Goal: Task Accomplishment & Management: Use online tool/utility

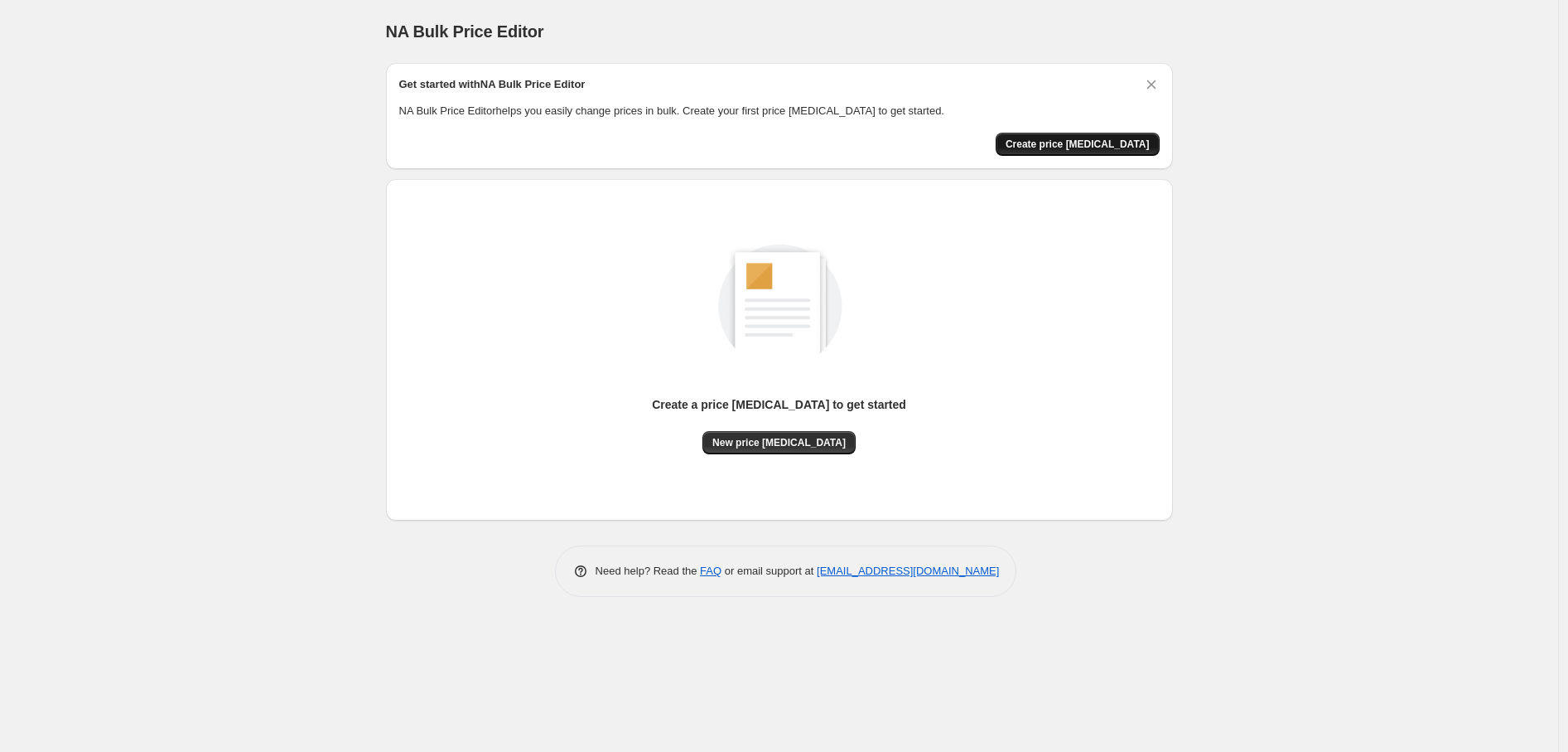
click at [1053, 134] on button "Create price change job" at bounding box center [1077, 144] width 164 height 23
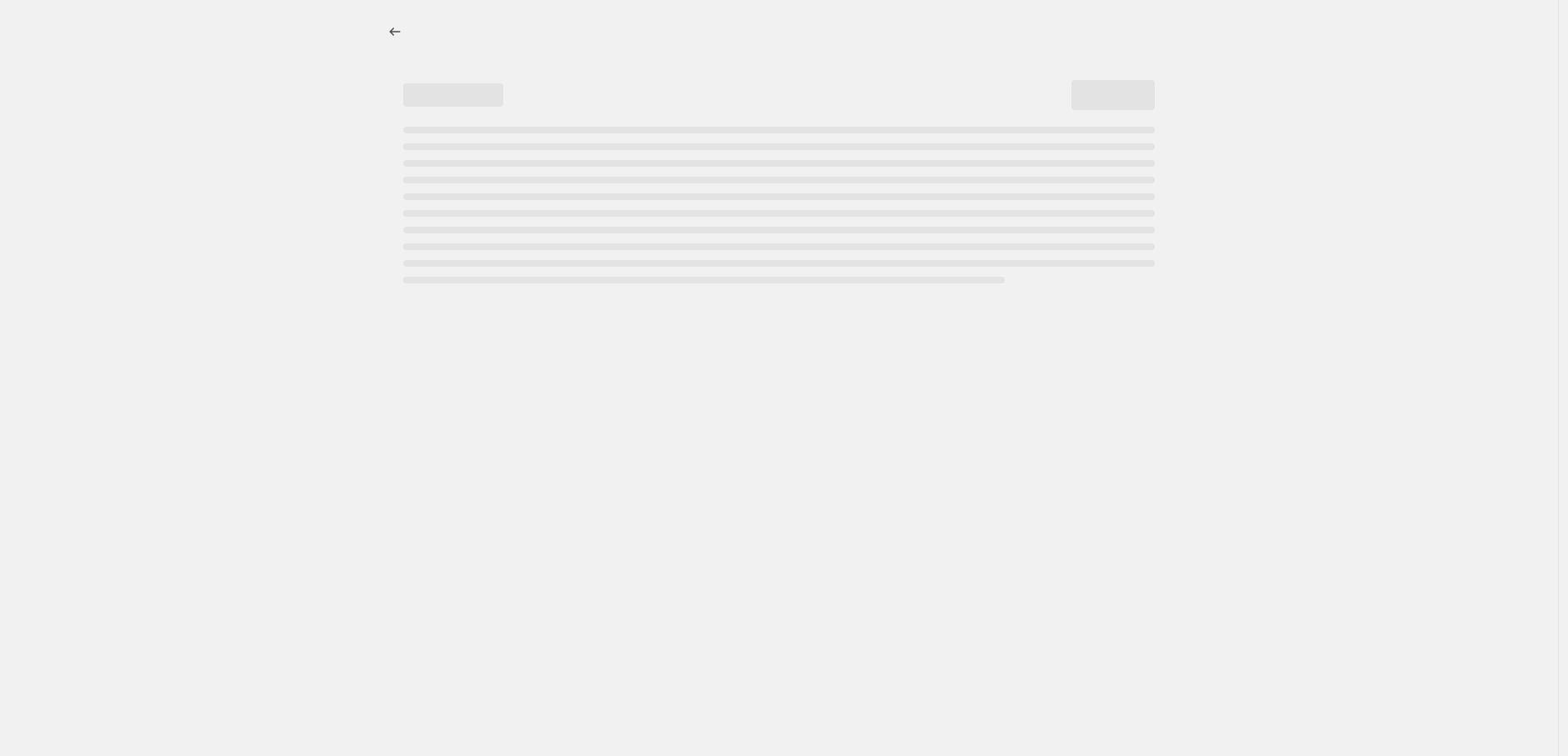
select select "percentage"
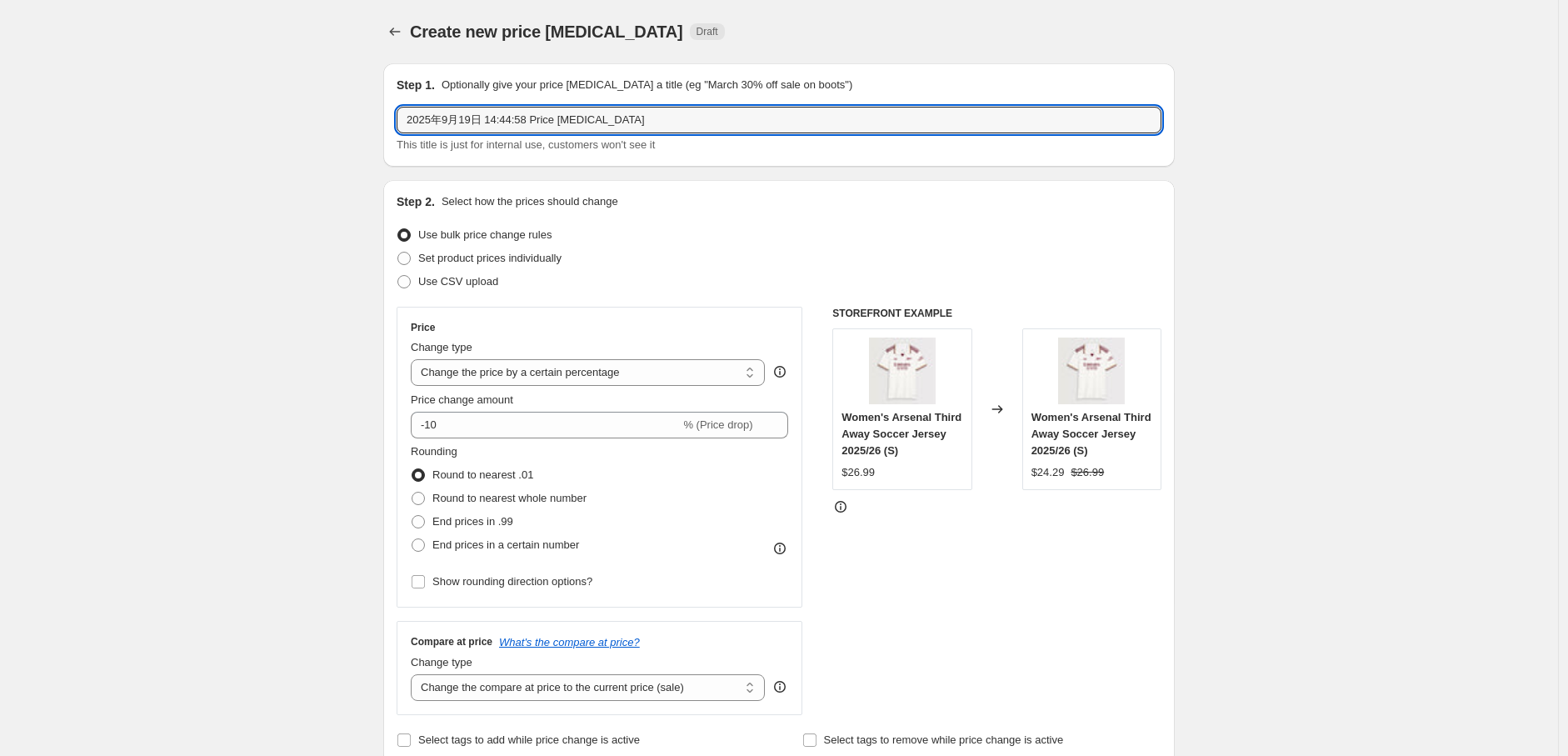
drag, startPoint x: 709, startPoint y: 111, endPoint x: 400, endPoint y: 105, distance: 309.1
click at [400, 105] on div "Step 1. Optionally give your price change job a title (eg "March 30% off sale o…" at bounding box center [779, 115] width 792 height 103
type input "0919+11"
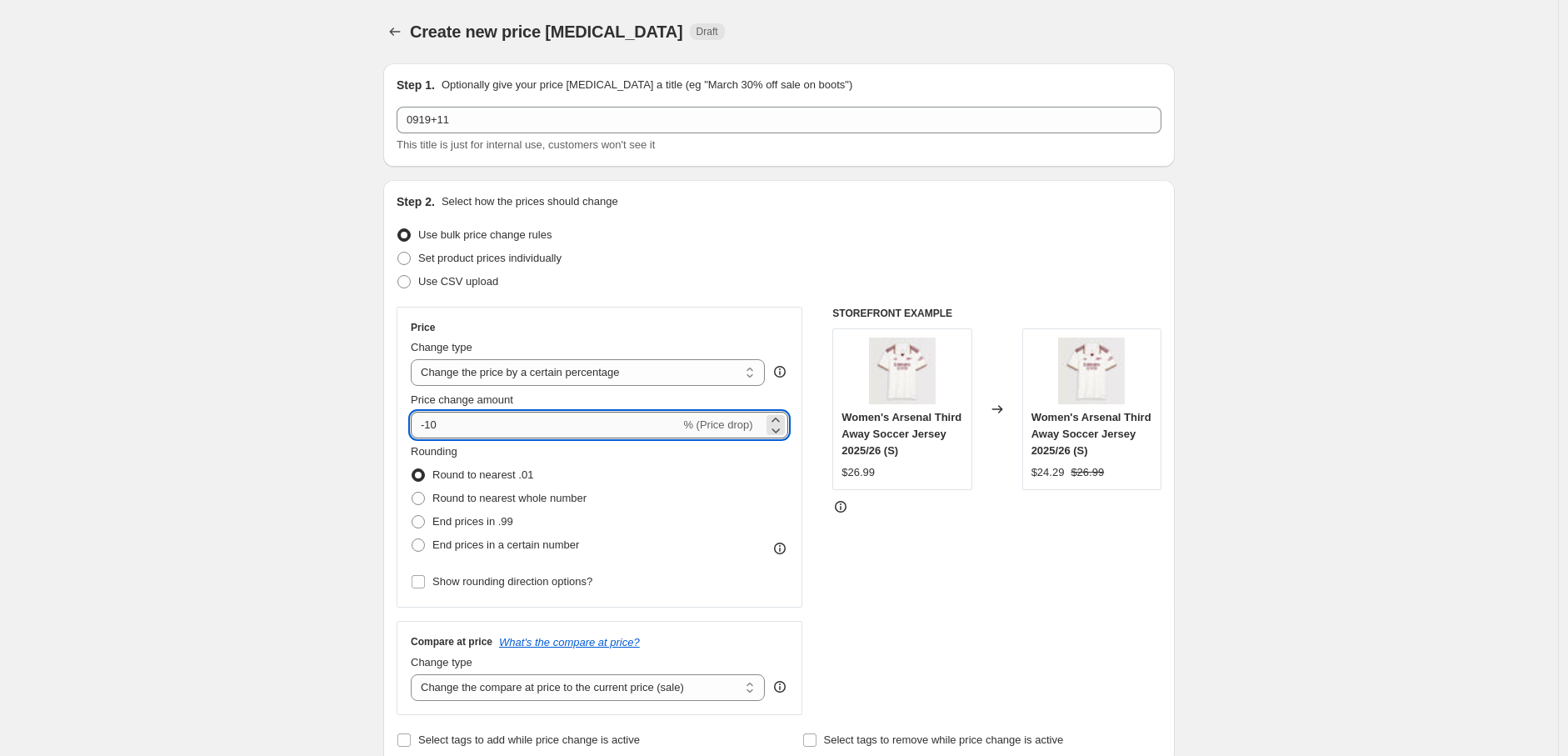
click at [525, 429] on input "-10" at bounding box center [545, 425] width 269 height 27
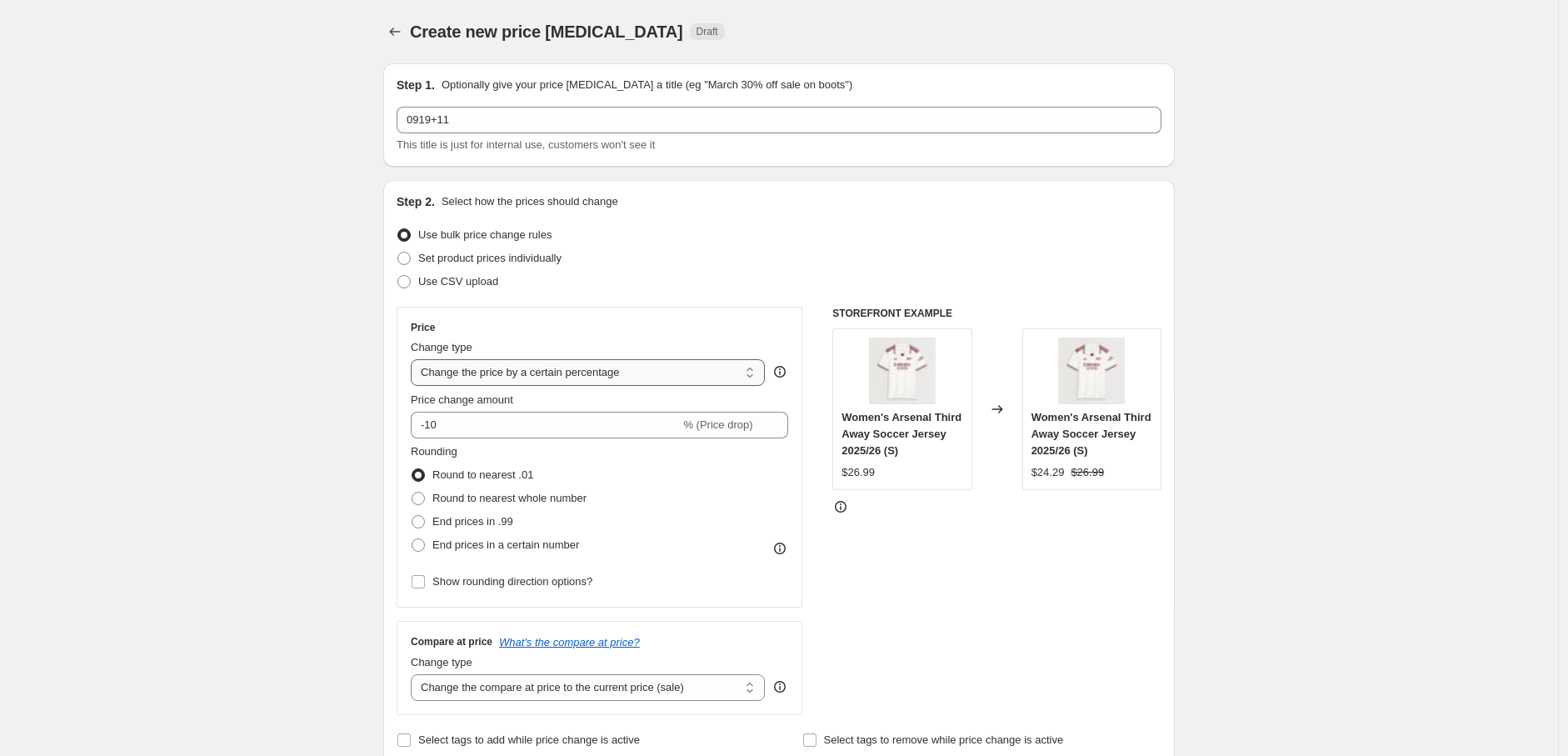
click at [515, 377] on select "Change the price to a certain amount Change the price by a certain amount Chang…" at bounding box center [588, 373] width 354 height 27
click at [506, 382] on select "Change the price to a certain amount Change the price by a certain amount Chang…" at bounding box center [588, 373] width 354 height 27
select select "by"
click at [414, 359] on select "Change the price to a certain amount Change the price by a certain amount Chang…" at bounding box center [588, 373] width 354 height 27
type input "-10.00"
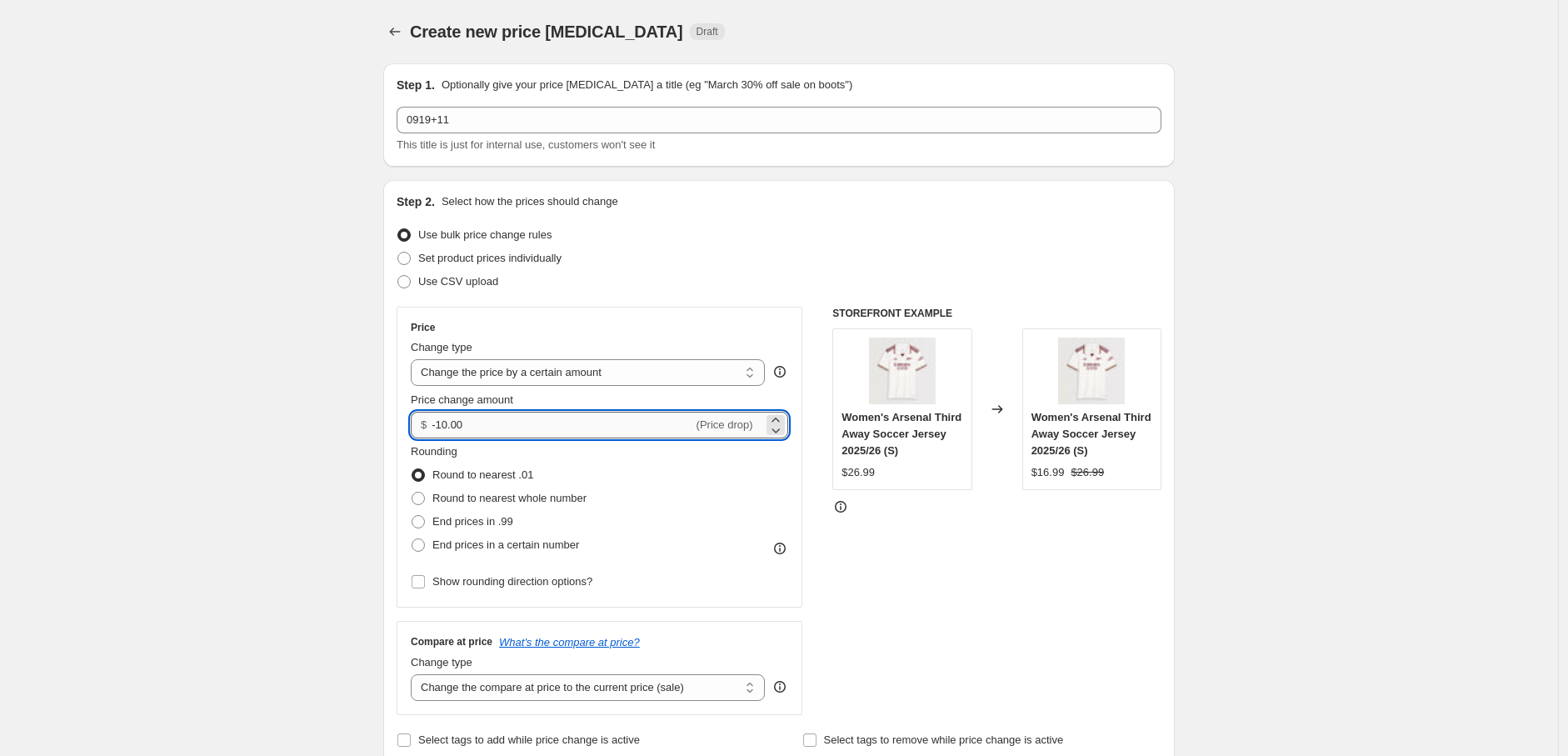
click at [477, 426] on input "-10.00" at bounding box center [561, 425] width 261 height 27
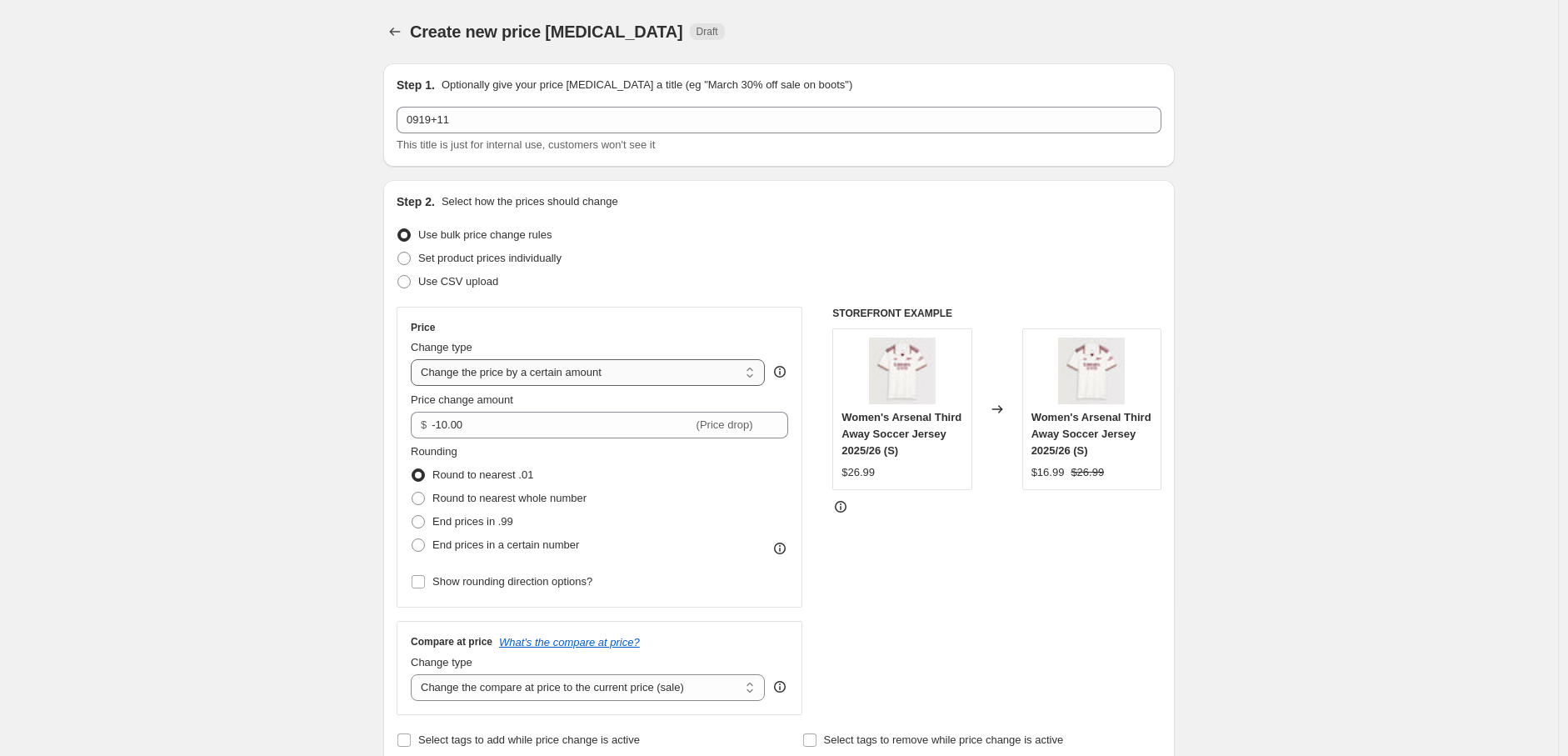
click at [488, 362] on select "Change the price to a certain amount Change the price by a certain amount Chang…" at bounding box center [588, 373] width 354 height 27
select select "to"
click at [414, 359] on select "Change the price to a certain amount Change the price by a certain amount Chang…" at bounding box center [588, 373] width 354 height 27
type input "80.00"
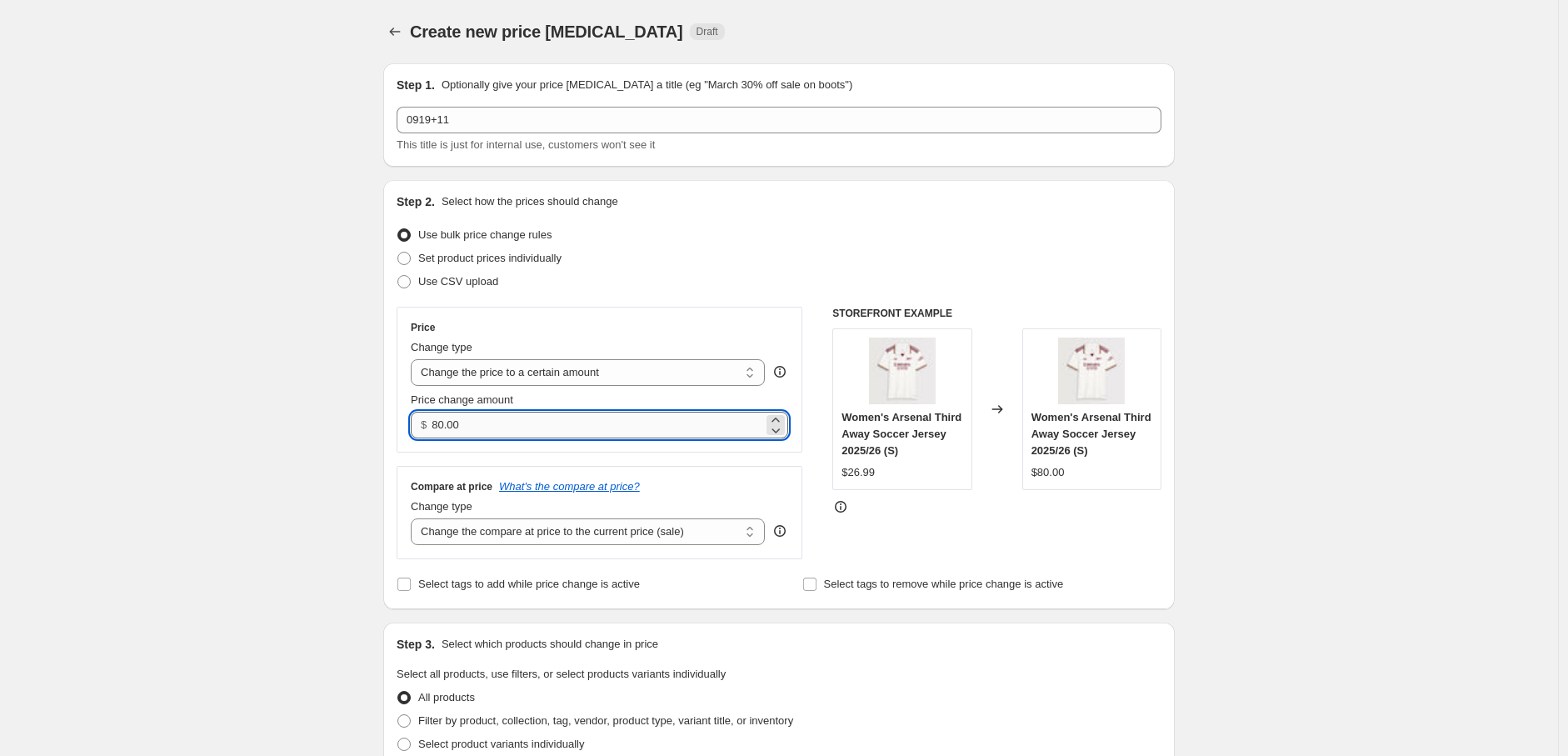
click at [480, 423] on input "80.00" at bounding box center [597, 425] width 331 height 27
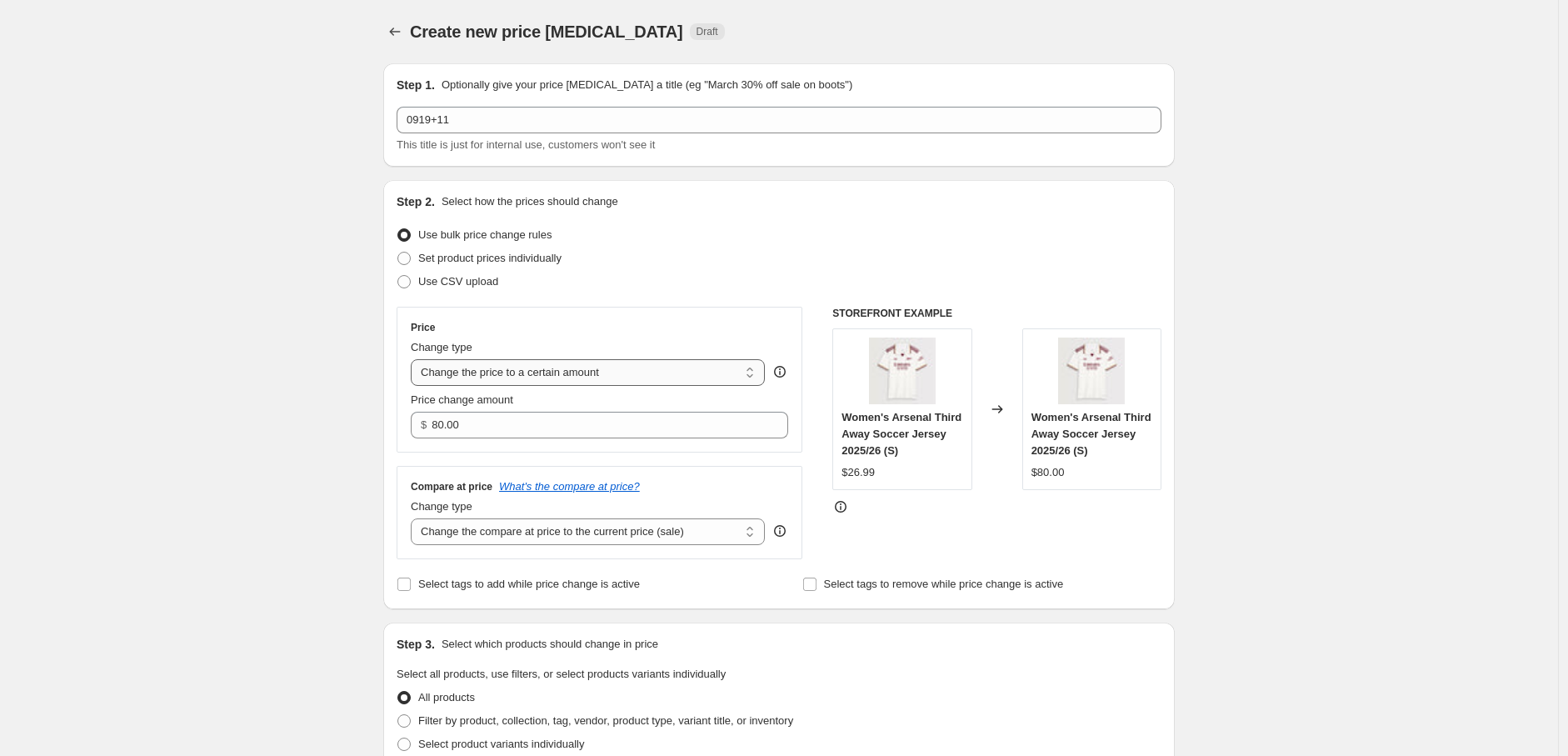
click at [497, 366] on select "Change the price to a certain amount Change the price by a certain amount Chang…" at bounding box center [588, 373] width 354 height 27
select select "by"
click at [414, 359] on select "Change the price to a certain amount Change the price by a certain amount Chang…" at bounding box center [588, 373] width 354 height 27
type input "-10.00"
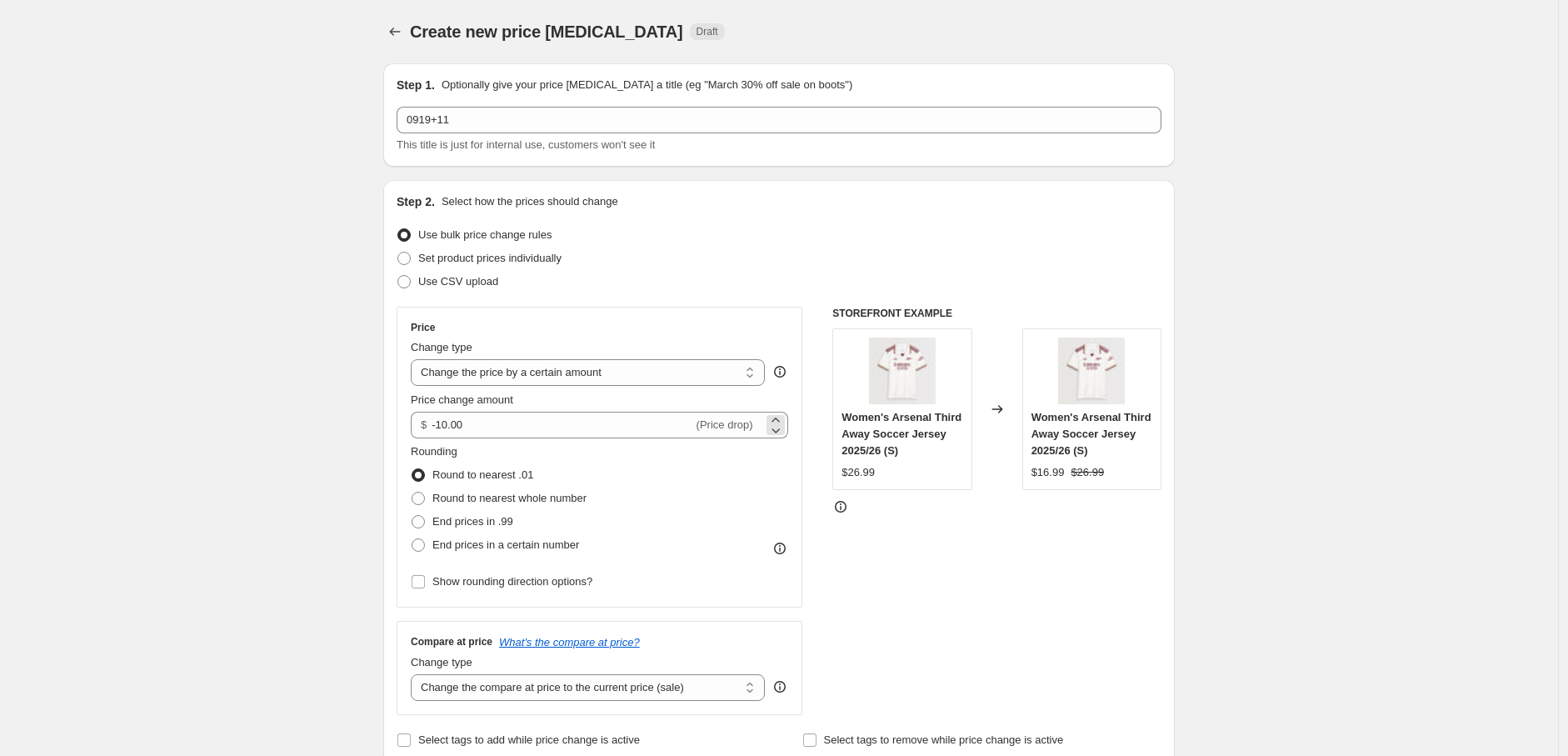
click at [740, 428] on span "(Price drop)" at bounding box center [725, 424] width 57 height 12
click at [750, 422] on span "(Price drop)" at bounding box center [725, 424] width 57 height 12
click at [752, 422] on span "(Price drop)" at bounding box center [725, 424] width 57 height 12
click at [443, 517] on span "End prices in .99" at bounding box center [472, 521] width 81 height 12
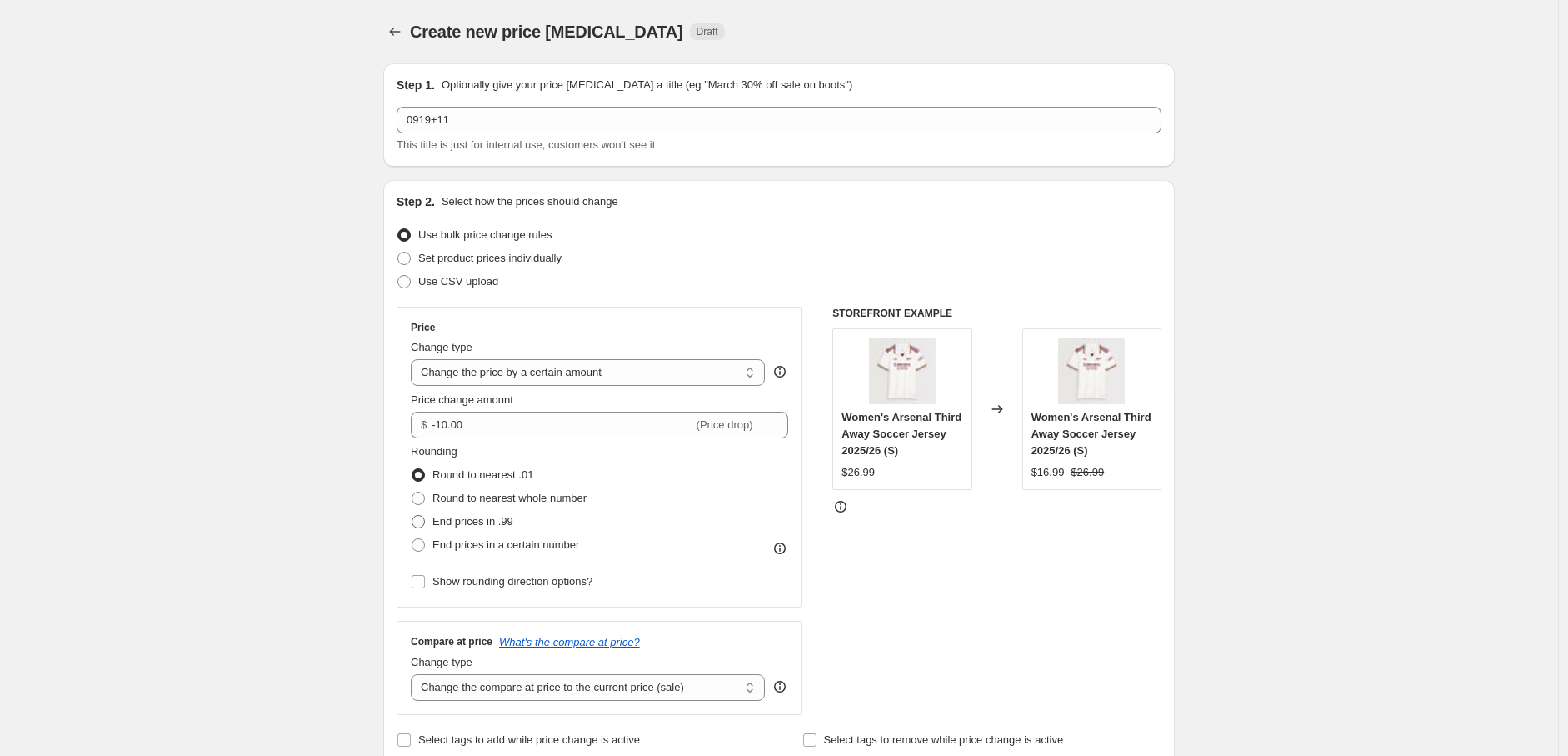
click at [413, 516] on input "End prices in .99" at bounding box center [412, 515] width 1 height 1
radio input "true"
click at [557, 371] on select "Change the price to a certain amount Change the price by a certain amount Chang…" at bounding box center [588, 373] width 354 height 27
select select "margin"
type input "50"
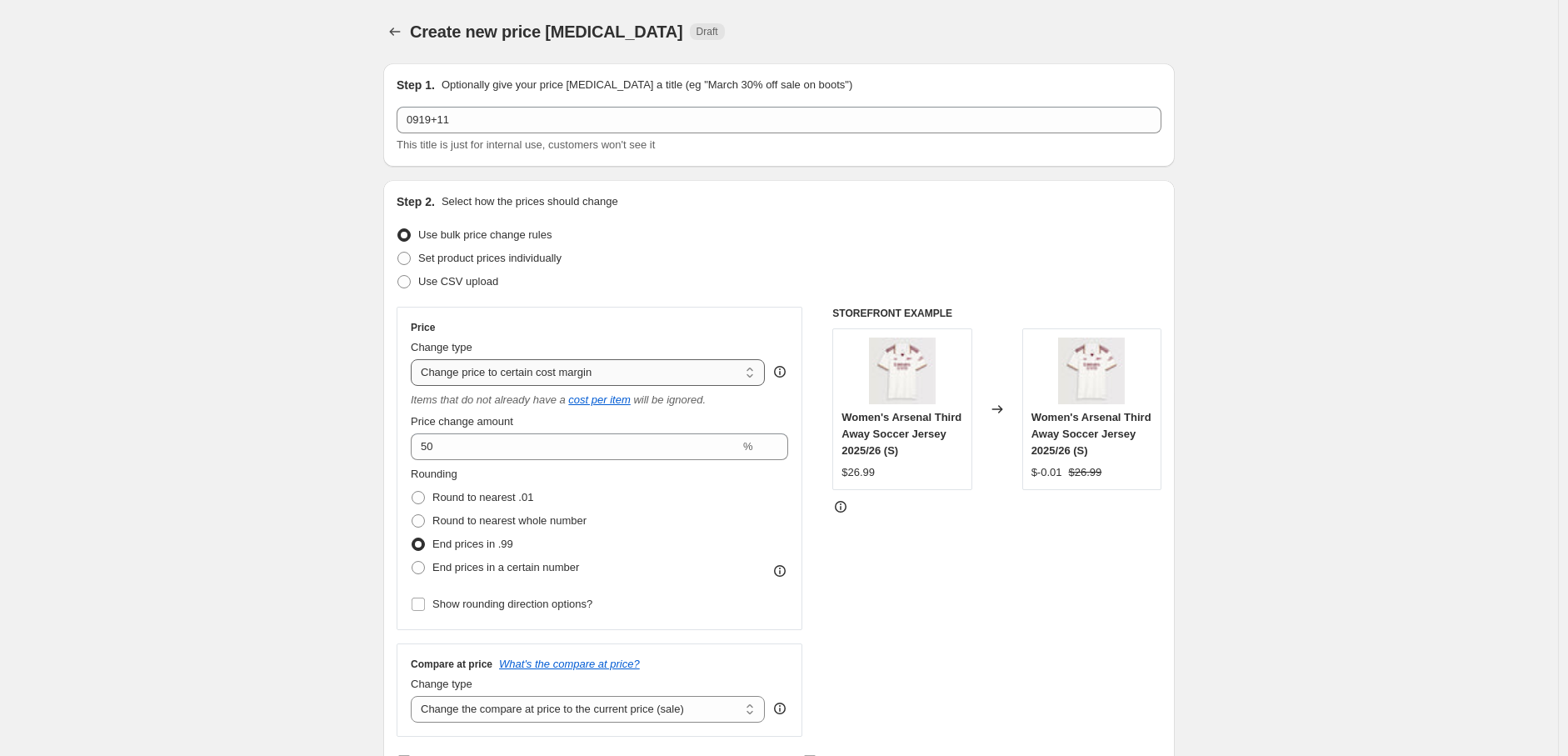
click at [575, 374] on select "Change the price to a certain amount Change the price by a certain amount Chang…" at bounding box center [588, 373] width 354 height 27
click at [414, 359] on select "Change the price to a certain amount Change the price by a certain amount Chang…" at bounding box center [588, 373] width 354 height 27
click at [573, 374] on select "Change the price to a certain amount Change the price by a certain amount Chang…" at bounding box center [588, 373] width 354 height 27
click at [414, 359] on select "Change the price to a certain amount Change the price by a certain amount Chang…" at bounding box center [588, 373] width 354 height 27
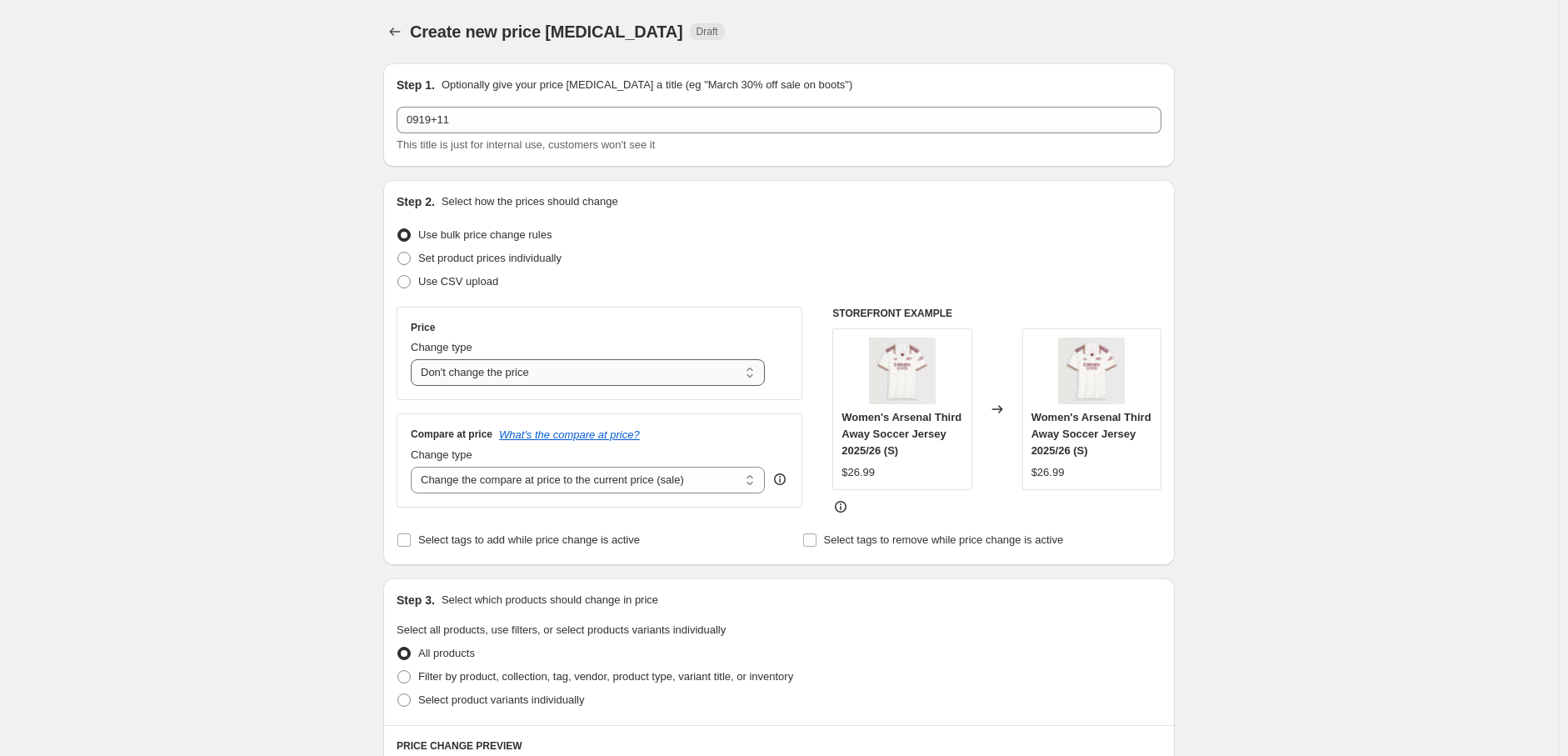
click at [562, 369] on select "Change the price to a certain amount Change the price by a certain amount Chang…" at bounding box center [588, 373] width 354 height 27
click at [414, 359] on select "Change the price to a certain amount Change the price by a certain amount Chang…" at bounding box center [588, 373] width 354 height 27
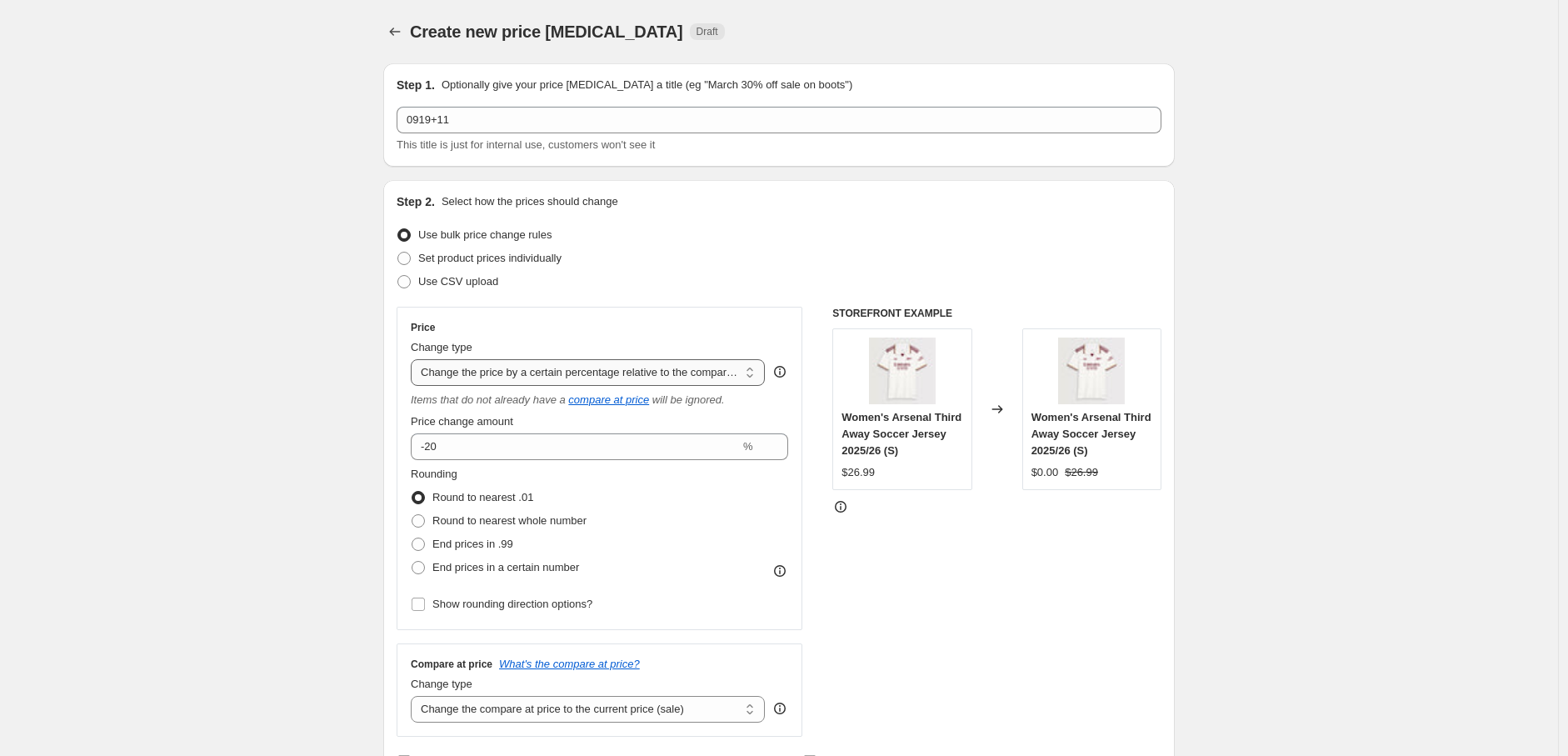
click at [561, 366] on select "Change the price to a certain amount Change the price by a certain amount Chang…" at bounding box center [588, 373] width 354 height 27
select select "bcap"
click at [414, 359] on select "Change the price to a certain amount Change the price by a certain amount Chang…" at bounding box center [588, 373] width 354 height 27
type input "-12.00"
click at [583, 361] on select "Change the price to a certain amount Change the price by a certain amount Chang…" at bounding box center [588, 373] width 354 height 27
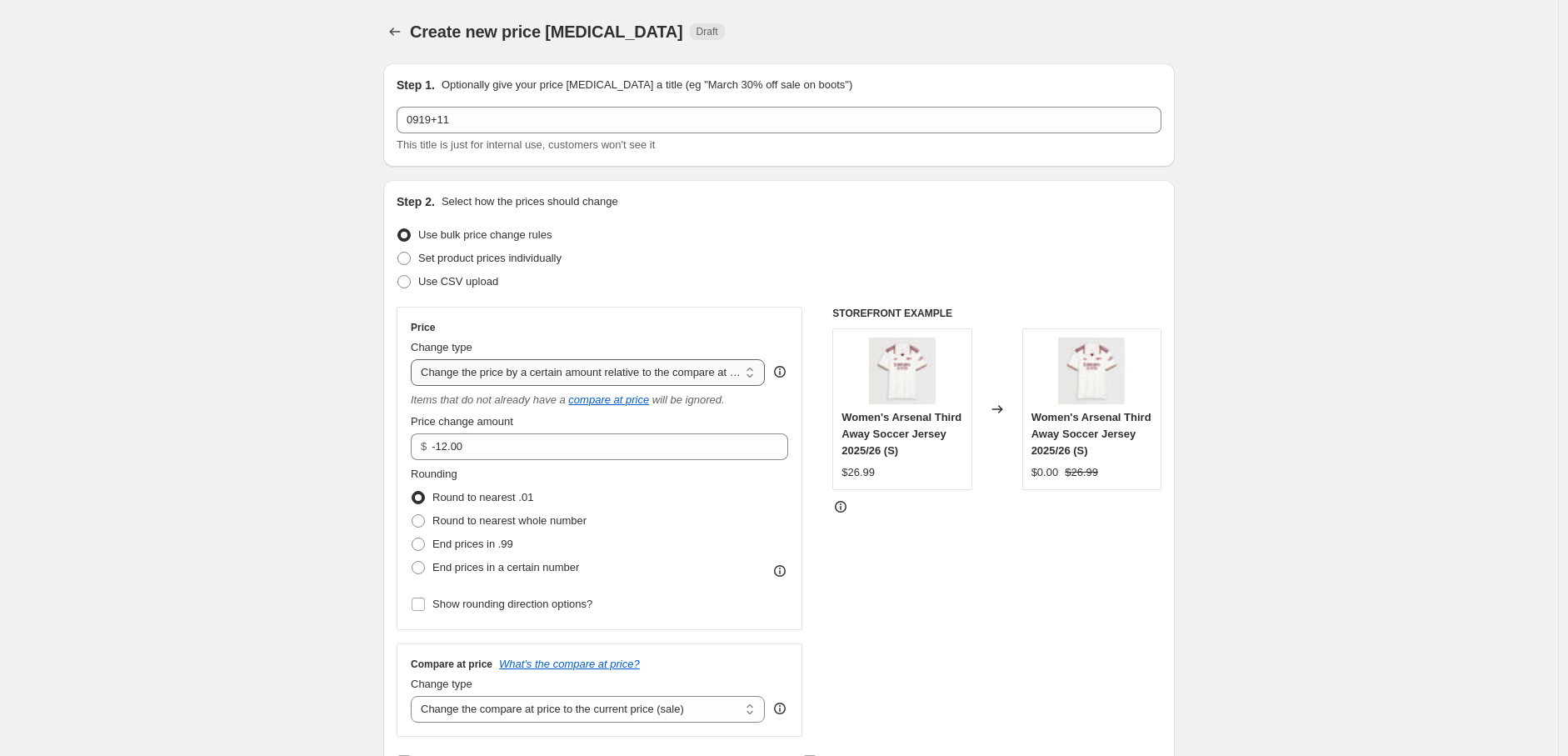
click at [583, 361] on select "Change the price to a certain amount Change the price by a certain amount Chang…" at bounding box center [588, 373] width 354 height 27
click at [414, 359] on select "Change the price to a certain amount Change the price by a certain amount Chang…" at bounding box center [588, 373] width 354 height 27
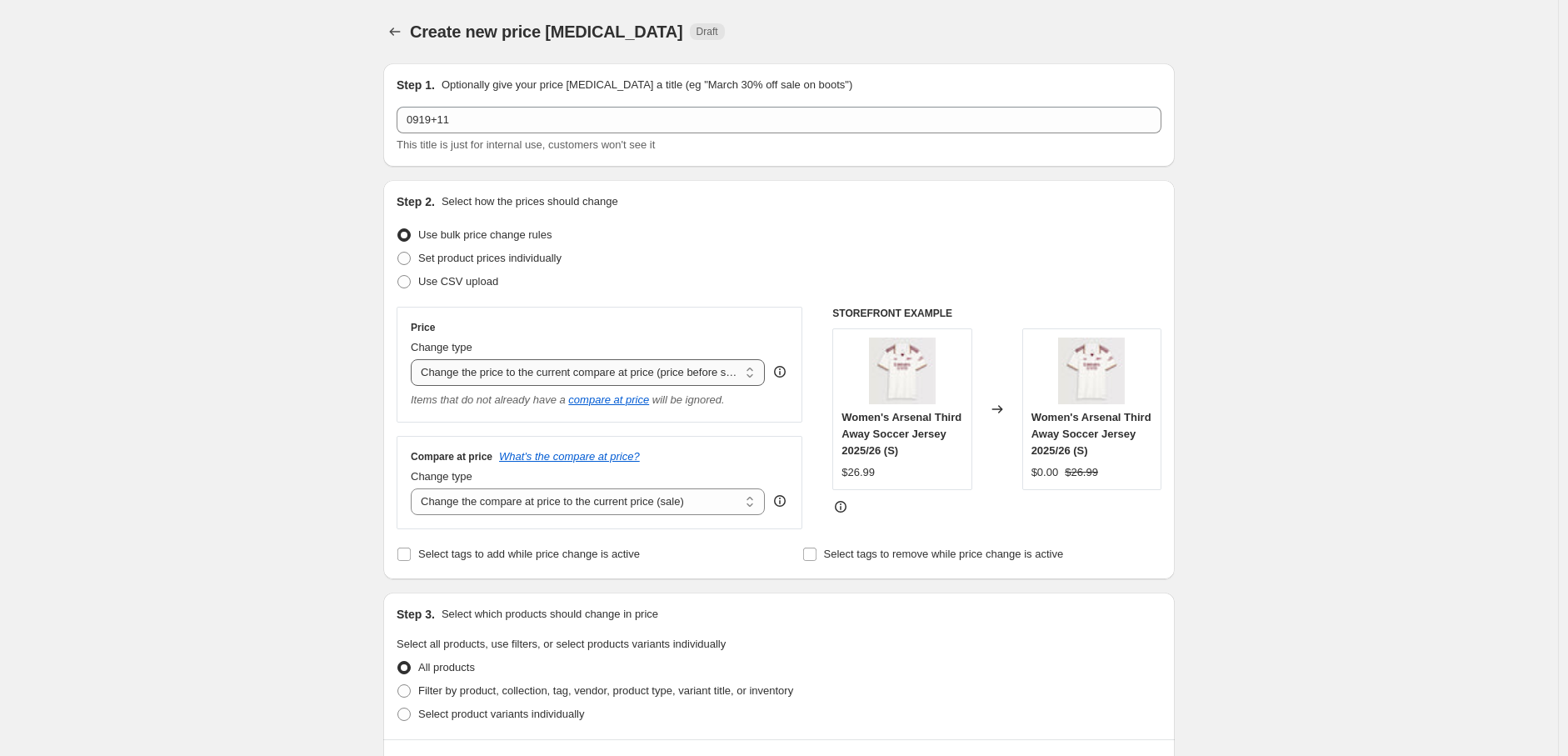
click at [579, 378] on select "Change the price to a certain amount Change the price by a certain amount Chang…" at bounding box center [588, 373] width 354 height 27
select select "percentage"
click at [414, 359] on select "Change the price to a certain amount Change the price by a certain amount Chang…" at bounding box center [588, 373] width 354 height 27
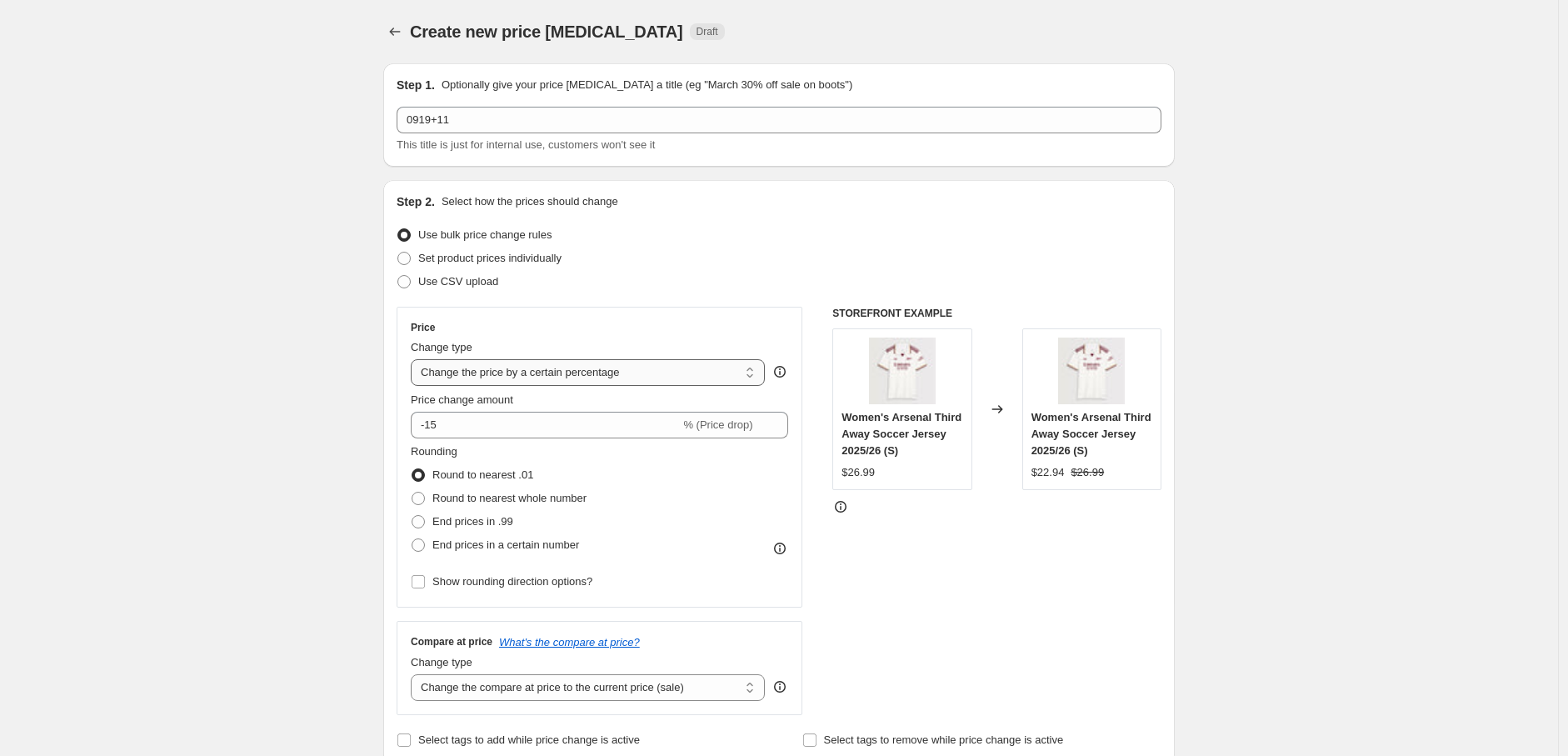
click at [588, 369] on select "Change the price to a certain amount Change the price by a certain amount Chang…" at bounding box center [588, 373] width 354 height 27
click at [737, 323] on div "Price" at bounding box center [599, 327] width 377 height 13
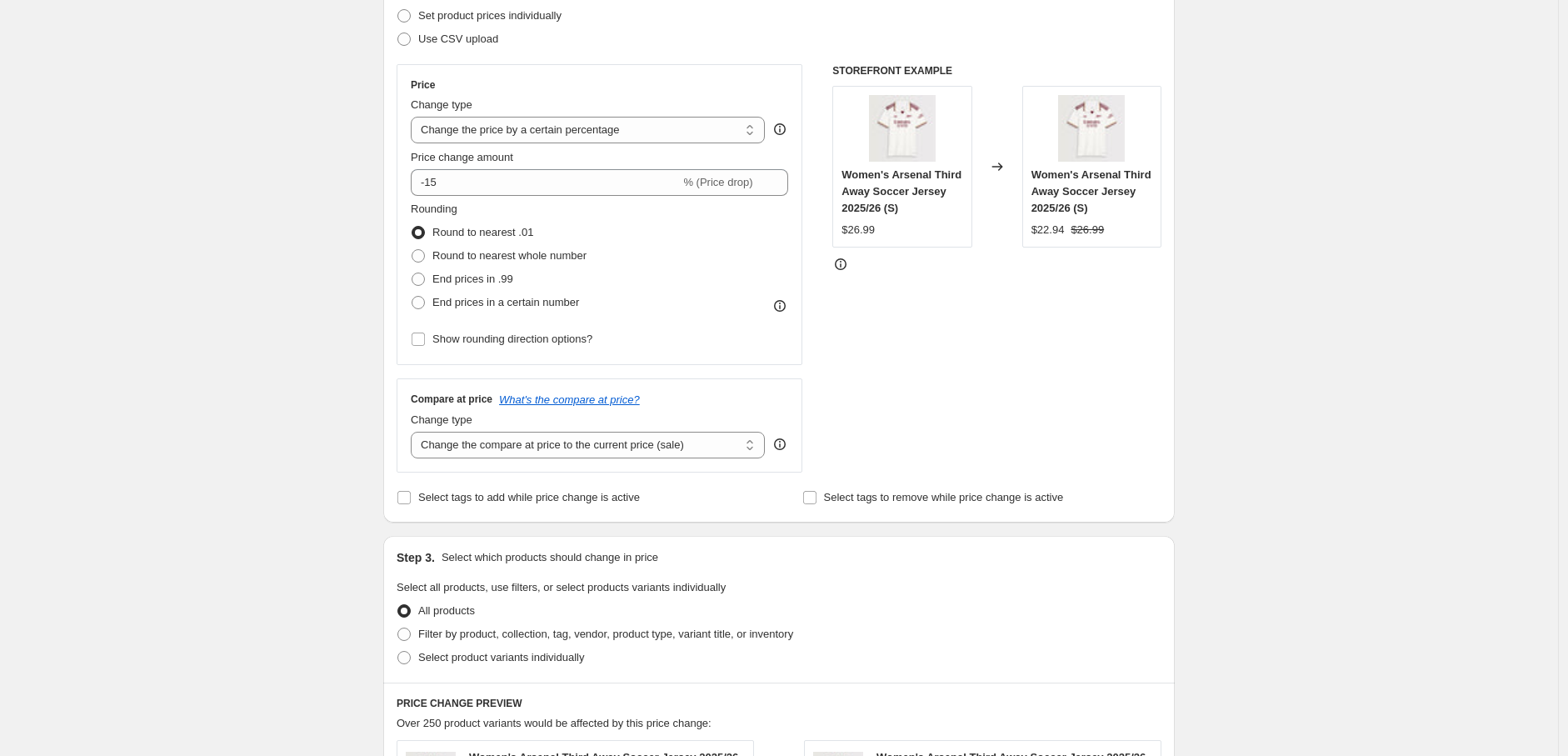
scroll to position [185, 0]
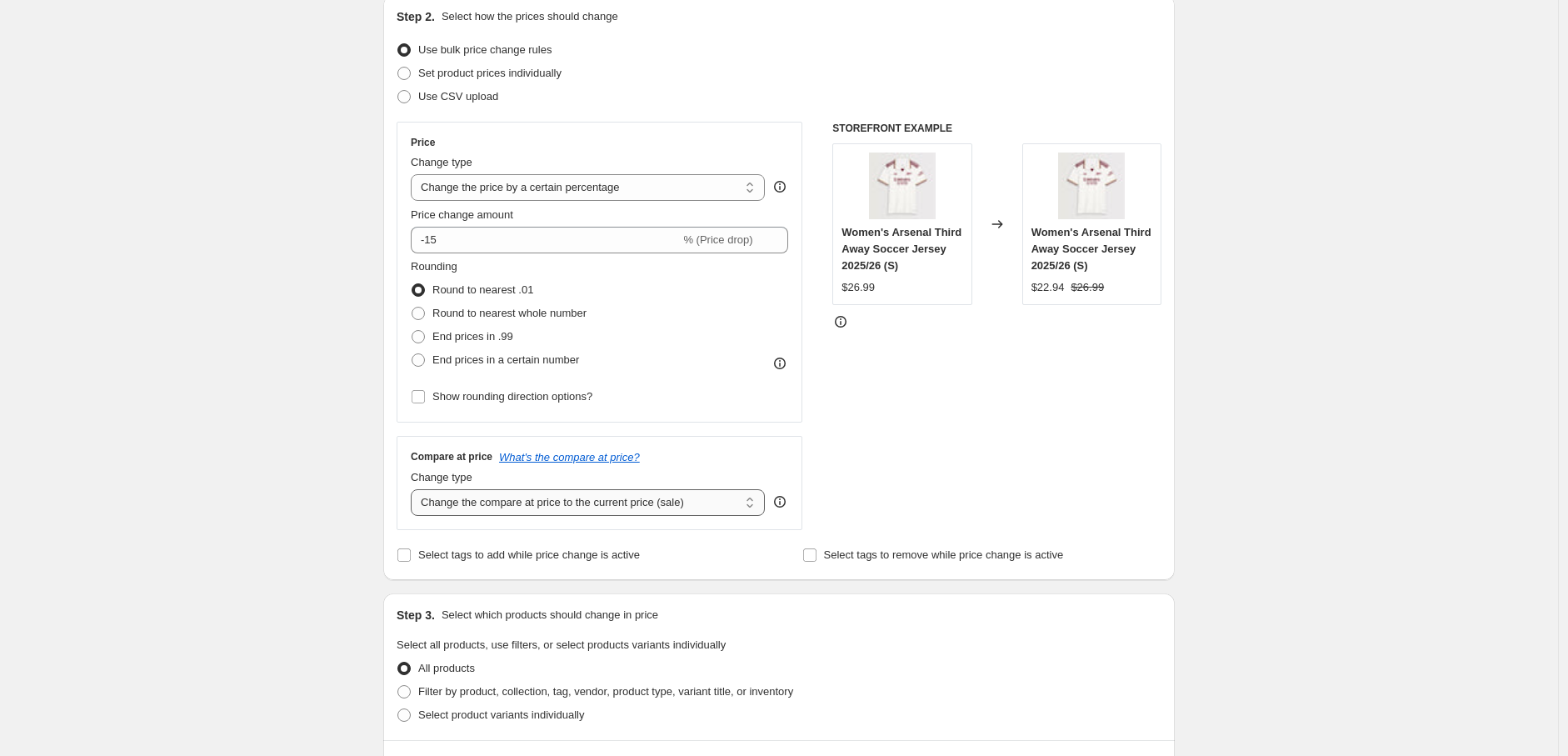
click at [623, 501] on select "Change the compare at price to the current price (sale) Change the compare at p…" at bounding box center [588, 503] width 354 height 27
click at [617, 508] on select "Change the compare at price to the current price (sale) Change the compare at p…" at bounding box center [588, 503] width 354 height 27
click at [414, 490] on select "Change the compare at price to the current price (sale) Change the compare at p…" at bounding box center [588, 503] width 354 height 27
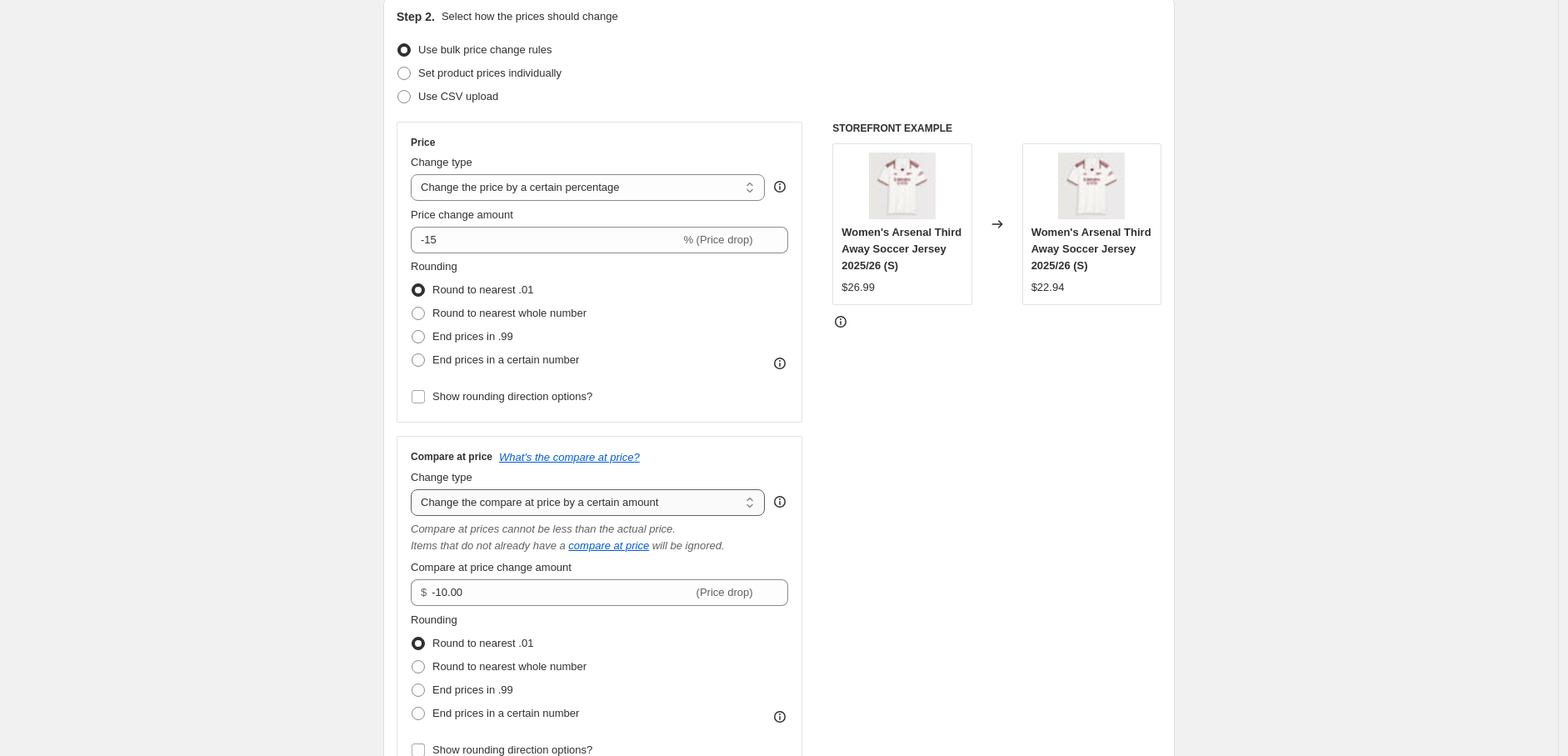
click at [631, 496] on select "Change the compare at price to the current price (sale) Change the compare at p…" at bounding box center [588, 503] width 354 height 27
select select "remove"
click at [414, 490] on select "Change the compare at price to the current price (sale) Change the compare at p…" at bounding box center [588, 503] width 354 height 27
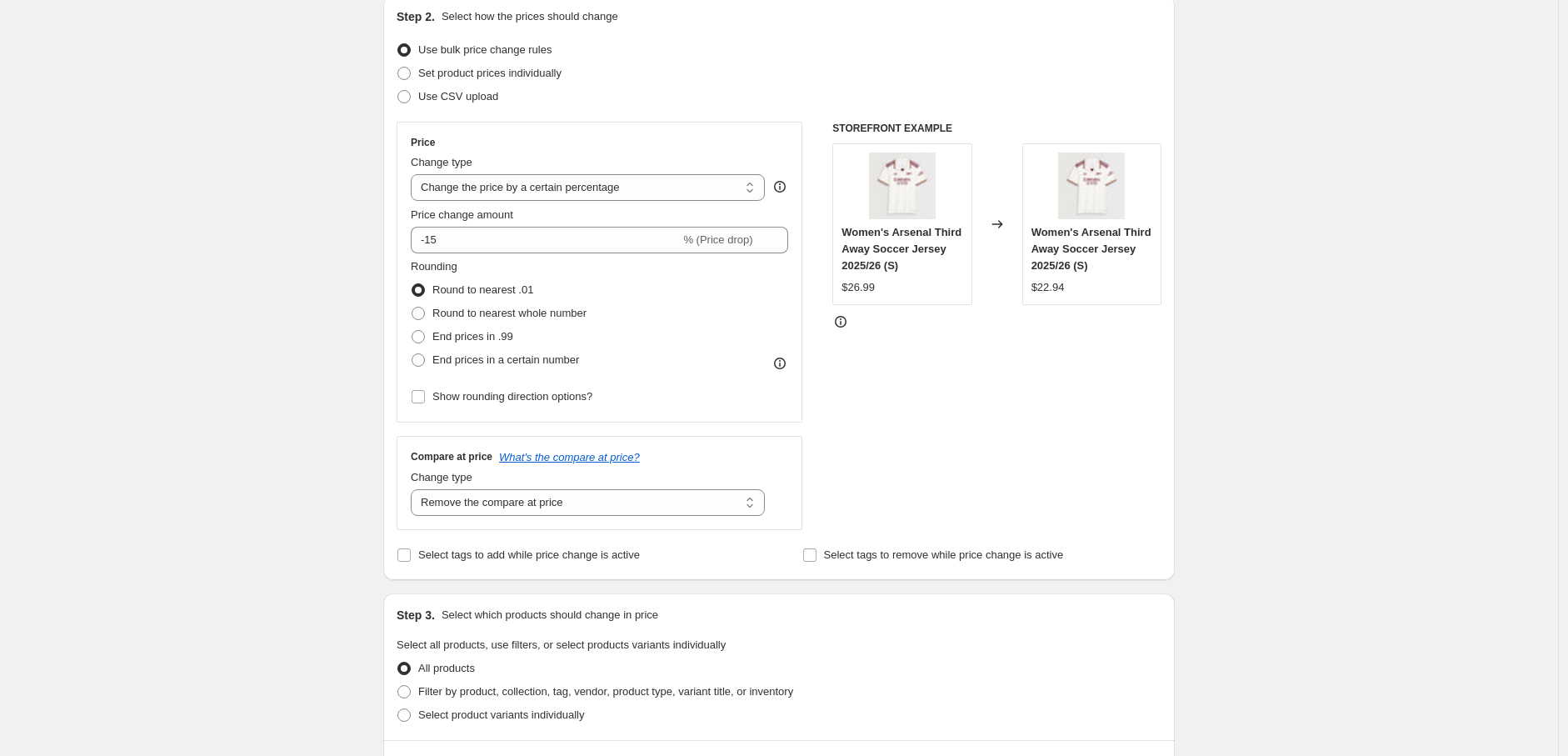
click at [909, 477] on div "STOREFRONT EXAMPLE Women's Arsenal Third Away Soccer Jersey 2025/26 (S) $26.99 …" at bounding box center [997, 326] width 329 height 408
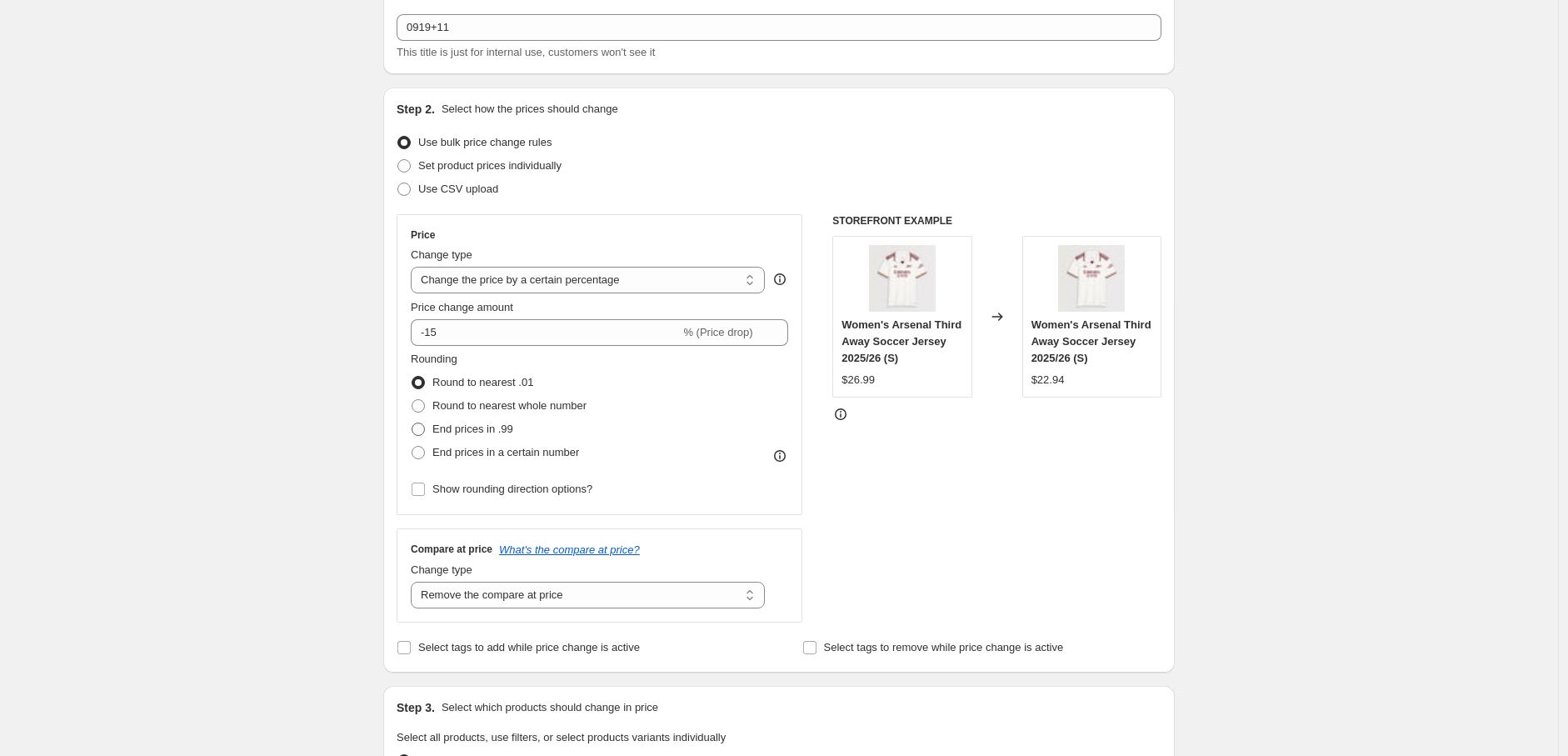
click at [489, 425] on span "End prices in .99" at bounding box center [472, 429] width 81 height 12
click at [413, 423] on input "End prices in .99" at bounding box center [412, 422] width 1 height 1
radio input "true"
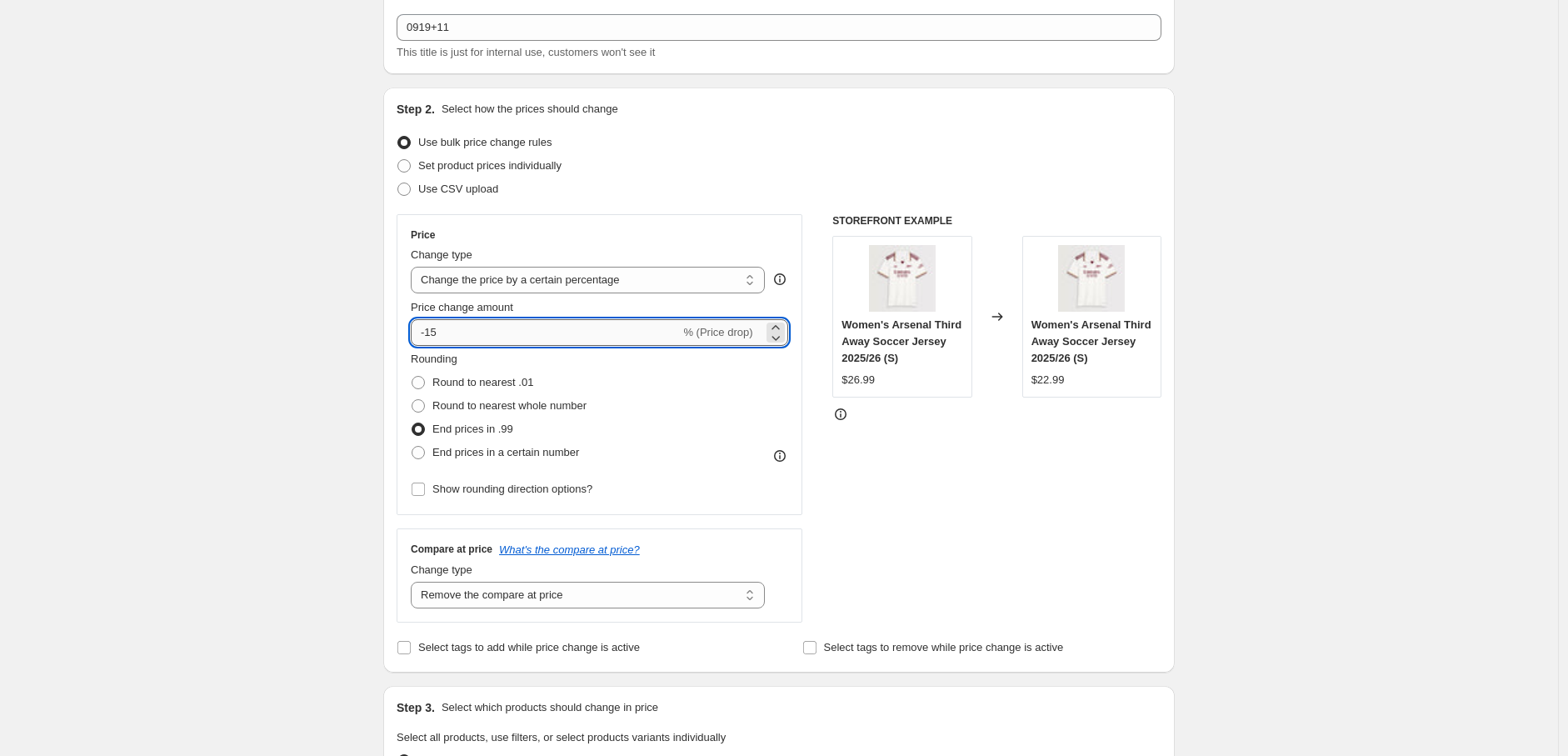
click at [504, 327] on input "-15" at bounding box center [545, 333] width 269 height 27
click at [745, 329] on span "% (Price drop)" at bounding box center [718, 332] width 69 height 12
click at [781, 329] on icon at bounding box center [776, 337] width 17 height 17
click at [777, 326] on icon at bounding box center [776, 327] width 17 height 17
click at [778, 343] on icon at bounding box center [776, 337] width 17 height 17
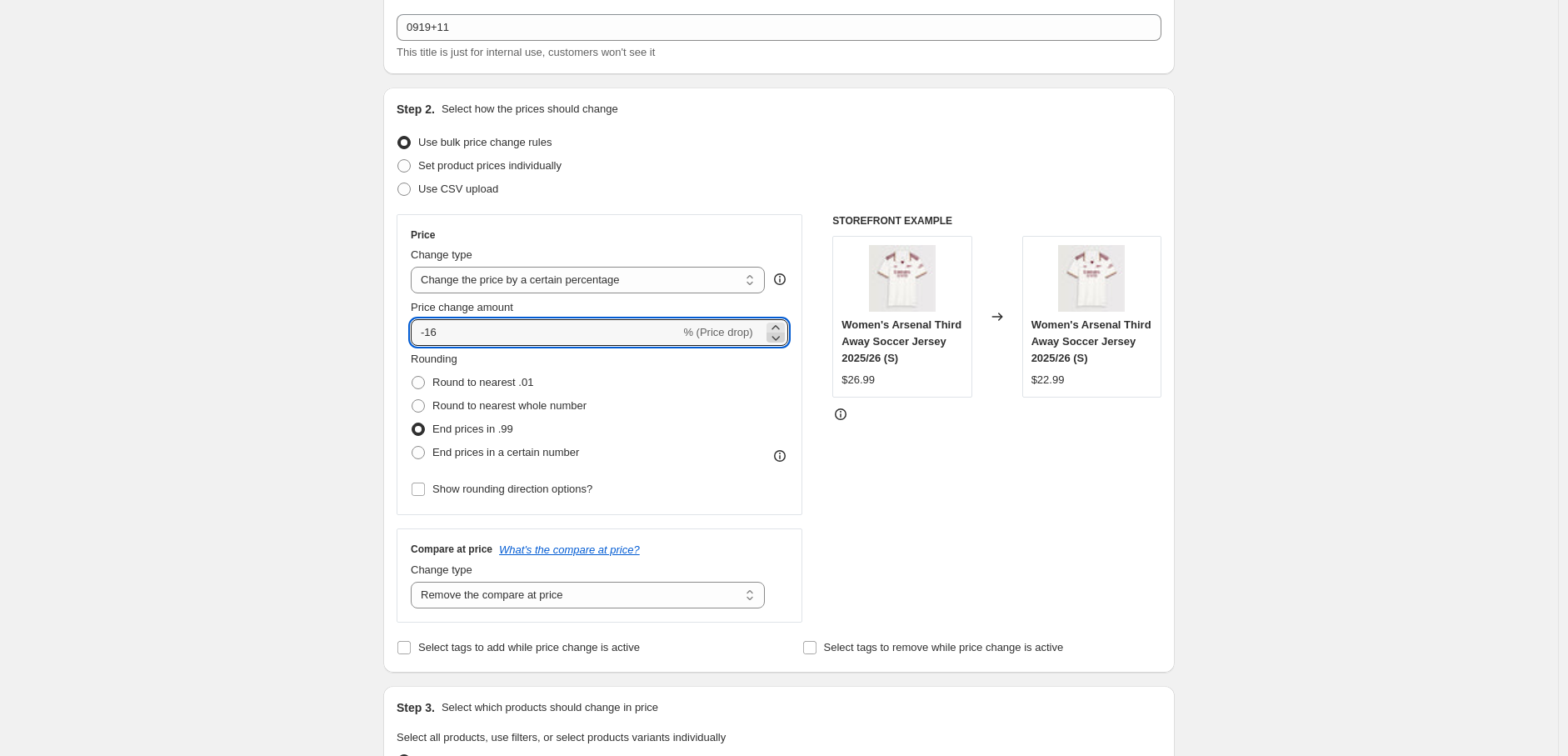
click at [778, 336] on icon at bounding box center [776, 337] width 17 height 17
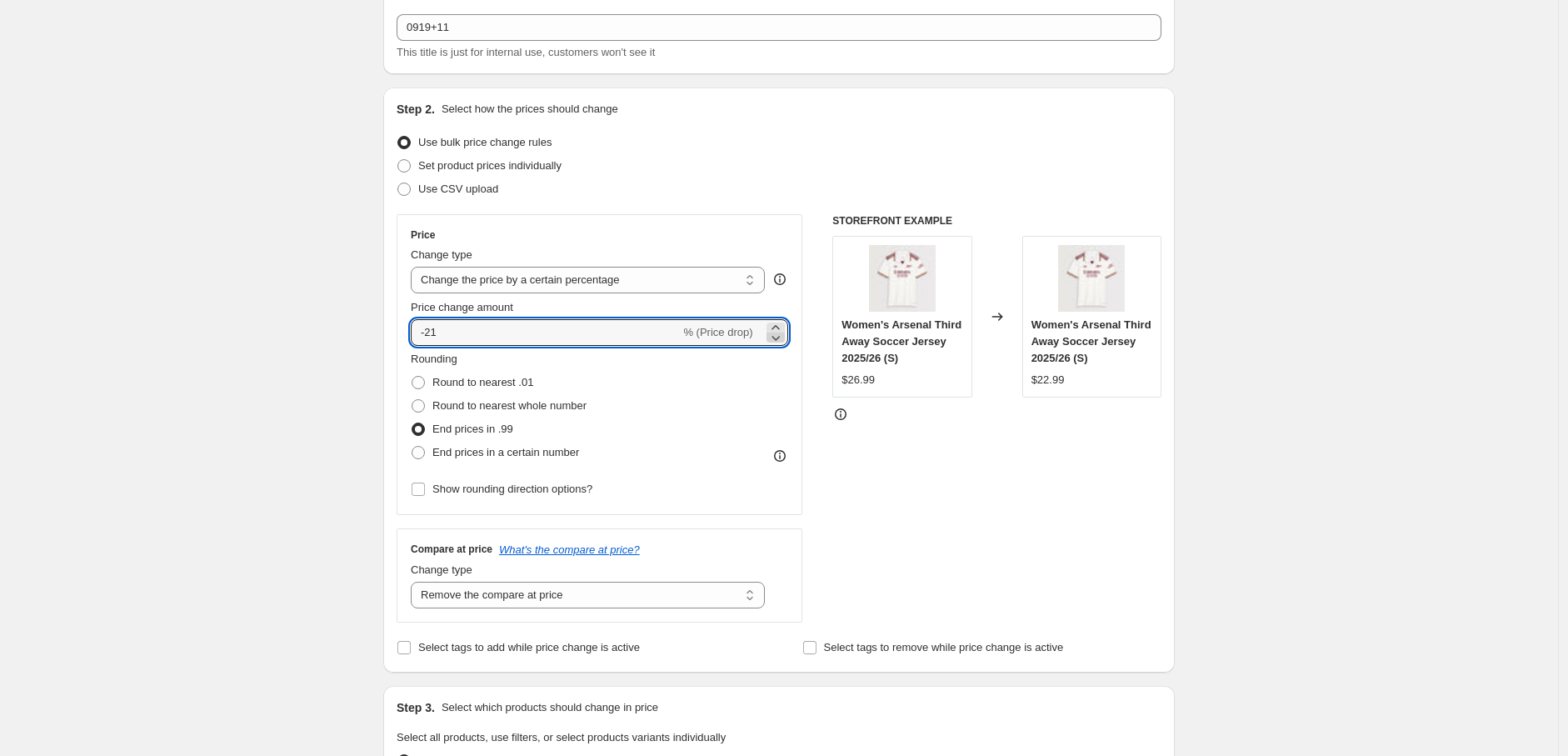
click at [778, 336] on icon at bounding box center [776, 337] width 17 height 17
click at [779, 315] on div "Price change amount -24 % (Price drop)" at bounding box center [599, 322] width 377 height 46
click at [782, 323] on icon at bounding box center [776, 327] width 17 height 17
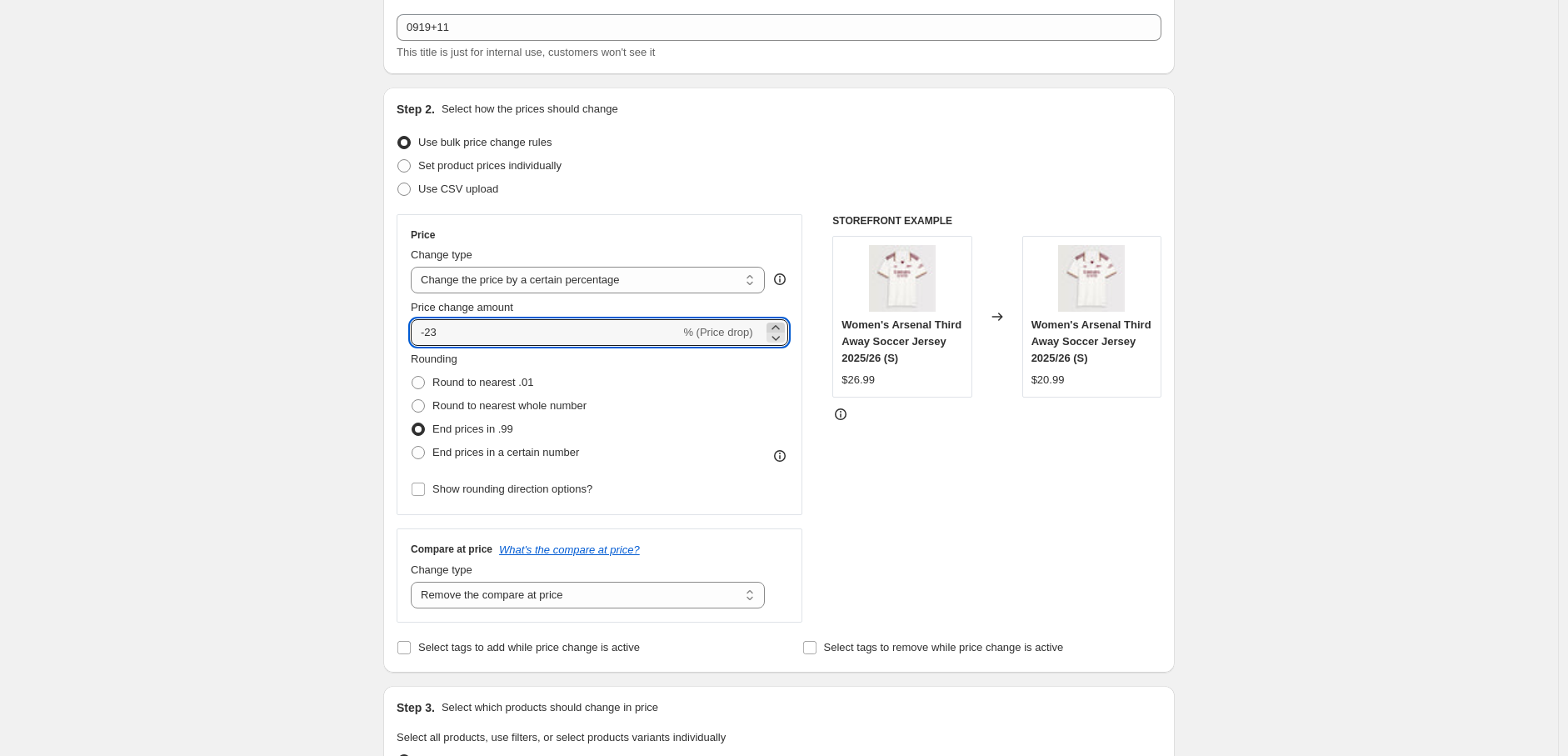
click at [782, 323] on icon at bounding box center [776, 327] width 17 height 17
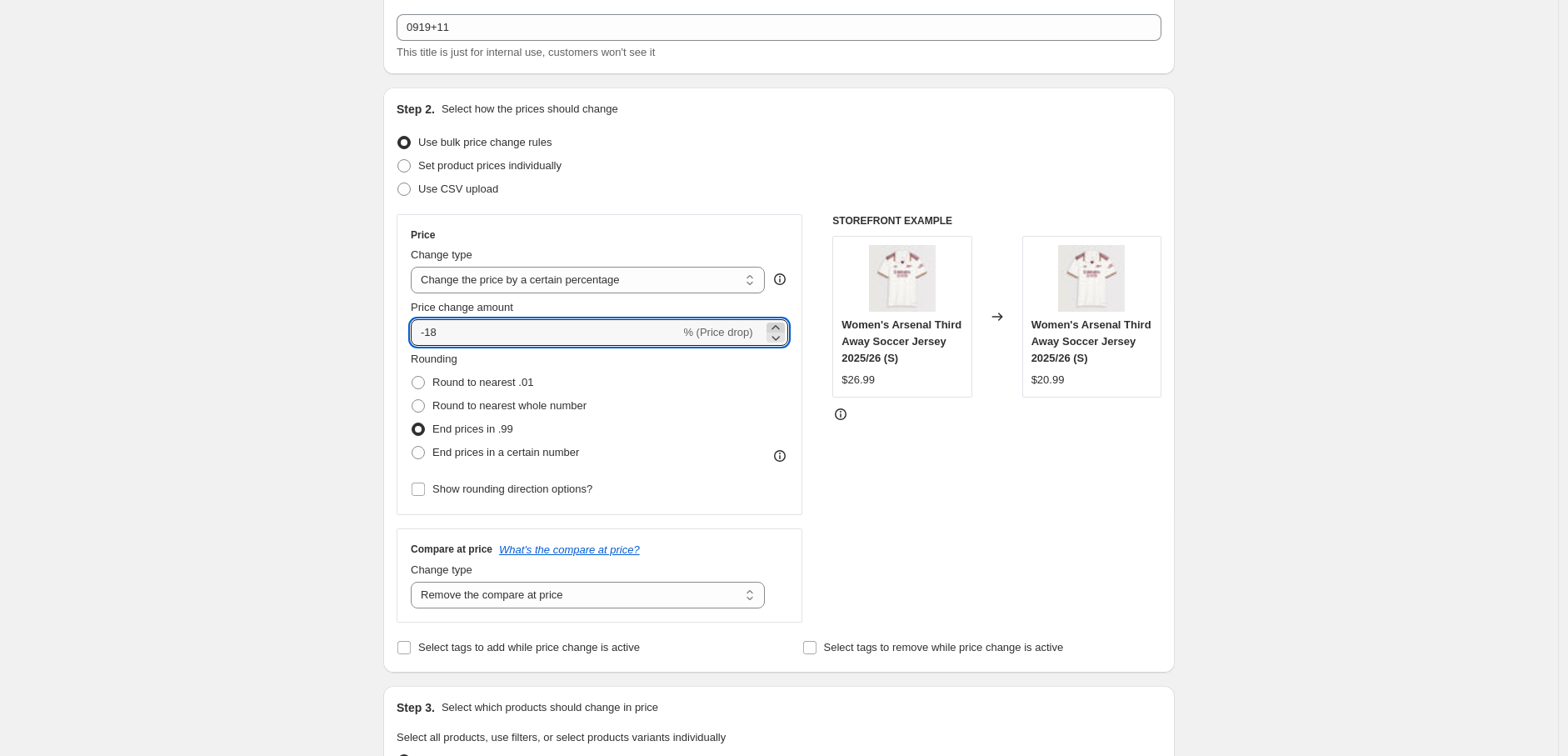
click at [782, 323] on icon at bounding box center [776, 327] width 17 height 17
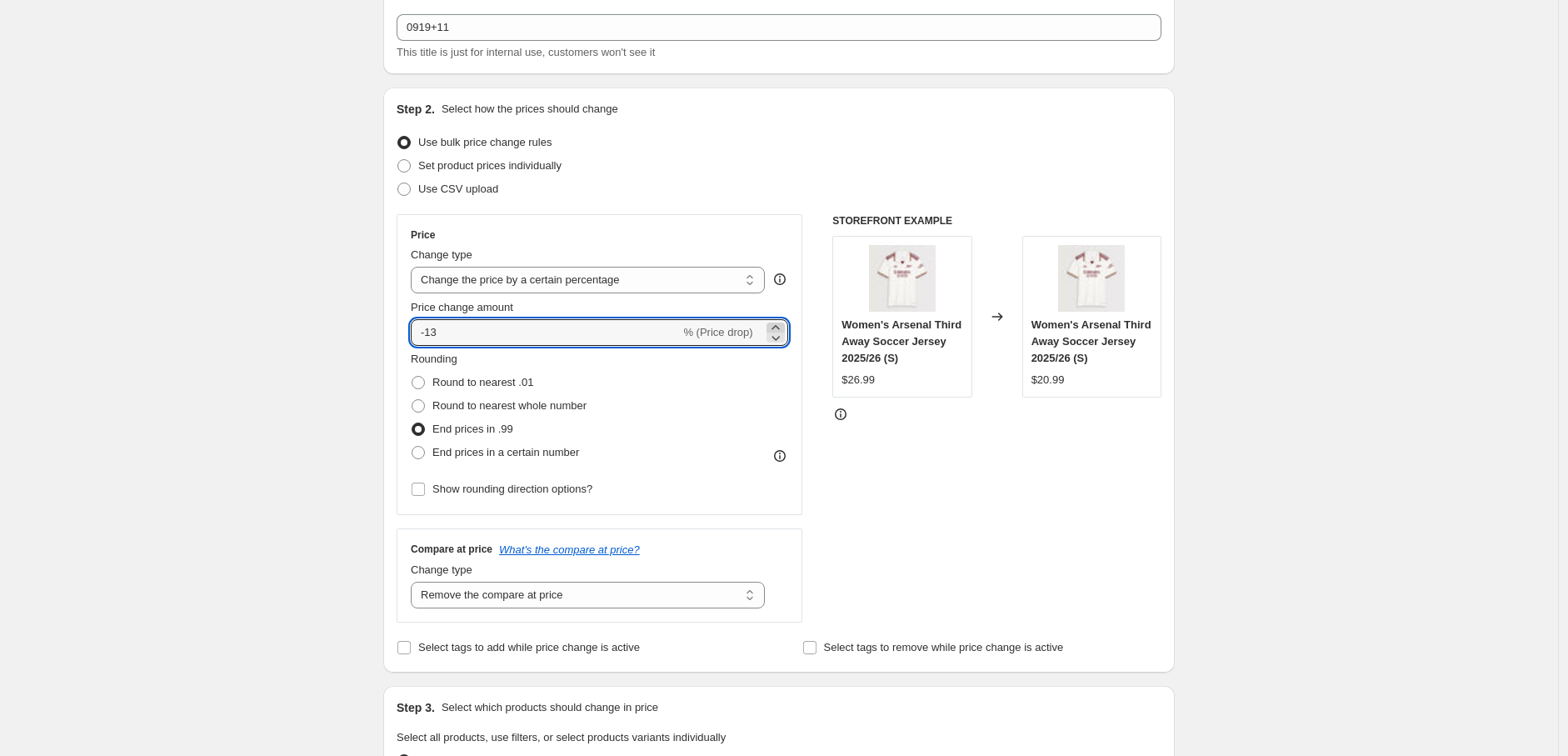
click at [782, 323] on icon at bounding box center [776, 327] width 17 height 17
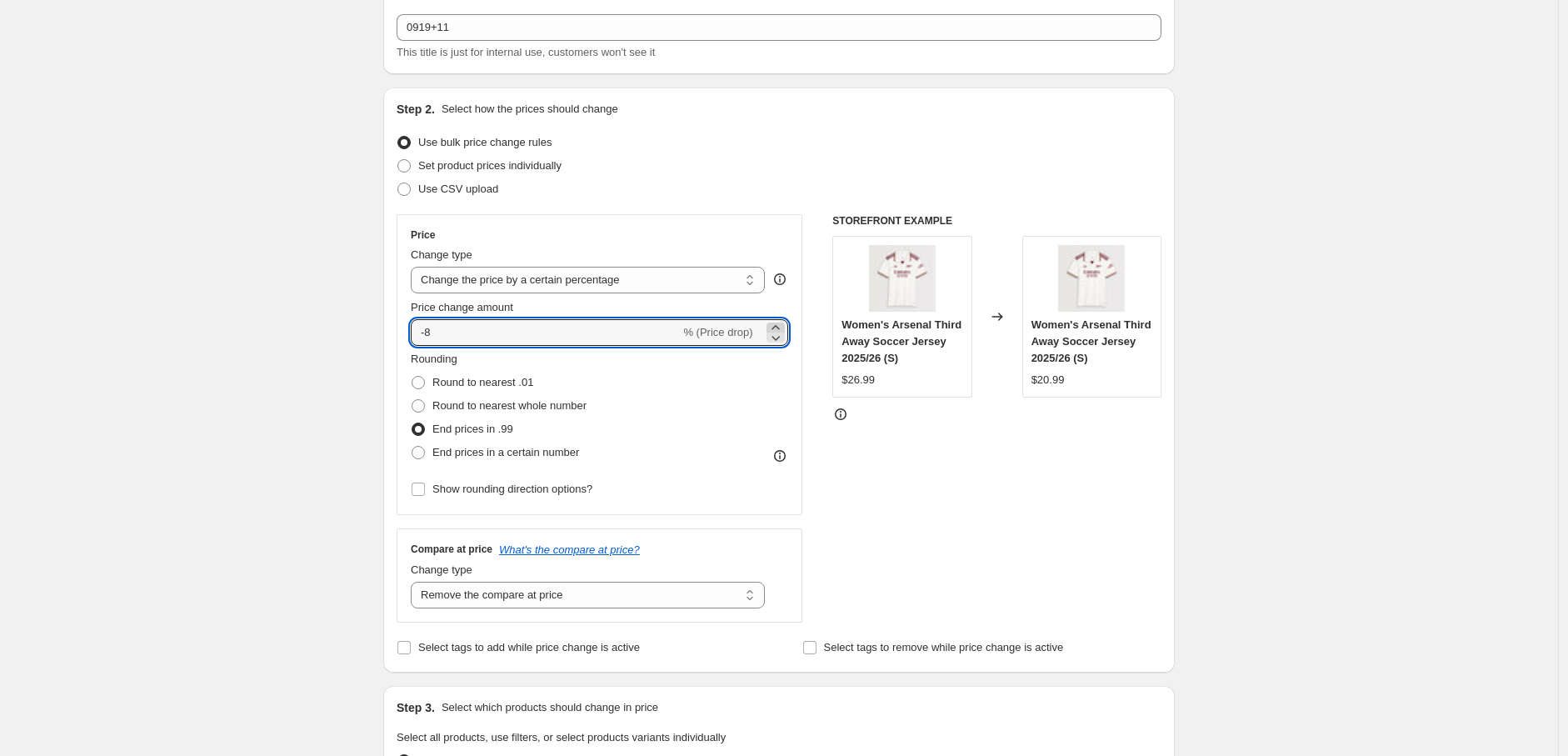
click at [782, 323] on icon at bounding box center [776, 327] width 17 height 17
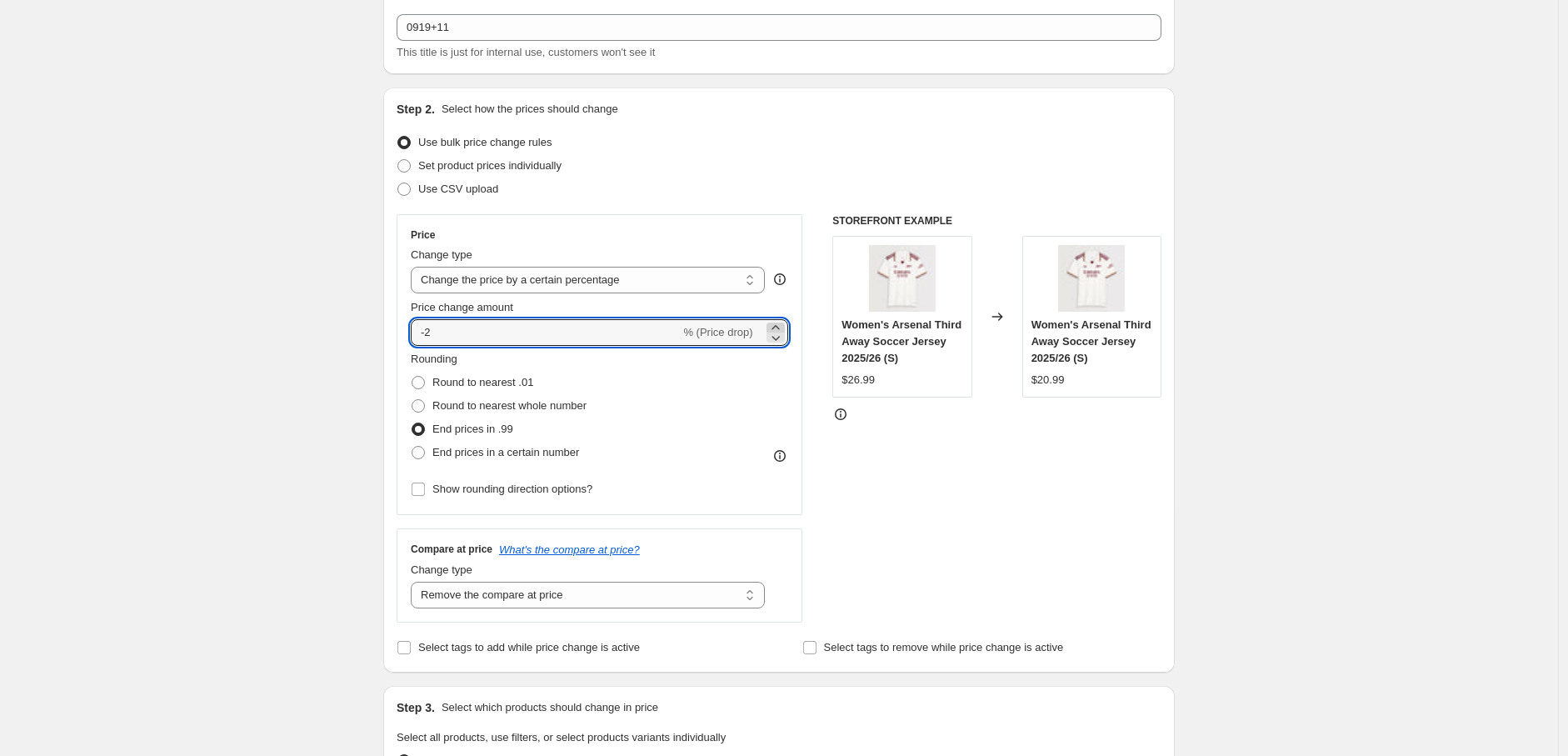
click at [782, 323] on icon at bounding box center [776, 327] width 17 height 17
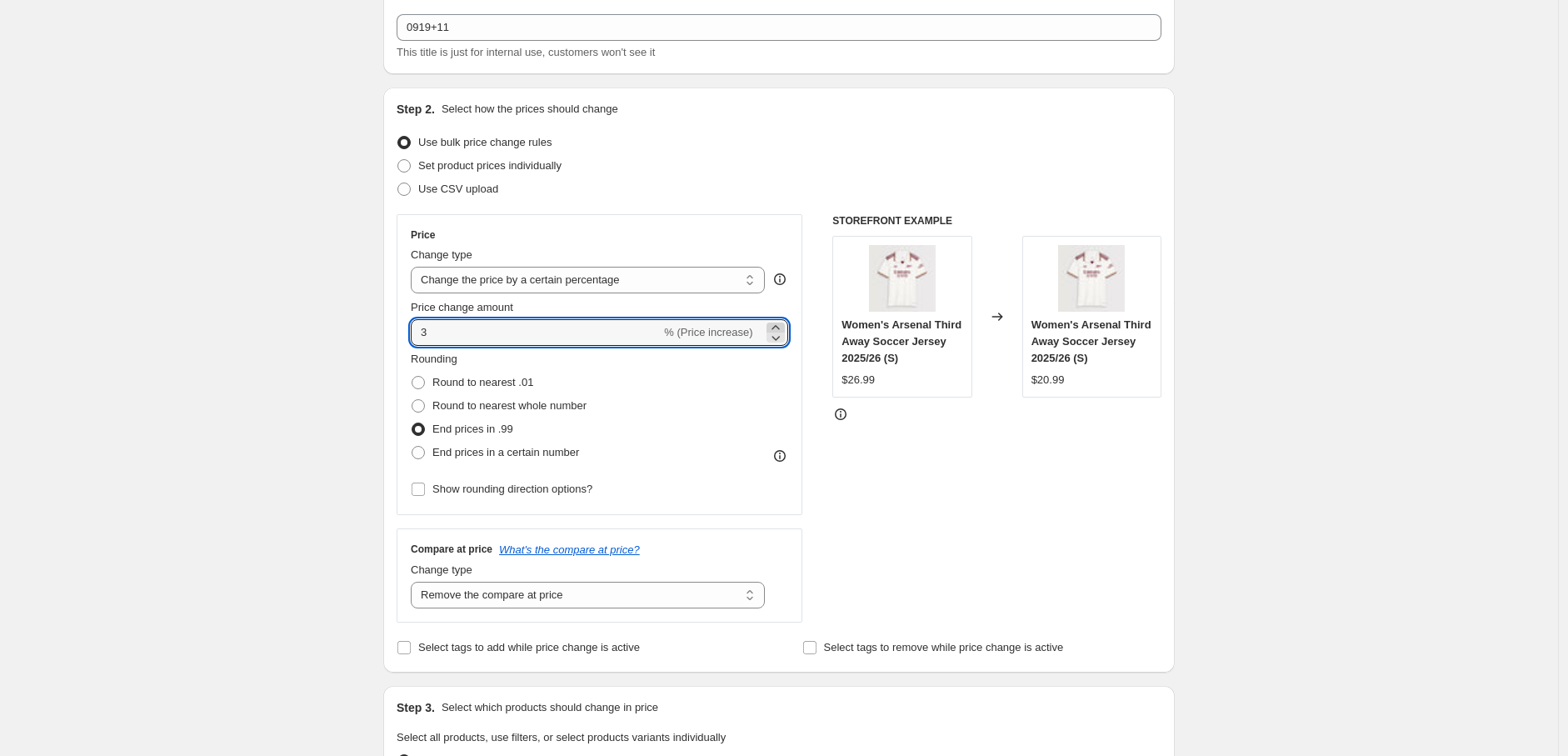
click at [782, 323] on icon at bounding box center [776, 327] width 17 height 17
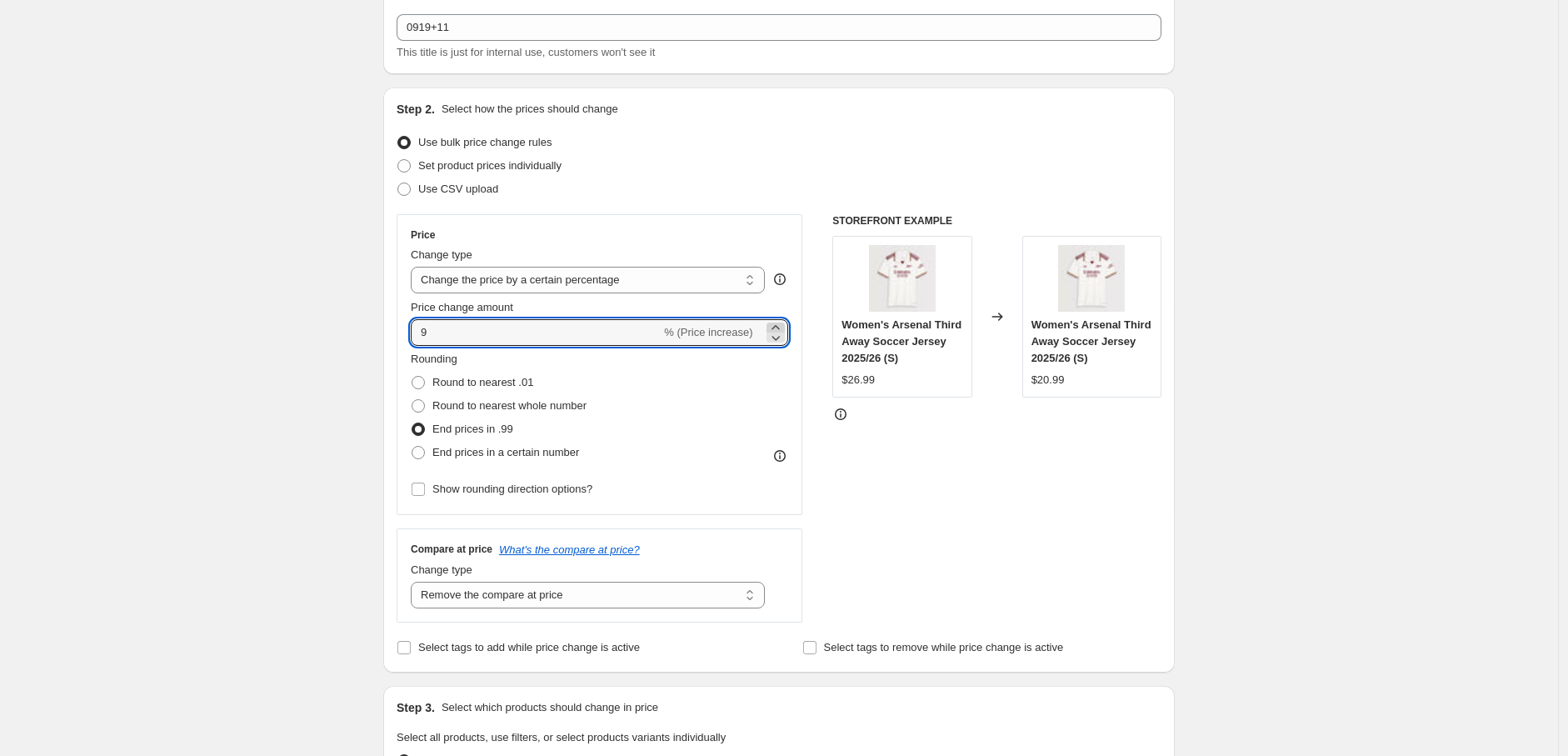
click at [782, 323] on icon at bounding box center [776, 327] width 17 height 17
click at [784, 324] on icon at bounding box center [776, 327] width 17 height 17
click at [781, 342] on icon at bounding box center [776, 337] width 17 height 17
type input "11"
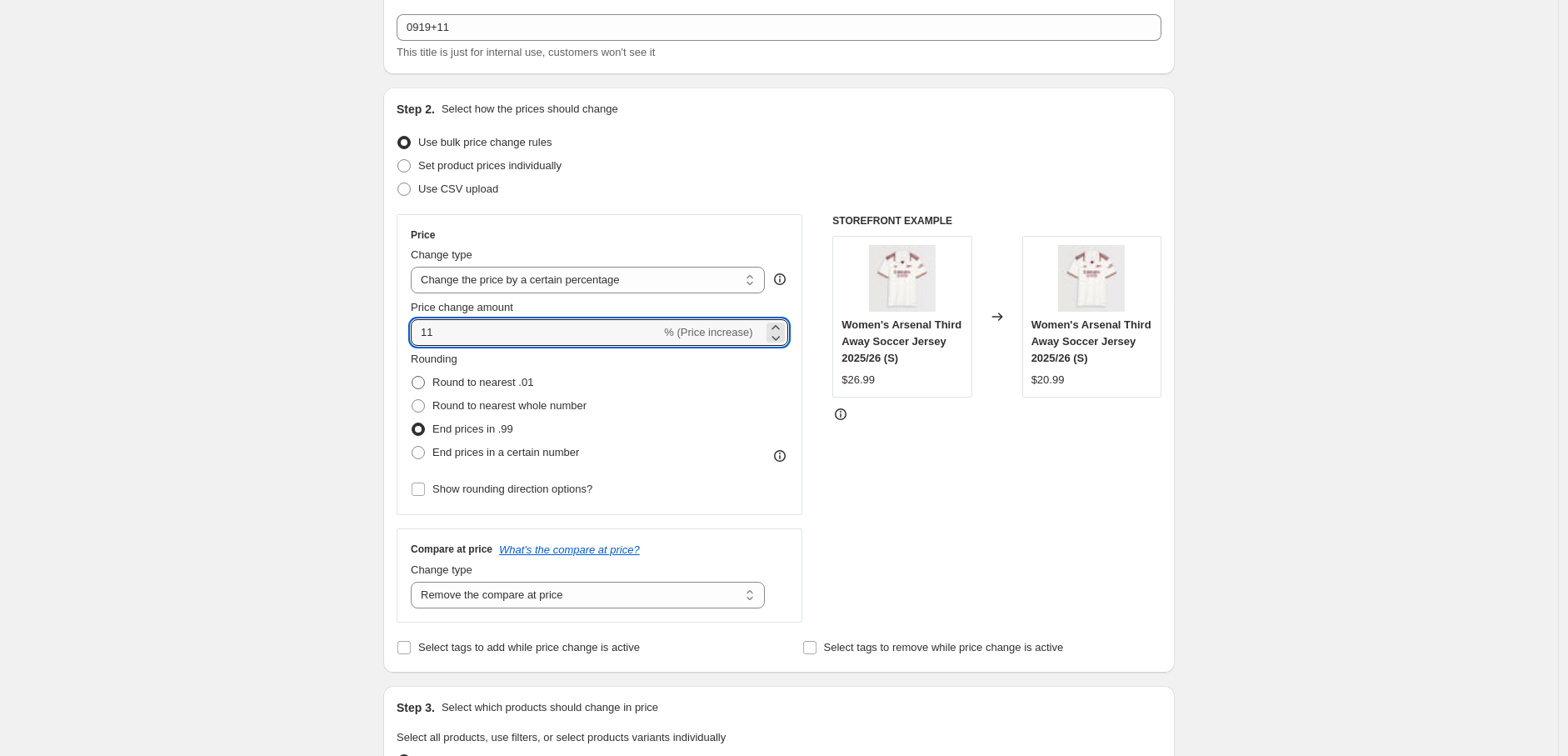
click at [515, 385] on span "Round to nearest .01" at bounding box center [482, 382] width 101 height 12
click at [413, 376] on input "Round to nearest .01" at bounding box center [412, 375] width 1 height 1
radio input "true"
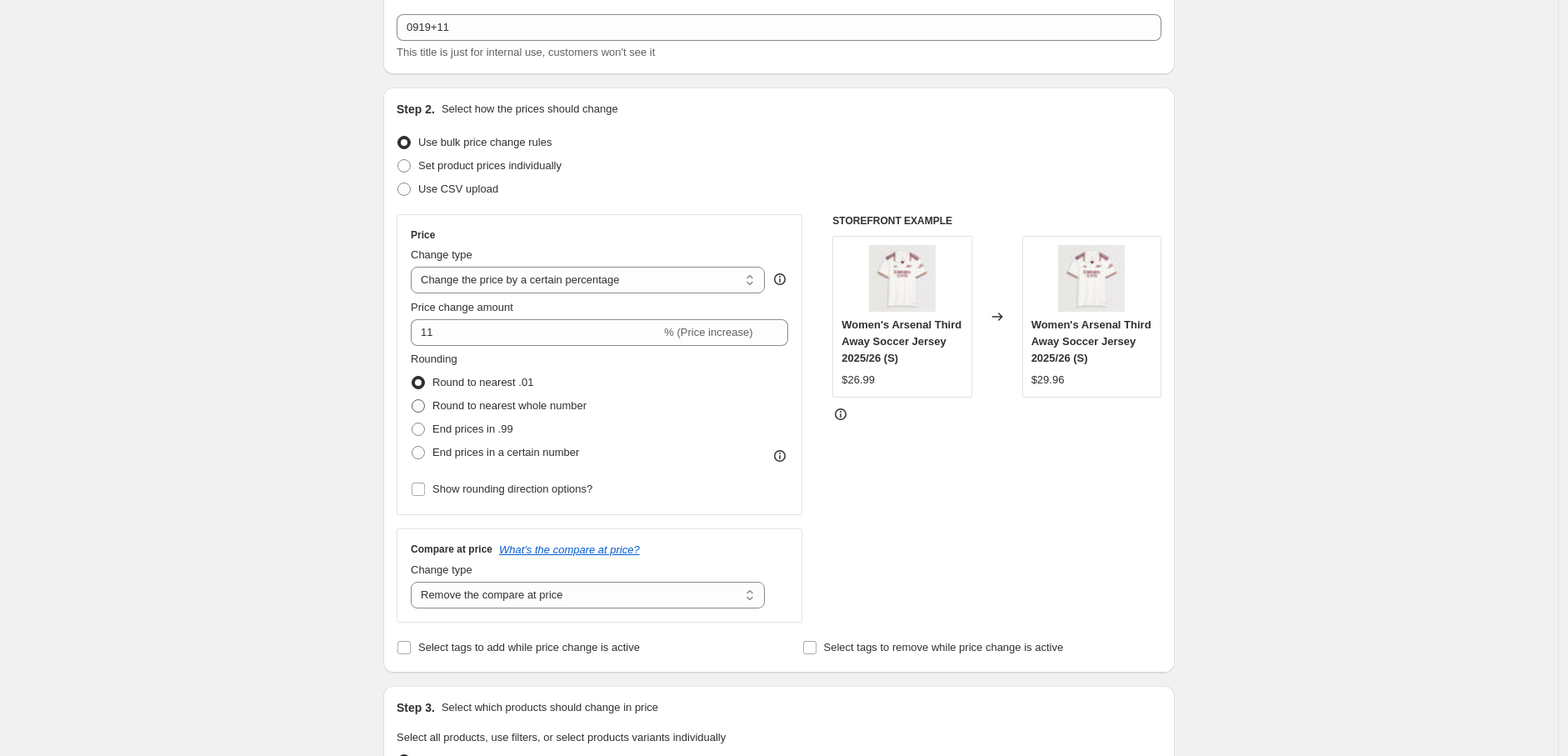
click at [515, 404] on span "Round to nearest whole number" at bounding box center [509, 406] width 154 height 12
click at [413, 400] on input "Round to nearest whole number" at bounding box center [412, 399] width 1 height 1
radio input "true"
click at [515, 385] on span "Round to nearest .01" at bounding box center [482, 382] width 101 height 12
click at [413, 376] on input "Round to nearest .01" at bounding box center [412, 375] width 1 height 1
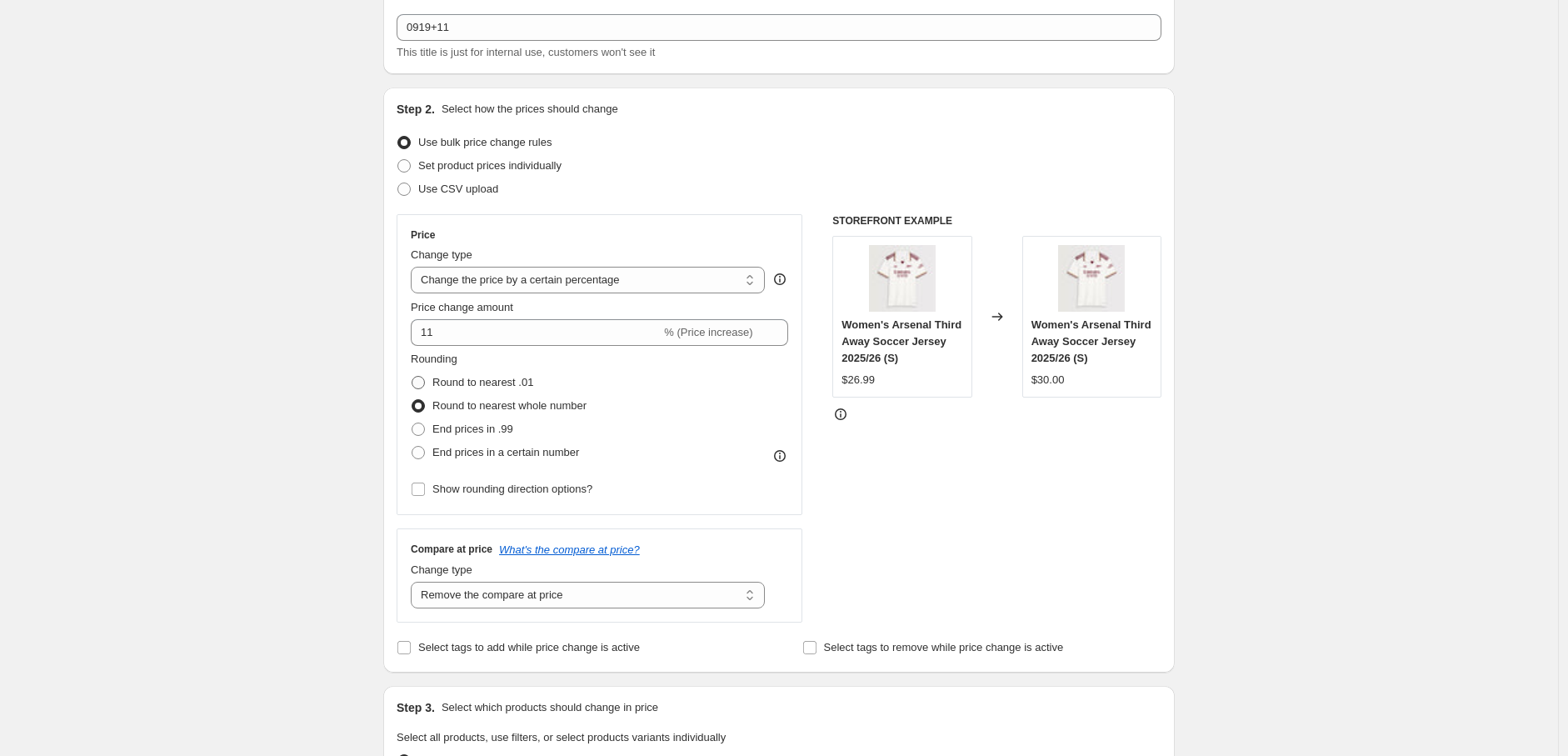
radio input "true"
click at [712, 337] on span "% (Price increase)" at bounding box center [708, 332] width 88 height 12
click at [676, 291] on select "Change the price to a certain amount Change the price by a certain amount Chang…" at bounding box center [588, 280] width 354 height 27
select select "by"
click at [414, 267] on select "Change the price to a certain amount Change the price by a certain amount Chang…" at bounding box center [588, 280] width 354 height 27
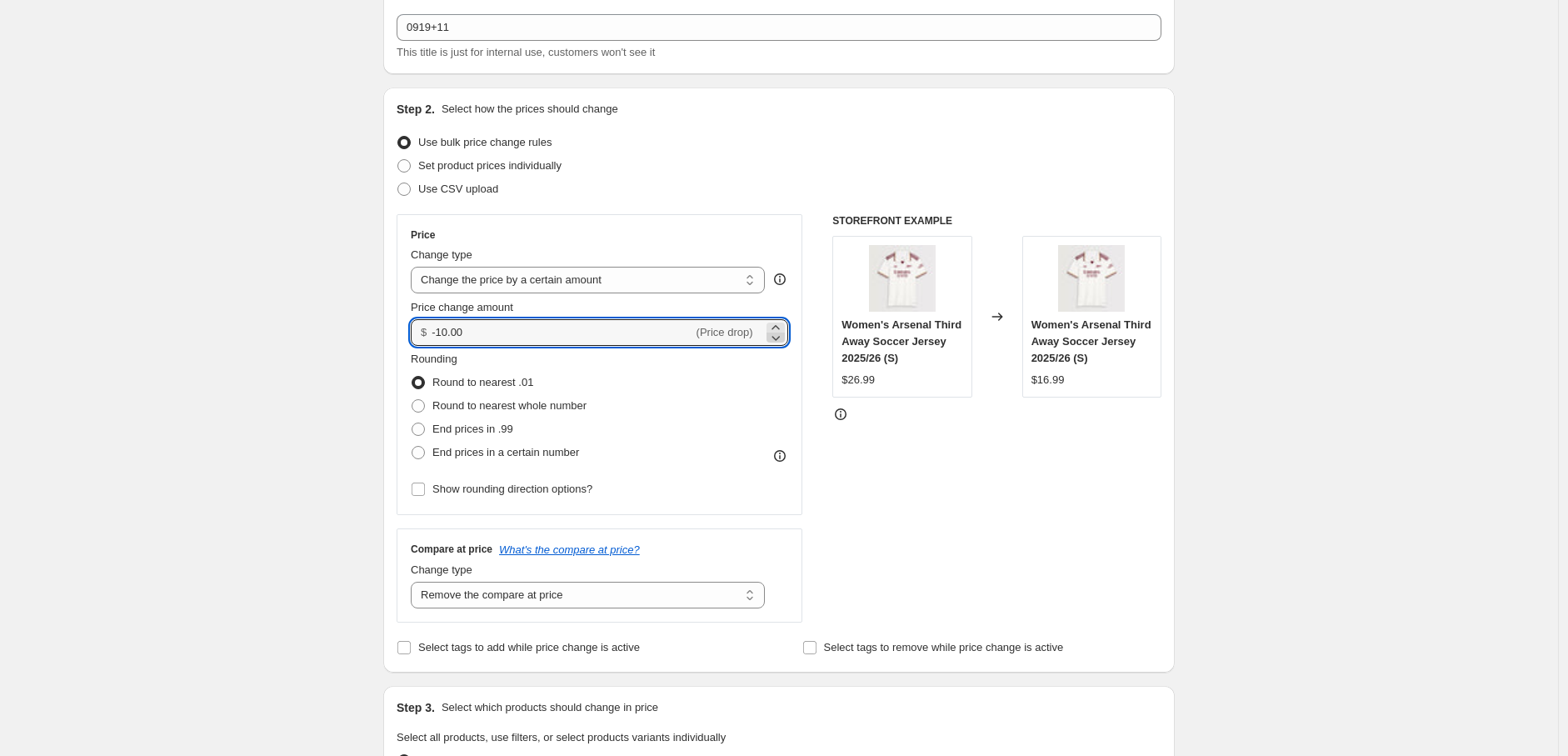
click at [776, 330] on icon at bounding box center [776, 337] width 17 height 17
click at [788, 342] on div "$ -10.04 (Price drop)" at bounding box center [599, 333] width 377 height 27
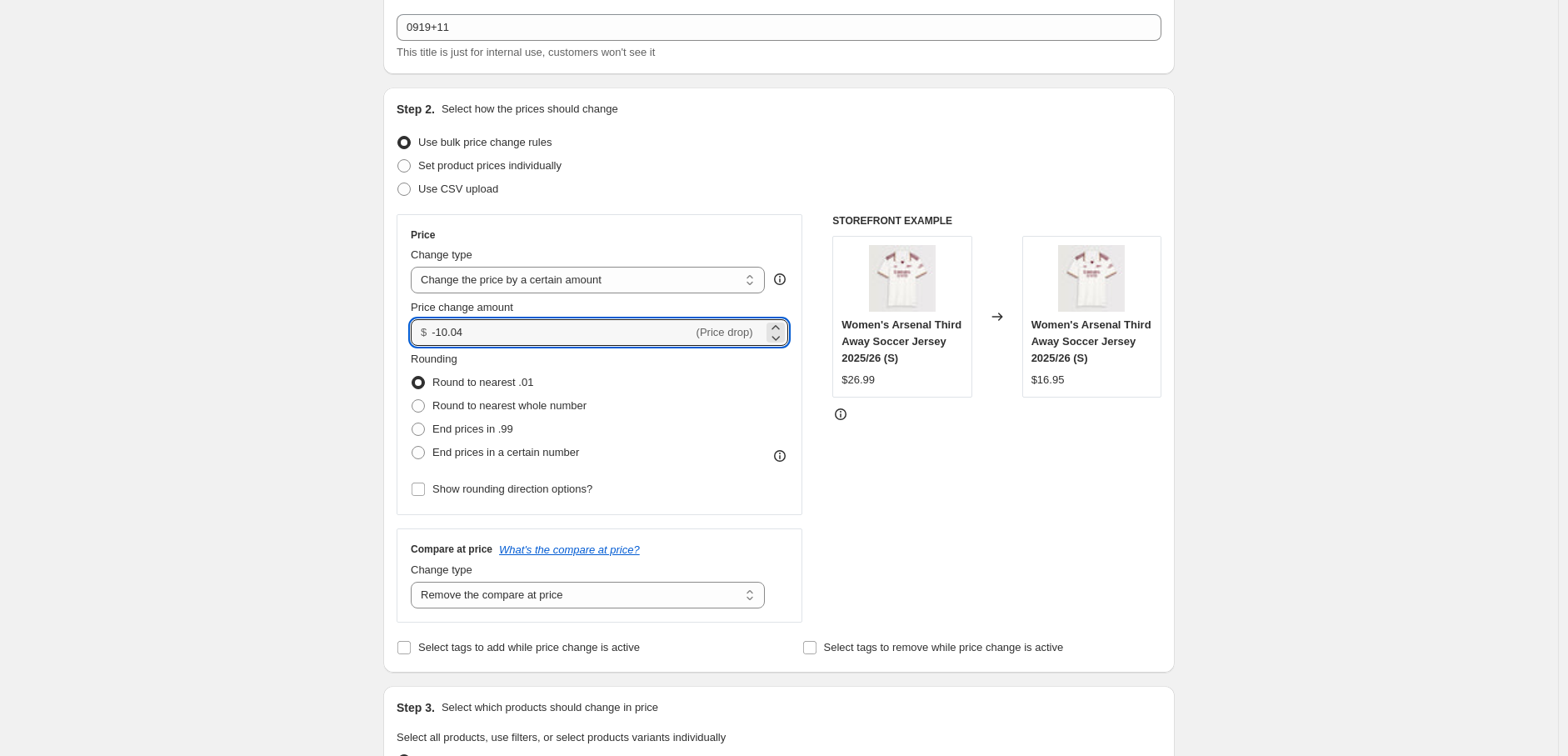
drag, startPoint x: 472, startPoint y: 332, endPoint x: 392, endPoint y: 335, distance: 80.1
click at [392, 335] on div "Step 2. Select how the prices should change Use bulk price change rules Set pro…" at bounding box center [779, 380] width 792 height 585
type input "11.00"
click at [635, 378] on div "Rounding Round to nearest .01 Round to nearest whole number End prices in .99 E…" at bounding box center [599, 406] width 377 height 113
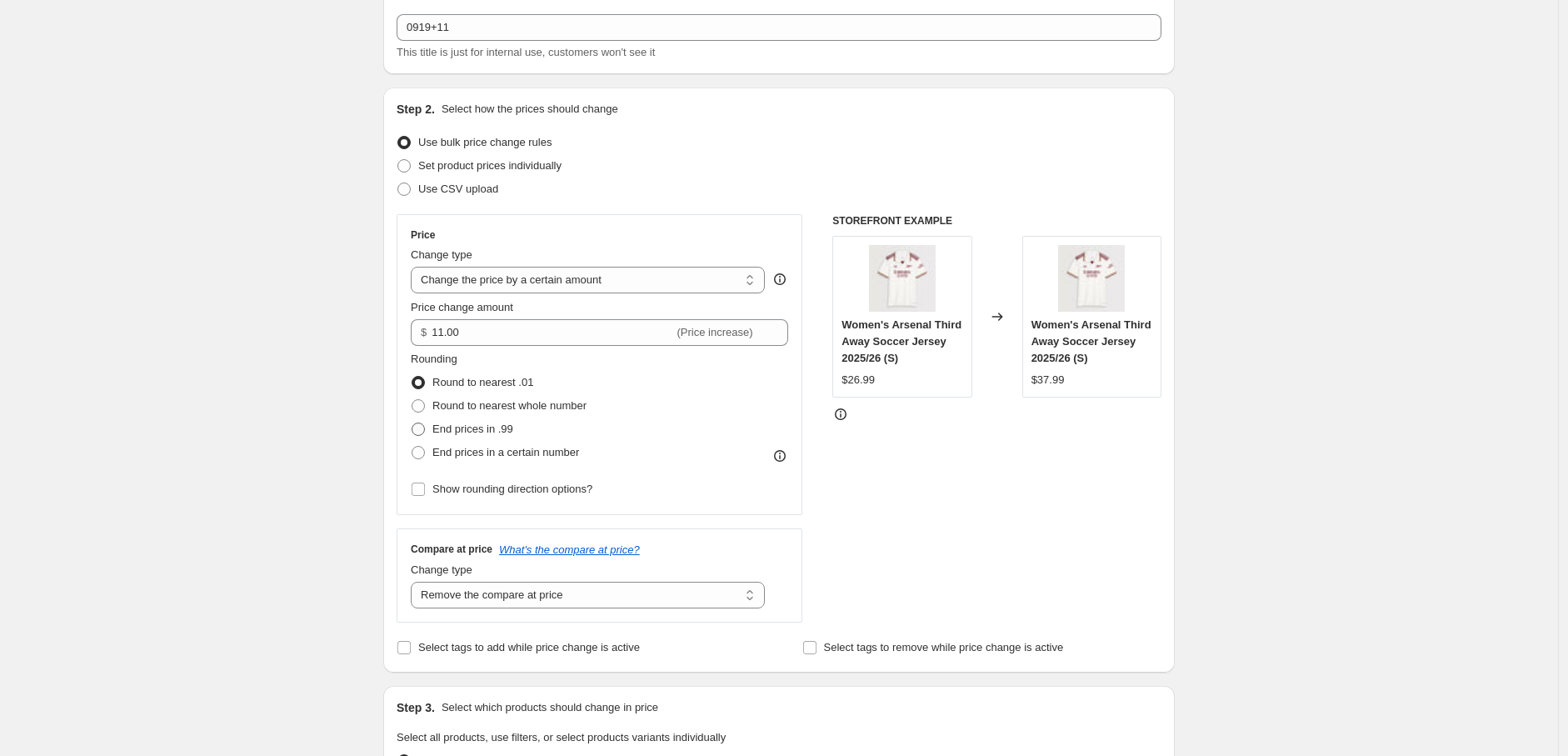
click at [461, 428] on span "End prices in .99" at bounding box center [472, 429] width 81 height 12
click at [413, 423] on input "End prices in .99" at bounding box center [412, 422] width 1 height 1
radio input "true"
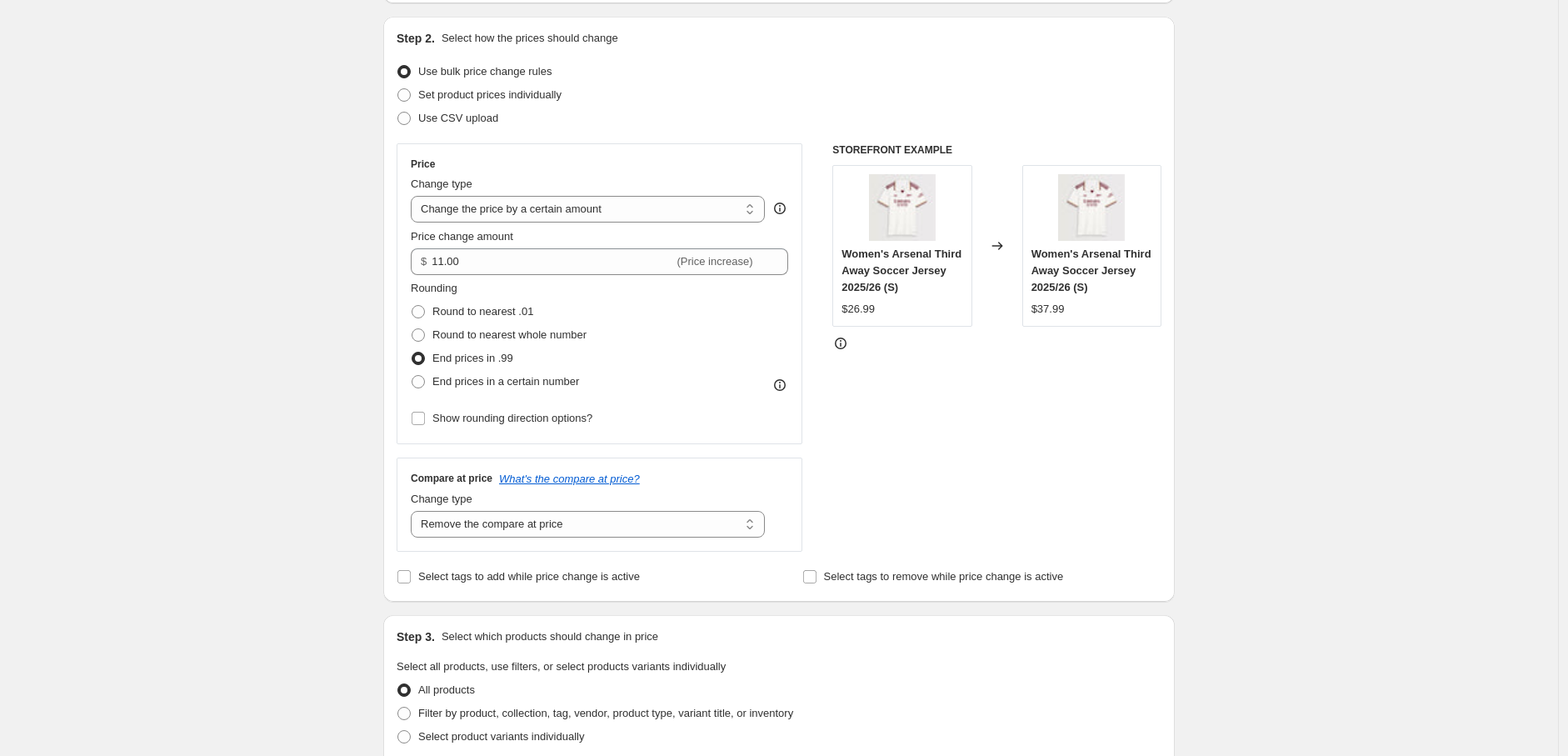
scroll to position [185, 0]
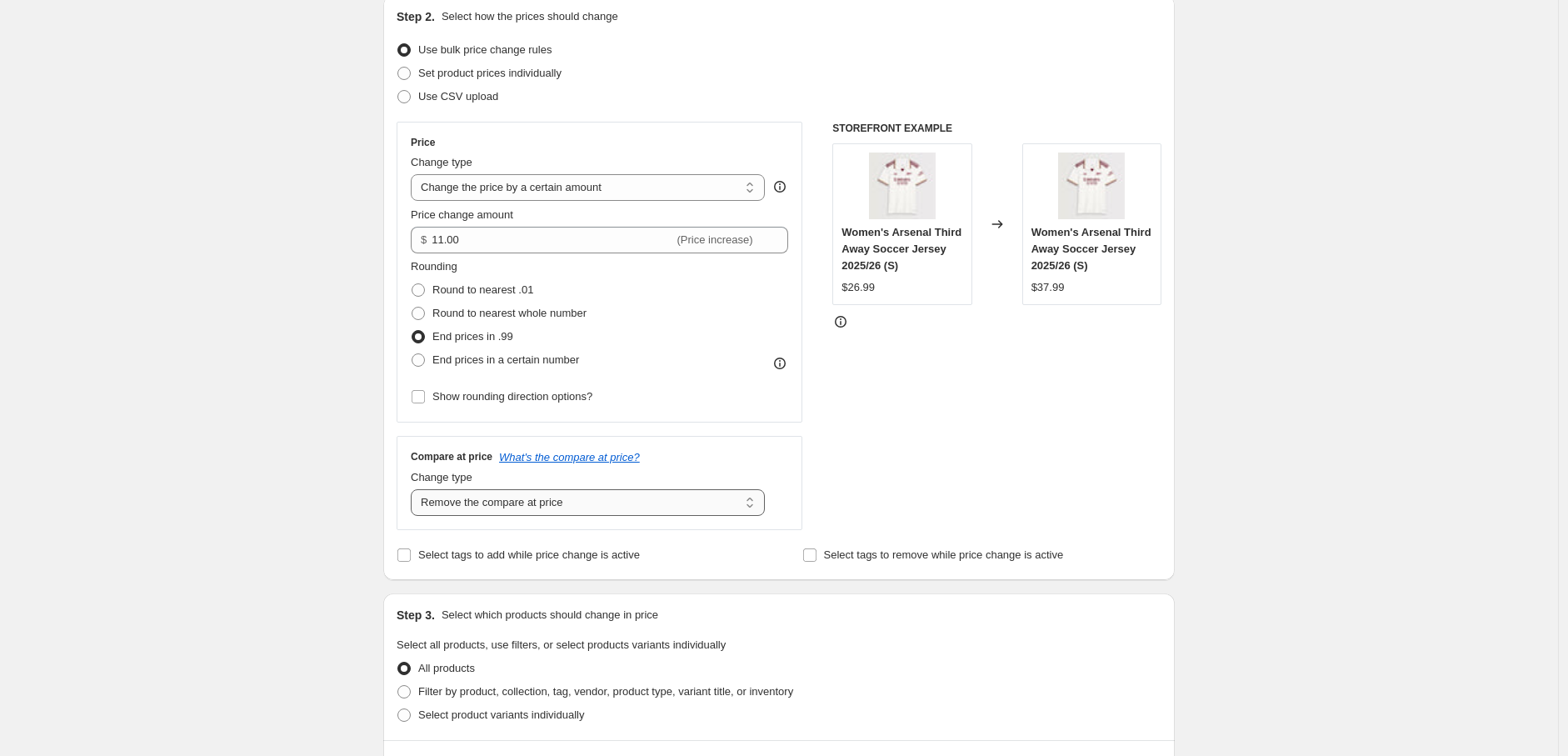
click at [455, 510] on select "Change the compare at price to the current price (sale) Change the compare at p…" at bounding box center [588, 503] width 354 height 27
click at [414, 490] on select "Change the compare at price to the current price (sale) Change the compare at p…" at bounding box center [588, 503] width 354 height 27
click at [688, 502] on select "Change the compare at price to the current price (sale) Change the compare at p…" at bounding box center [588, 503] width 354 height 27
click at [414, 490] on select "Change the compare at price to the current price (sale) Change the compare at p…" at bounding box center [588, 503] width 354 height 27
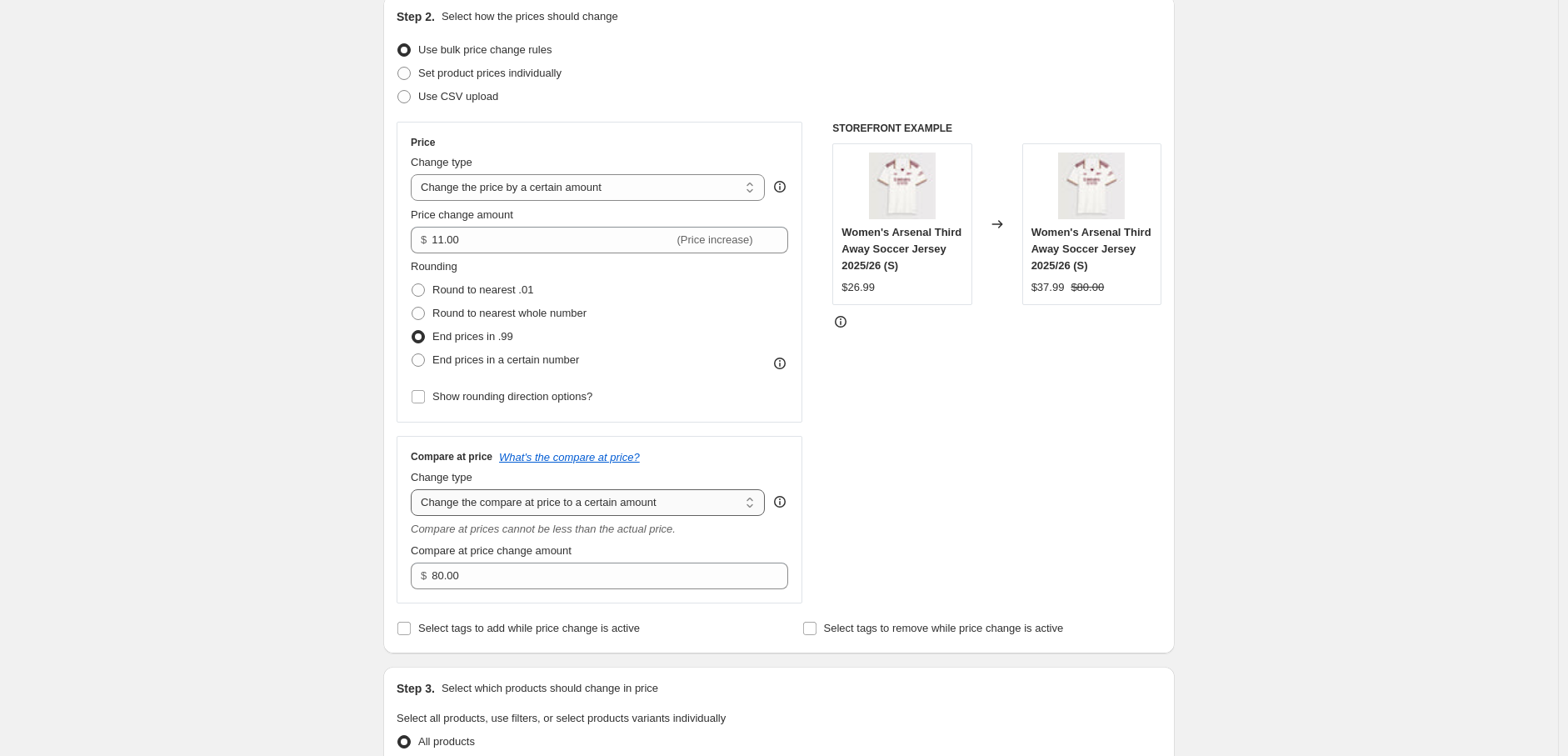
click at [671, 494] on select "Change the compare at price to the current price (sale) Change the compare at p…" at bounding box center [588, 503] width 354 height 27
select select "by"
click at [414, 490] on select "Change the compare at price to the current price (sale) Change the compare at p…" at bounding box center [588, 503] width 354 height 27
type input "-10.00"
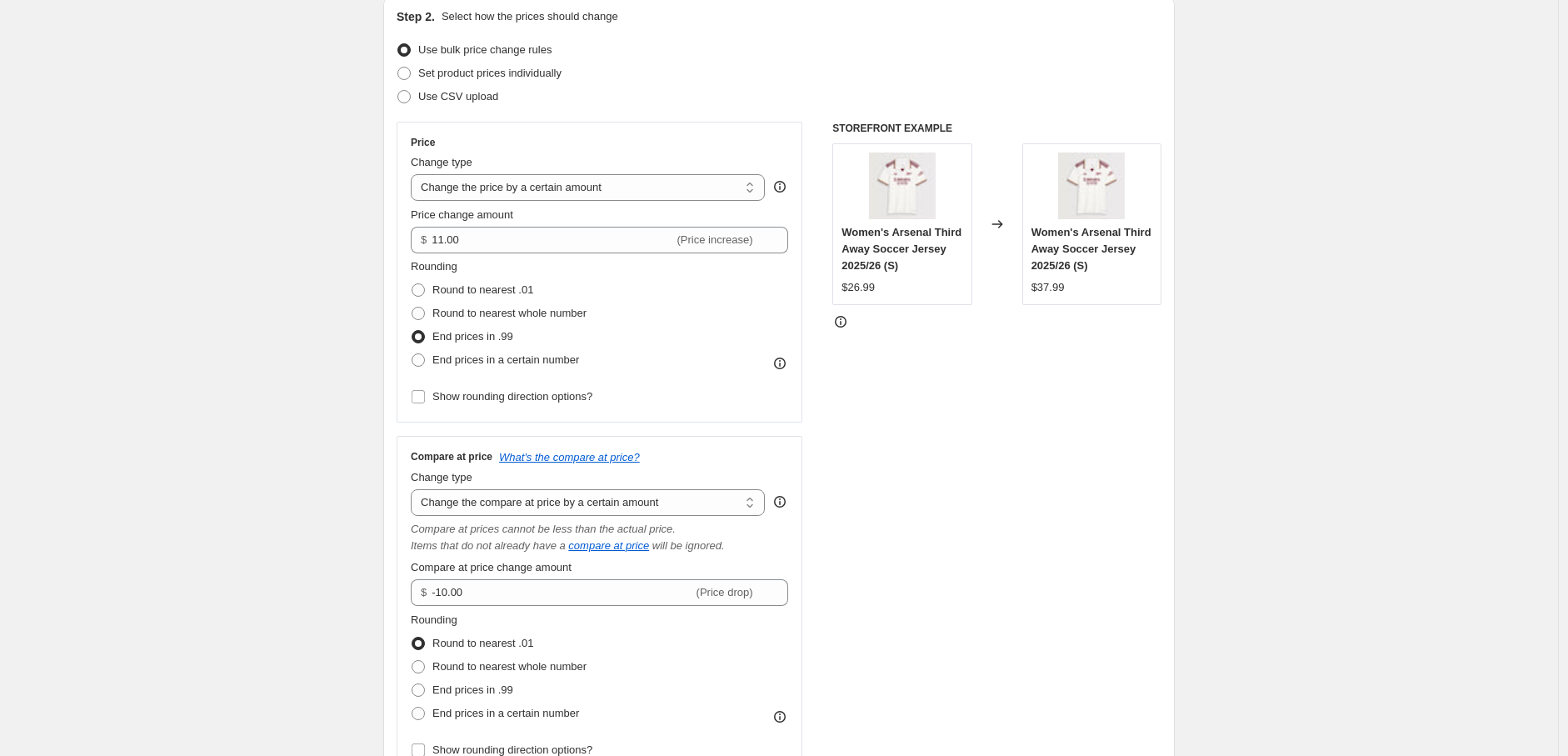
click at [623, 517] on div "Compare at price What's the compare at price? Change type Change the compare at…" at bounding box center [599, 606] width 377 height 311
click at [718, 508] on select "Change the compare at price to the current price (sale) Change the compare at p…" at bounding box center [588, 503] width 354 height 27
select select "percentage"
click at [414, 490] on select "Change the compare at price to the current price (sale) Change the compare at p…" at bounding box center [588, 503] width 354 height 27
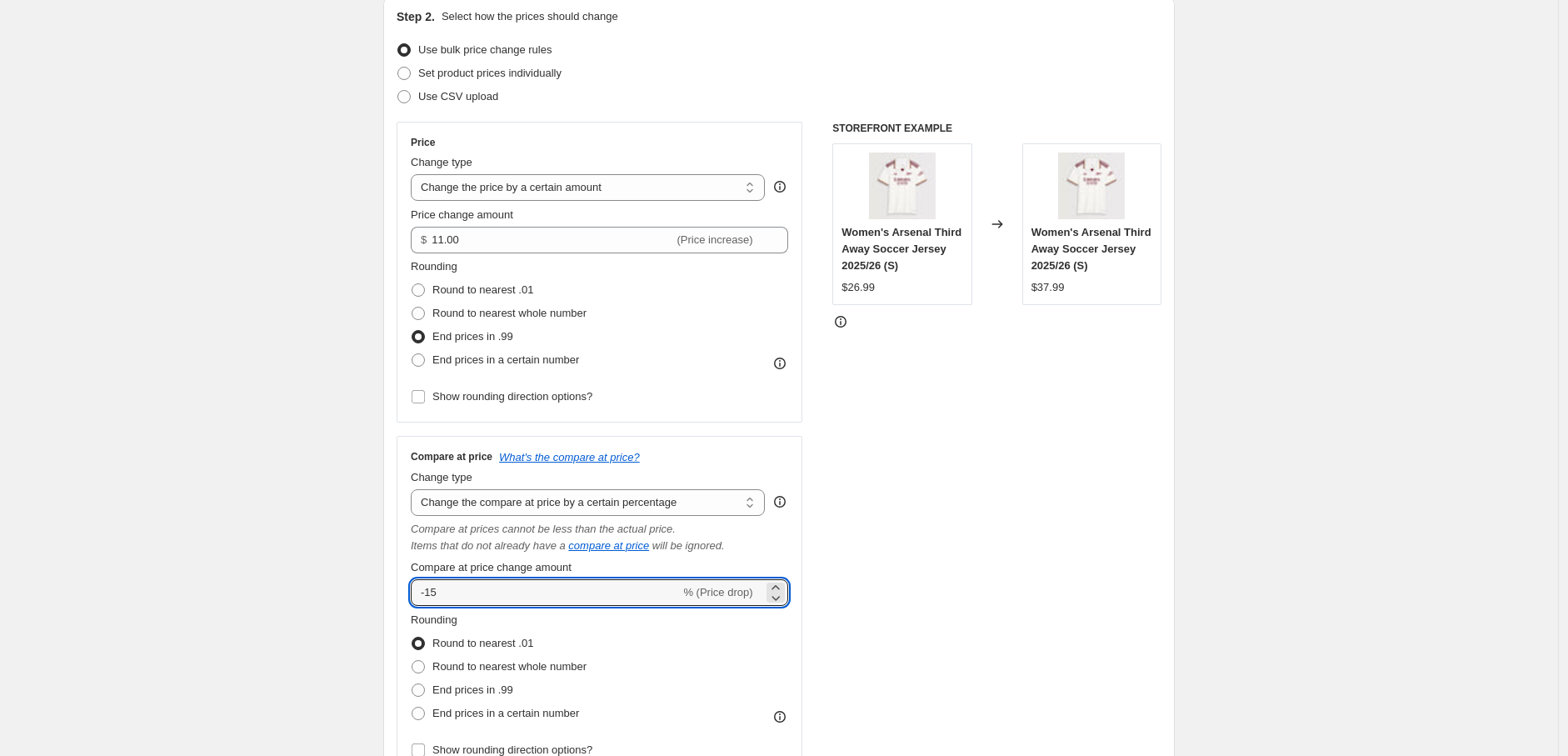
drag, startPoint x: 577, startPoint y: 599, endPoint x: 405, endPoint y: 607, distance: 172.2
click at [398, 603] on div "Step 2. Select how the prices should change Use bulk price change rules Set pro…" at bounding box center [779, 410] width 792 height 831
type input "50"
click at [849, 543] on div "STOREFRONT EXAMPLE Women's Arsenal Third Away Soccer Jersey 2025/26 (S) $26.99 …" at bounding box center [997, 448] width 329 height 654
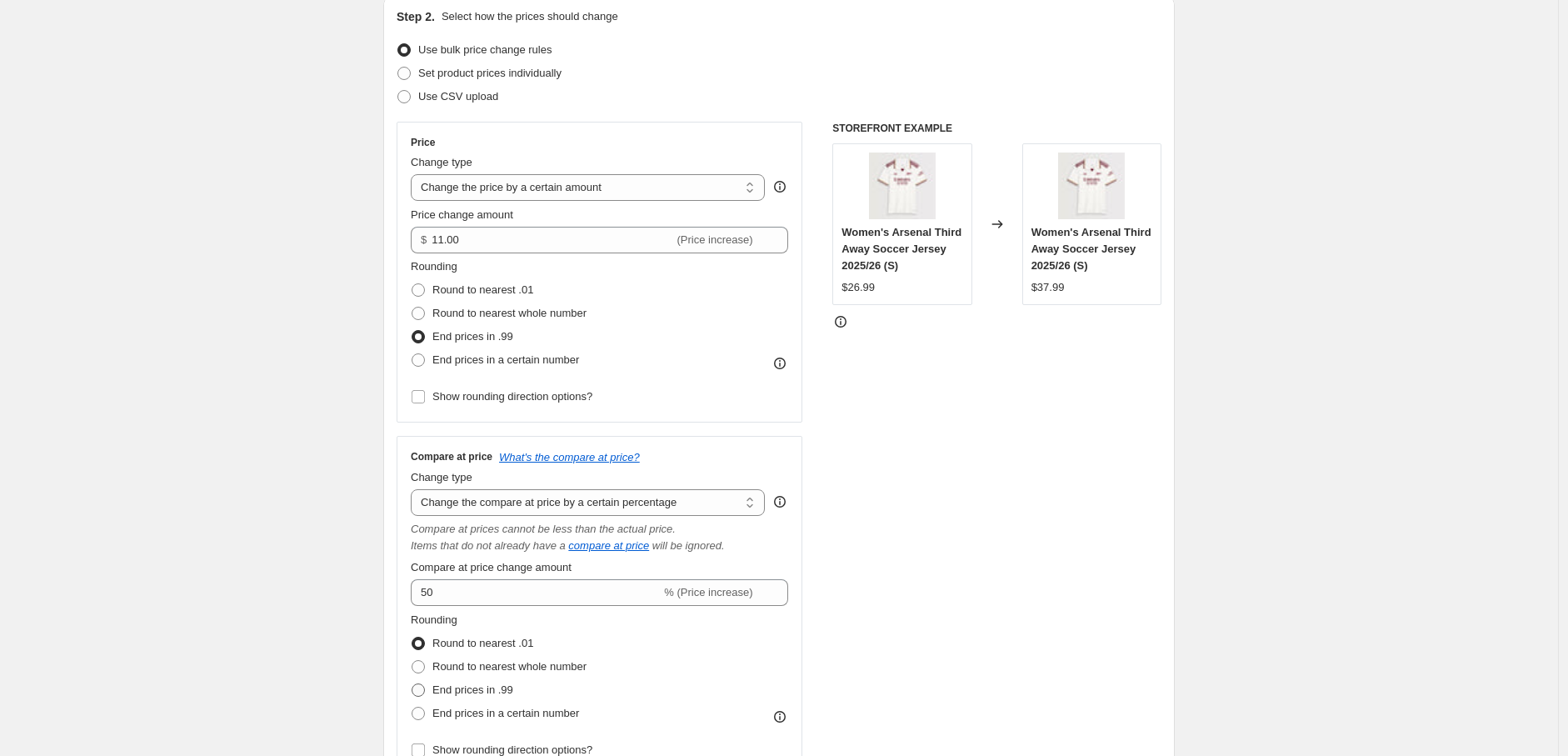
click at [504, 685] on span "End prices in .99" at bounding box center [472, 689] width 81 height 12
click at [413, 684] on input "End prices in .99" at bounding box center [412, 683] width 1 height 1
radio input "true"
click at [582, 509] on select "Change the compare at price to the current price (sale) Change the compare at p…" at bounding box center [588, 503] width 354 height 27
click at [414, 490] on select "Change the compare at price to the current price (sale) Change the compare at p…" at bounding box center [588, 503] width 354 height 27
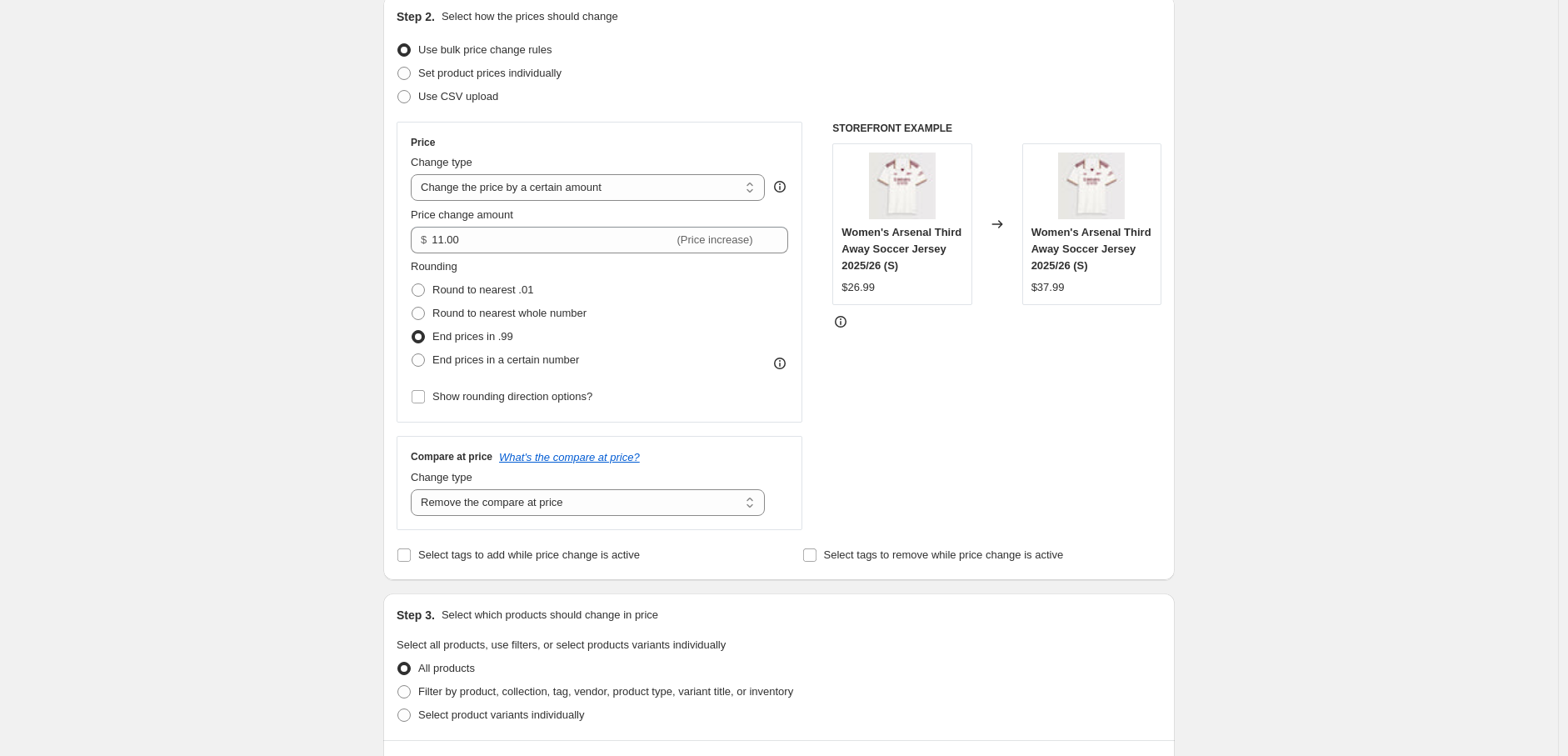
click at [848, 507] on div "STOREFRONT EXAMPLE Women's Arsenal Third Away Soccer Jersey 2025/26 (S) $26.99 …" at bounding box center [997, 326] width 329 height 408
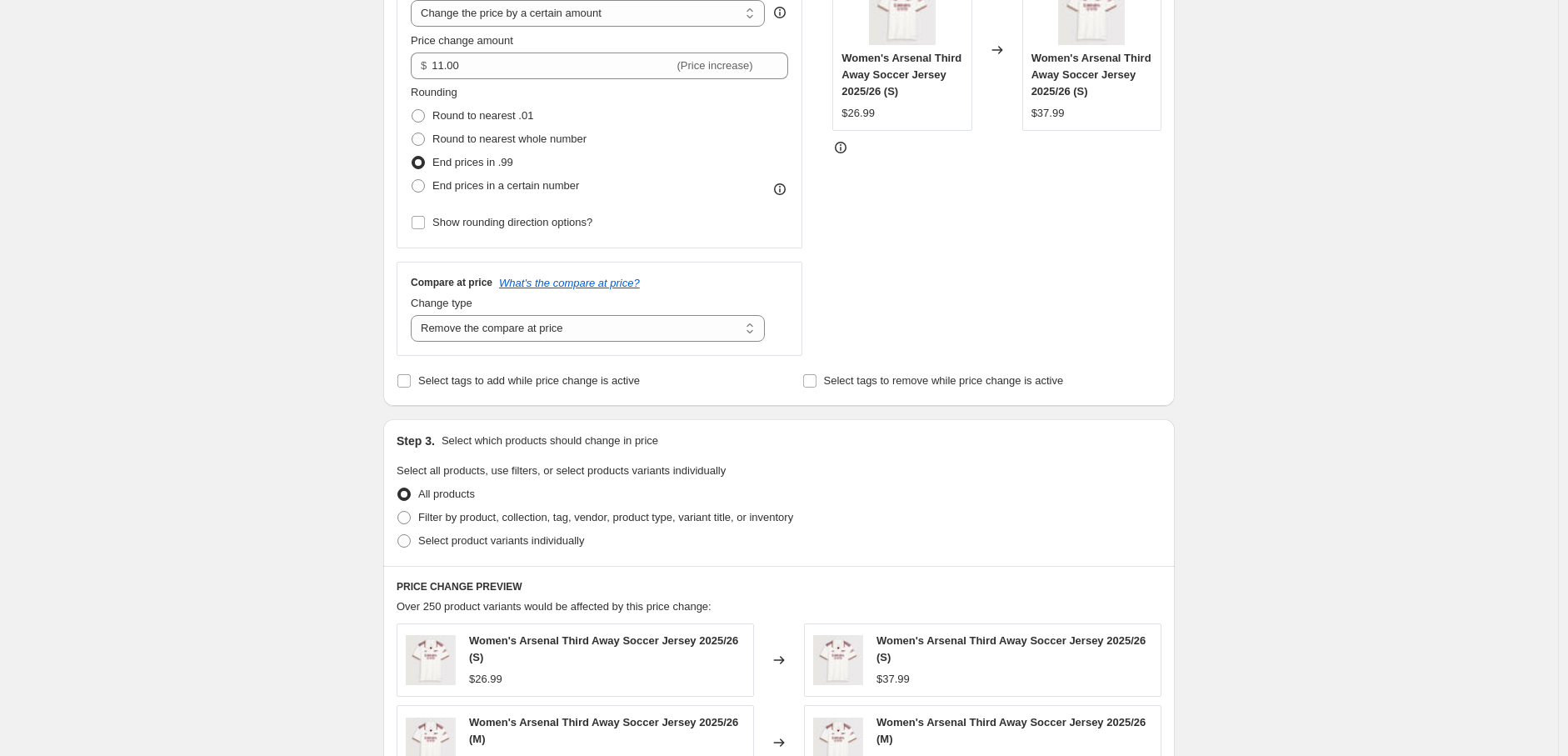
scroll to position [370, 0]
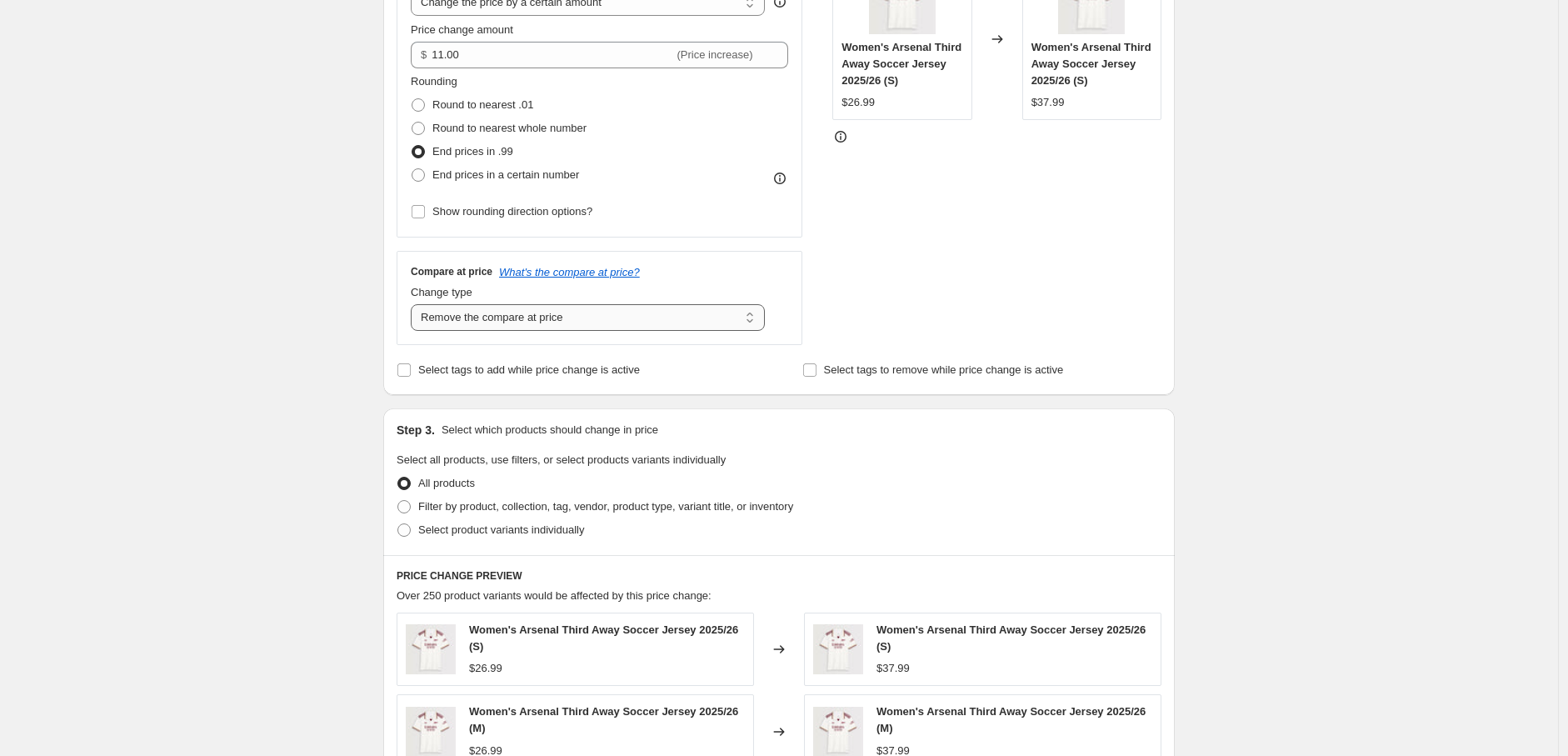
click at [567, 329] on select "Change the compare at price to the current price (sale) Change the compare at p…" at bounding box center [588, 318] width 354 height 27
select select "percentage"
click at [414, 304] on select "Change the compare at price to the current price (sale) Change the compare at p…" at bounding box center [588, 318] width 354 height 27
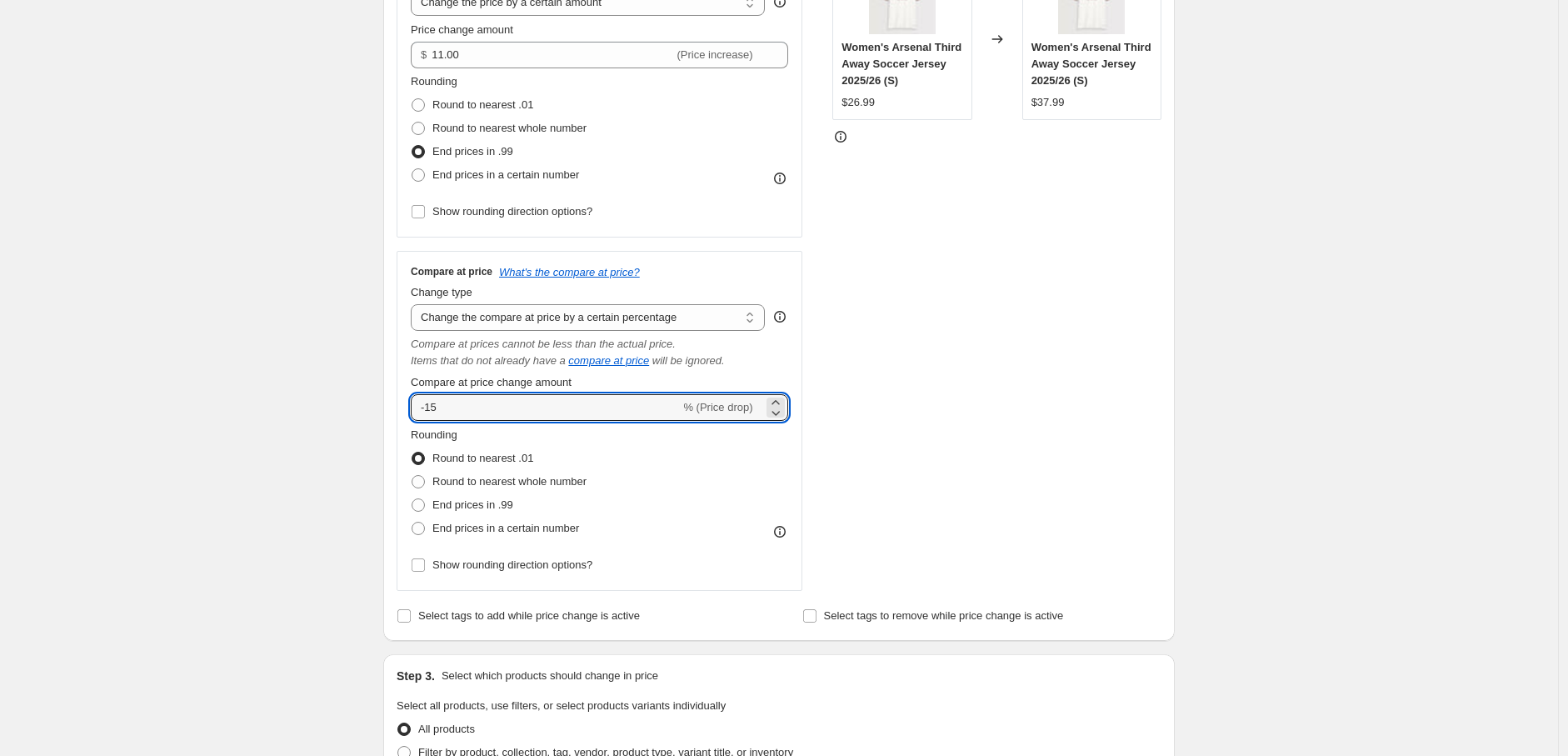
drag, startPoint x: 500, startPoint y: 414, endPoint x: 343, endPoint y: 416, distance: 157.0
click at [334, 417] on div "Create new price change job. This page is ready Create new price change job Dra…" at bounding box center [779, 599] width 1558 height 1938
type input "50"
click at [1087, 493] on div "STOREFRONT EXAMPLE Women's Arsenal Third Away Soccer Jersey 2025/26 (S) $26.99 …" at bounding box center [997, 263] width 329 height 654
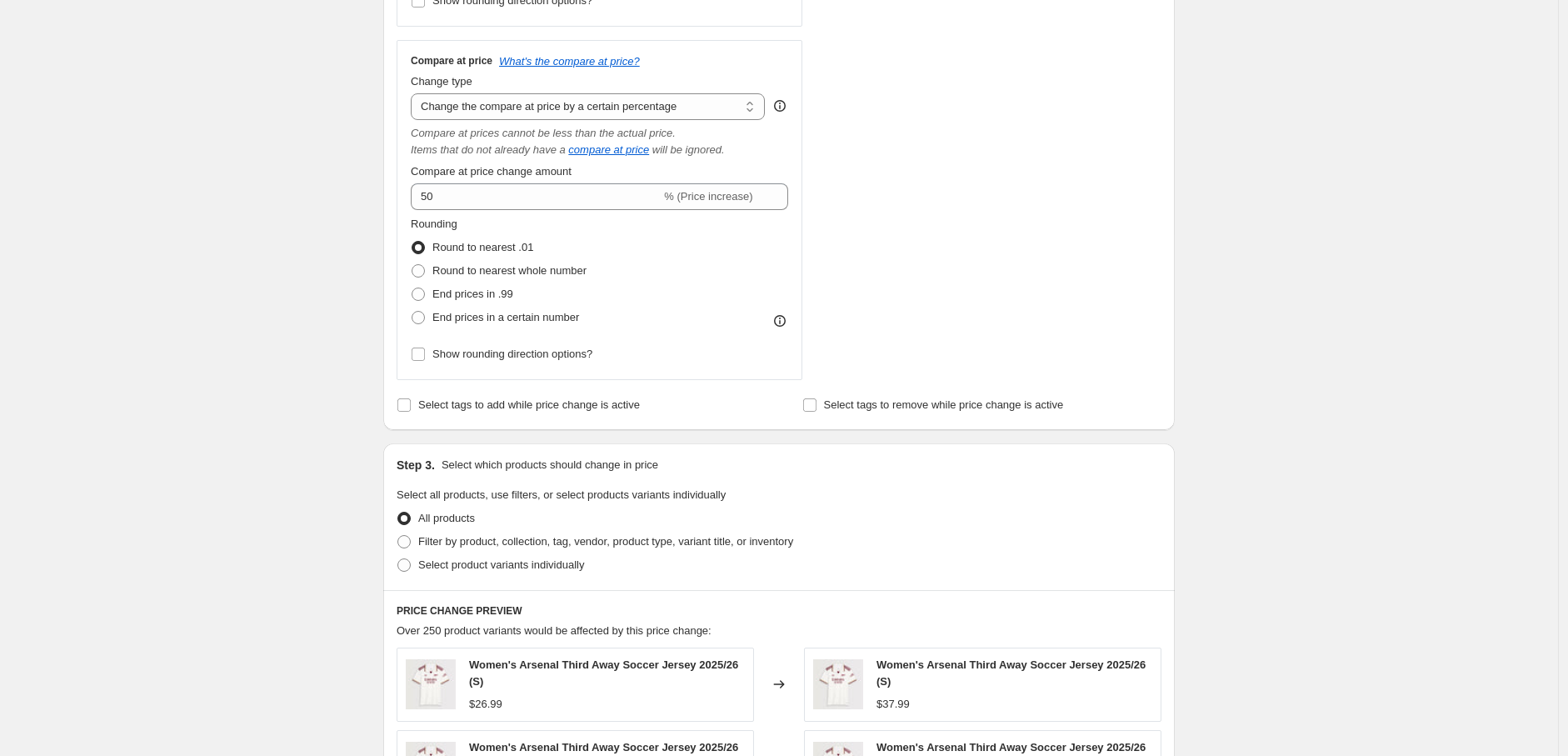
scroll to position [555, 0]
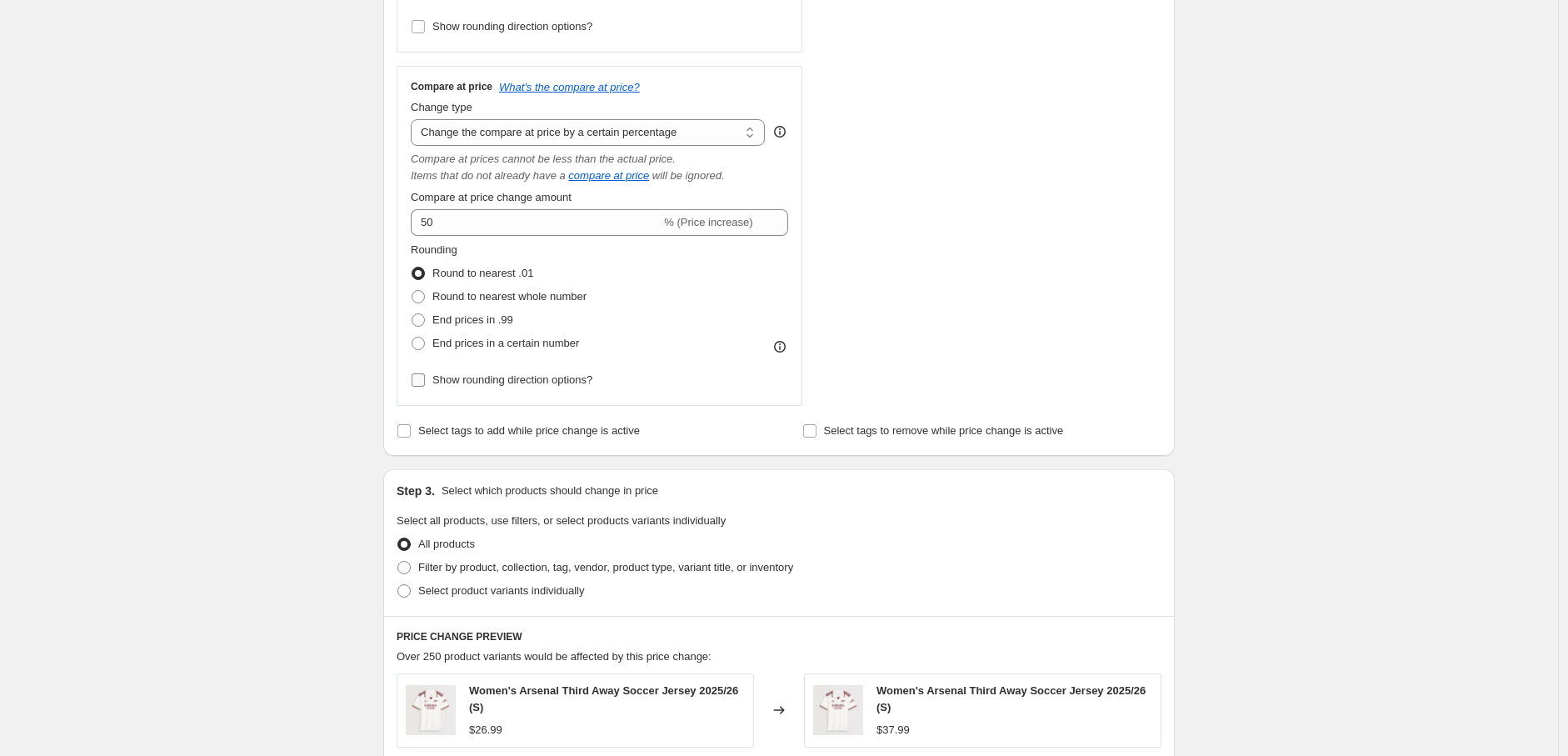
click at [510, 379] on span "Show rounding direction options?" at bounding box center [512, 380] width 160 height 12
click at [425, 379] on input "Show rounding direction options?" at bounding box center [418, 380] width 13 height 13
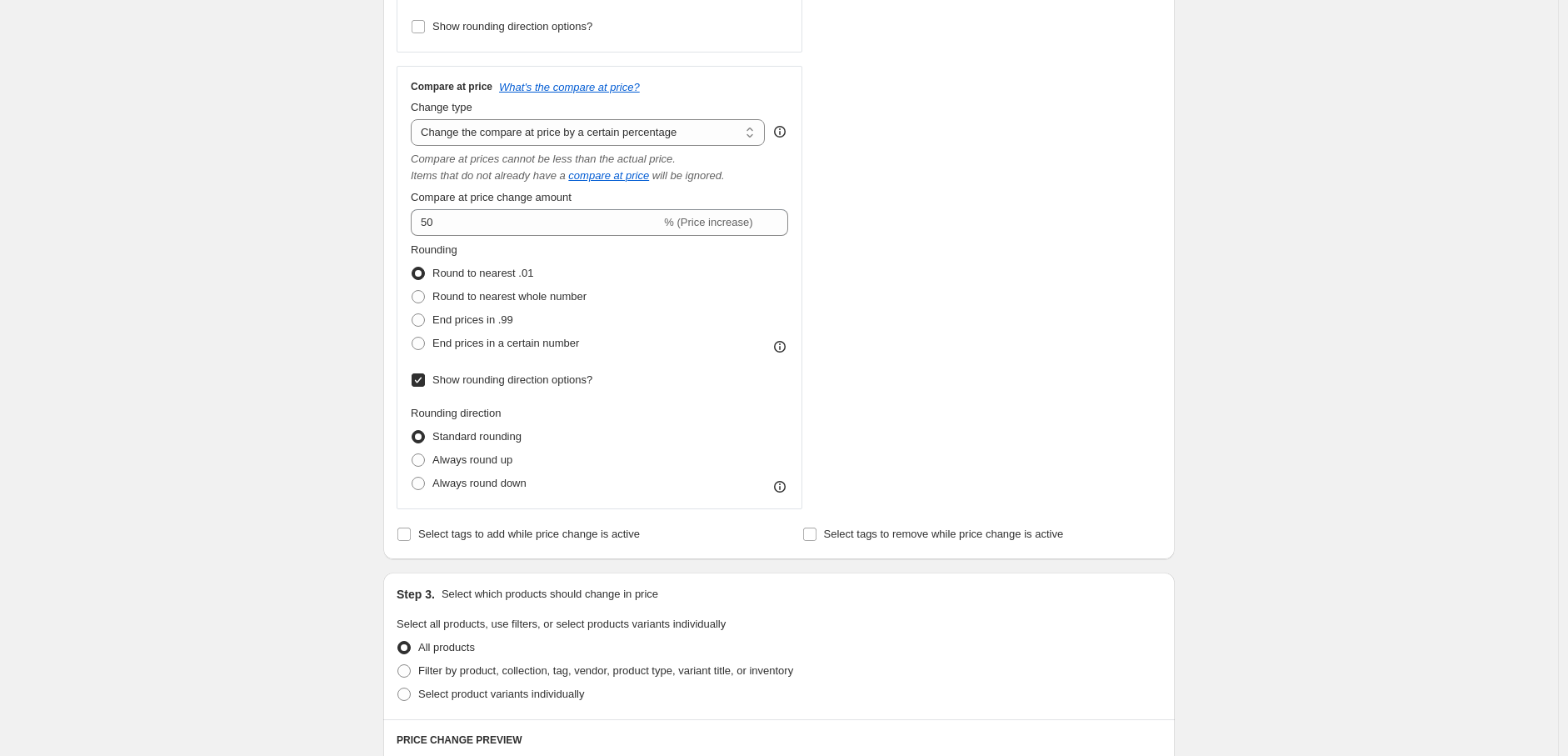
click at [510, 379] on span "Show rounding direction options?" at bounding box center [512, 380] width 160 height 12
click at [425, 379] on input "Show rounding direction options?" at bounding box center [418, 380] width 13 height 13
checkbox input "false"
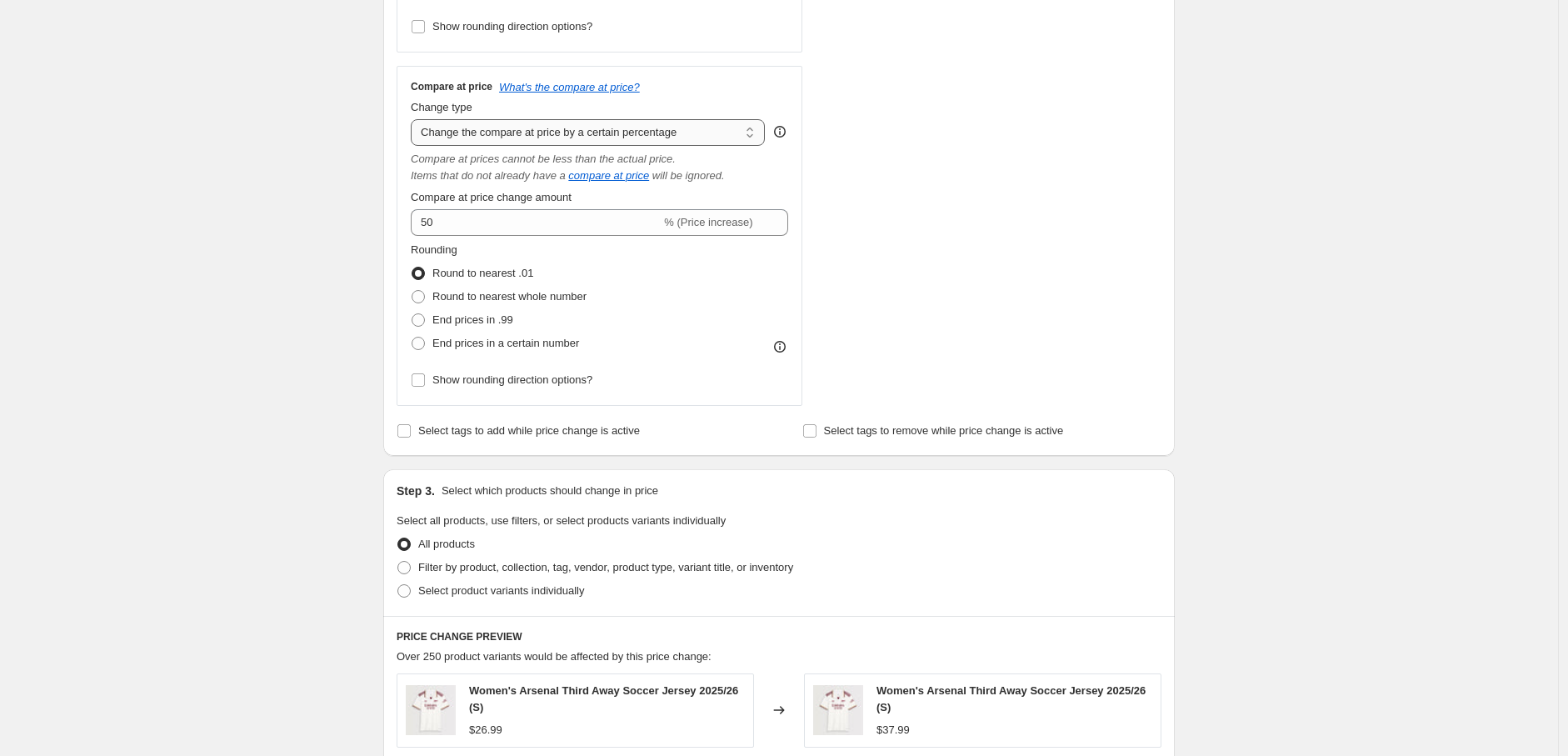
click at [536, 137] on select "Change the compare at price to the current price (sale) Change the compare at p…" at bounding box center [588, 133] width 354 height 27
select select "remove"
click at [414, 119] on select "Change the compare at price to the current price (sale) Change the compare at p…" at bounding box center [588, 133] width 354 height 27
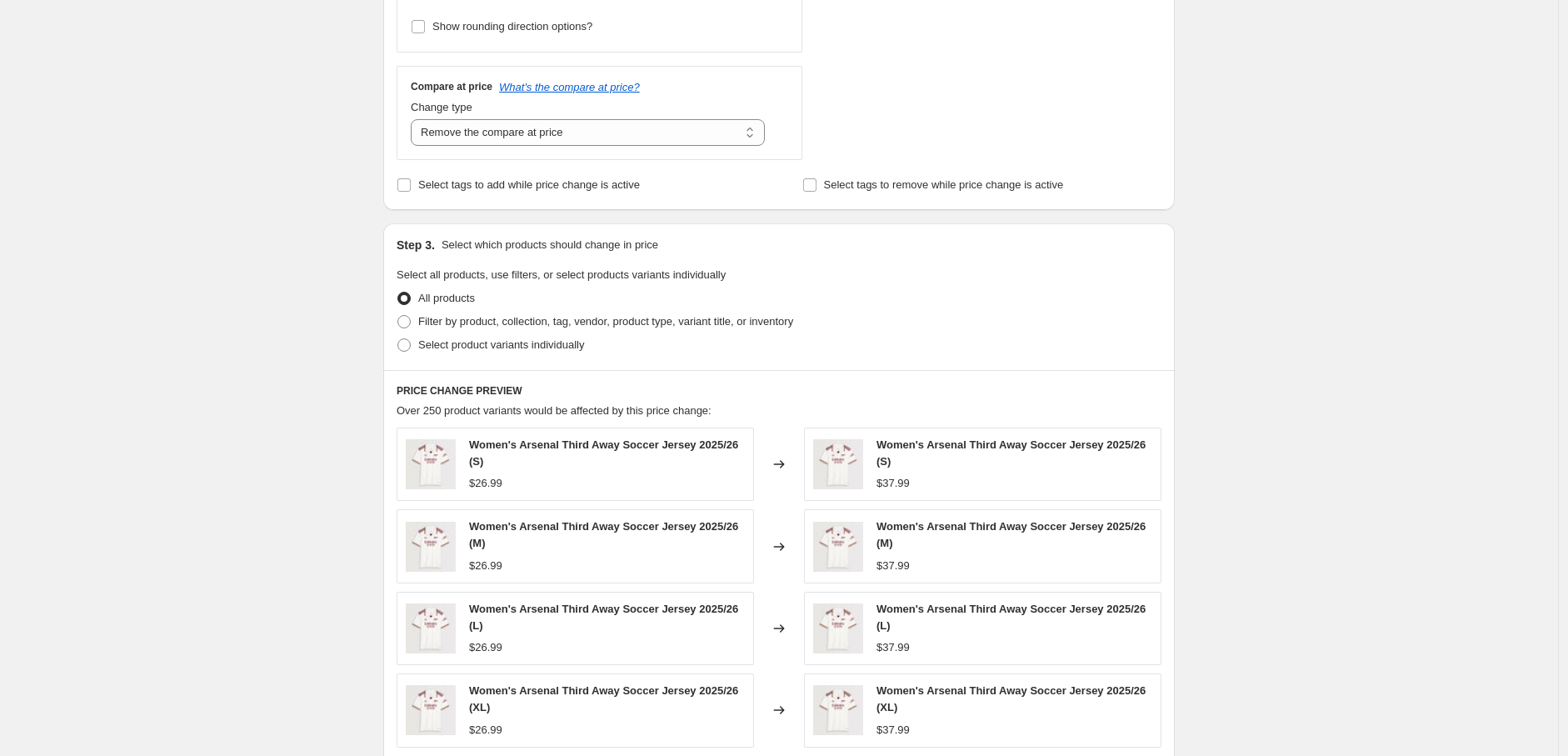
click at [915, 310] on div "All products" at bounding box center [779, 298] width 765 height 23
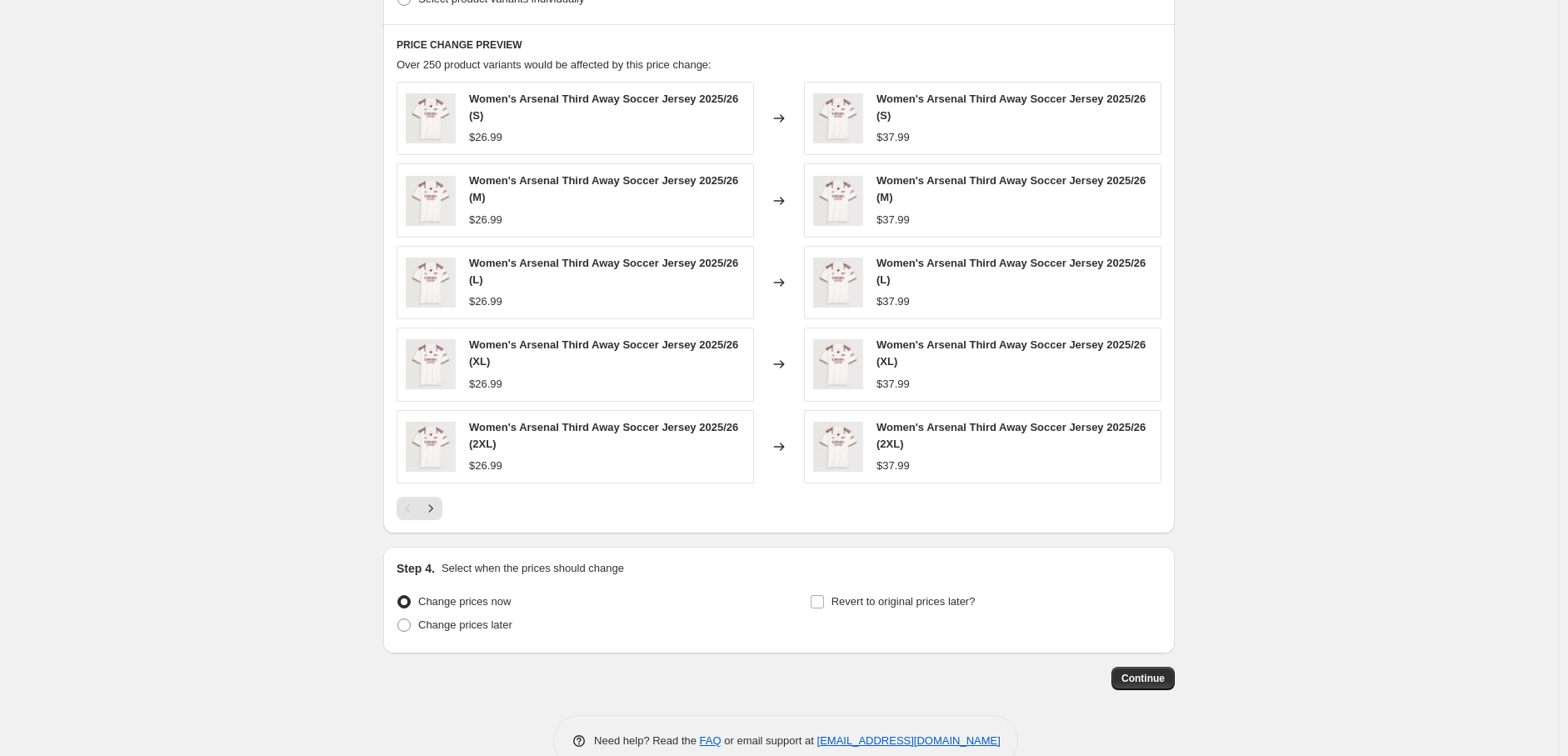
scroll to position [938, 0]
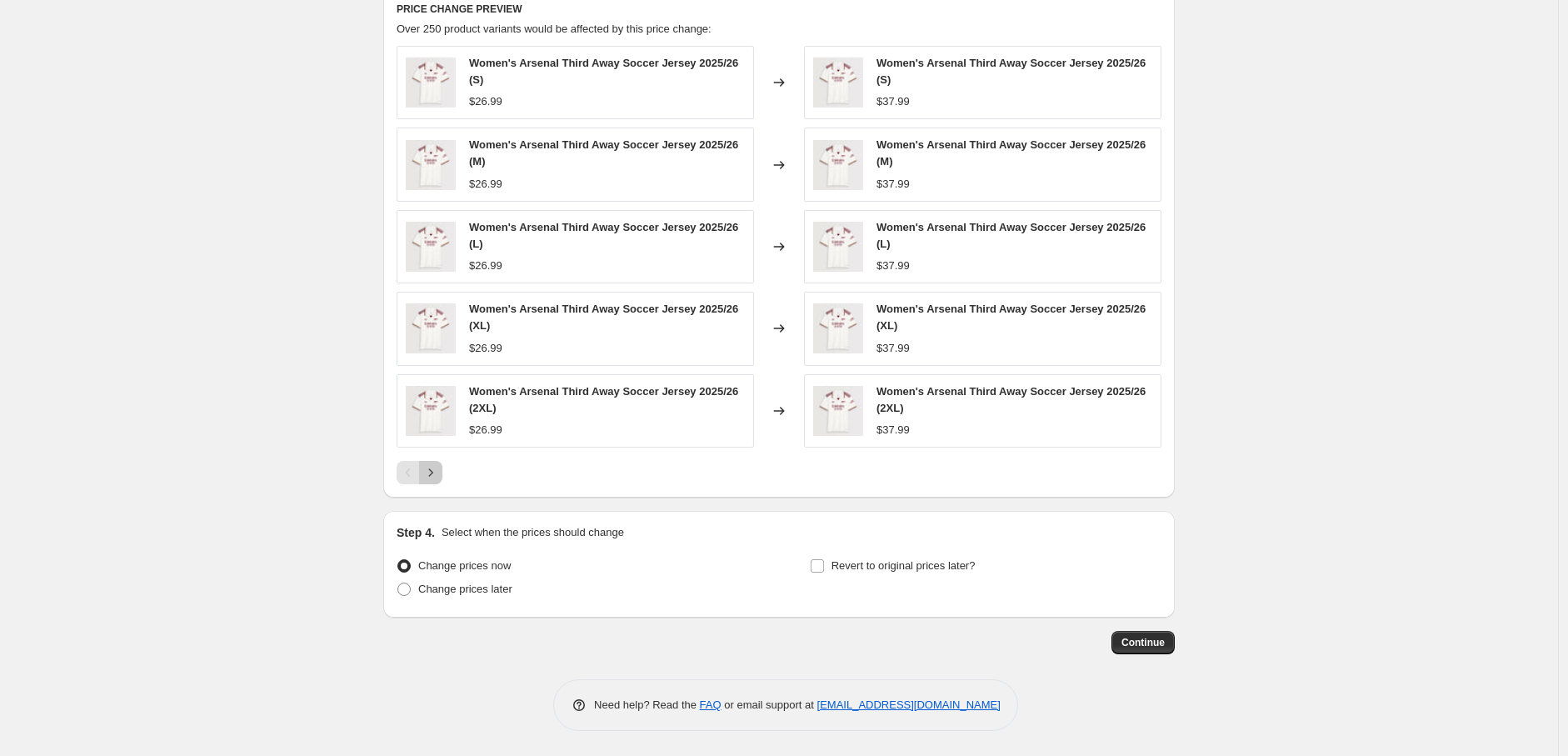
click at [436, 482] on button "Next" at bounding box center [430, 472] width 23 height 23
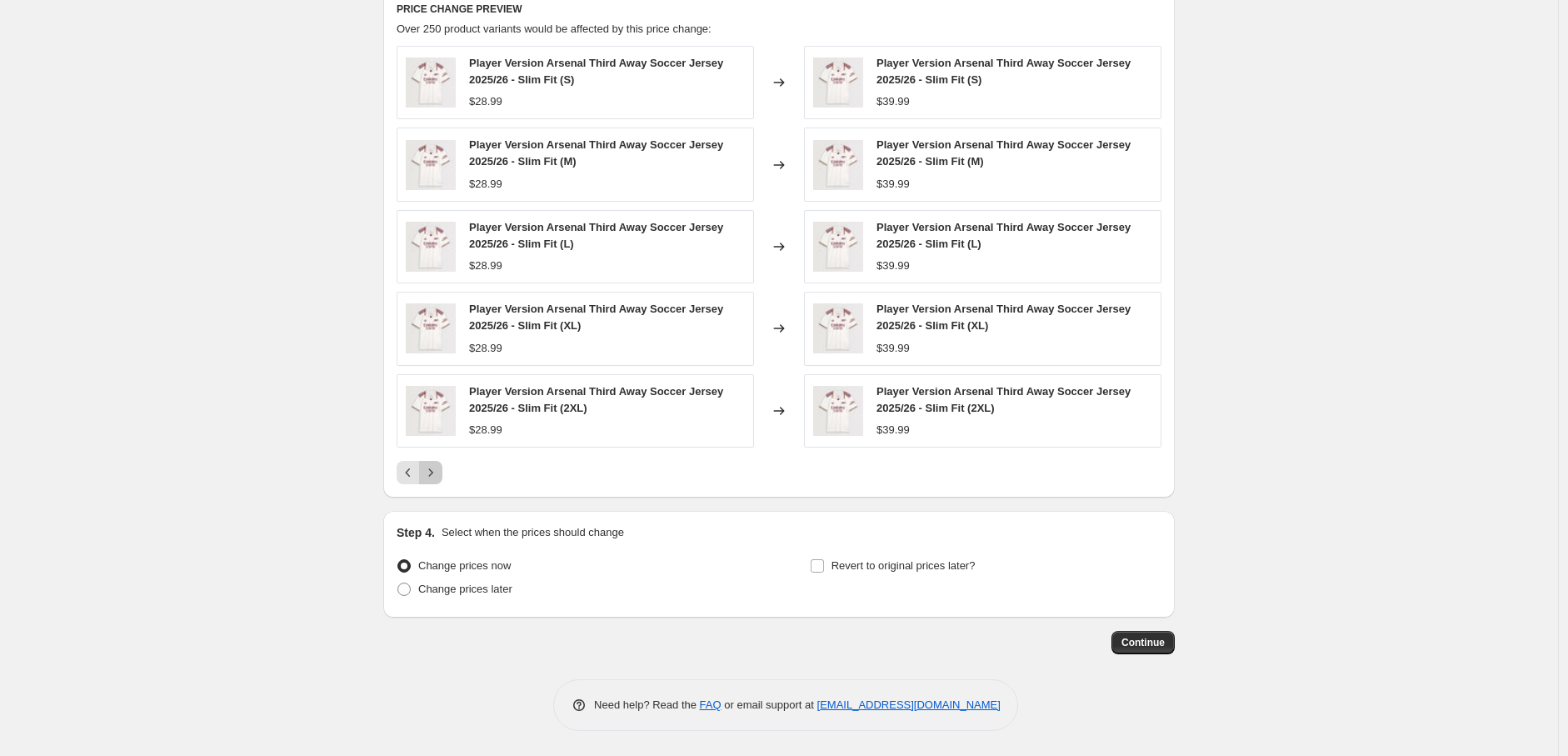
click at [436, 482] on button "Next" at bounding box center [430, 472] width 23 height 23
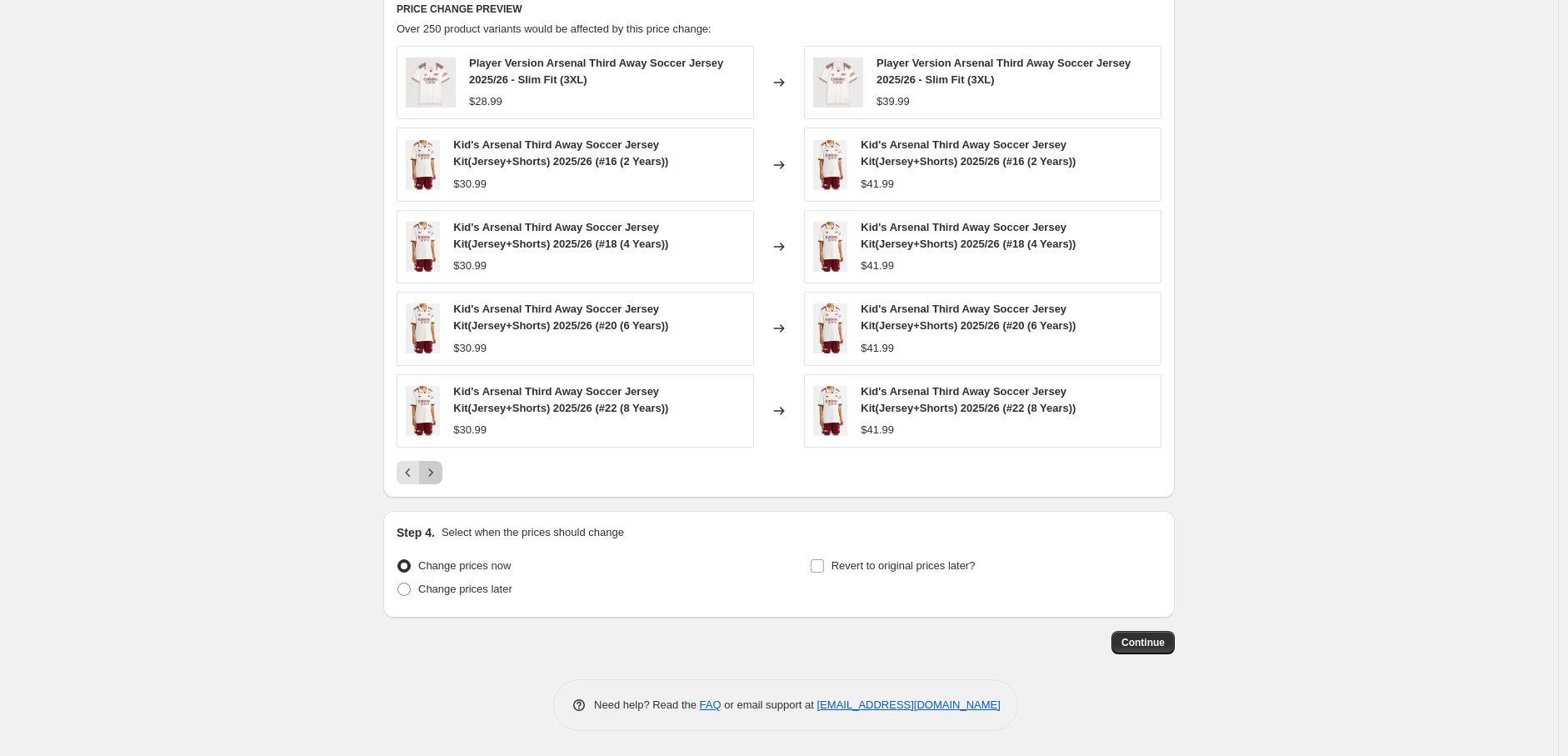
click at [436, 482] on button "Next" at bounding box center [430, 472] width 23 height 23
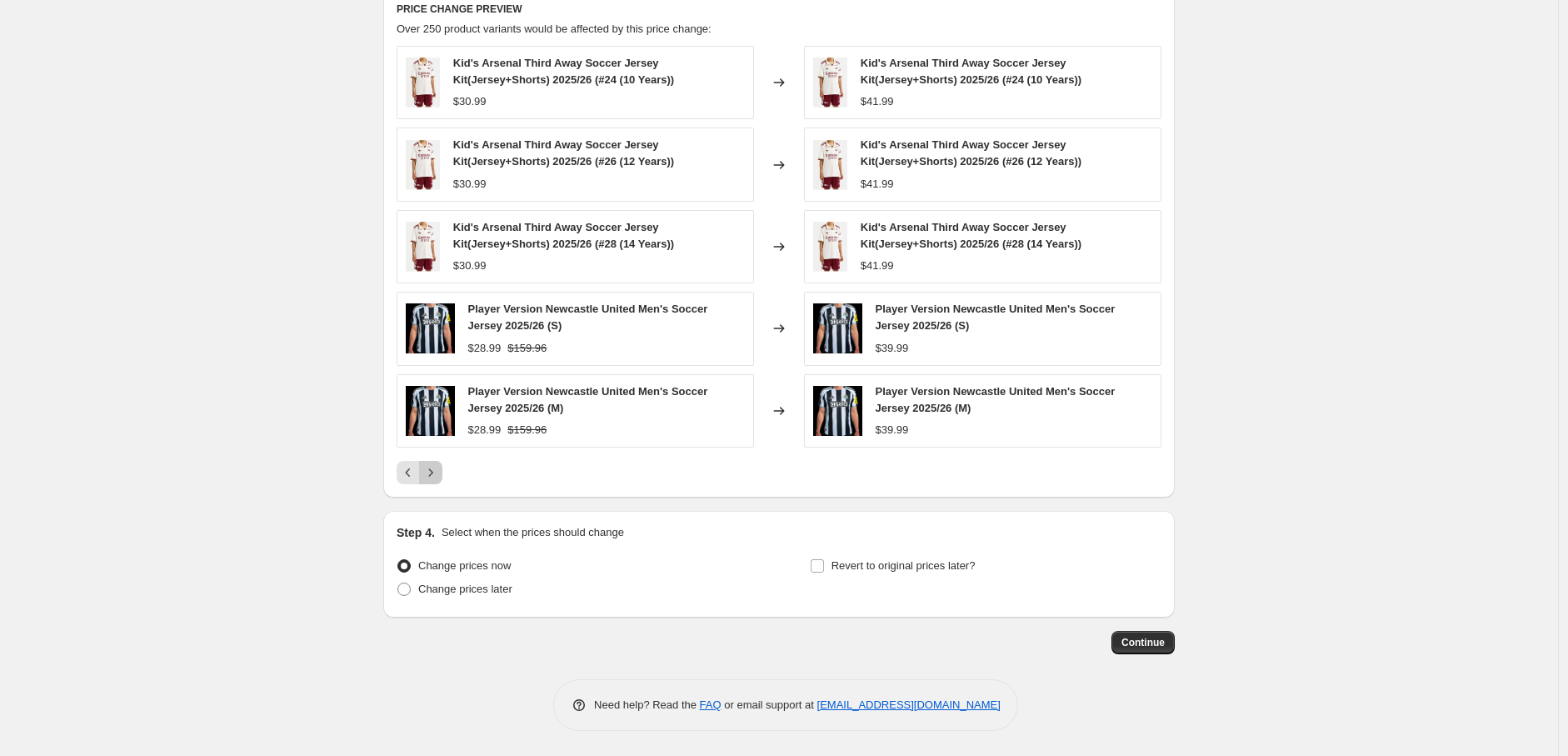
click at [436, 482] on button "Next" at bounding box center [430, 472] width 23 height 23
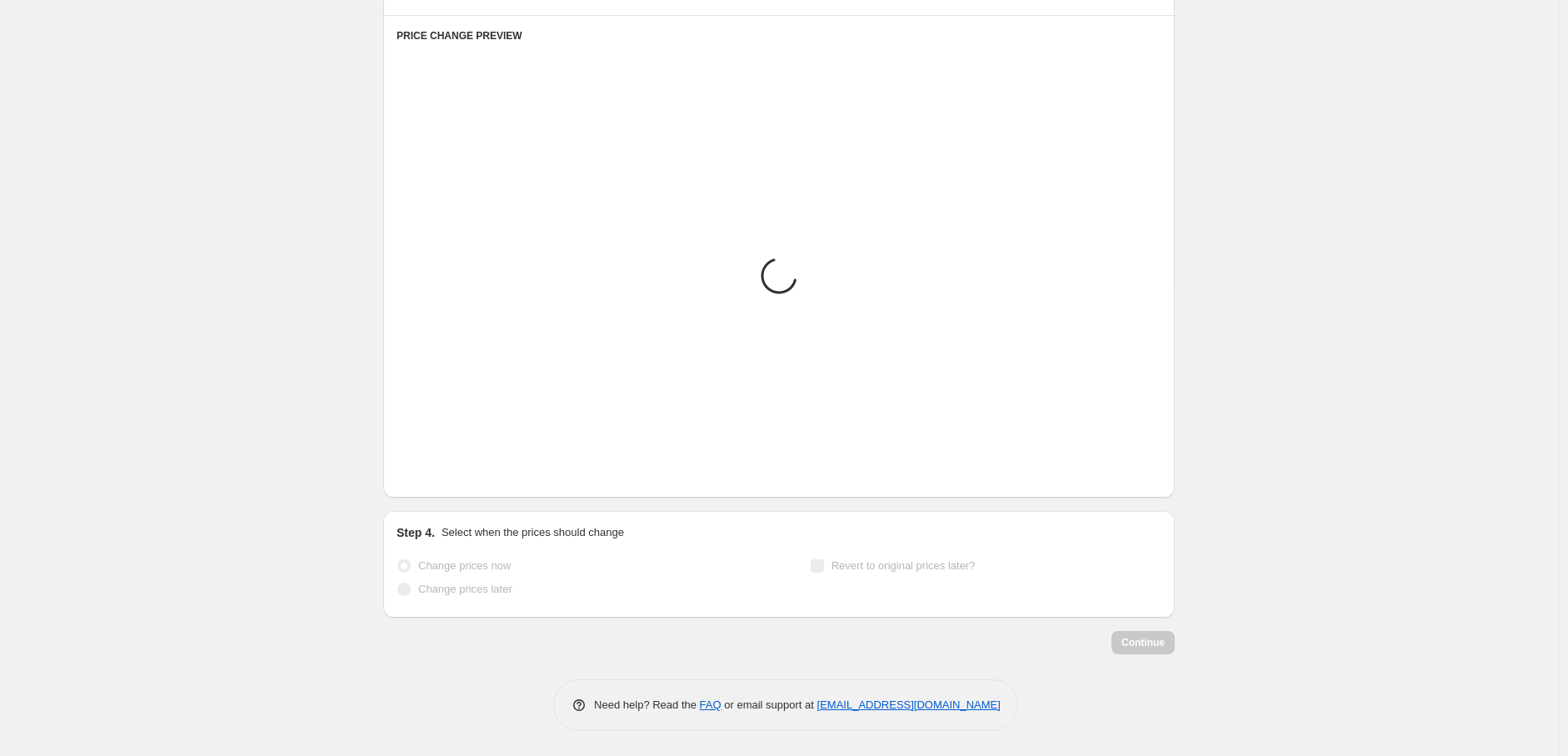
scroll to position [928, 0]
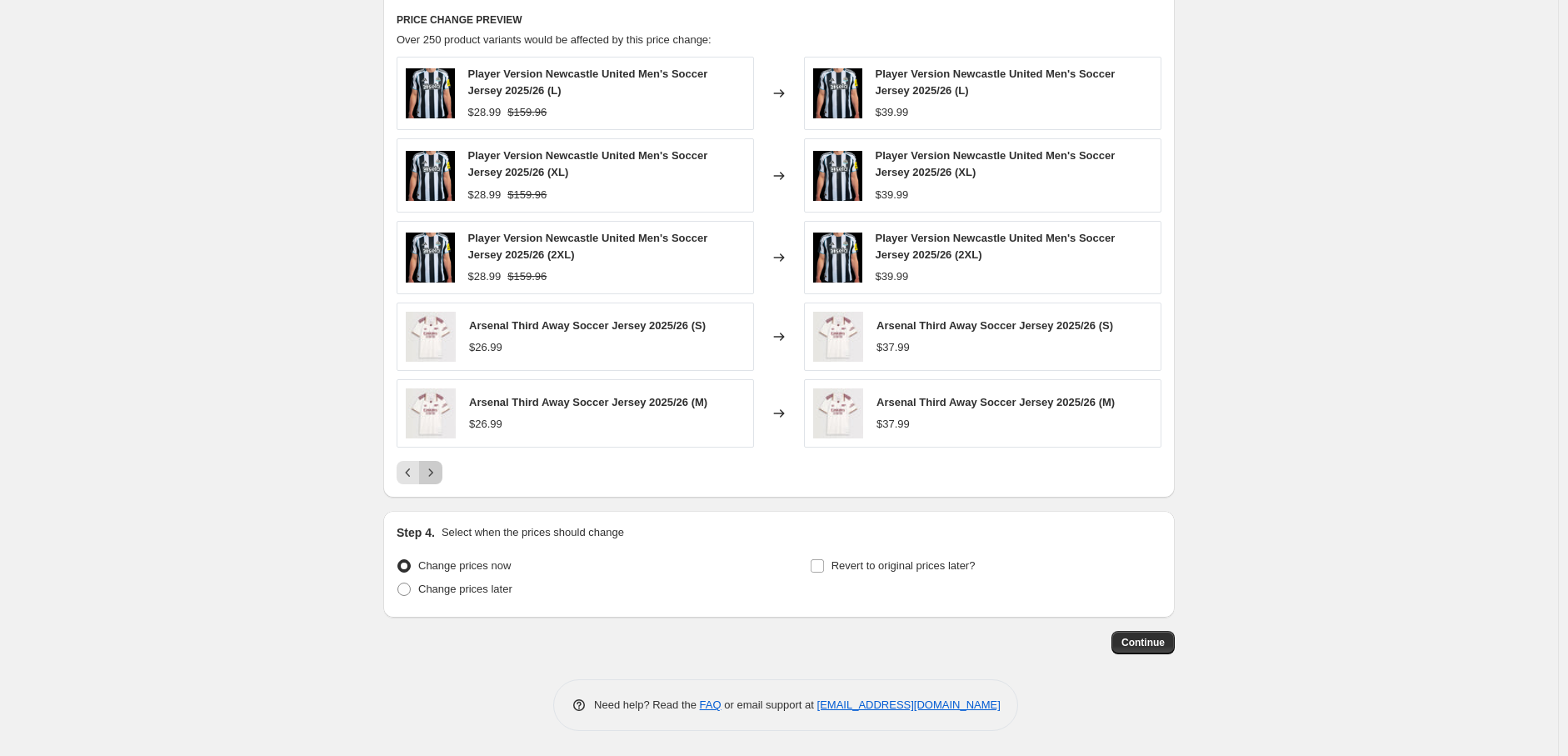
click at [436, 482] on button "Next" at bounding box center [430, 472] width 23 height 23
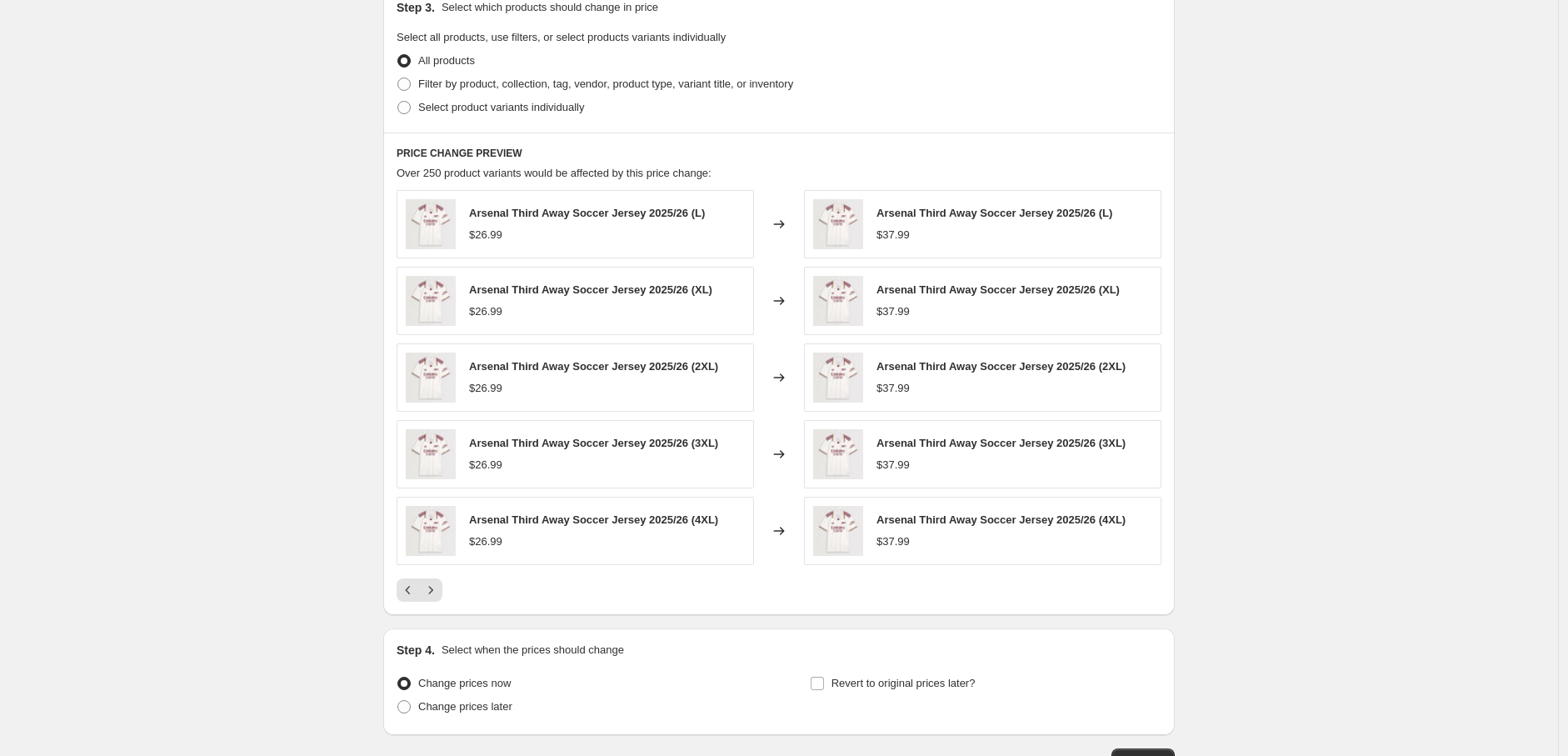
scroll to position [912, 0]
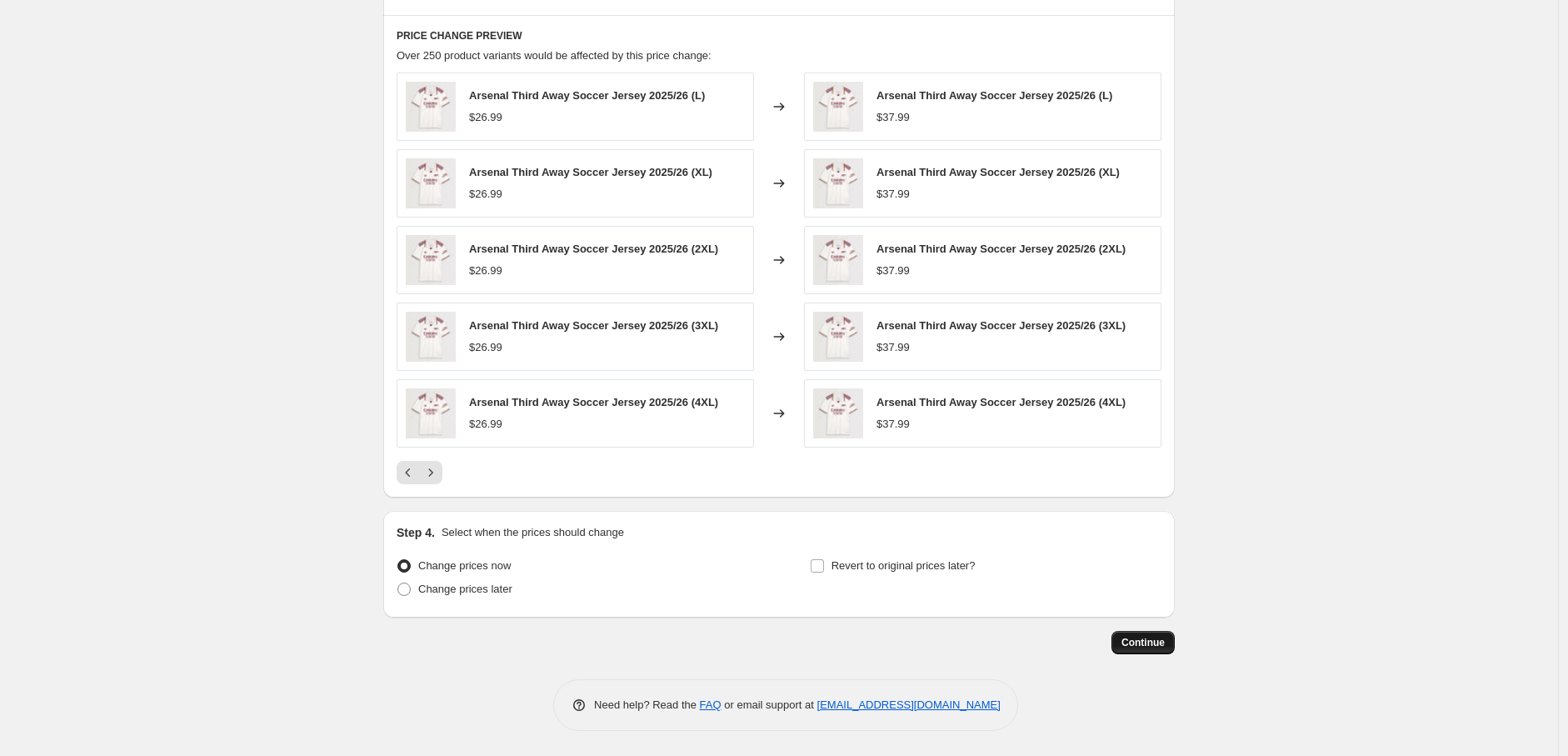
click at [1126, 641] on button "Continue" at bounding box center [1143, 642] width 63 height 23
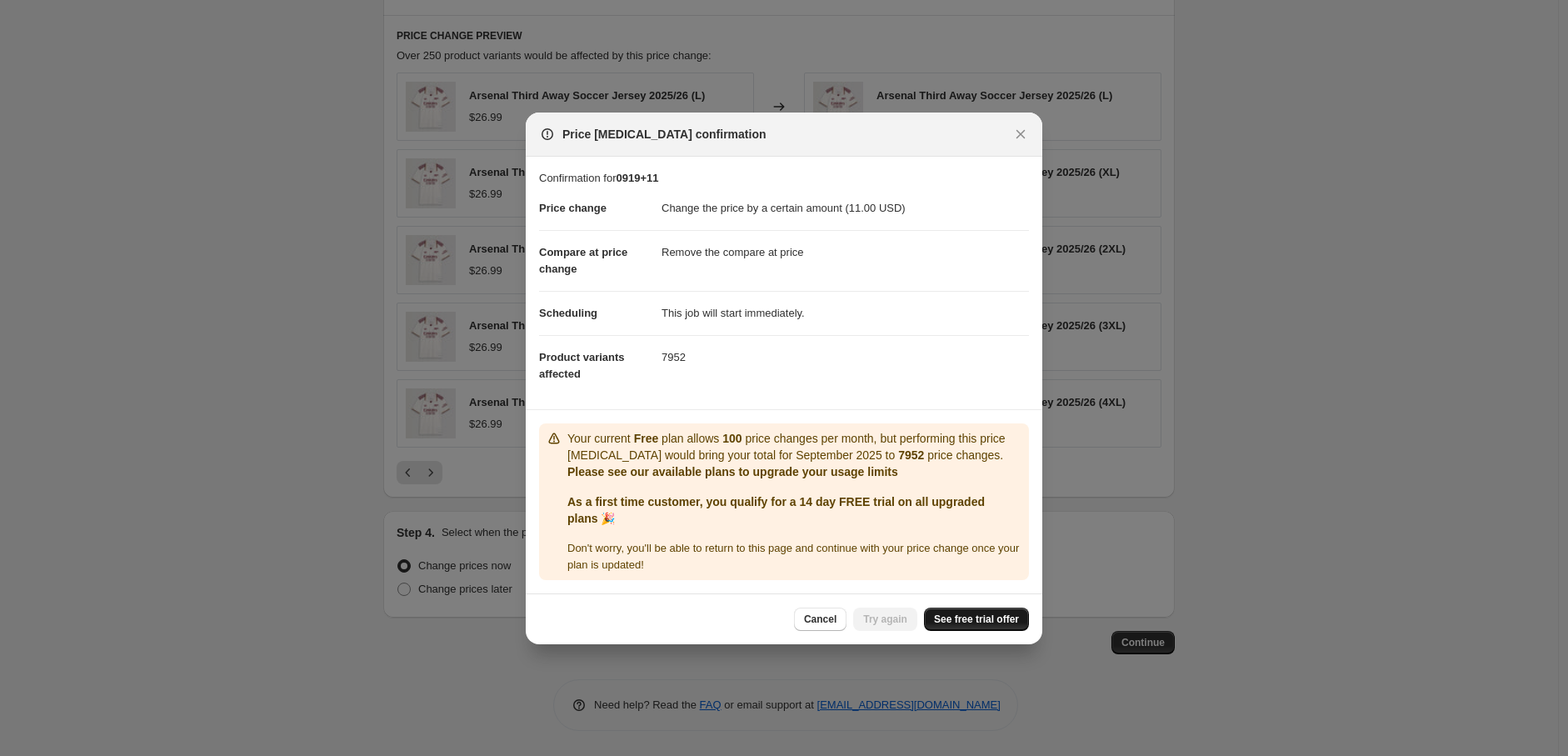
click at [969, 618] on span "See free trial offer" at bounding box center [977, 619] width 85 height 13
click at [879, 625] on span "Try again" at bounding box center [885, 619] width 44 height 13
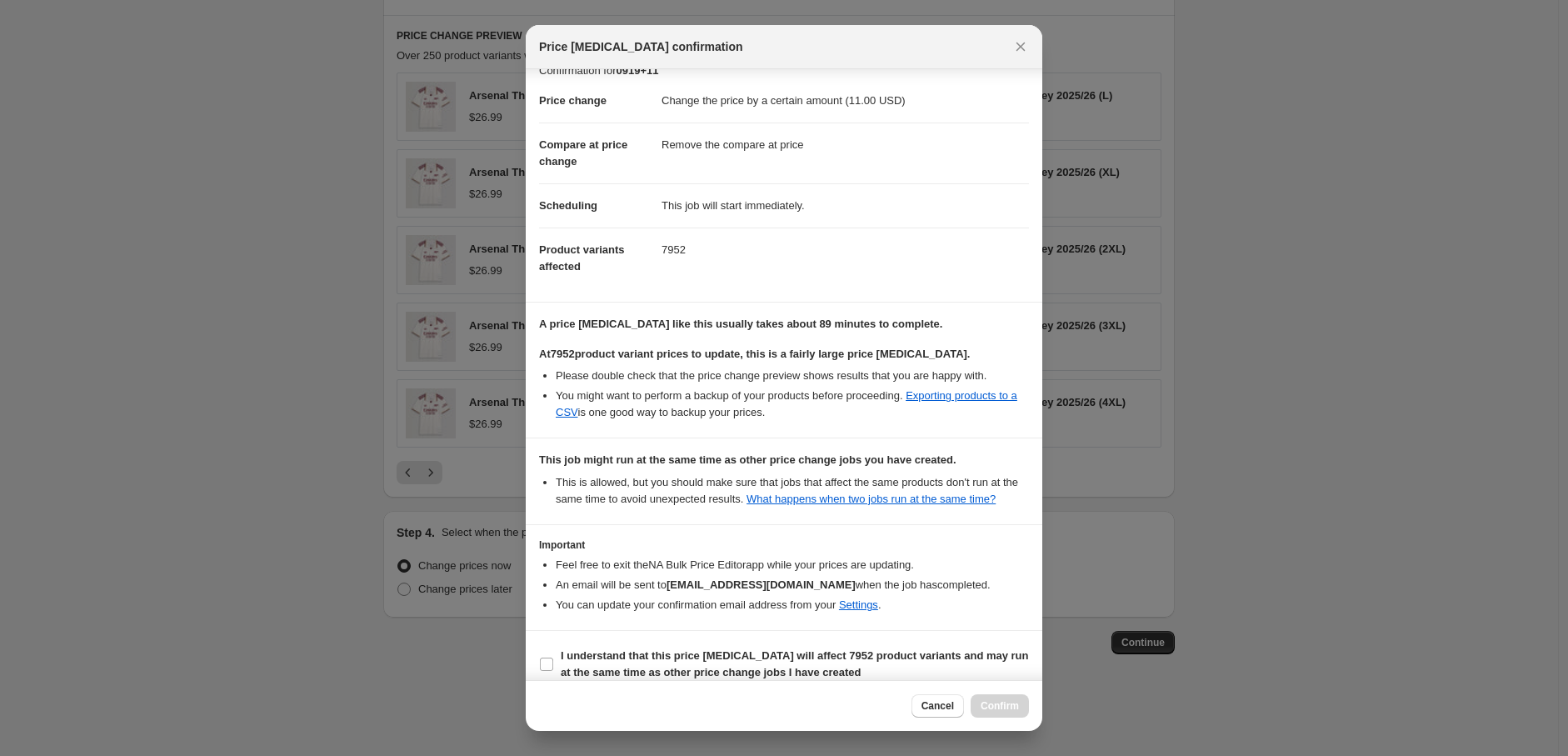
scroll to position [37, 0]
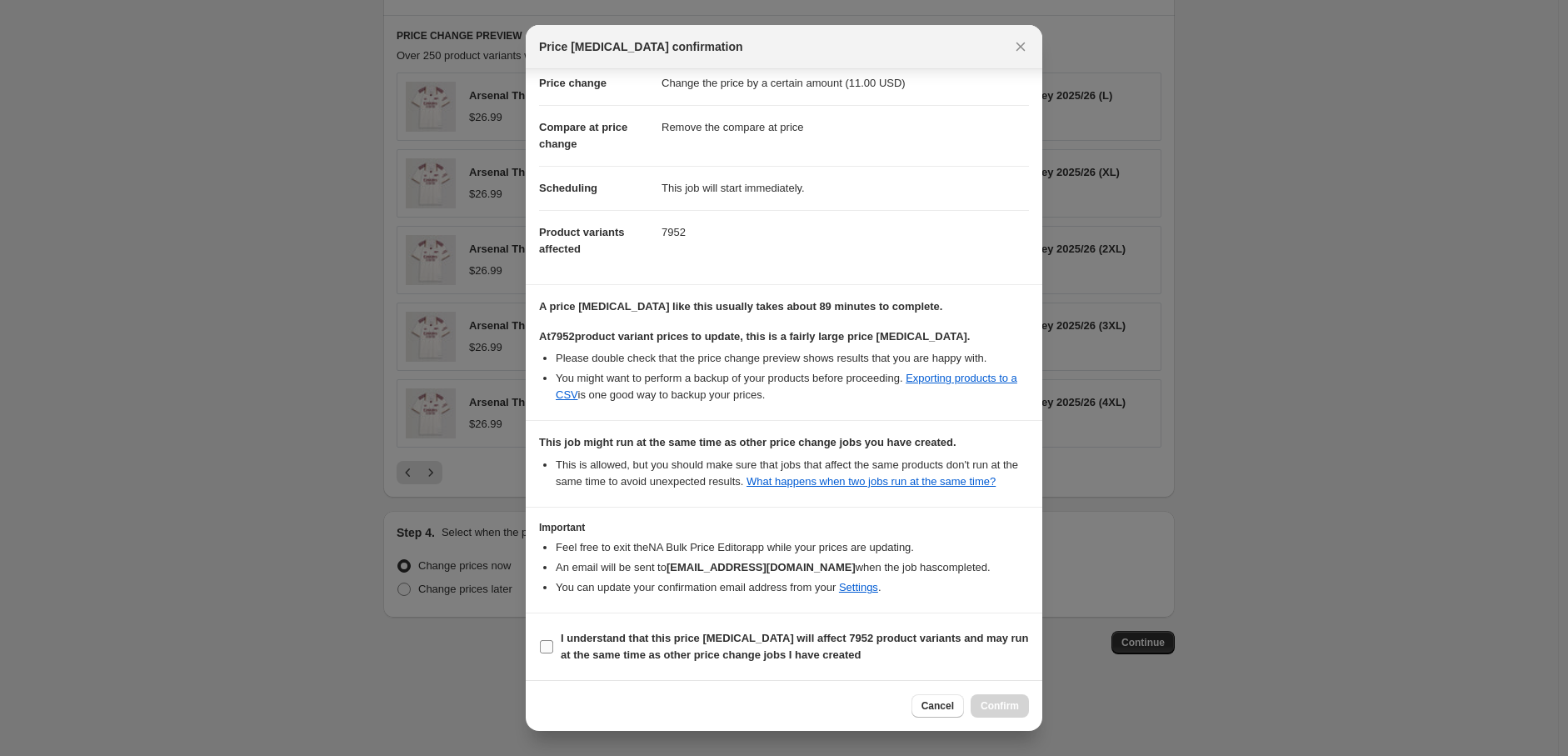
click at [562, 652] on b "I understand that this price change job will affect 7952 product variants and m…" at bounding box center [794, 646] width 468 height 29
click at [553, 652] on input "I understand that this price change job will affect 7952 product variants and m…" at bounding box center [546, 646] width 13 height 13
checkbox input "true"
click at [1005, 702] on span "Confirm" at bounding box center [1000, 705] width 38 height 13
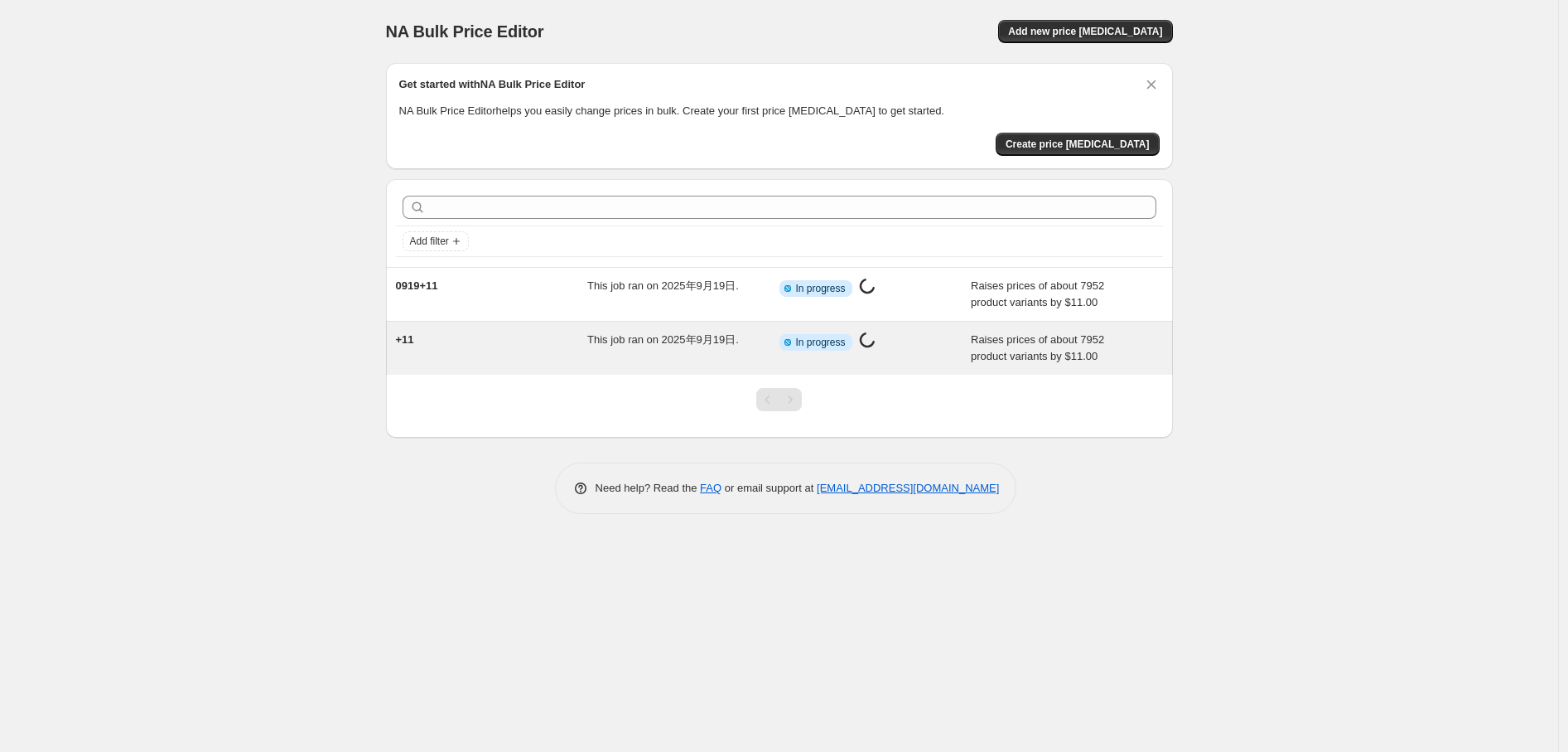
click at [536, 347] on div "+11" at bounding box center [492, 348] width 192 height 33
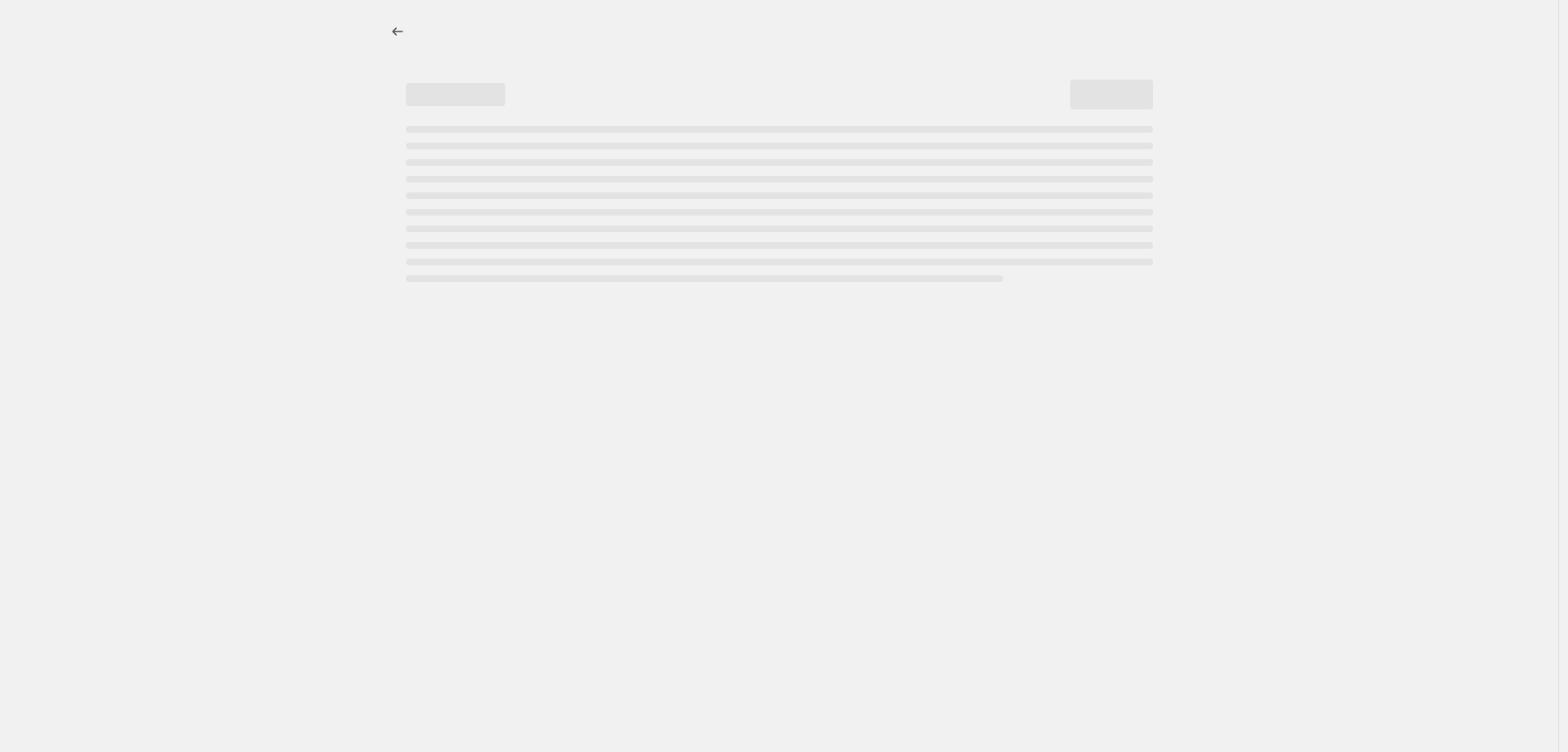
select select "by"
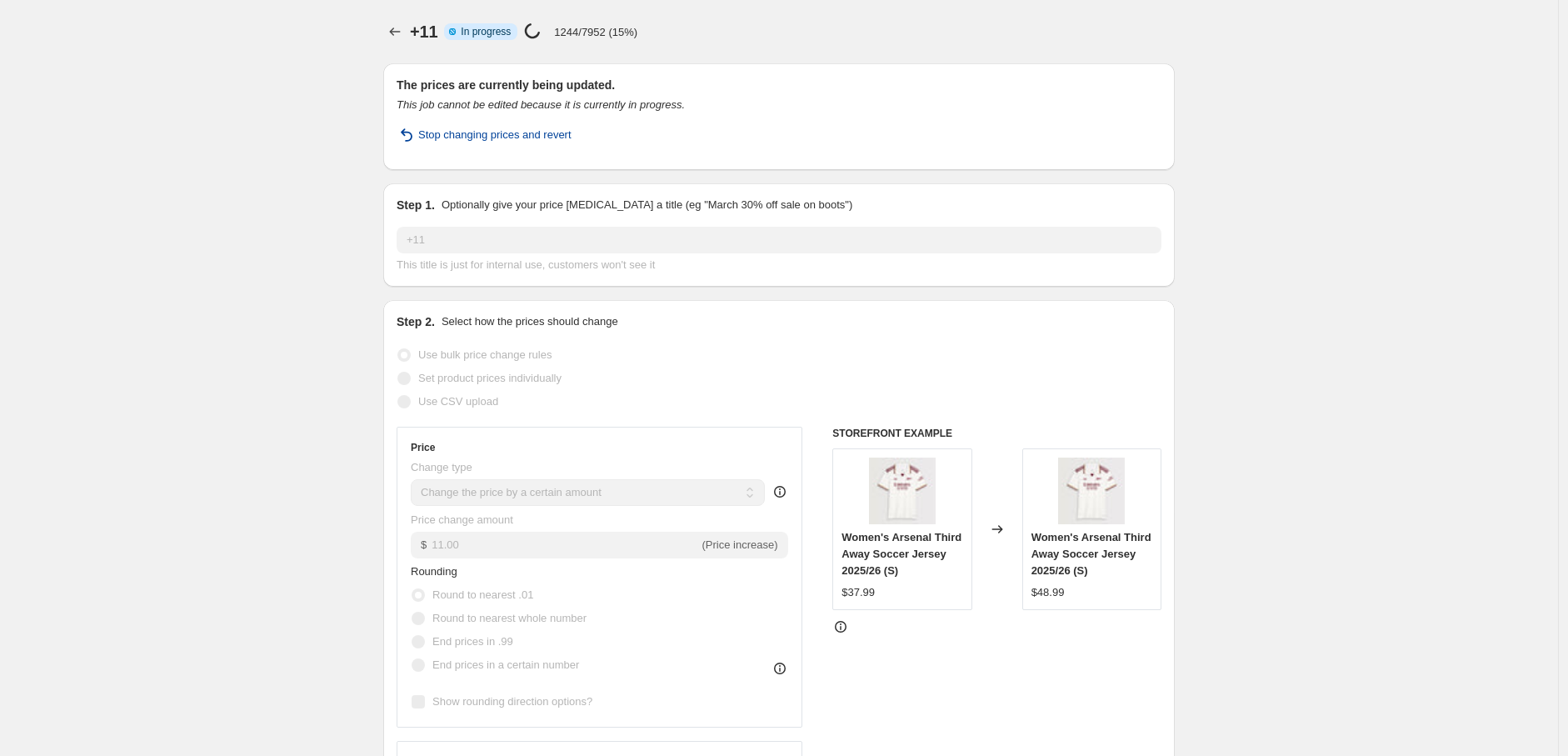
click at [492, 138] on span "Stop changing prices and revert" at bounding box center [495, 134] width 153 height 17
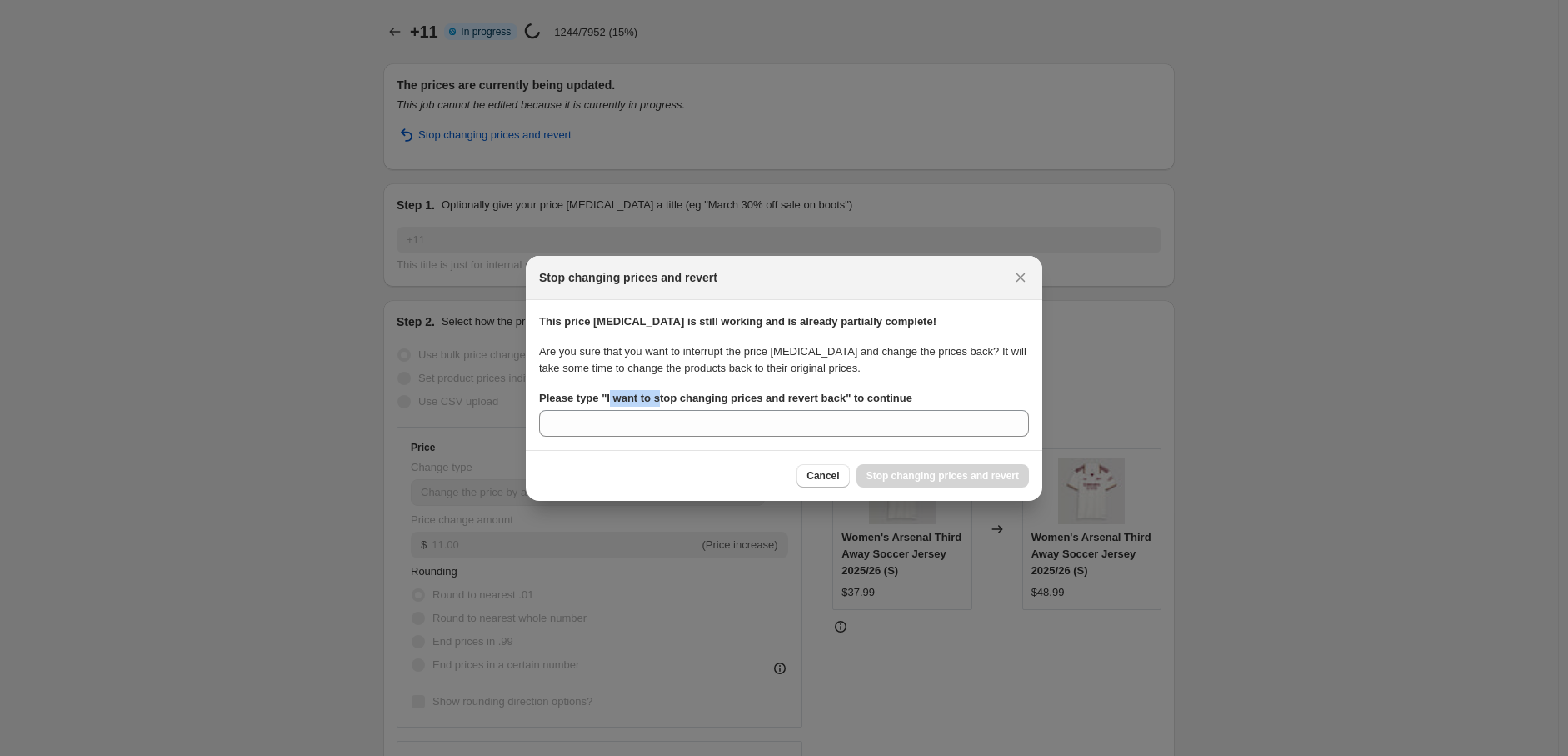
drag, startPoint x: 607, startPoint y: 394, endPoint x: 660, endPoint y: 394, distance: 53.0
click at [660, 394] on b "Please type " I want to stop changing prices and revert back " to continue" at bounding box center [726, 398] width 374 height 12
click at [655, 396] on b "Please type " I want to stop changing prices and revert back " to continue" at bounding box center [726, 398] width 374 height 12
click at [655, 410] on input "Please type " I want to stop changing prices and revert back " to continue" at bounding box center [784, 423] width 490 height 27
drag, startPoint x: 604, startPoint y: 401, endPoint x: 842, endPoint y: 402, distance: 238.0
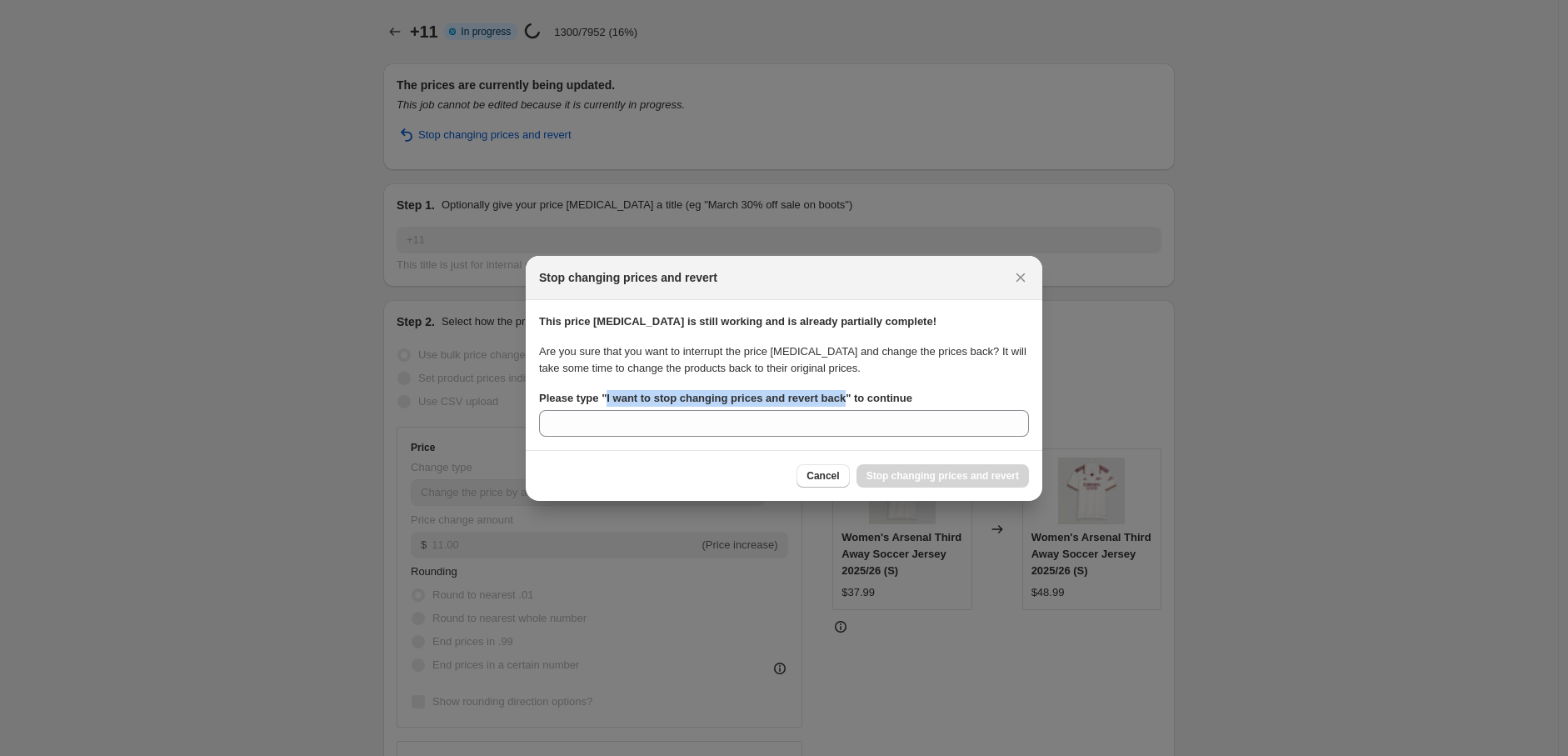
click at [842, 402] on b "Please type " I want to stop changing prices and revert back " to continue" at bounding box center [726, 398] width 374 height 12
copy b "I want to stop changing prices and revert back"
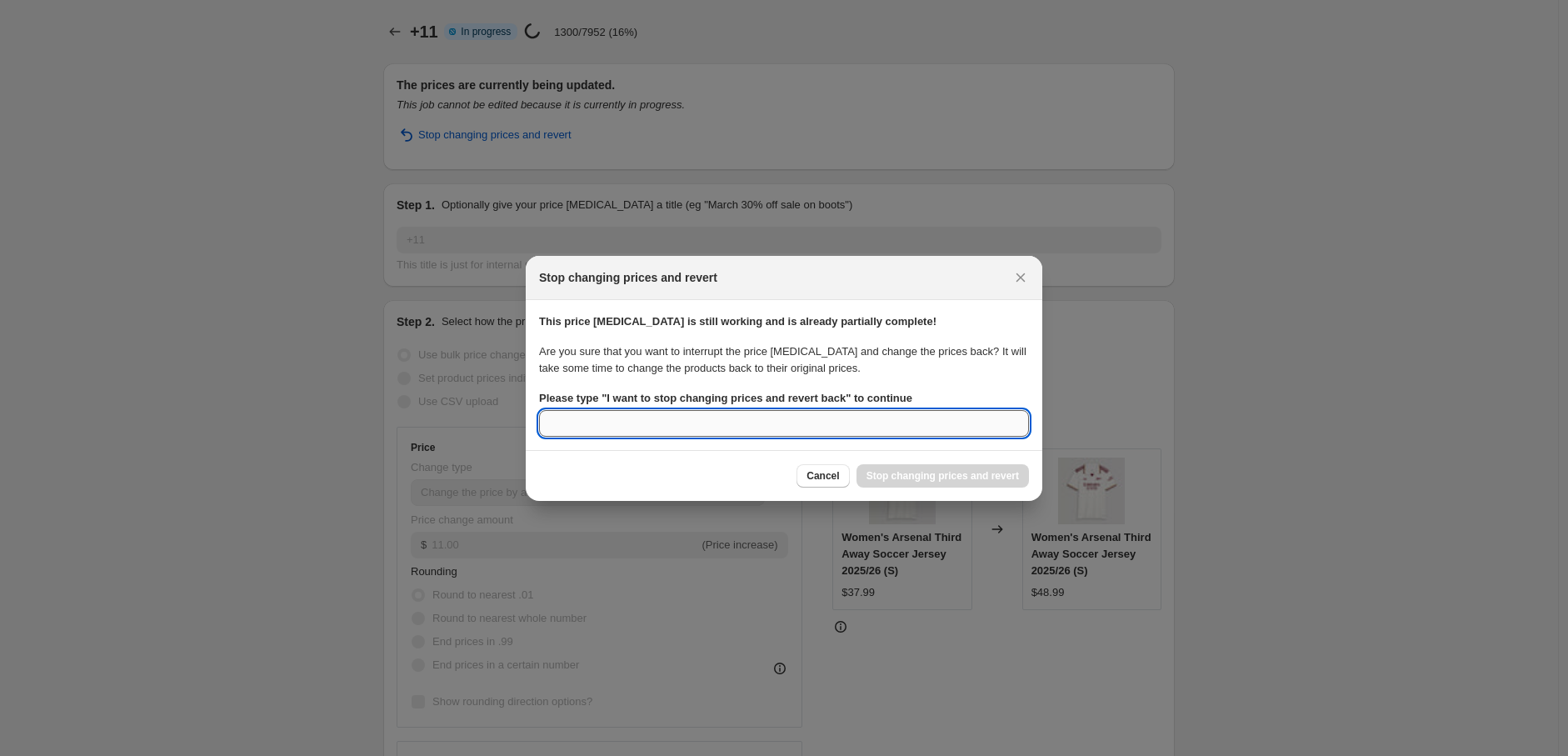
click at [736, 423] on input "Please type " I want to stop changing prices and revert back " to continue" at bounding box center [784, 423] width 490 height 27
paste input "I want to stop changing prices and revert back"
type input "I want to stop changing prices and revert back"
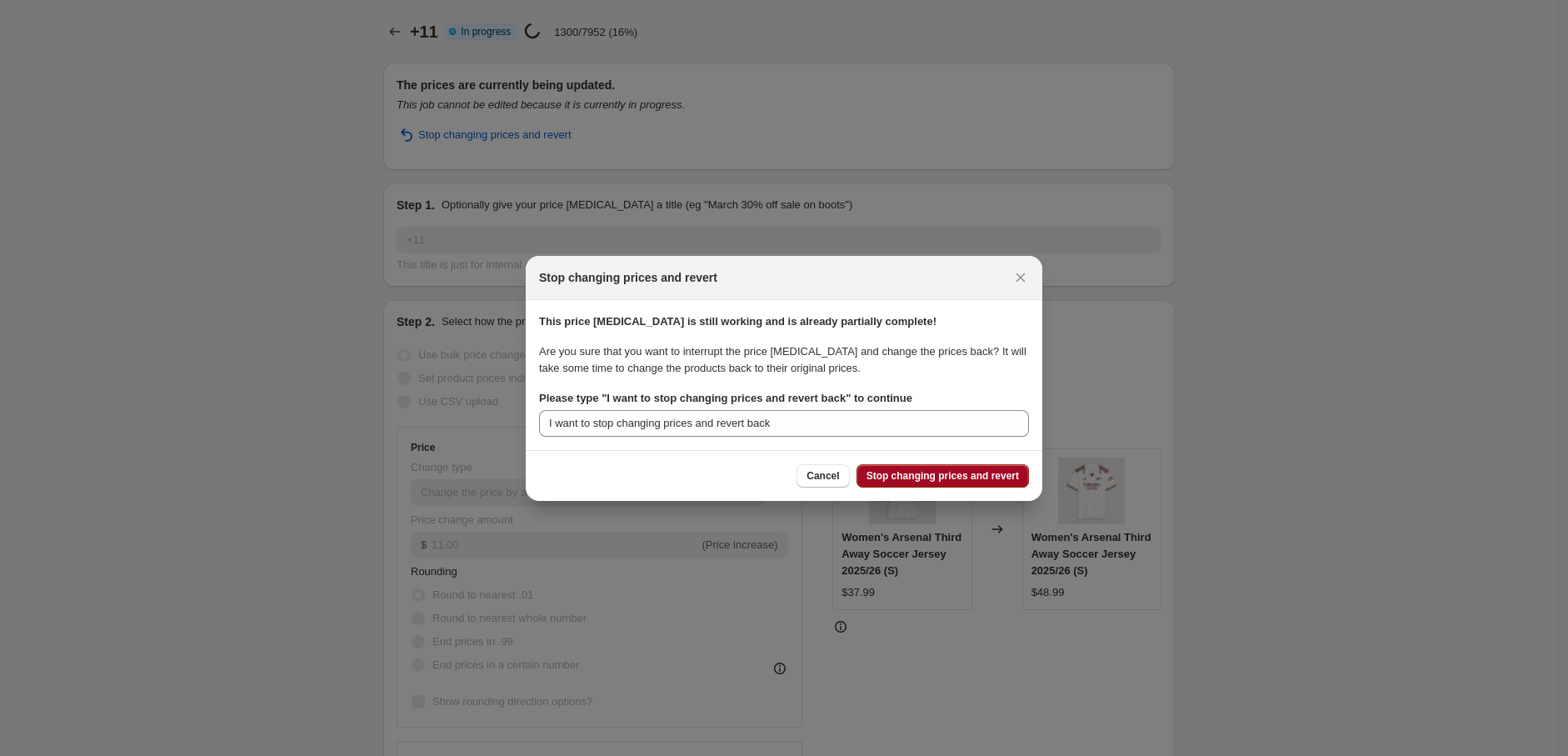
click at [983, 469] on span "Stop changing prices and revert" at bounding box center [942, 475] width 152 height 13
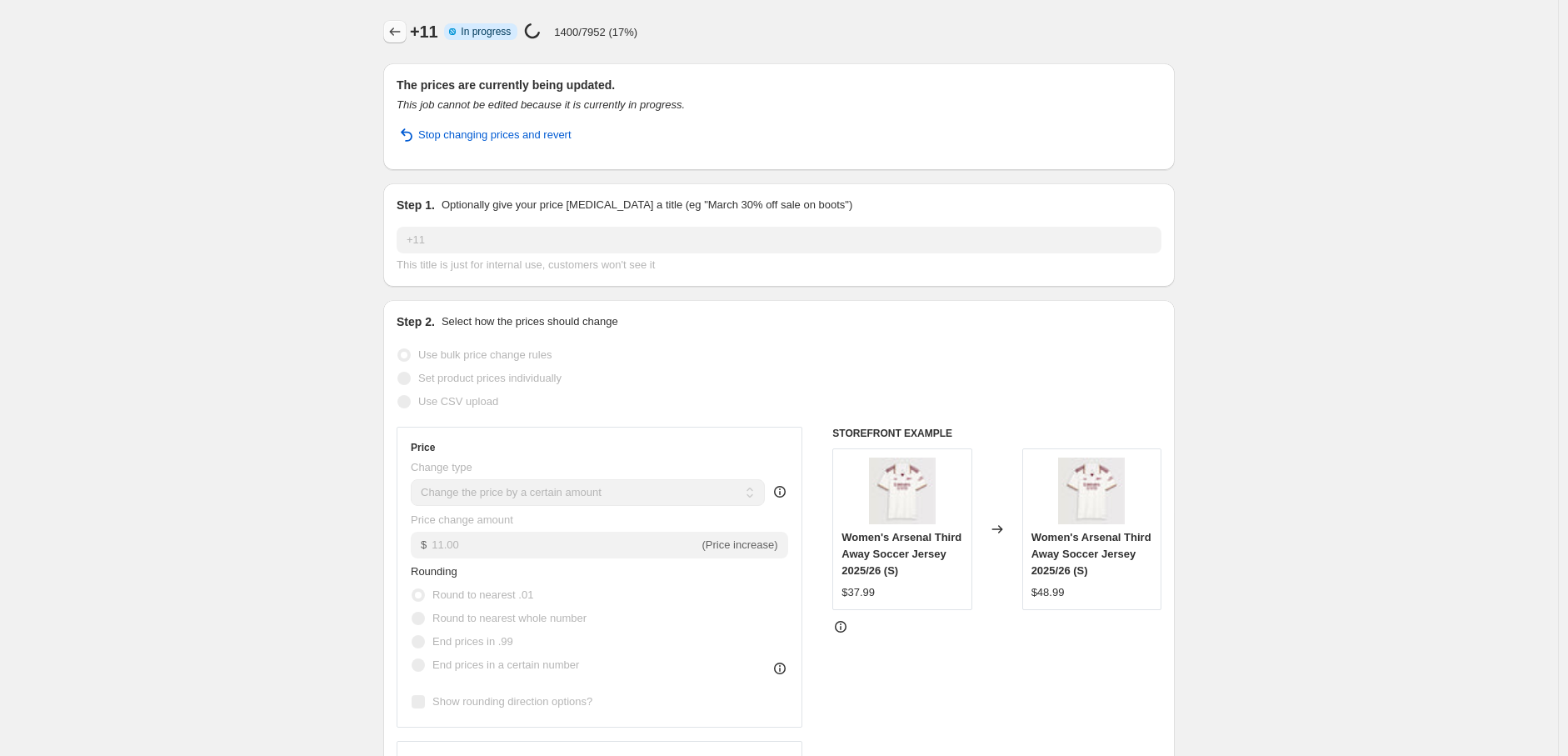
click at [406, 25] on button "Price change jobs" at bounding box center [395, 31] width 23 height 23
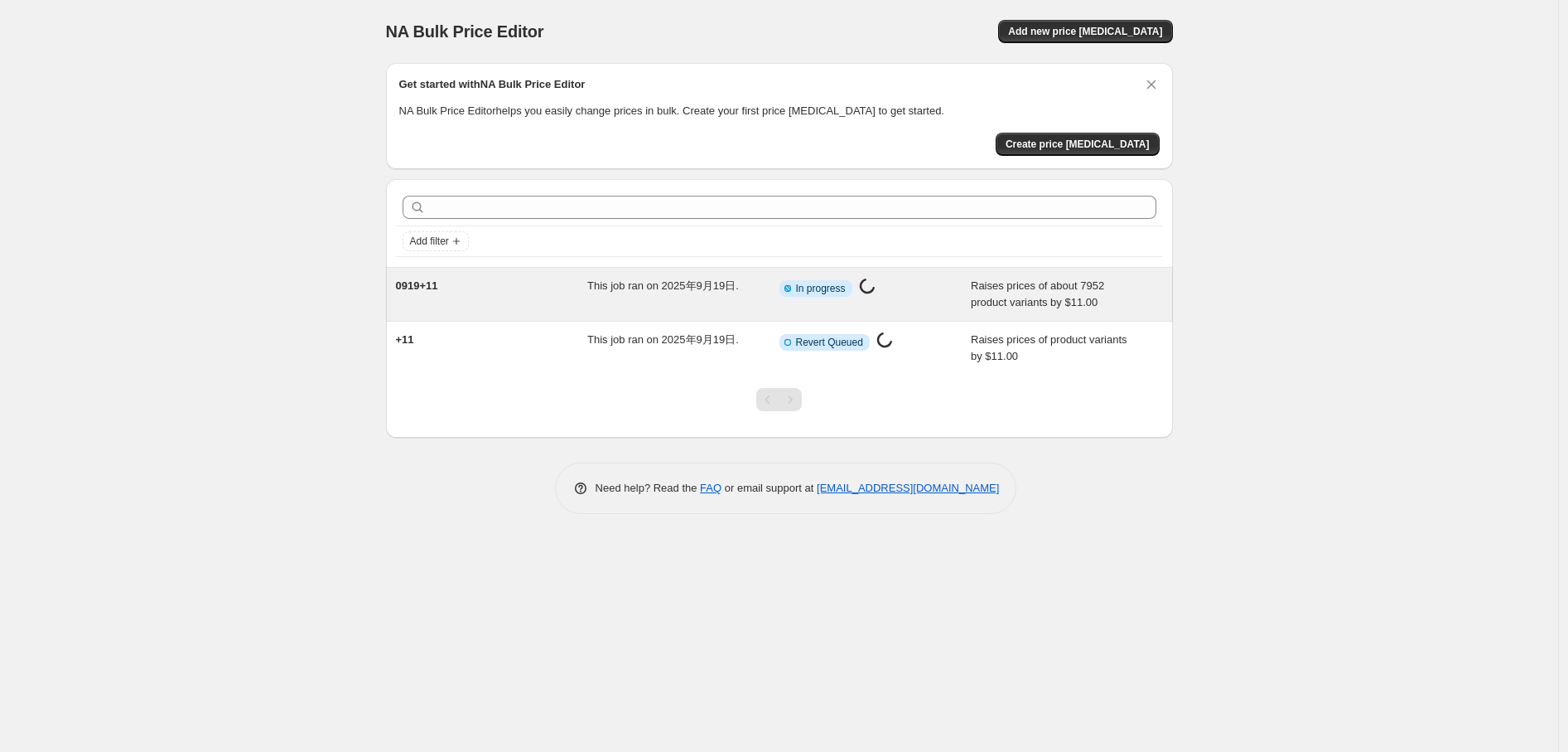
click at [761, 319] on div "0919+11 This job ran on 2025年9月19日. Info Partially complete In progress Price c…" at bounding box center [780, 295] width 787 height 53
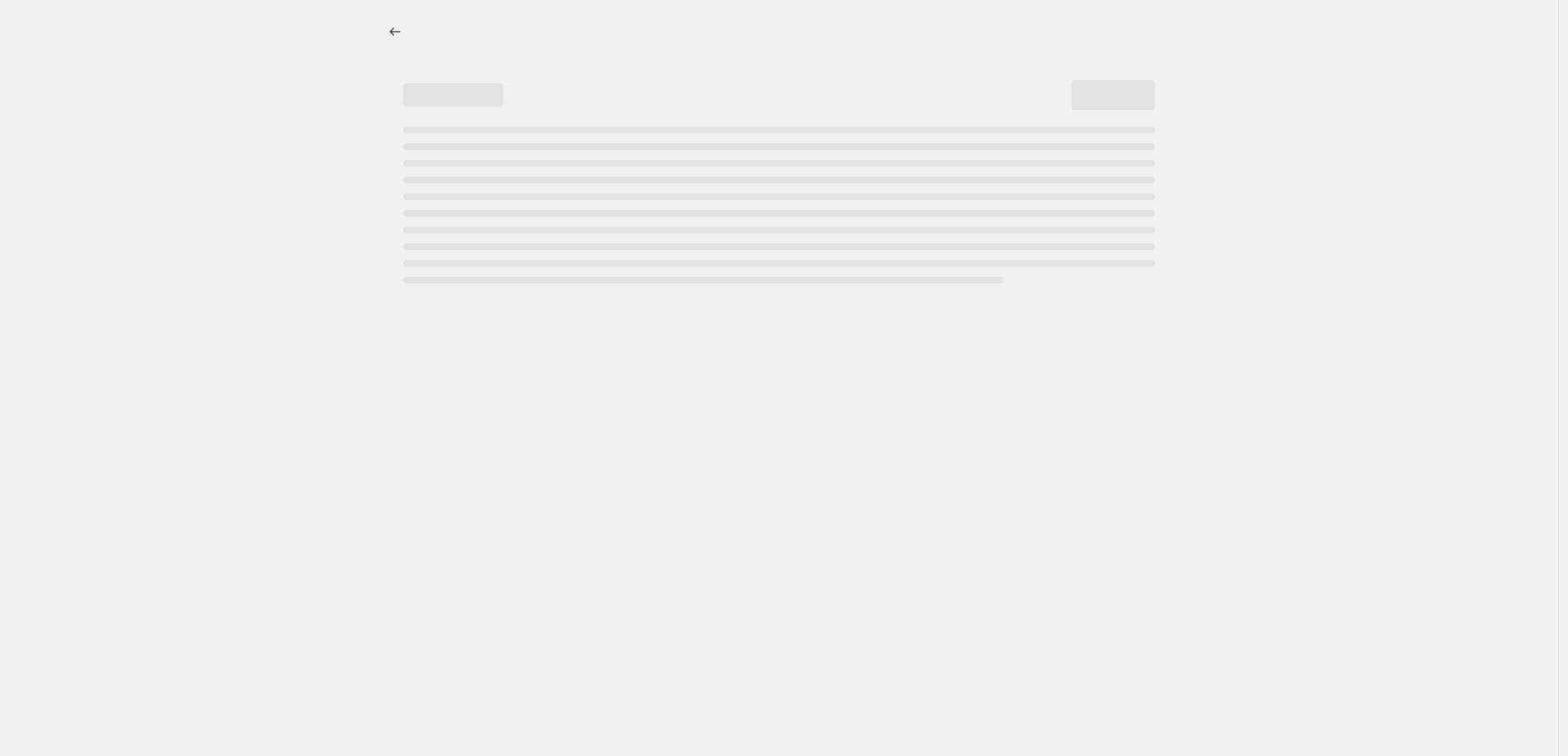
select select "by"
select select "remove"
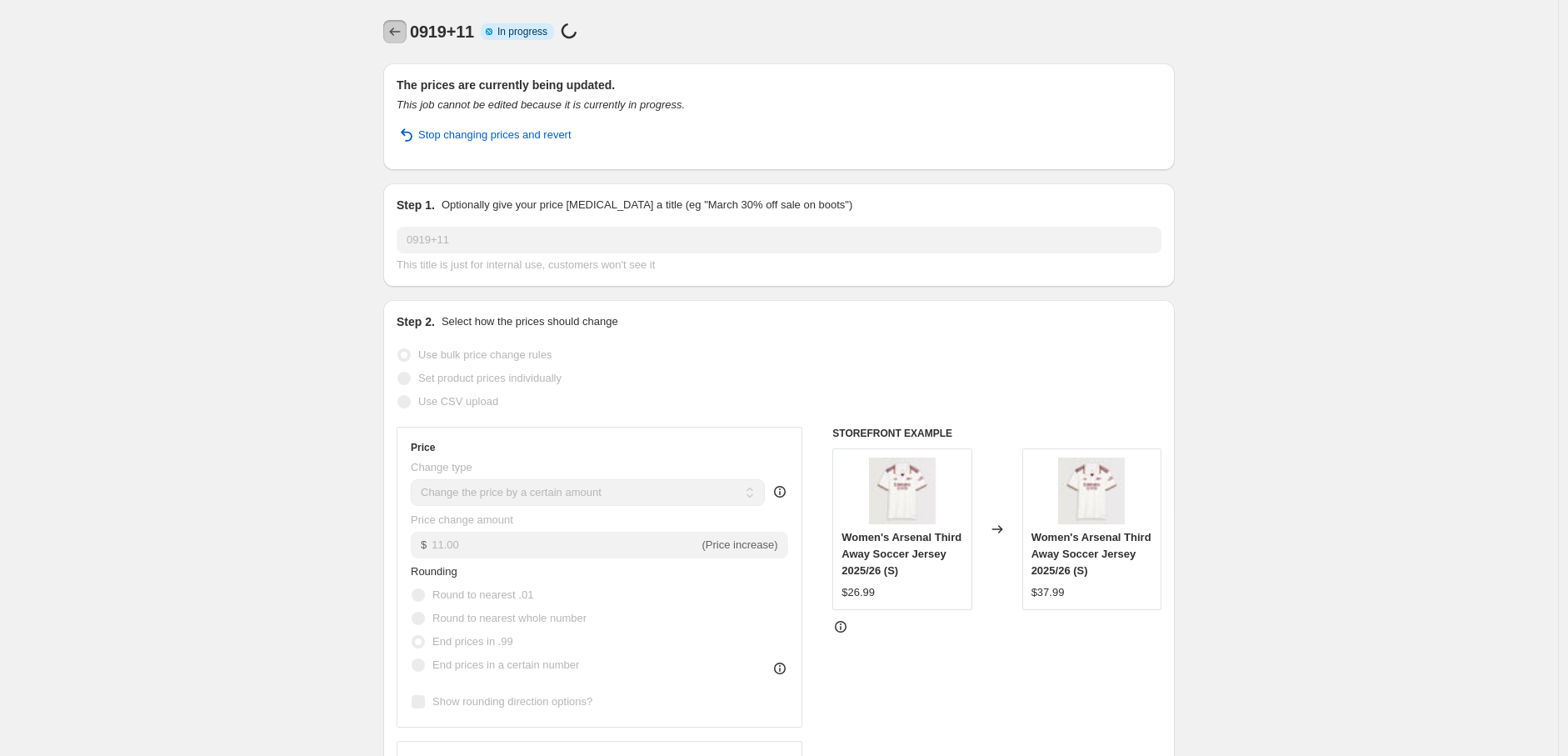
click at [403, 34] on icon "Price change jobs" at bounding box center [395, 31] width 17 height 17
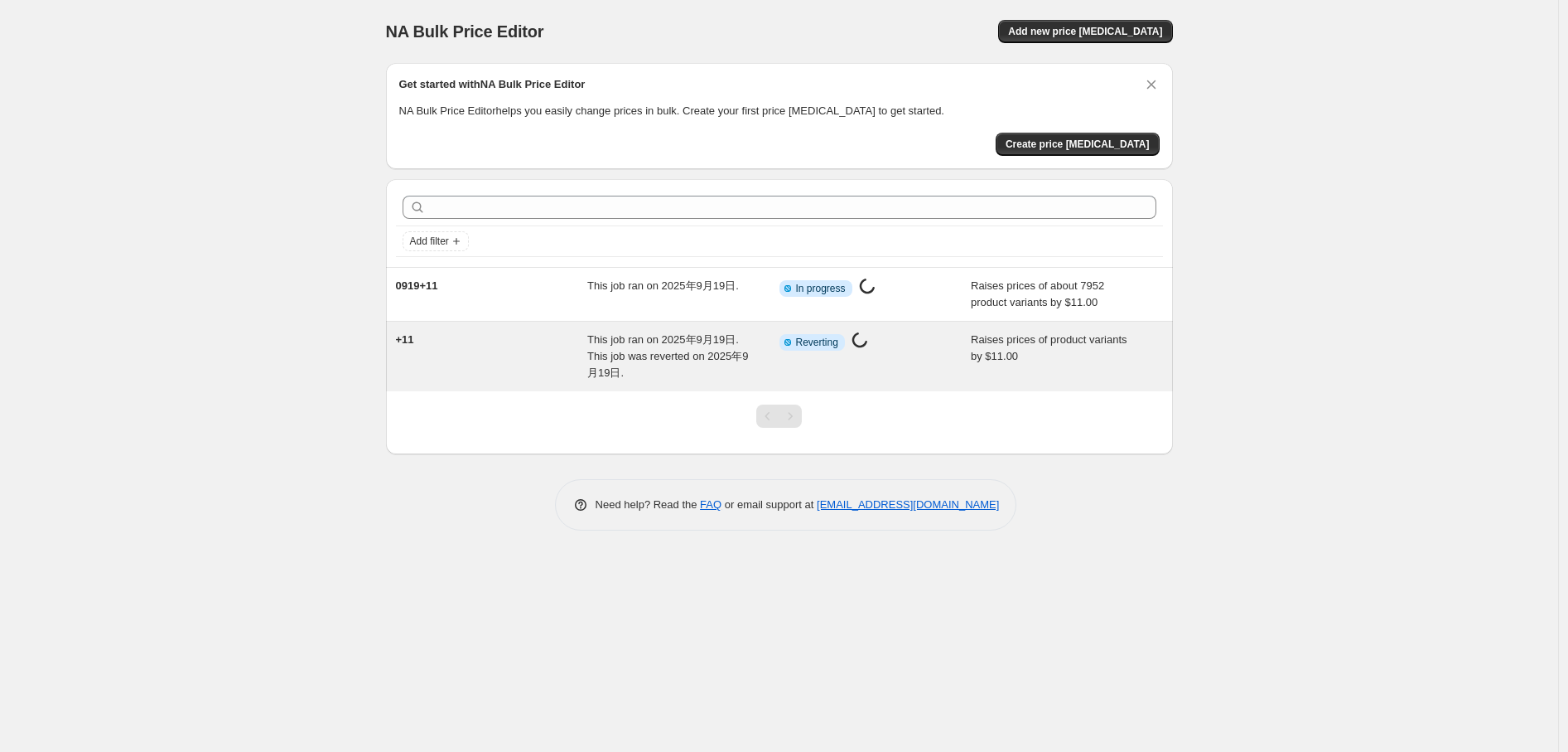
click at [684, 334] on span "This job ran on 2025年9月19日. This job was reverted on 2025年9月19日." at bounding box center [668, 357] width 161 height 46
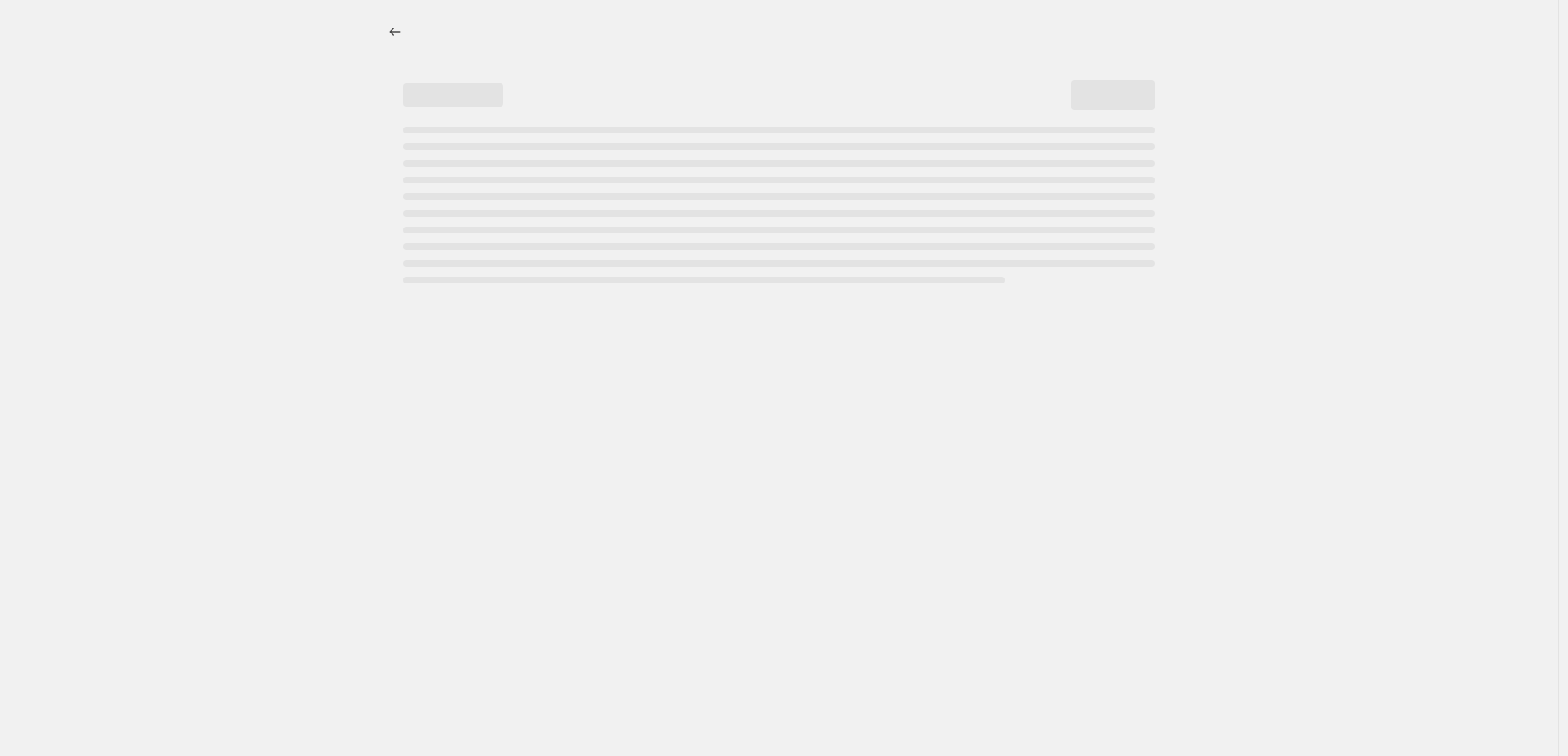
select select "by"
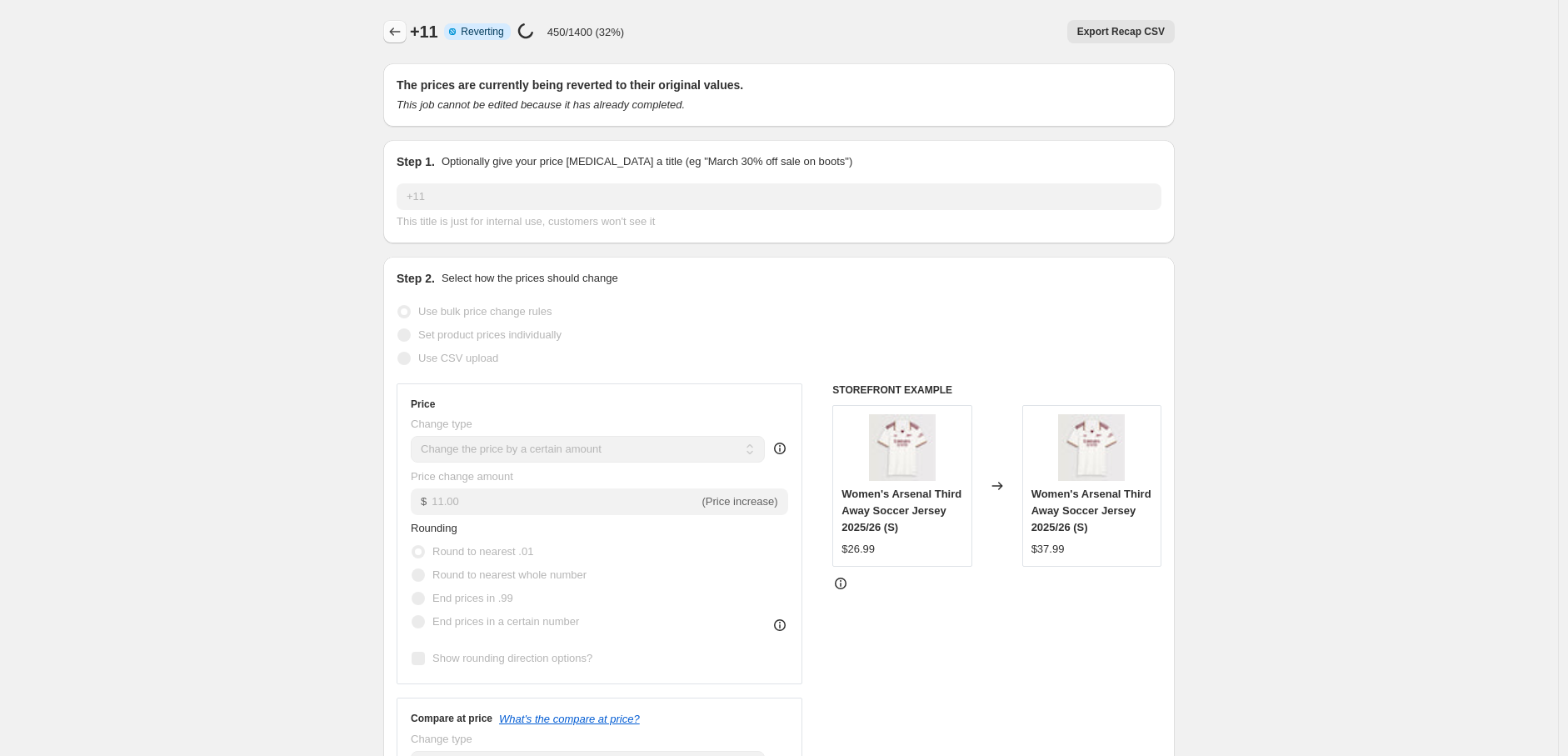
click at [394, 28] on icon "Price change jobs" at bounding box center [395, 31] width 17 height 17
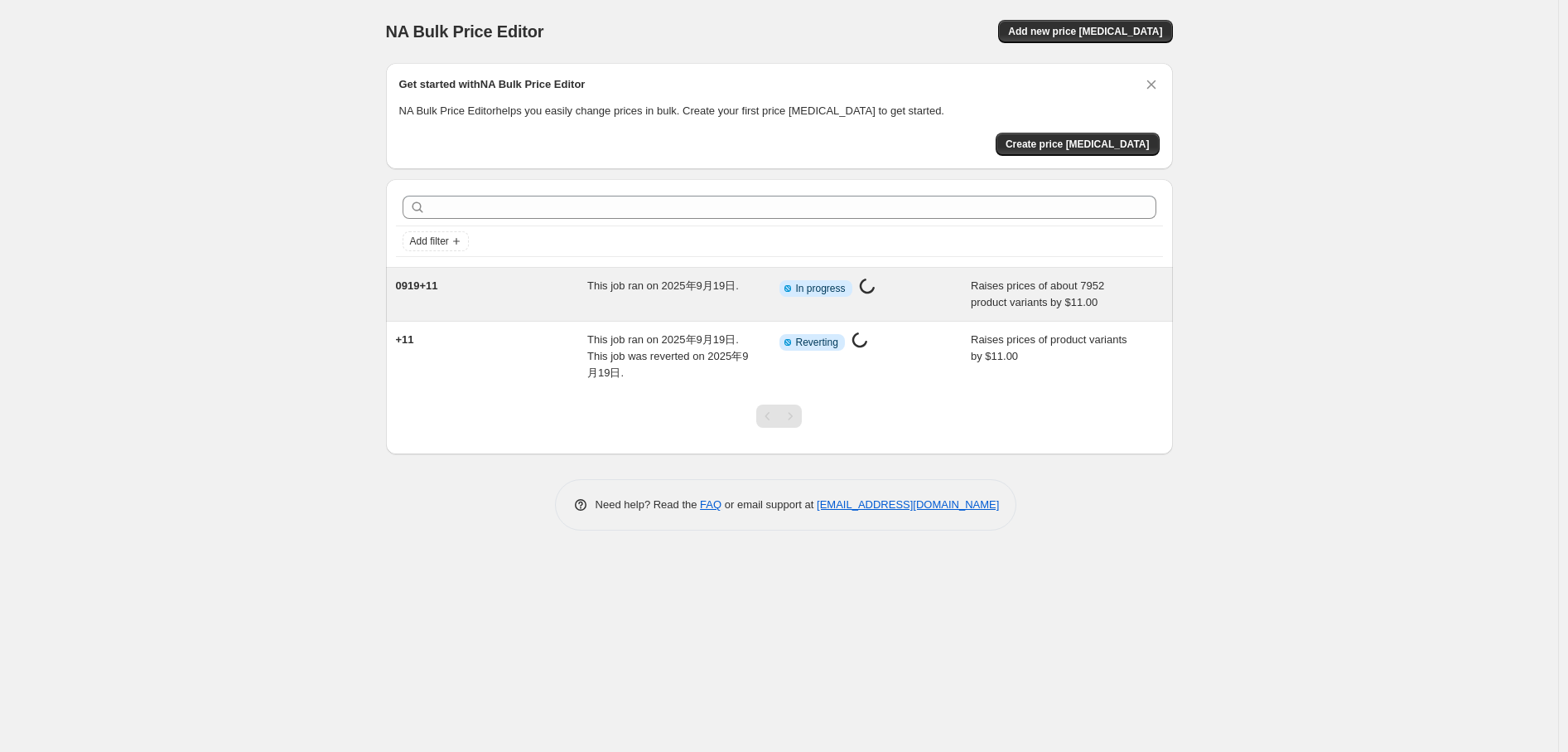
click at [529, 274] on div "0919+11 This job ran on 2025年9月19日. Info Partially complete In progress Price c…" at bounding box center [780, 295] width 787 height 53
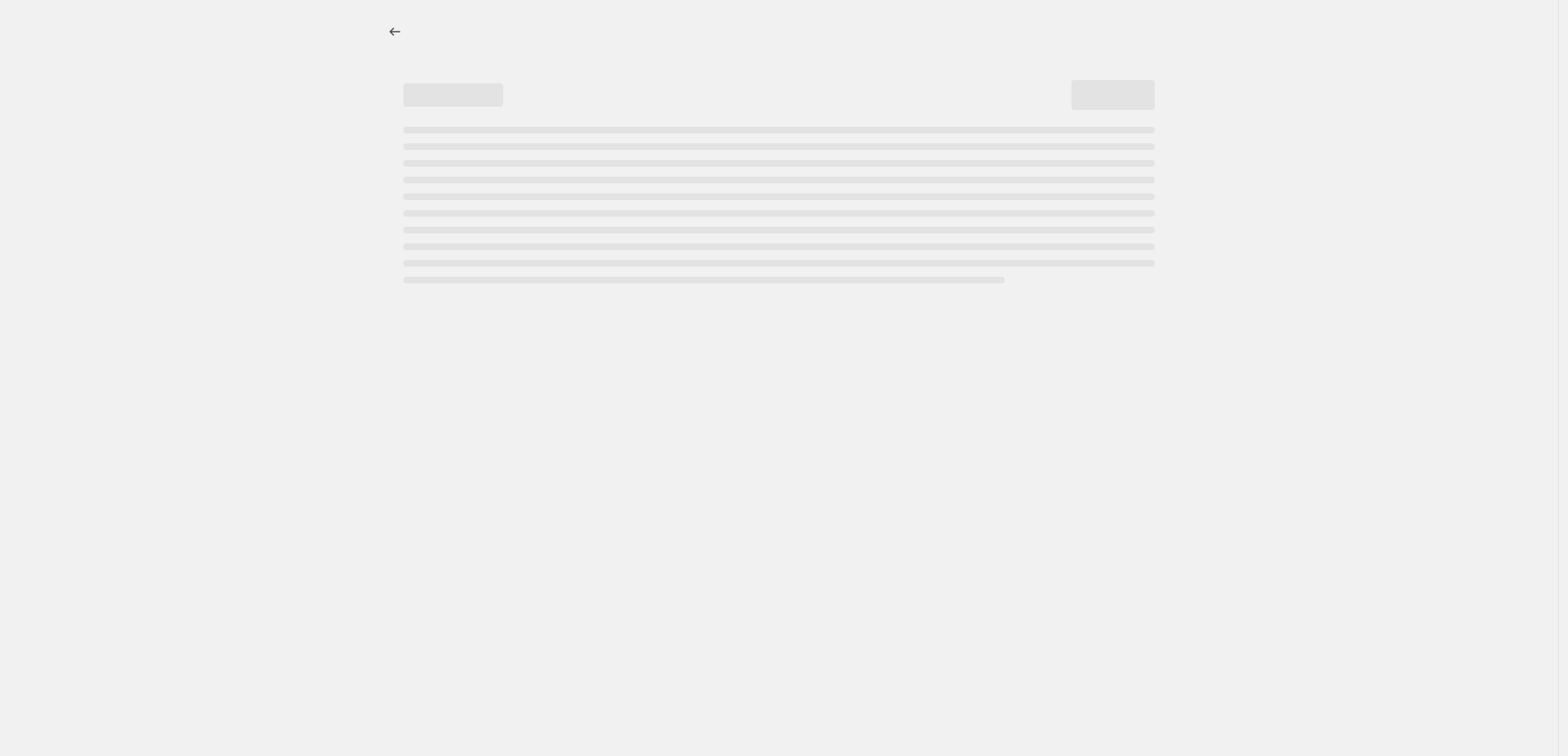
select select "by"
select select "remove"
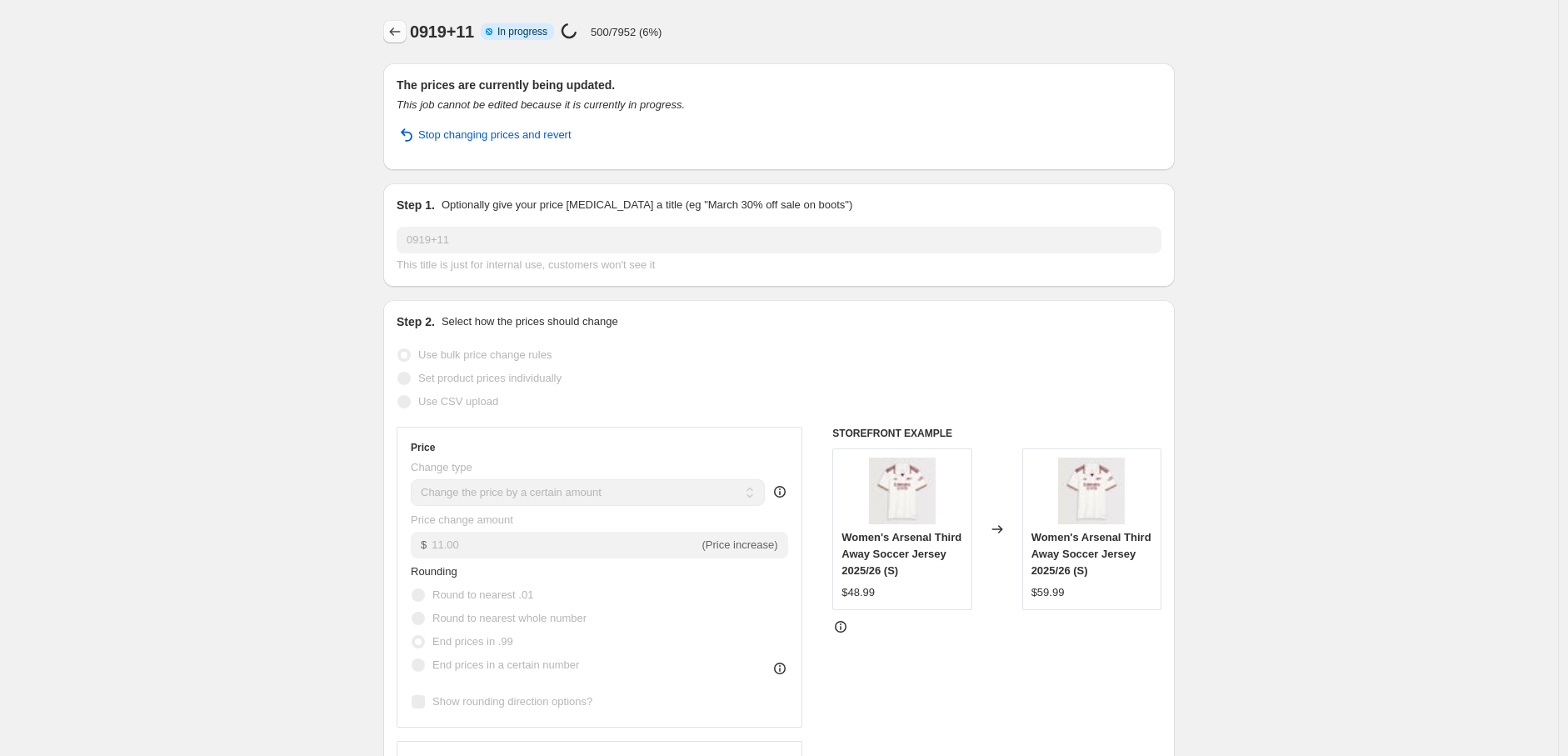
click at [403, 35] on icon "Price change jobs" at bounding box center [395, 31] width 17 height 17
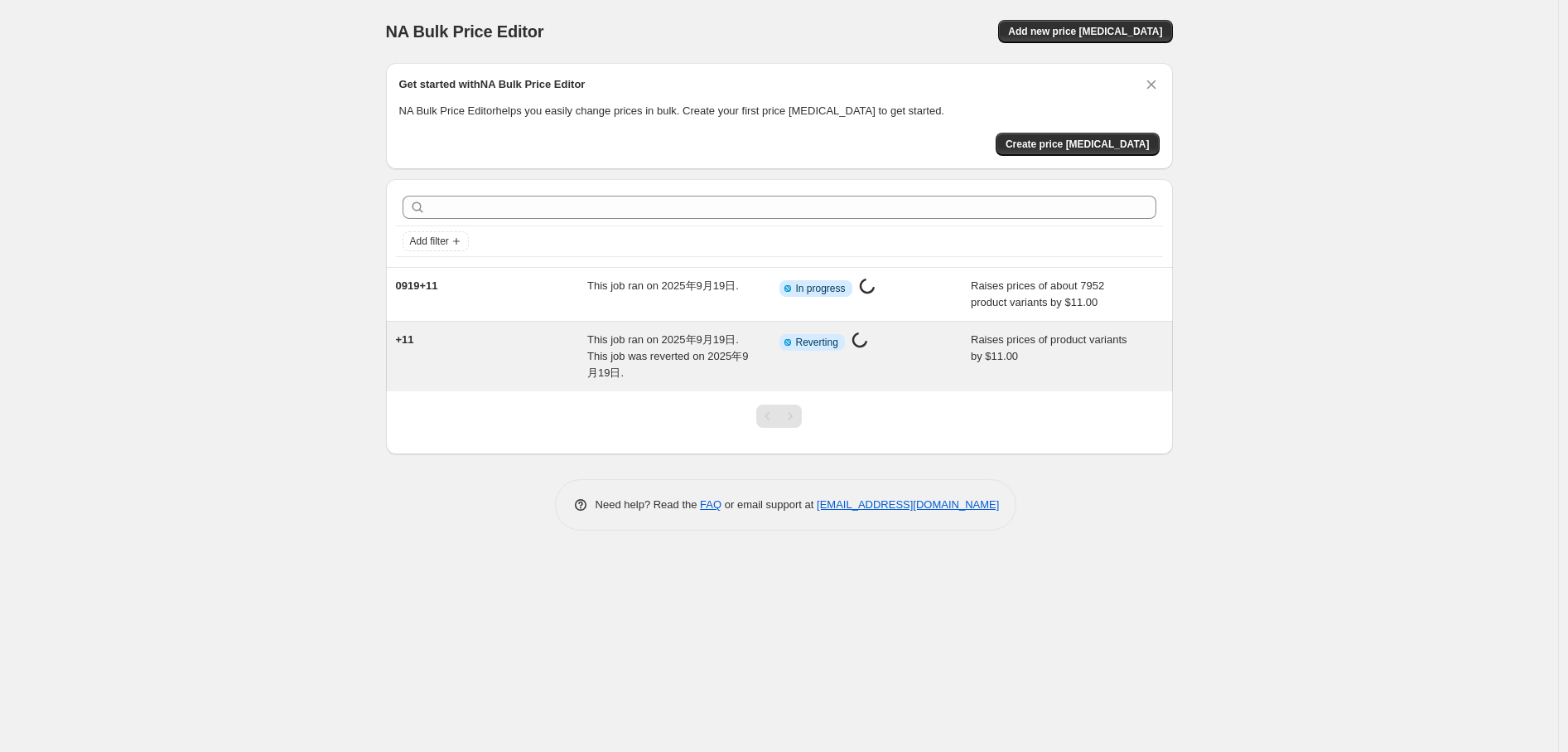
click at [648, 377] on div "This job ran on 2025年9月19日. This job was reverted on 2025年9月19日." at bounding box center [683, 357] width 192 height 50
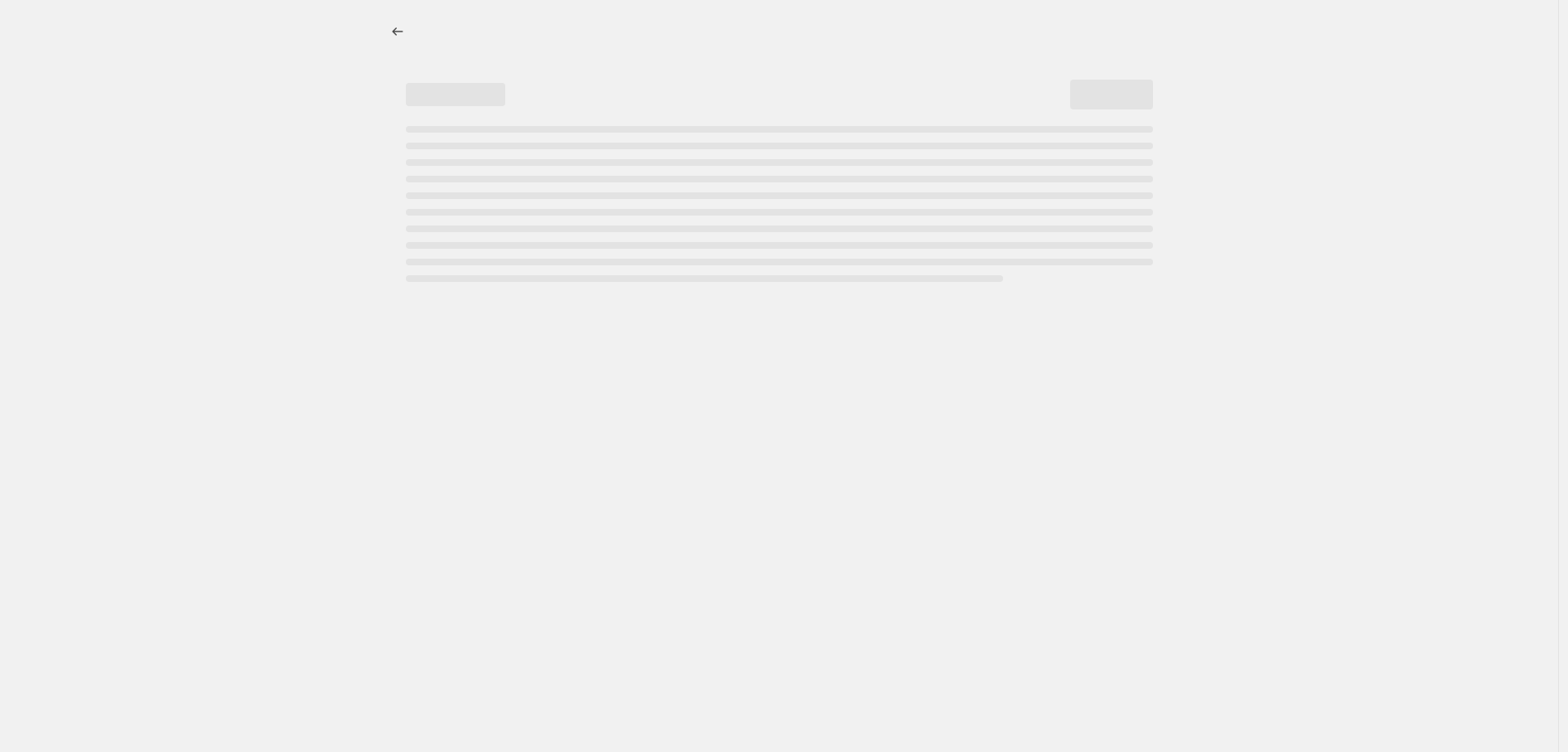
select select "by"
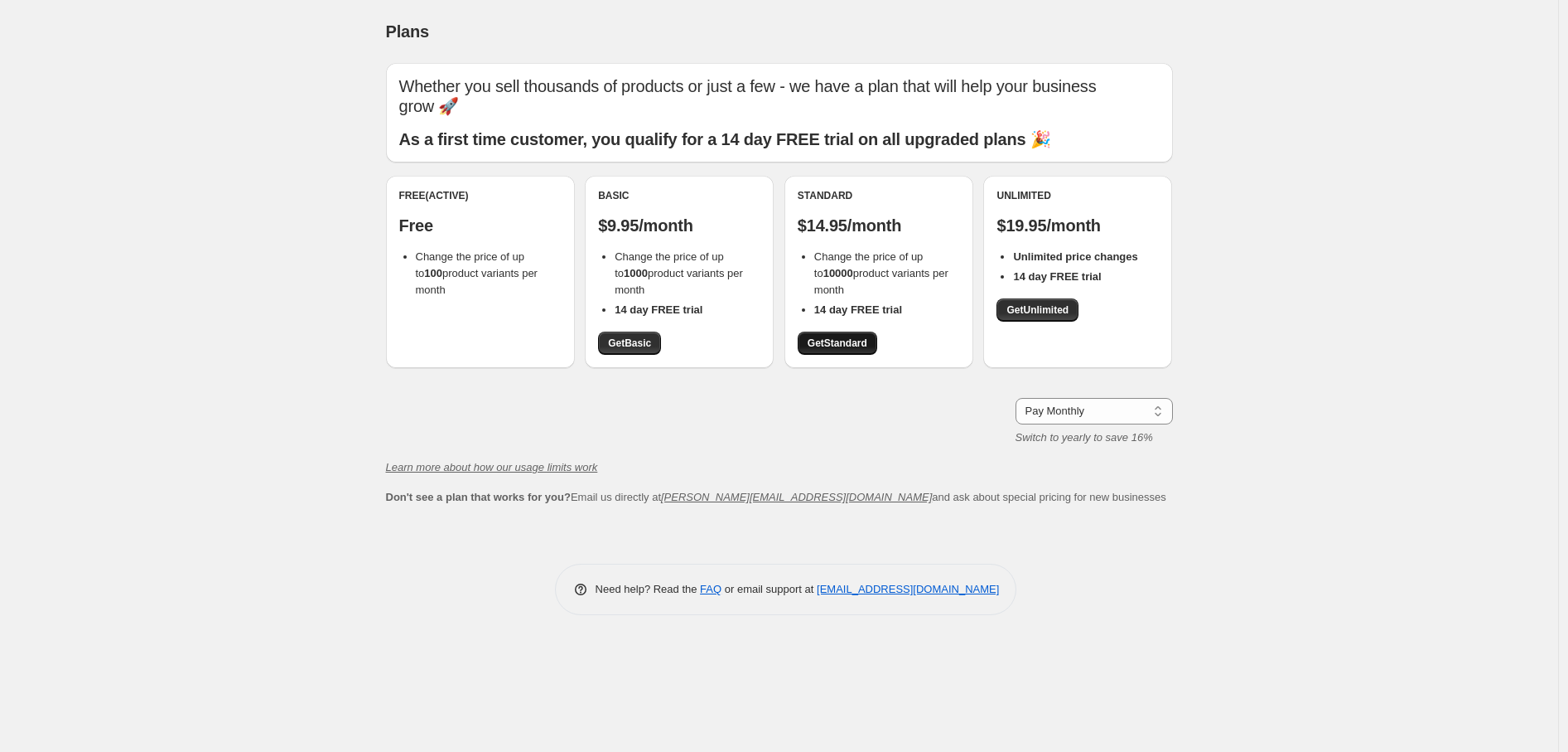
click at [860, 345] on span "Get Standard" at bounding box center [837, 342] width 59 height 13
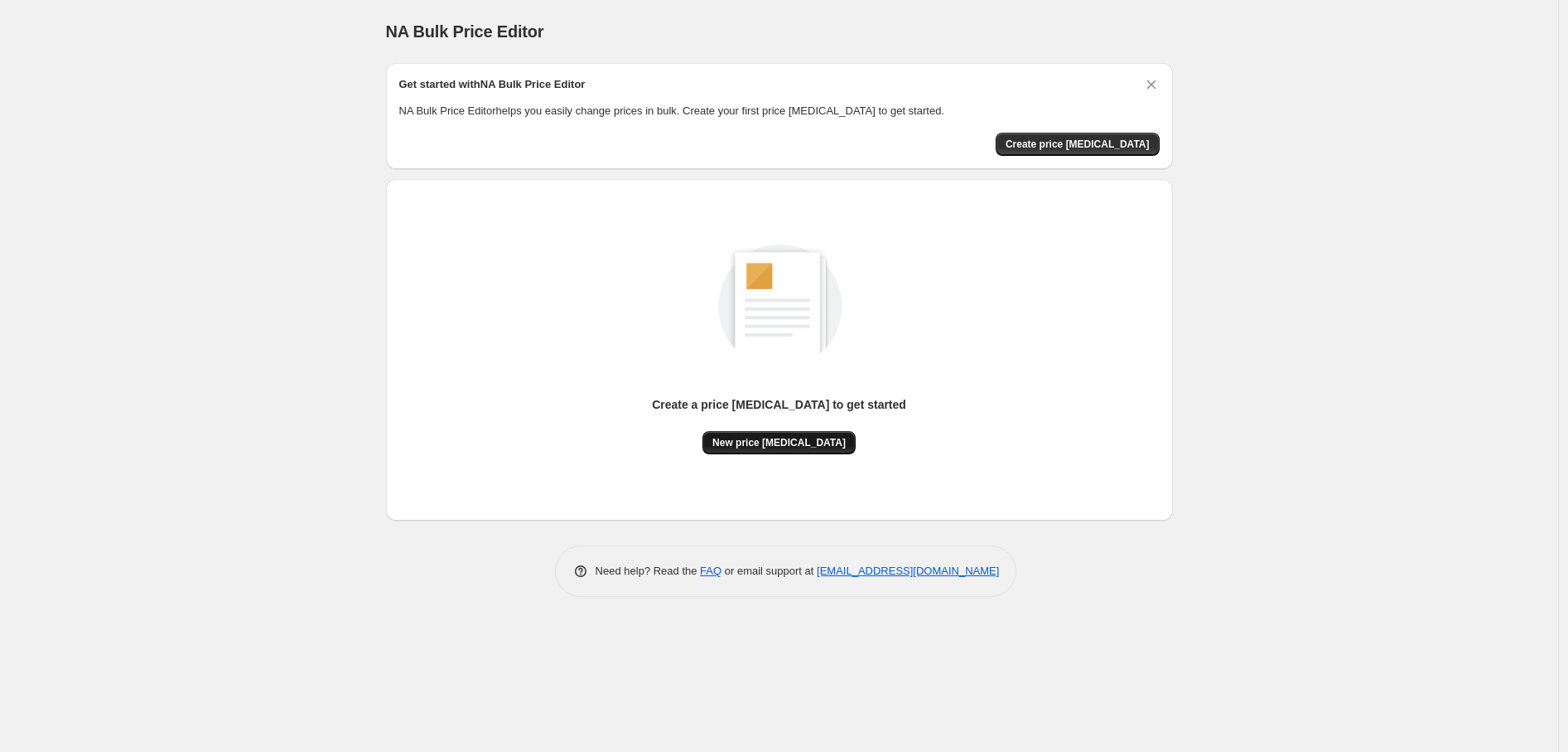
click at [771, 438] on span "New price change job" at bounding box center [779, 442] width 134 height 13
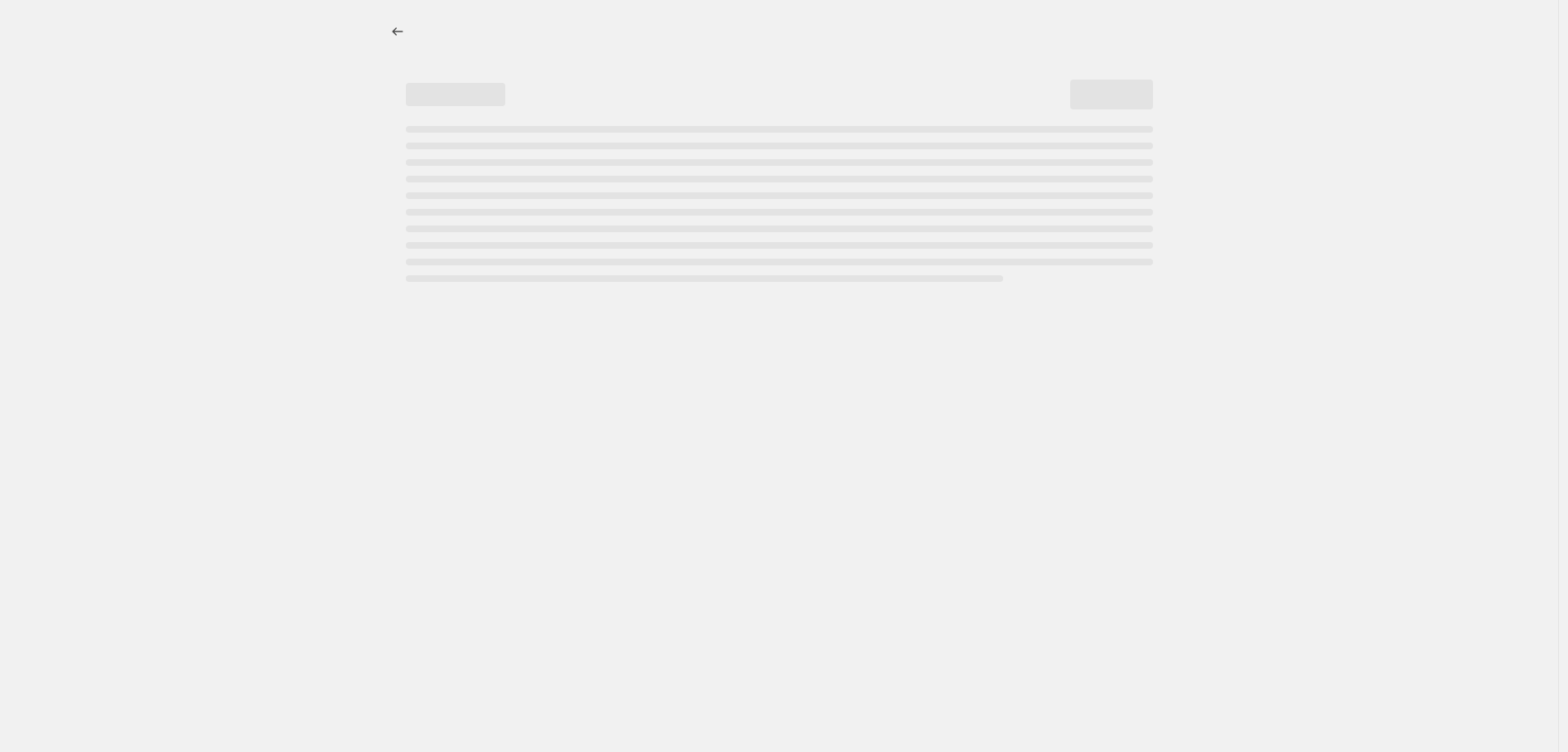
select select "percentage"
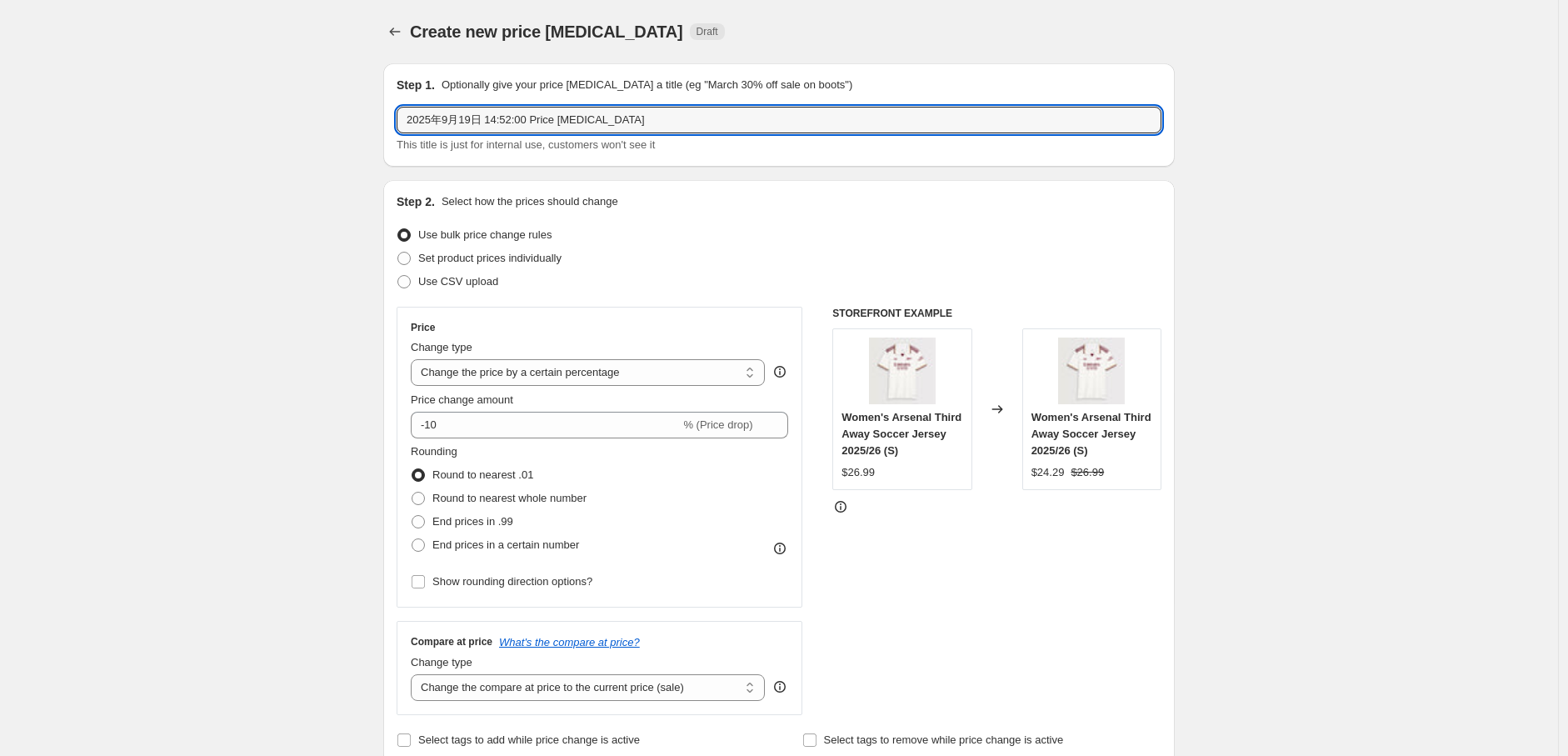
drag, startPoint x: 639, startPoint y: 116, endPoint x: 267, endPoint y: 121, distance: 372.0
type input "+11"
click at [690, 367] on select "Change the price to a certain amount Change the price by a certain amount Chang…" at bounding box center [588, 373] width 354 height 27
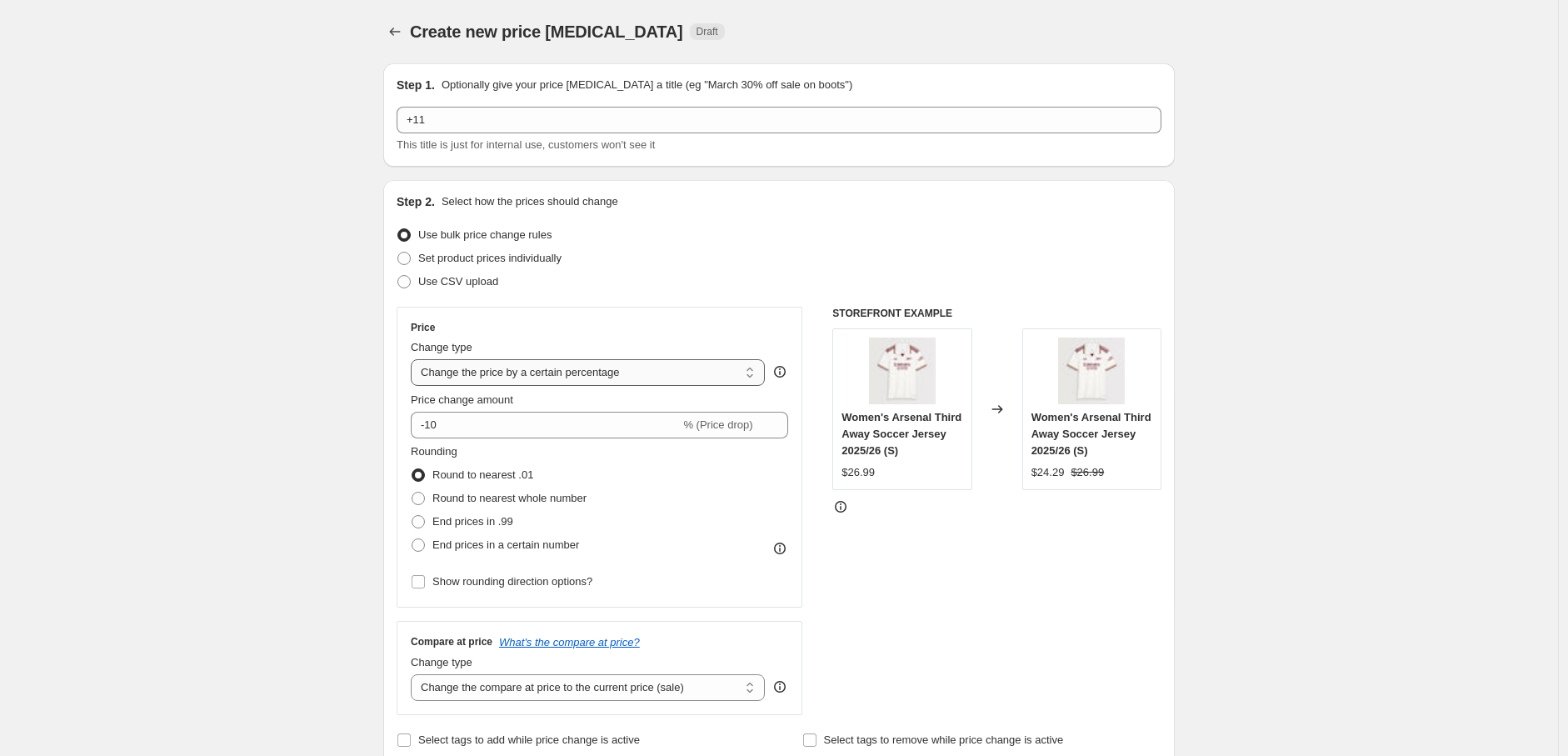
select select "by"
click at [414, 359] on select "Change the price to a certain amount Change the price by a certain amount Chang…" at bounding box center [588, 373] width 354 height 27
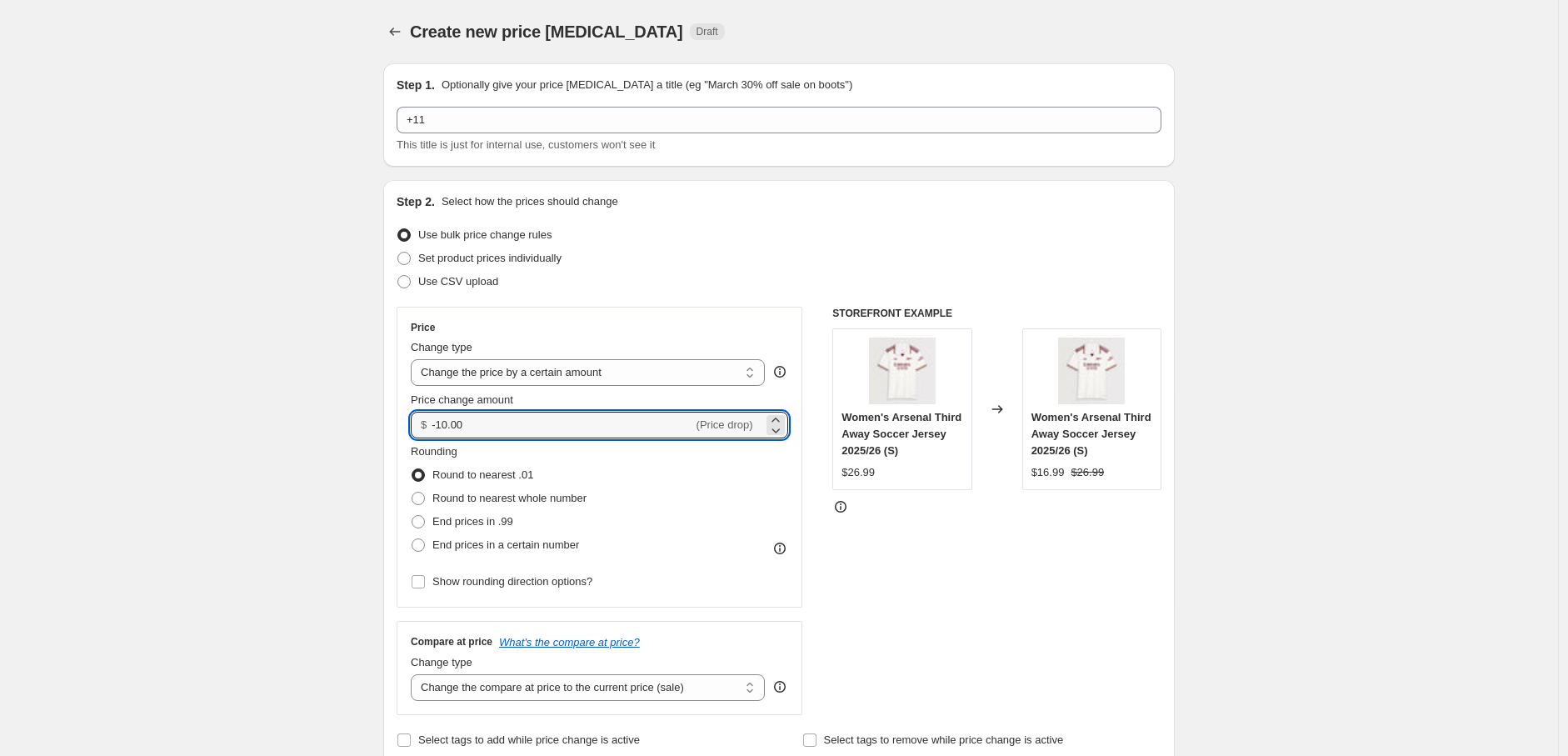
drag, startPoint x: 609, startPoint y: 420, endPoint x: 283, endPoint y: 434, distance: 326.3
type input "11.00"
click at [928, 603] on div "STOREFRONT EXAMPLE Women's Arsenal Third Away Soccer Jersey 2025/26 (S) $26.99 …" at bounding box center [997, 511] width 329 height 408
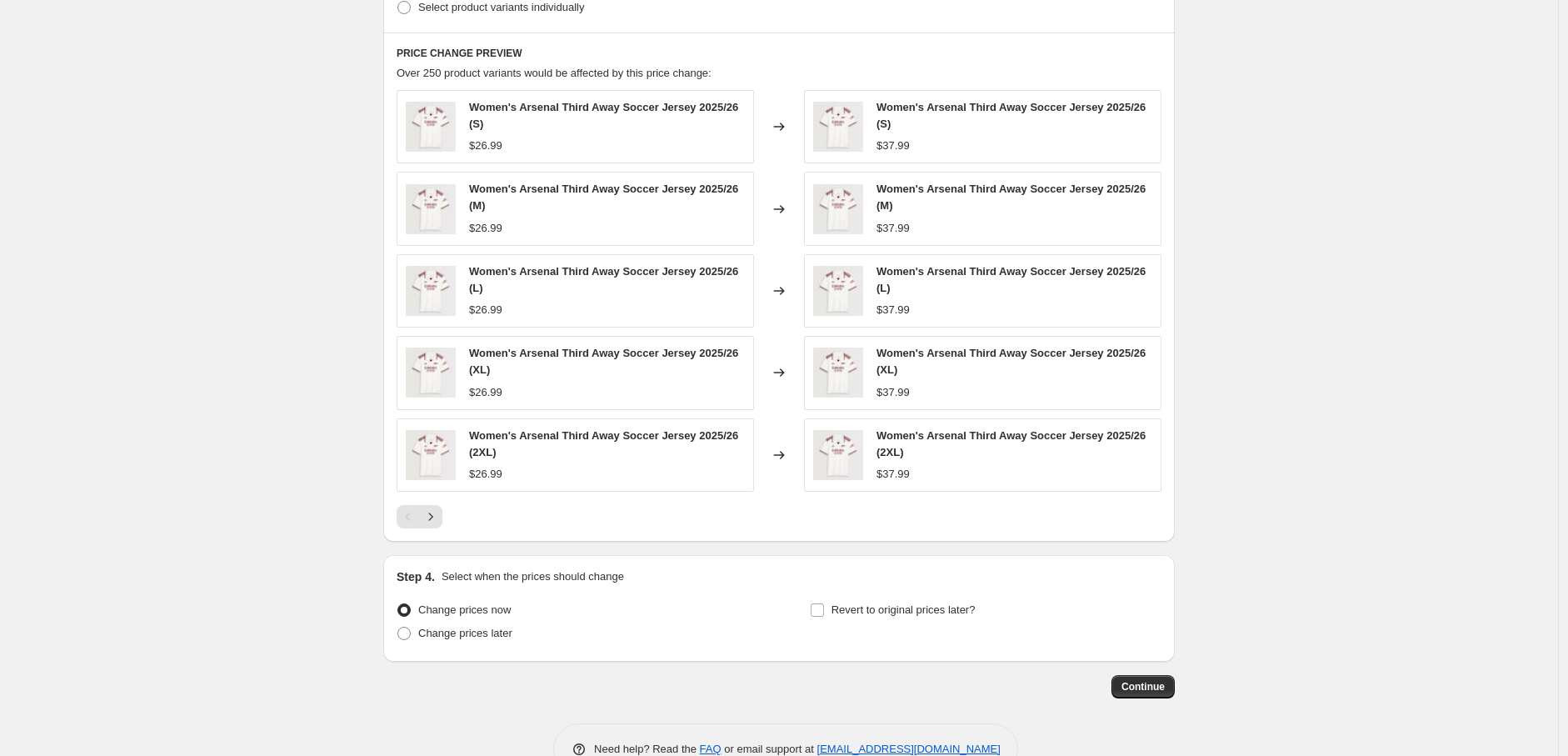
scroll to position [926, 0]
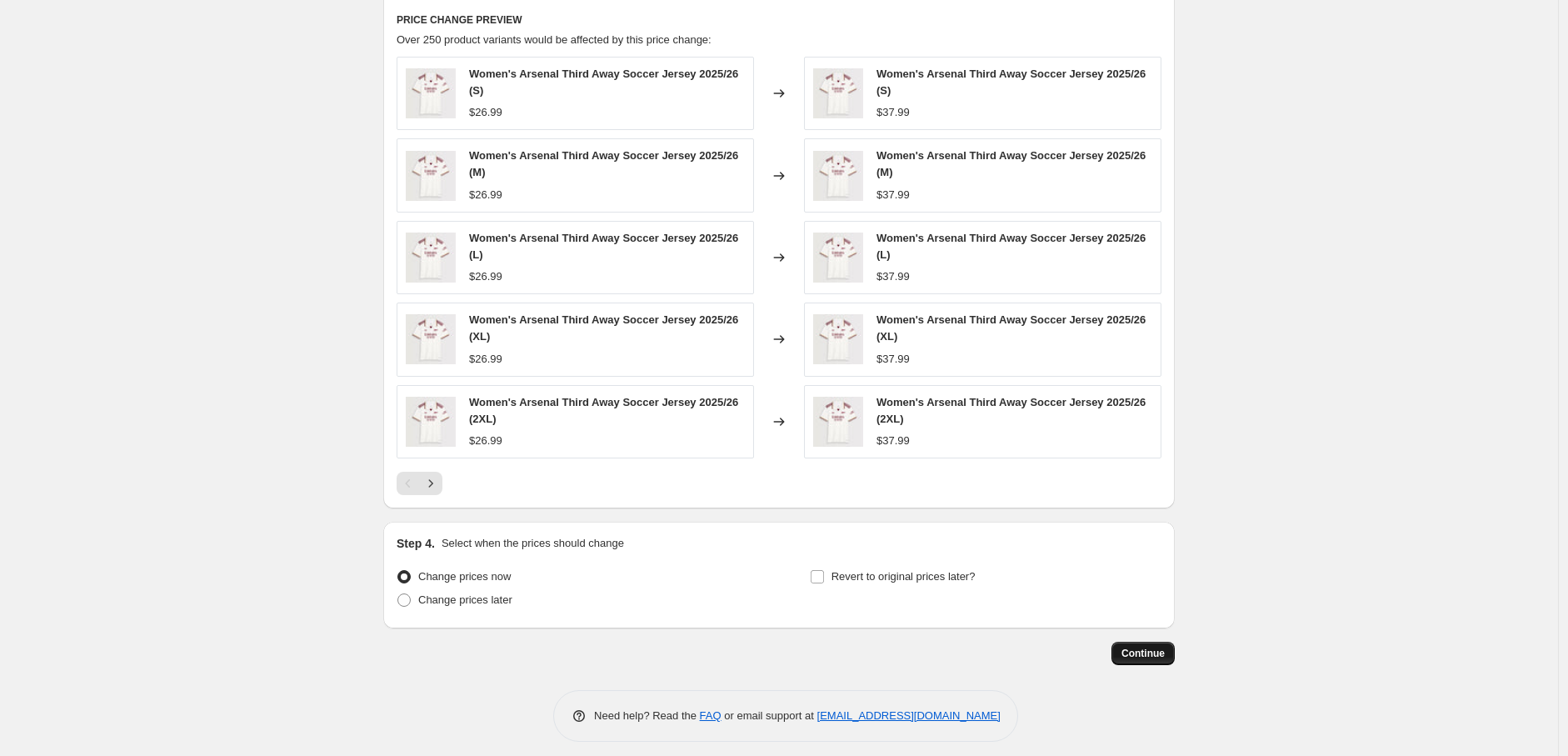
click at [1156, 653] on span "Continue" at bounding box center [1143, 653] width 44 height 13
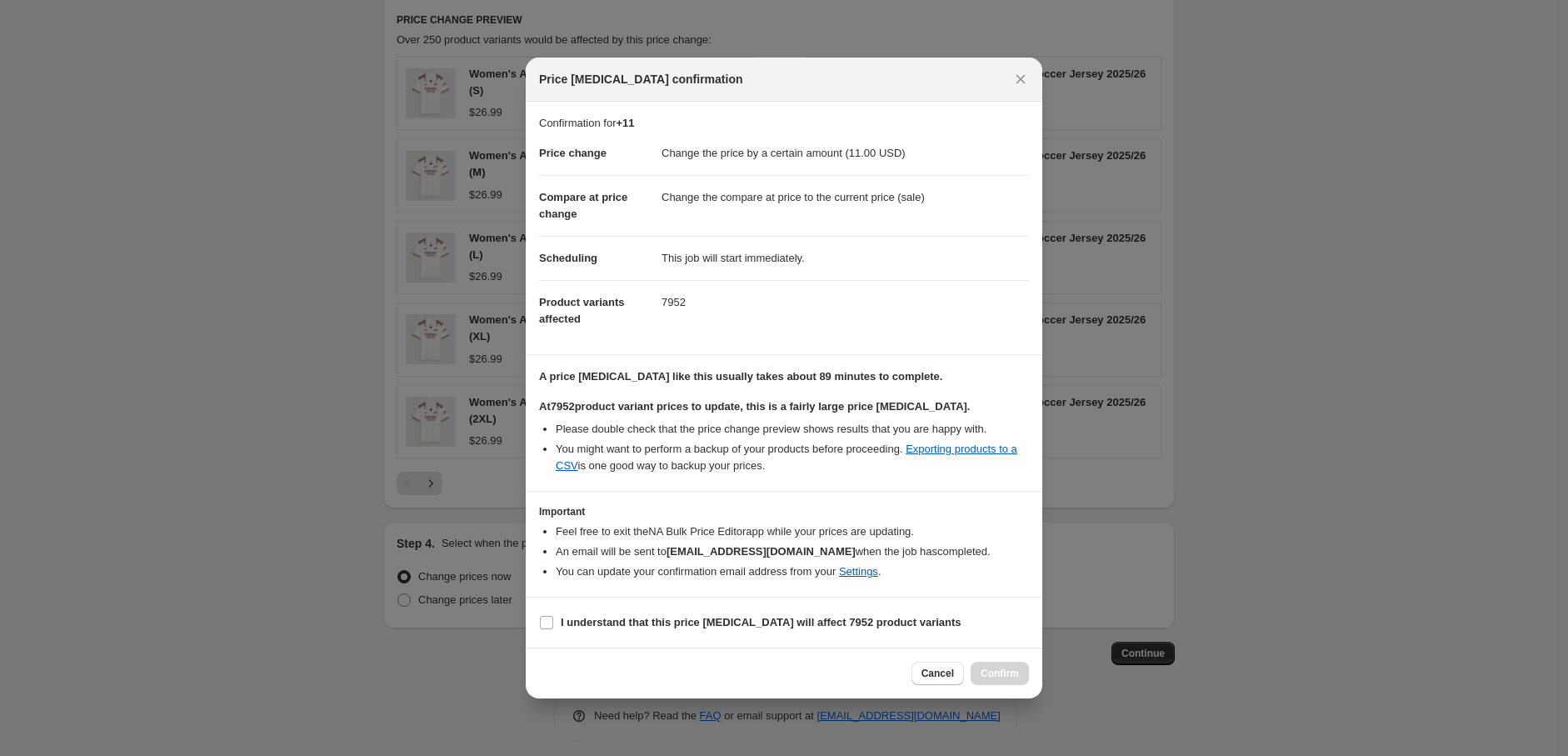
click at [573, 636] on section "I understand that this price change job will affect 7952 product variants" at bounding box center [784, 623] width 517 height 50
click at [584, 624] on b "I understand that this price change job will affect 7952 product variants" at bounding box center [760, 622] width 401 height 12
click at [553, 624] on input "I understand that this price change job will affect 7952 product variants" at bounding box center [546, 622] width 13 height 13
checkbox input "true"
click at [1017, 679] on span "Confirm" at bounding box center [1000, 672] width 38 height 13
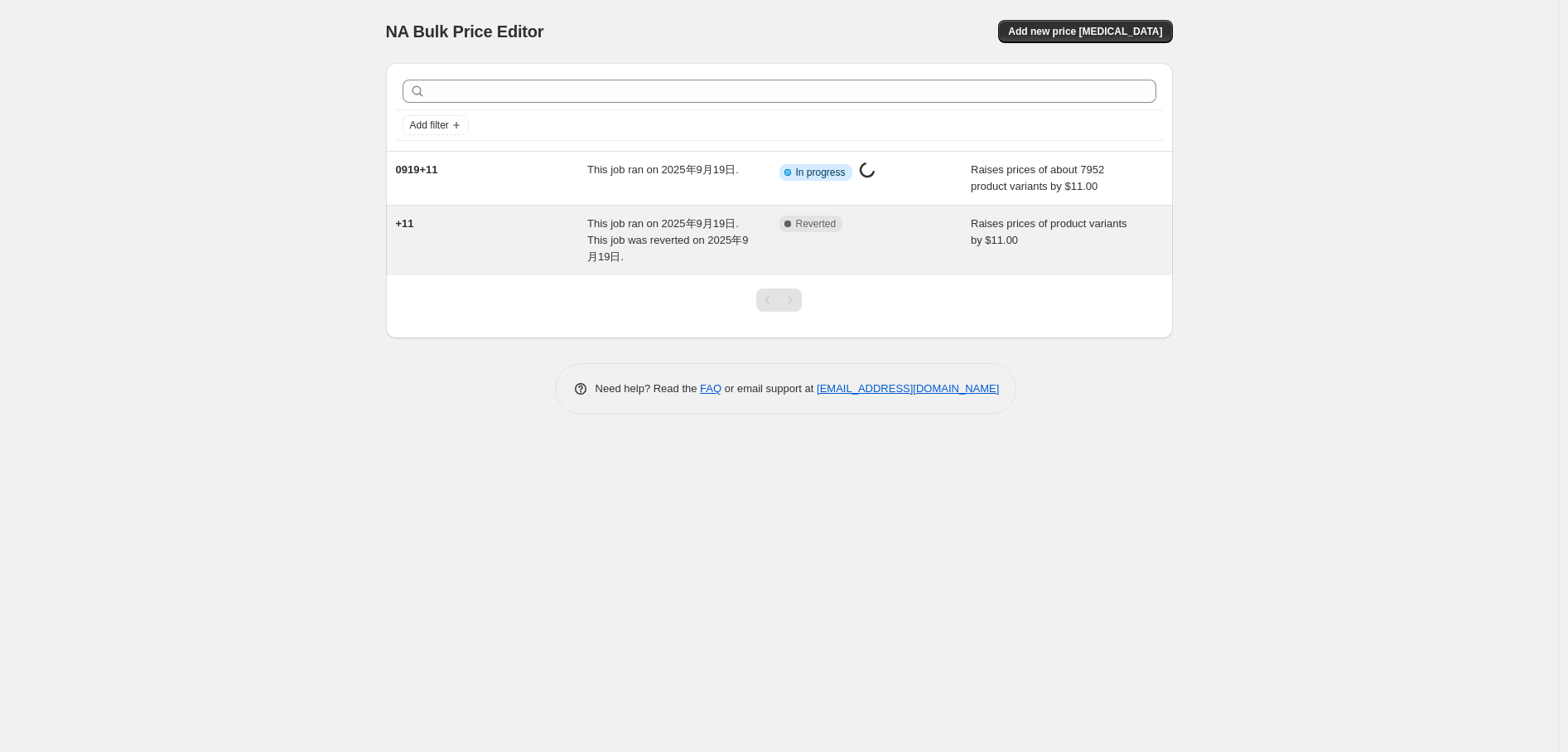
click at [518, 219] on div "+11" at bounding box center [492, 241] width 192 height 50
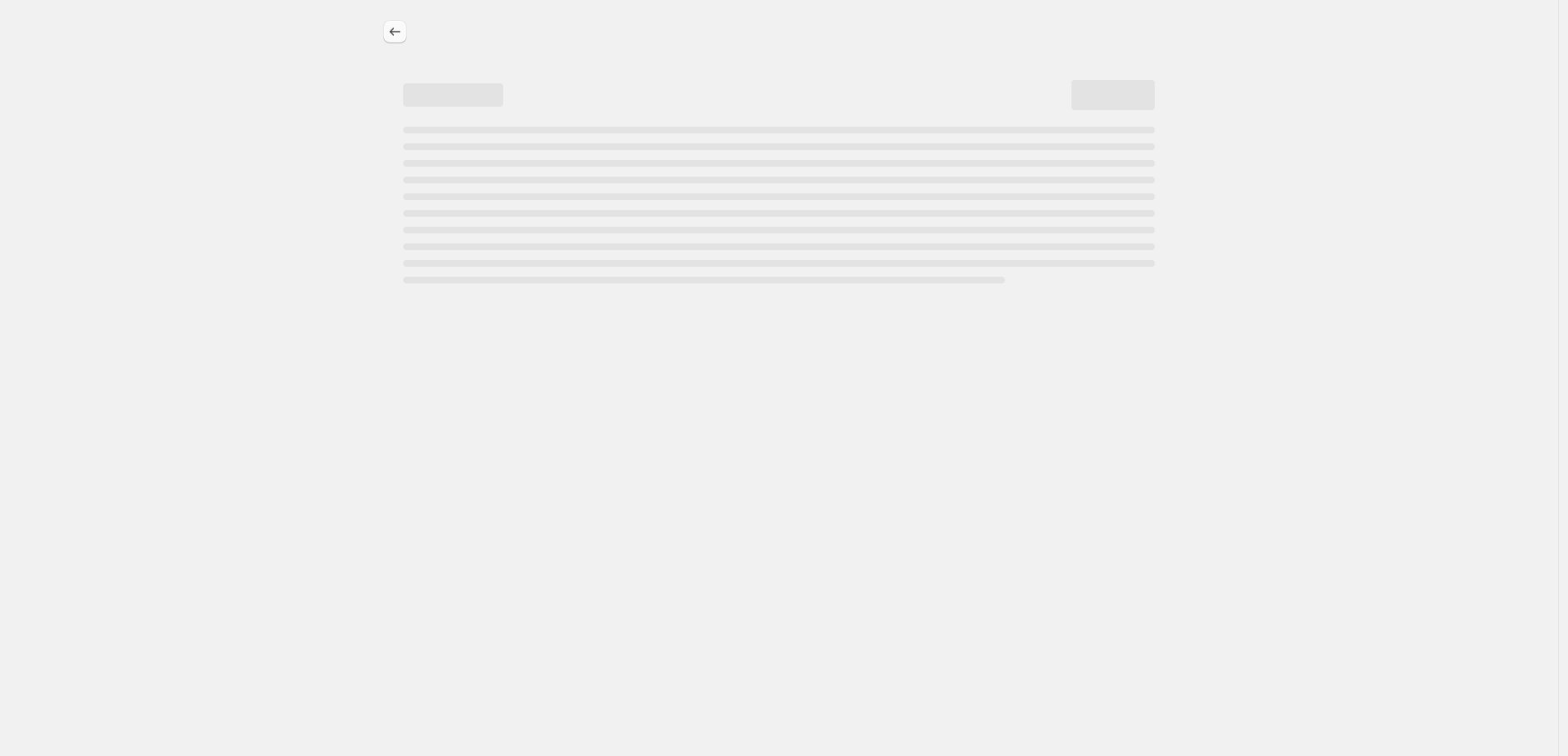
select select "by"
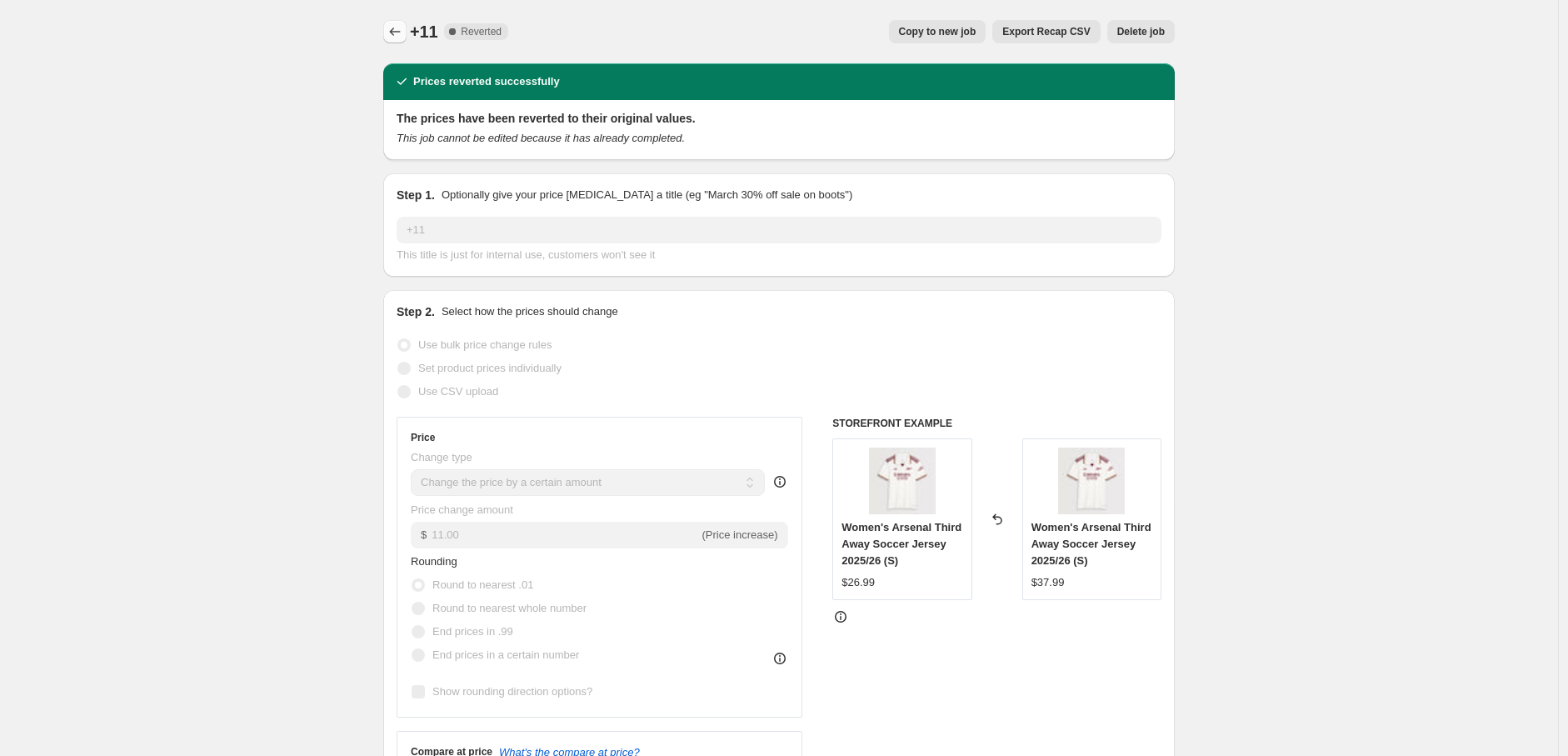
click at [398, 20] on button "Price change jobs" at bounding box center [395, 31] width 23 height 23
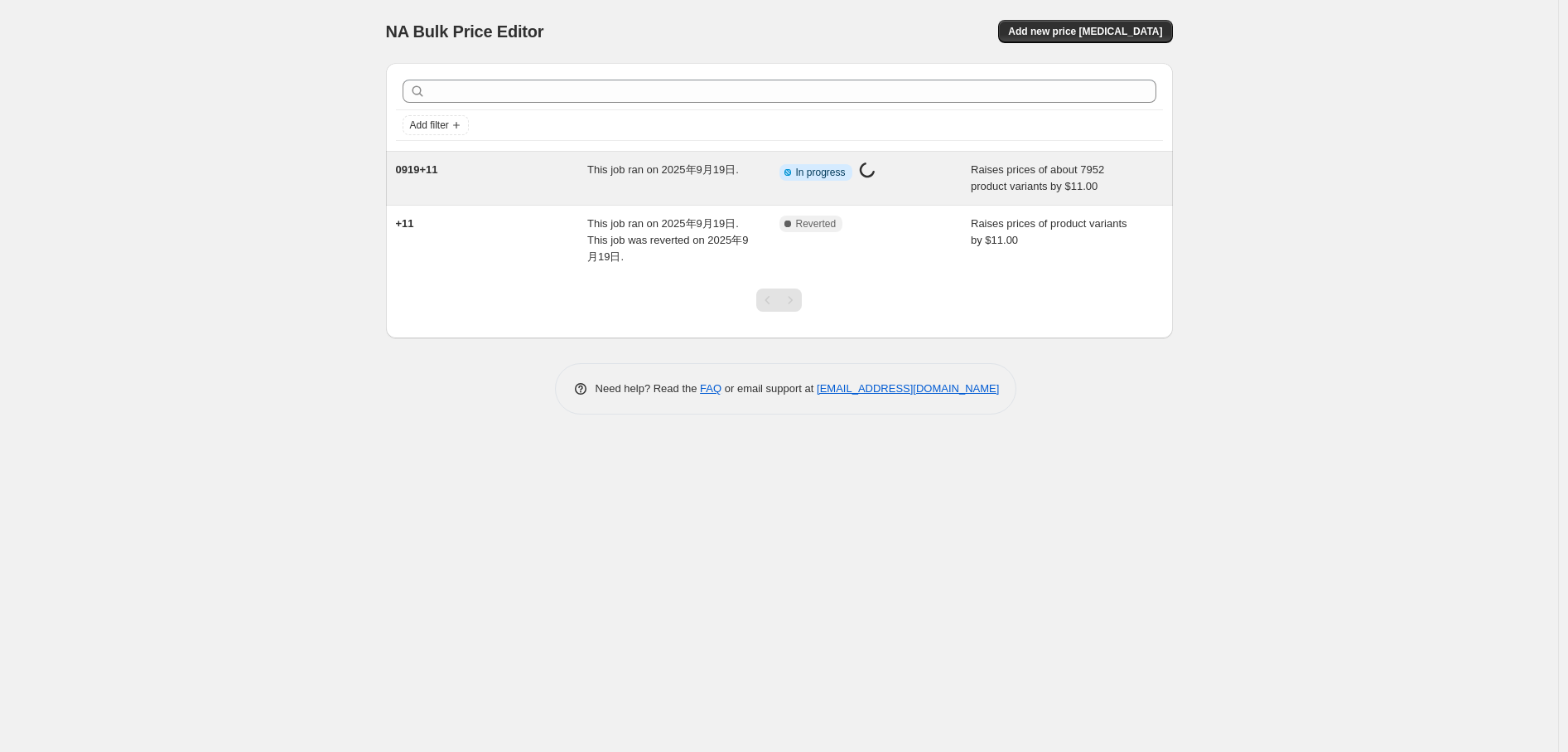
click at [476, 171] on div "0919+11" at bounding box center [492, 178] width 192 height 33
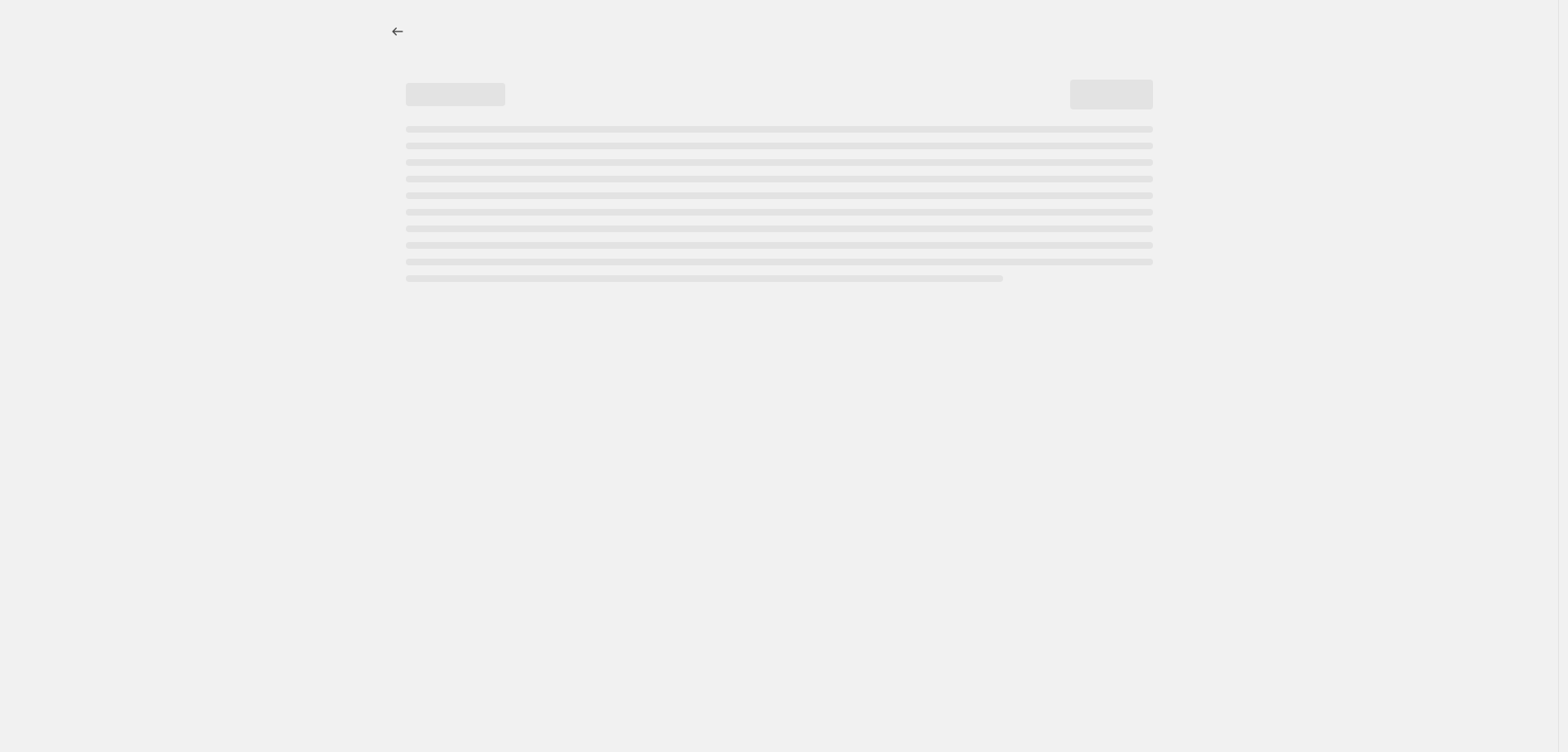
select select "by"
select select "remove"
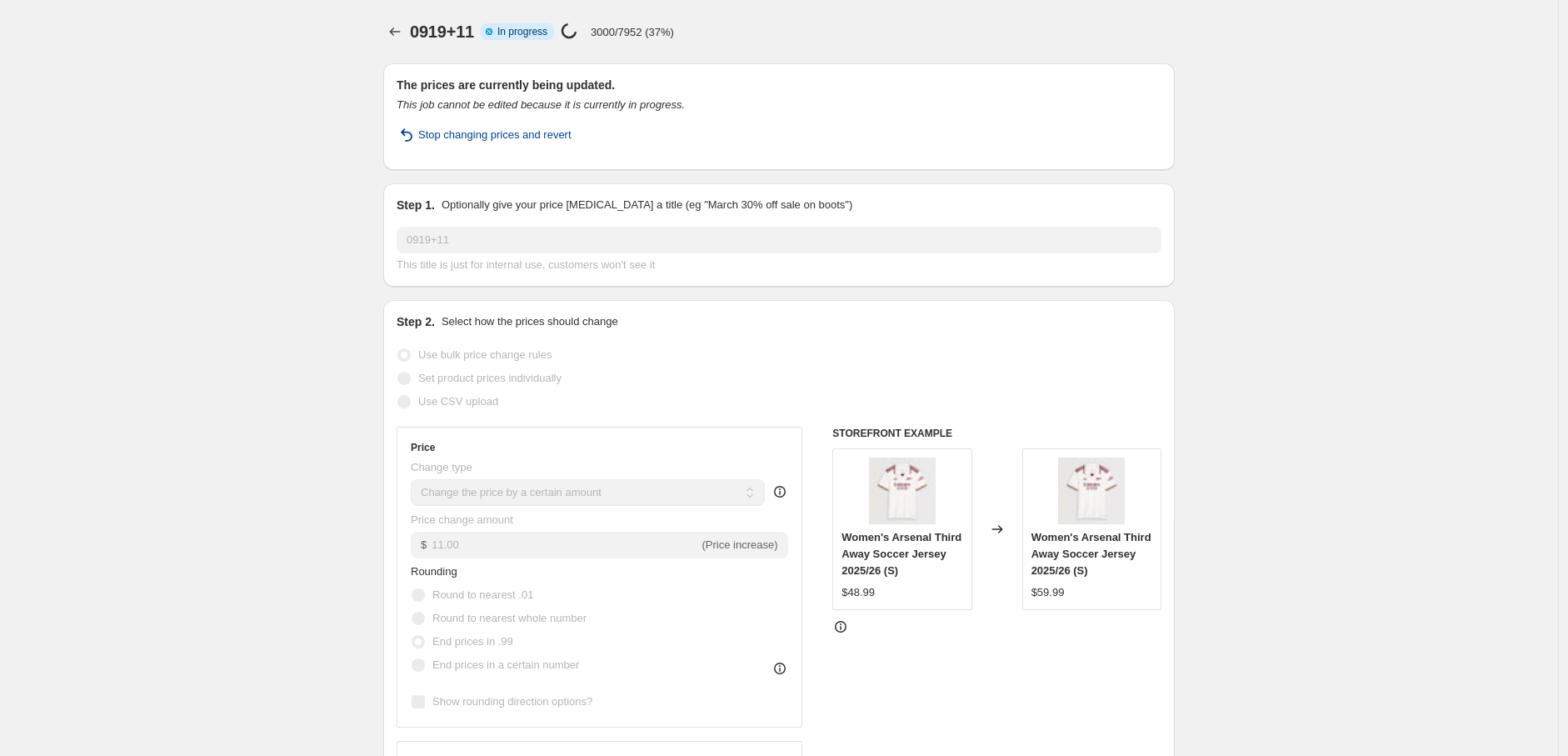
click at [518, 135] on span "Stop changing prices and revert" at bounding box center [495, 134] width 153 height 17
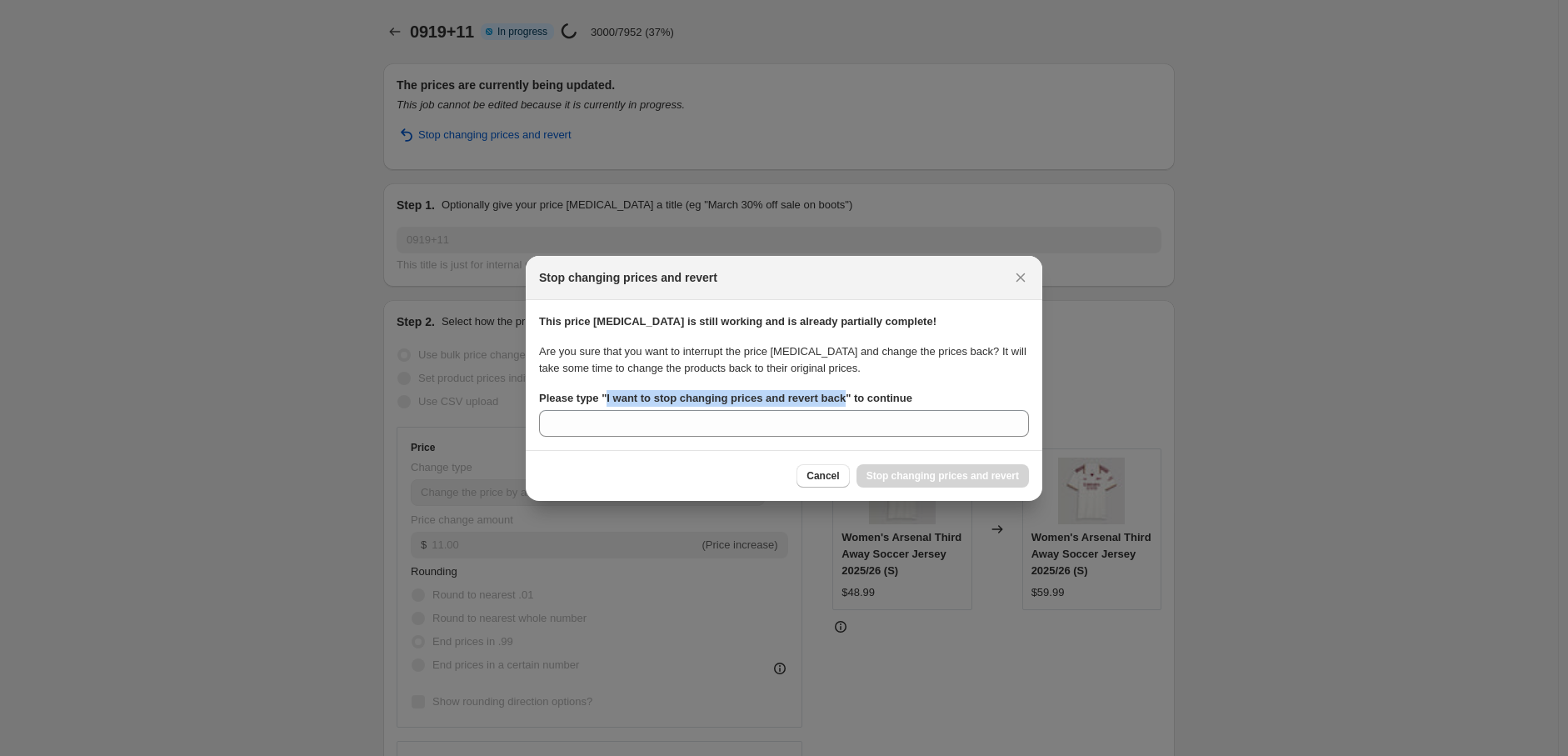
drag, startPoint x: 605, startPoint y: 398, endPoint x: 840, endPoint y: 403, distance: 235.1
click at [840, 403] on b "Please type " I want to stop changing prices and revert back " to continue" at bounding box center [726, 398] width 374 height 12
copy b "I want to stop changing prices and revert back"
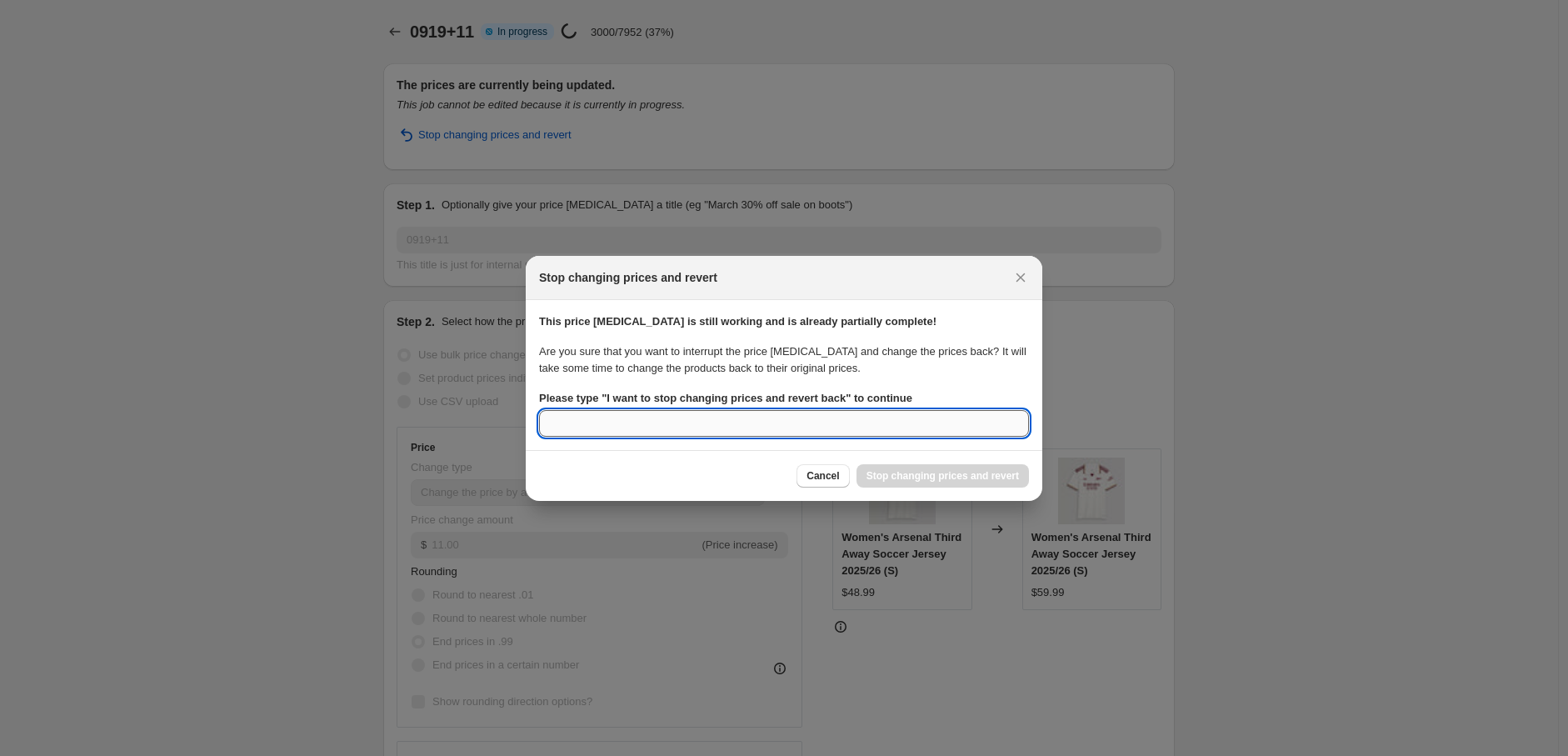
click at [829, 422] on input "Please type " I want to stop changing prices and revert back " to continue" at bounding box center [784, 423] width 490 height 27
paste input "I want to stop changing prices and revert back"
type input "I want to stop changing prices and revert back"
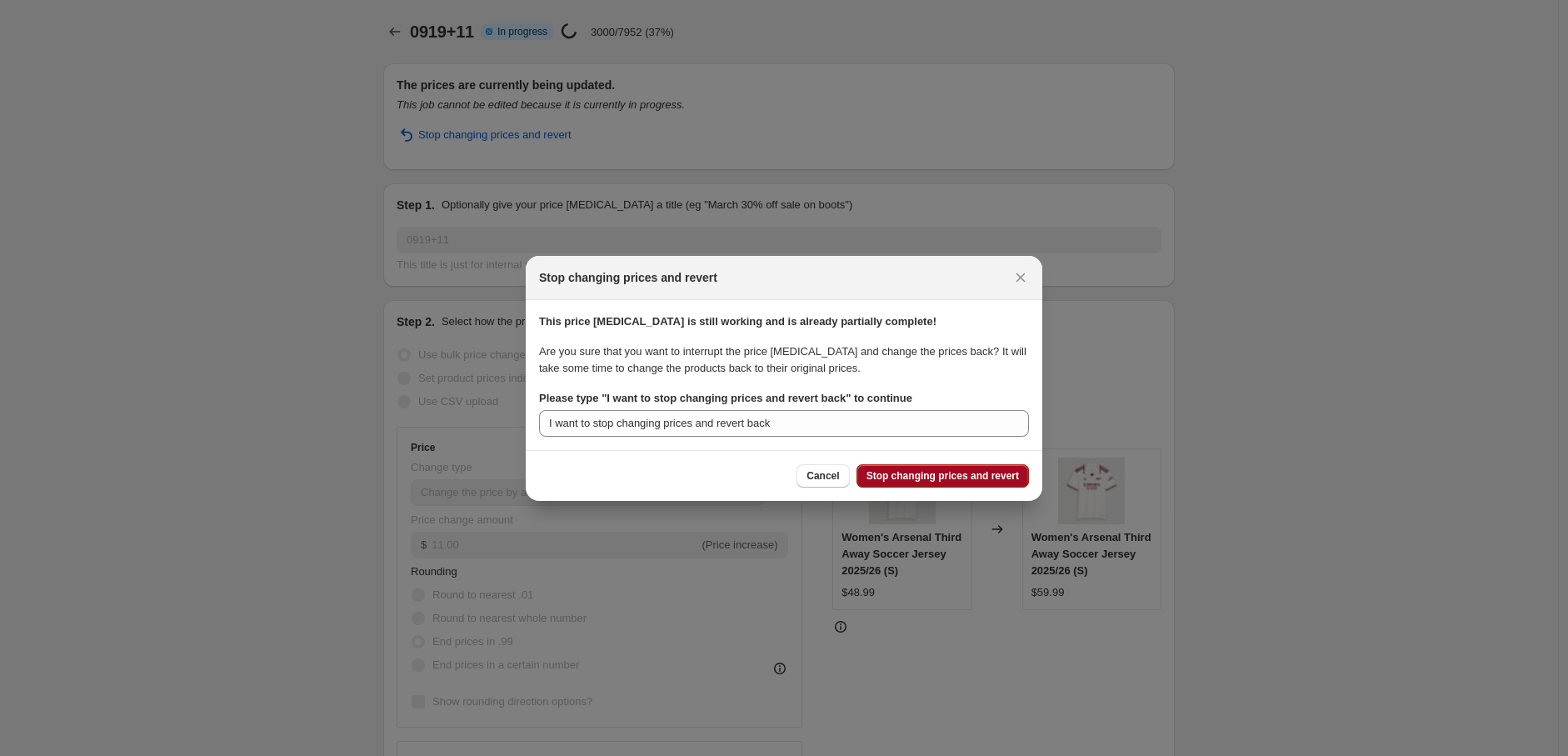
click at [929, 480] on span "Stop changing prices and revert" at bounding box center [942, 475] width 152 height 13
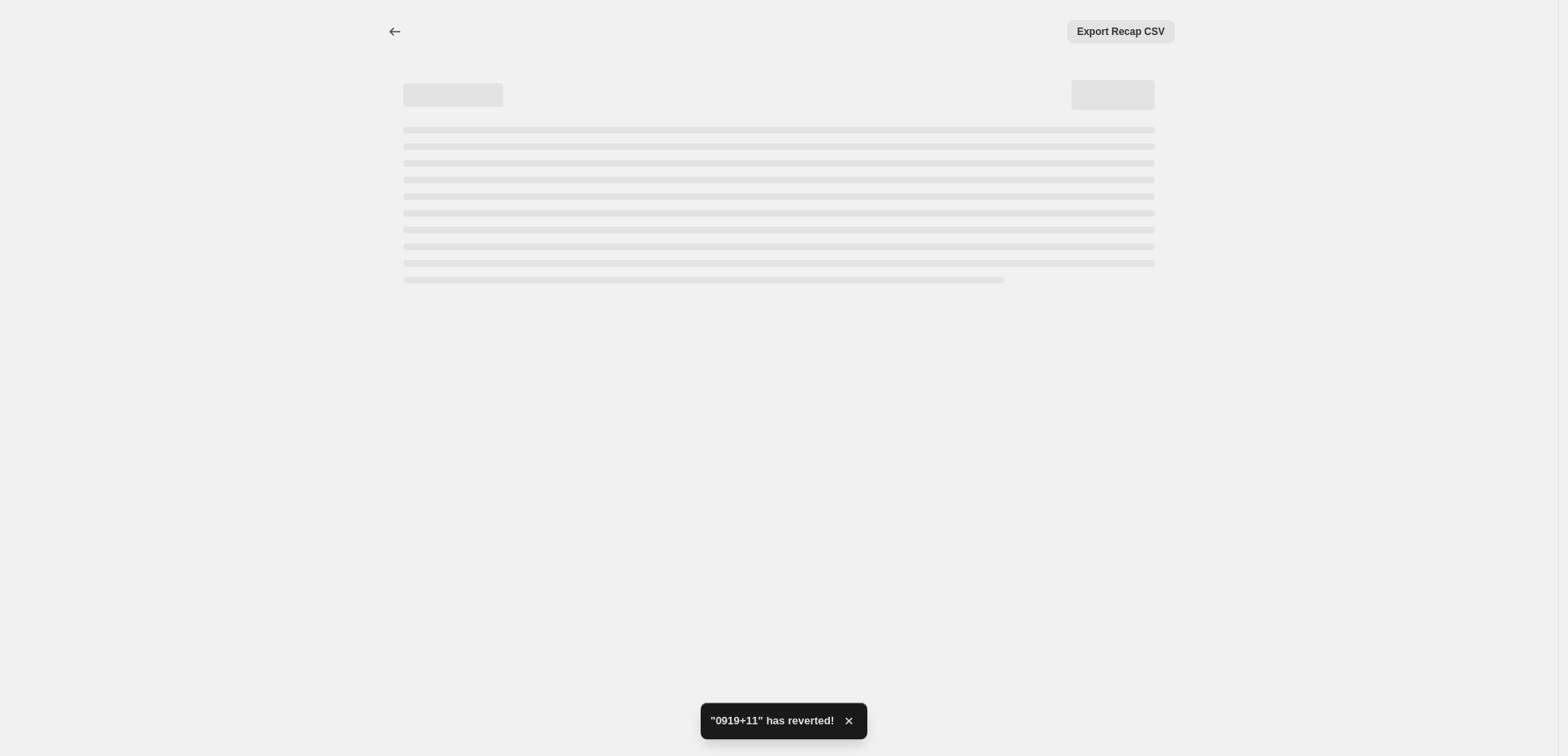
select select "by"
select select "remove"
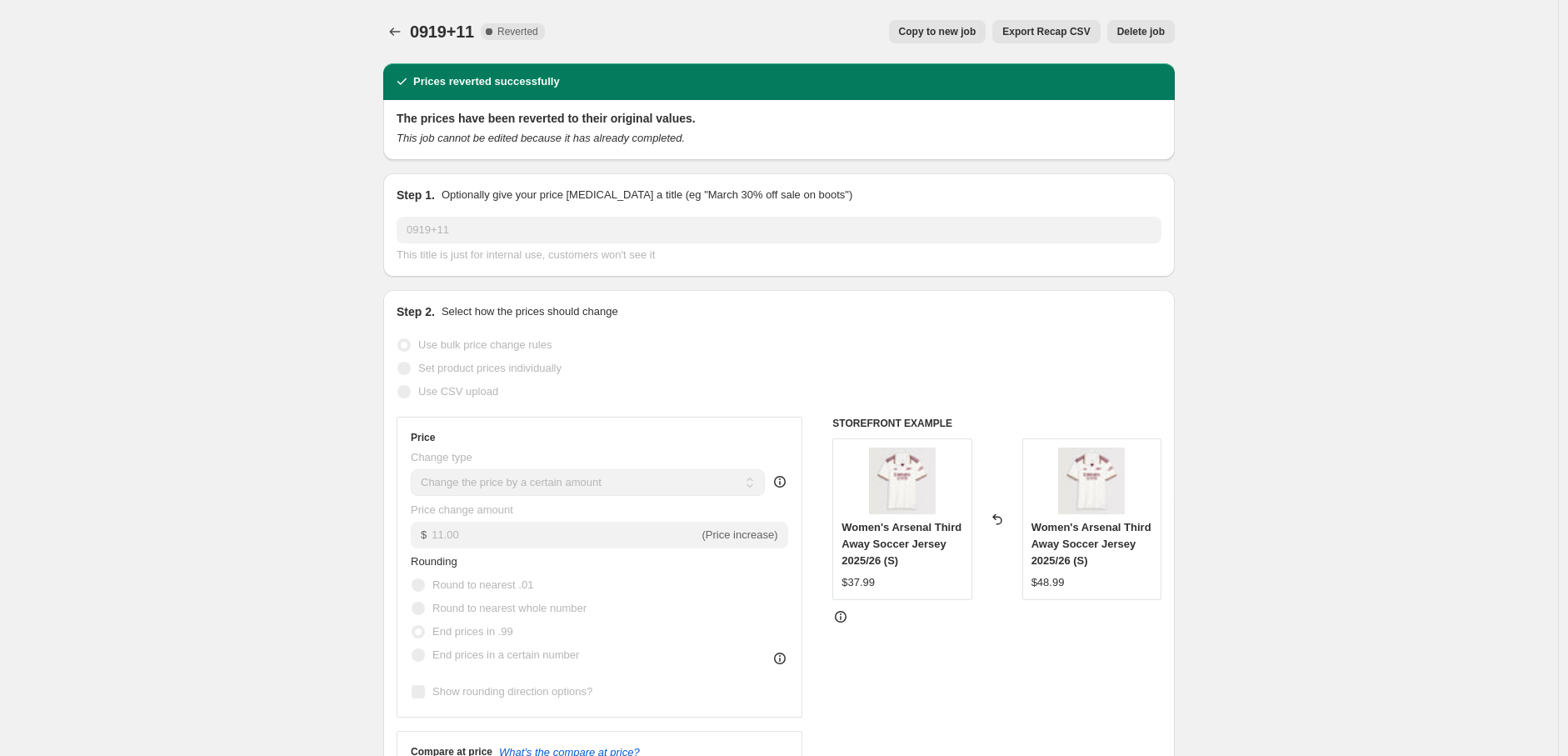
click at [390, 34] on icon "Price change jobs" at bounding box center [395, 31] width 17 height 17
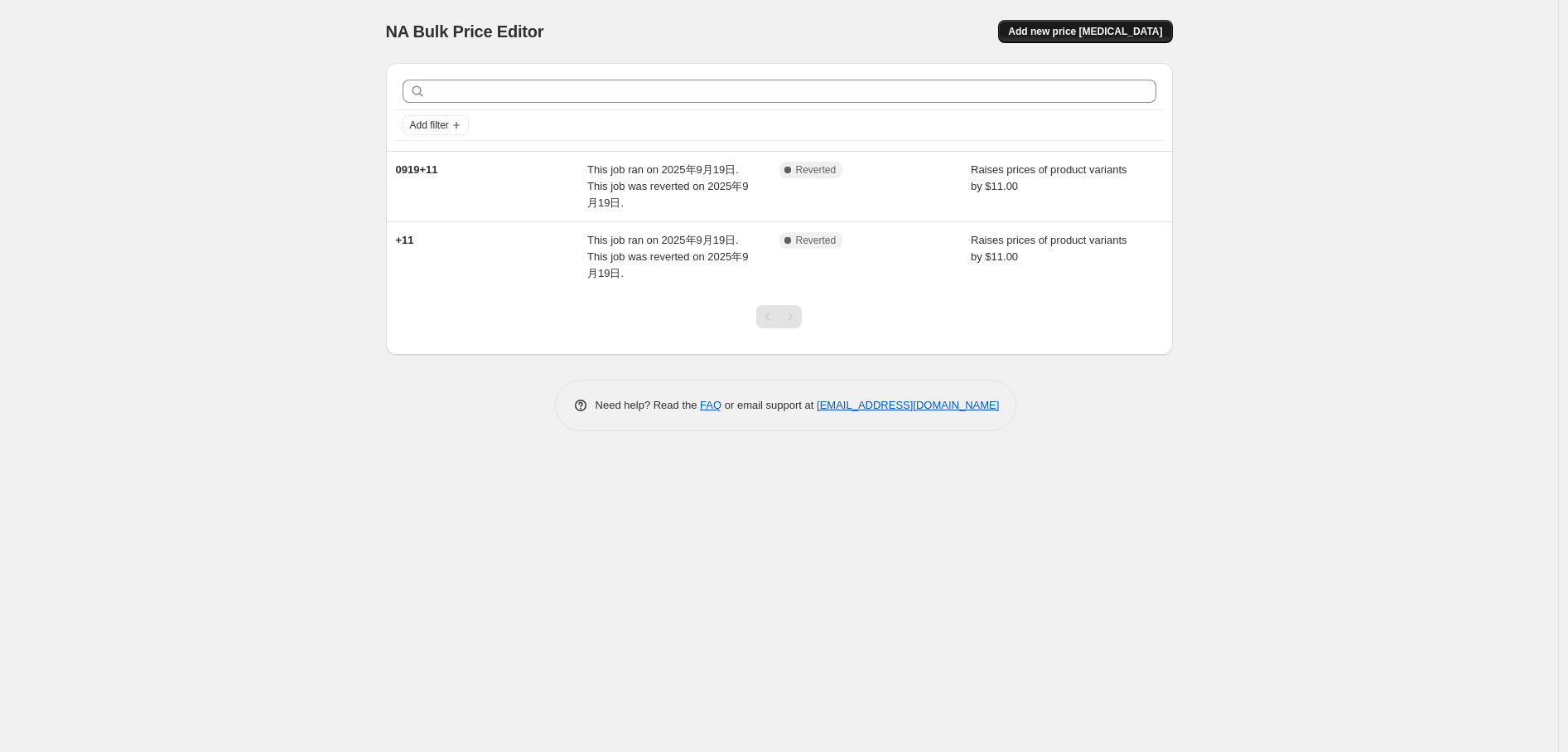
click at [1096, 33] on span "Add new price [MEDICAL_DATA]" at bounding box center [1085, 31] width 154 height 13
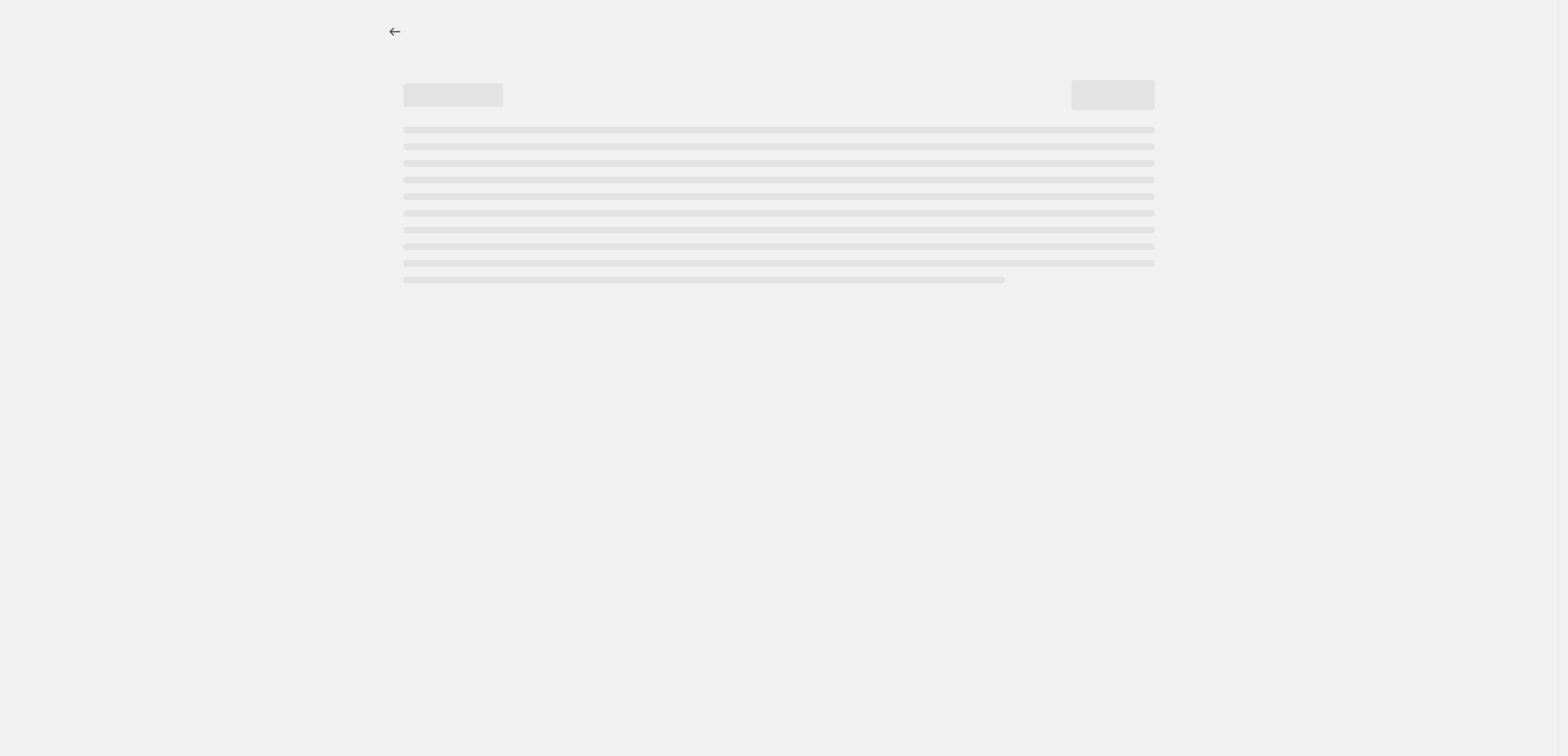
select select "percentage"
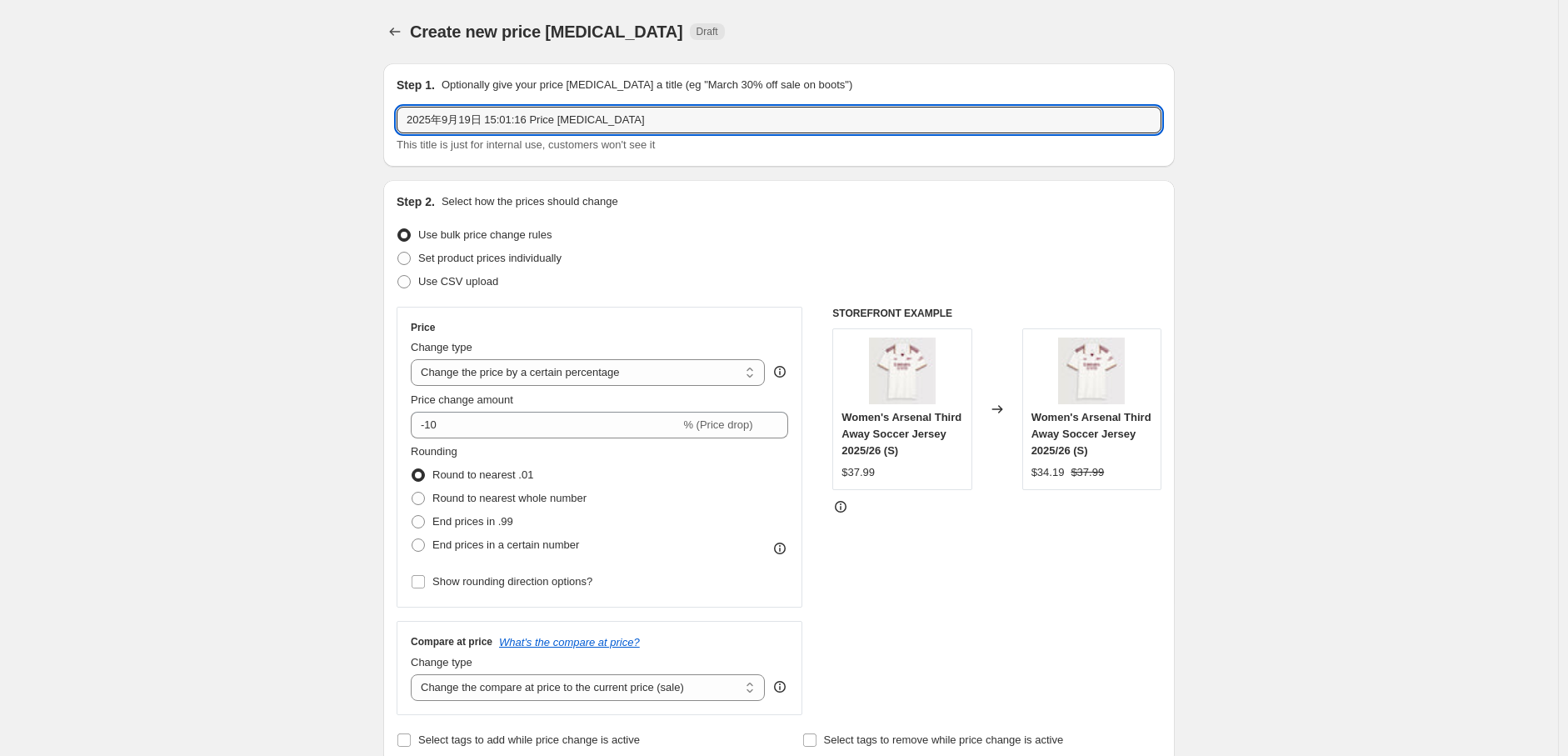
drag, startPoint x: 642, startPoint y: 122, endPoint x: 358, endPoint y: 138, distance: 284.5
type input "+11"
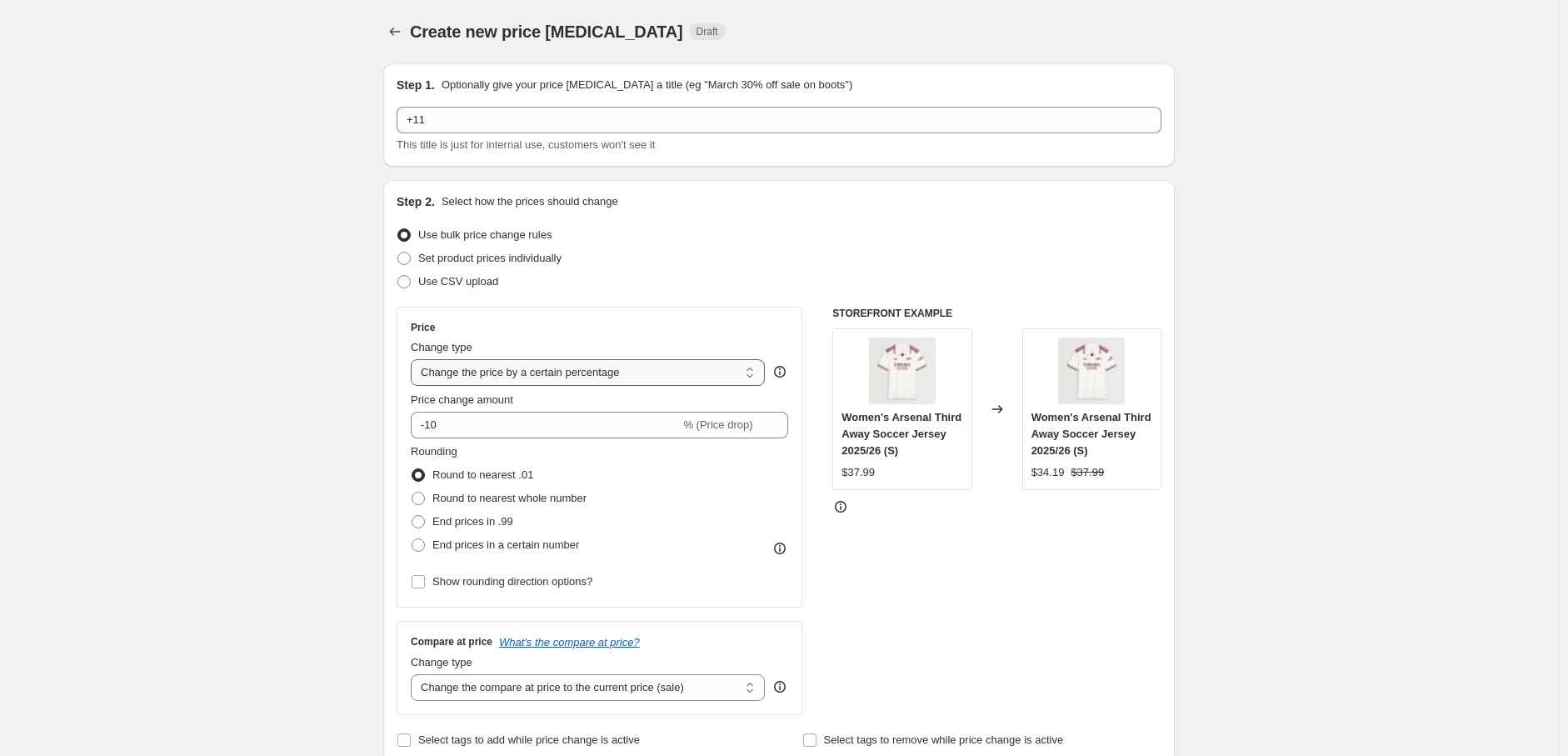
click at [706, 382] on select "Change the price to a certain amount Change the price by a certain amount Chang…" at bounding box center [588, 373] width 354 height 27
select select "by"
click at [414, 359] on select "Change the price to a certain amount Change the price by a certain amount Chang…" at bounding box center [588, 373] width 354 height 27
drag, startPoint x: 706, startPoint y: 422, endPoint x: 238, endPoint y: 473, distance: 470.8
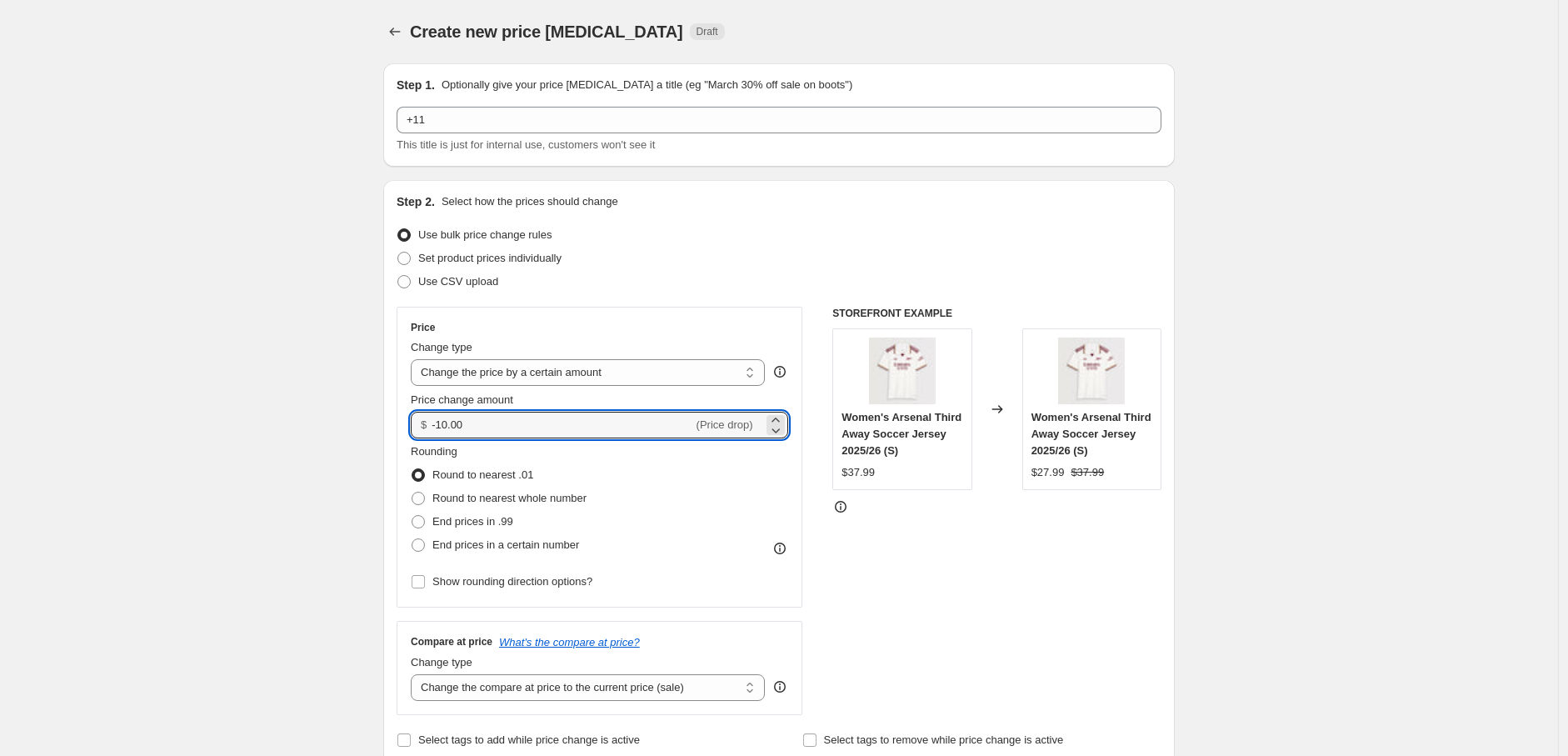
drag, startPoint x: 509, startPoint y: 428, endPoint x: 351, endPoint y: 401, distance: 160.3
click at [391, 422] on div "Step 2. Select how the prices should change Use bulk price change rules Set pro…" at bounding box center [779, 472] width 792 height 585
type input "11.00"
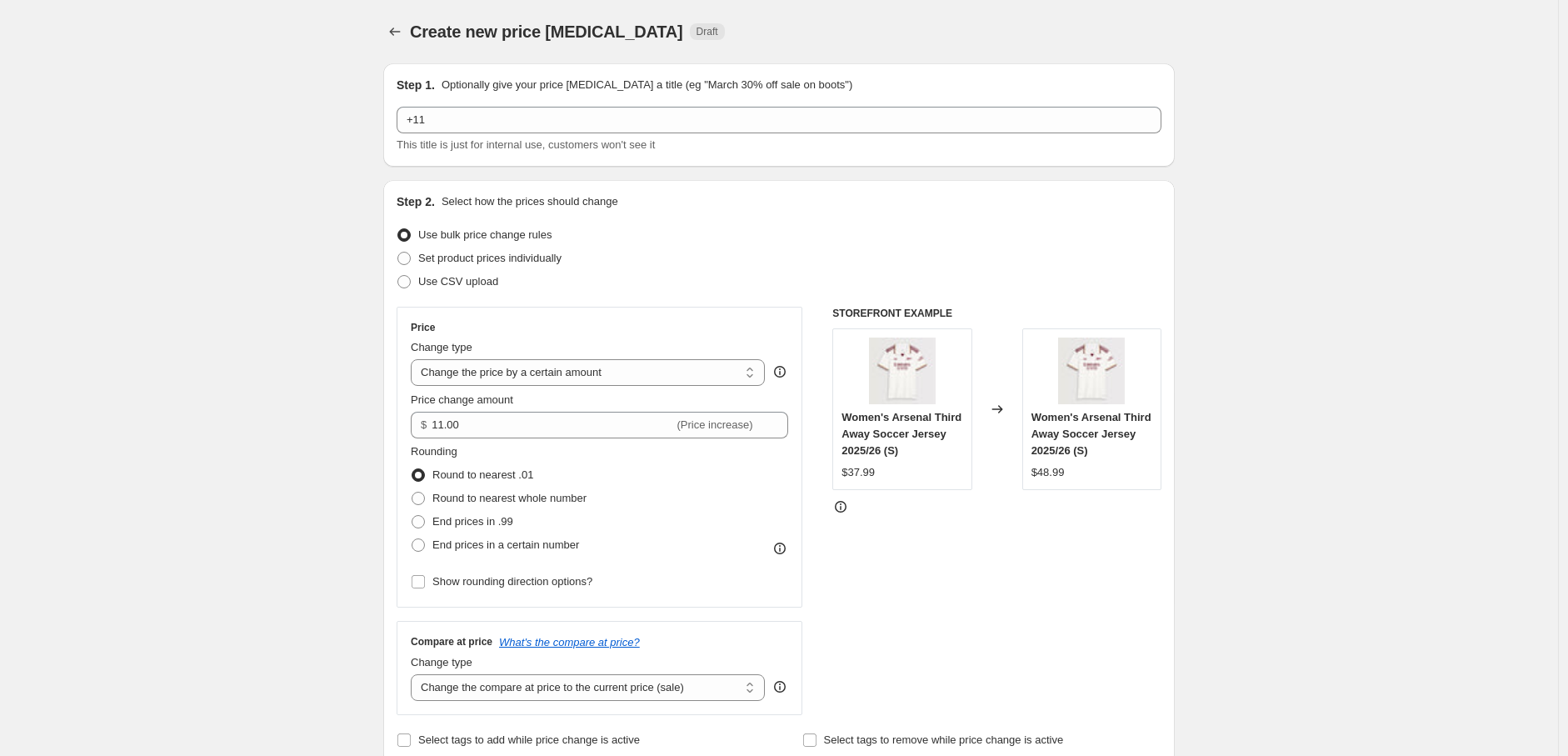
click at [664, 469] on div "Rounding Round to nearest .01 Round to nearest whole number End prices in .99 E…" at bounding box center [599, 499] width 377 height 113
click at [400, 37] on icon "Price change jobs" at bounding box center [395, 31] width 17 height 17
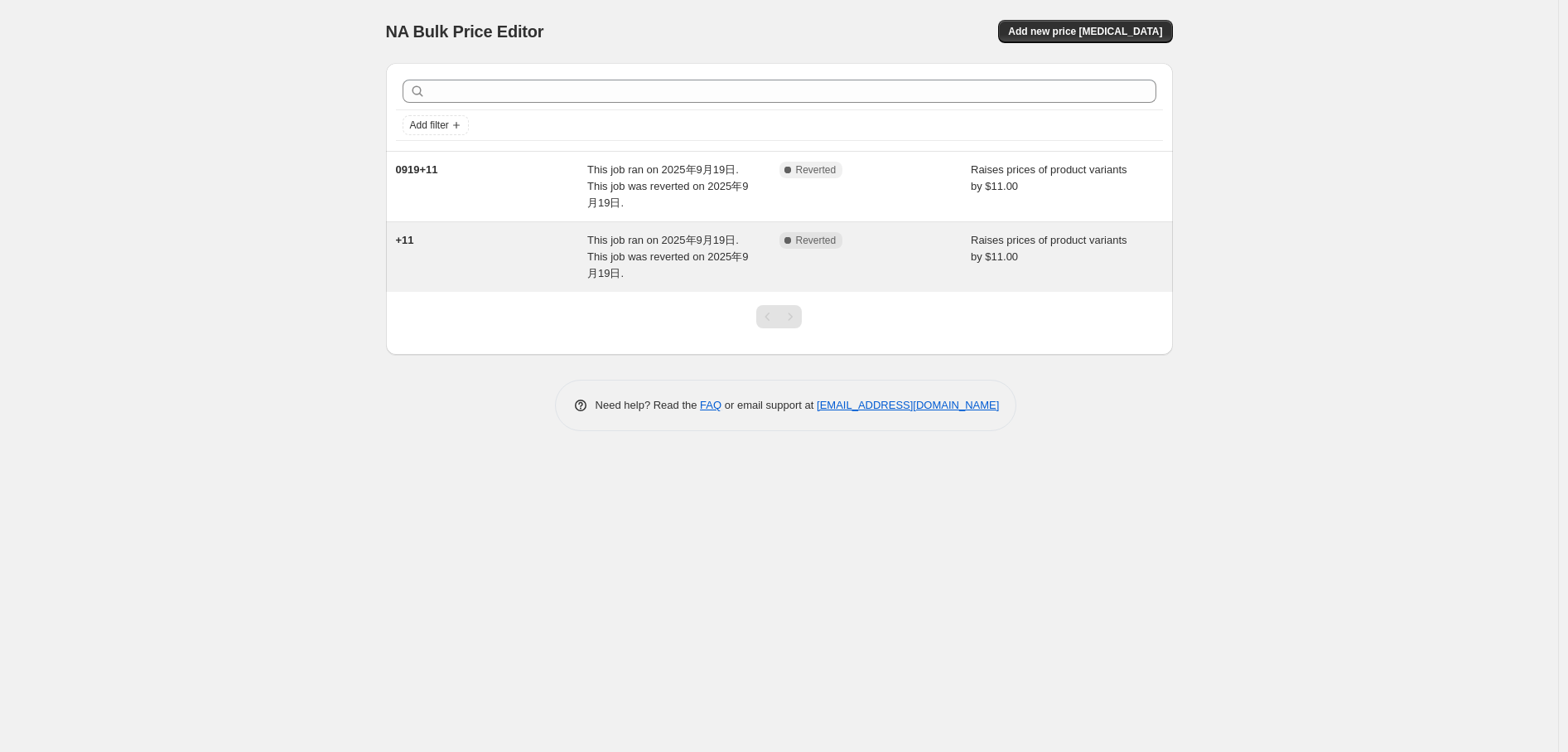
click at [517, 242] on div "+11" at bounding box center [492, 257] width 192 height 50
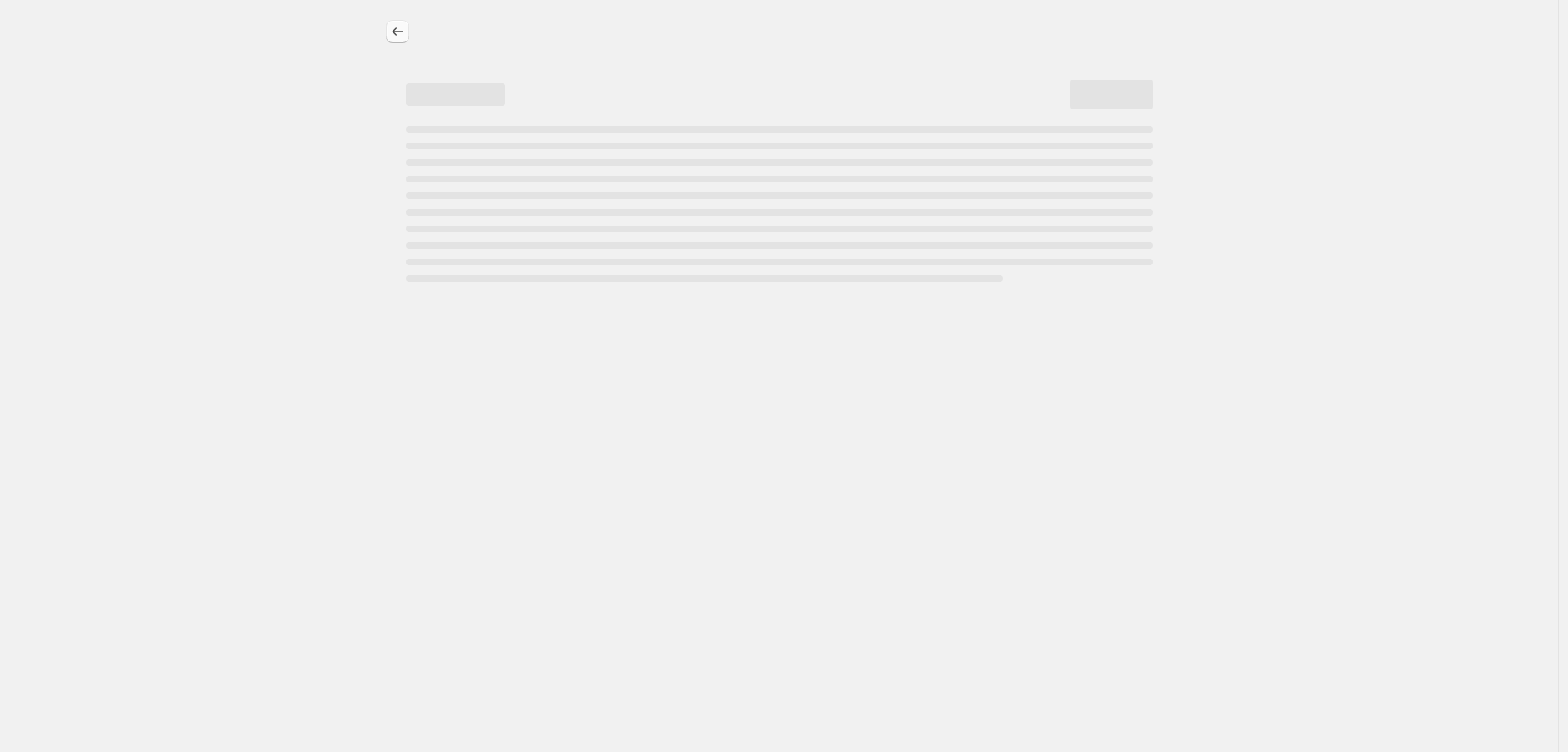
select select "by"
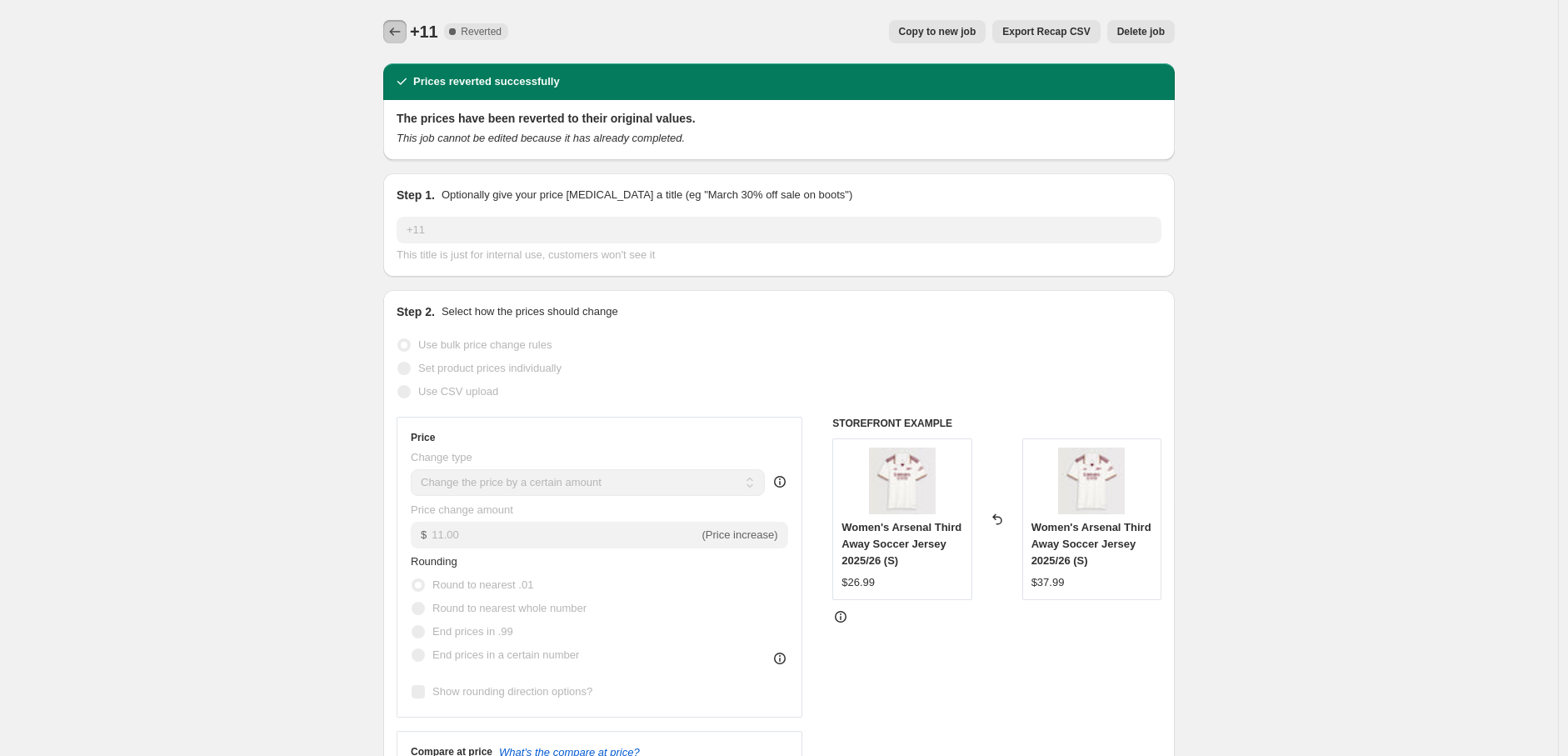
click at [402, 20] on button "Price change jobs" at bounding box center [395, 31] width 23 height 23
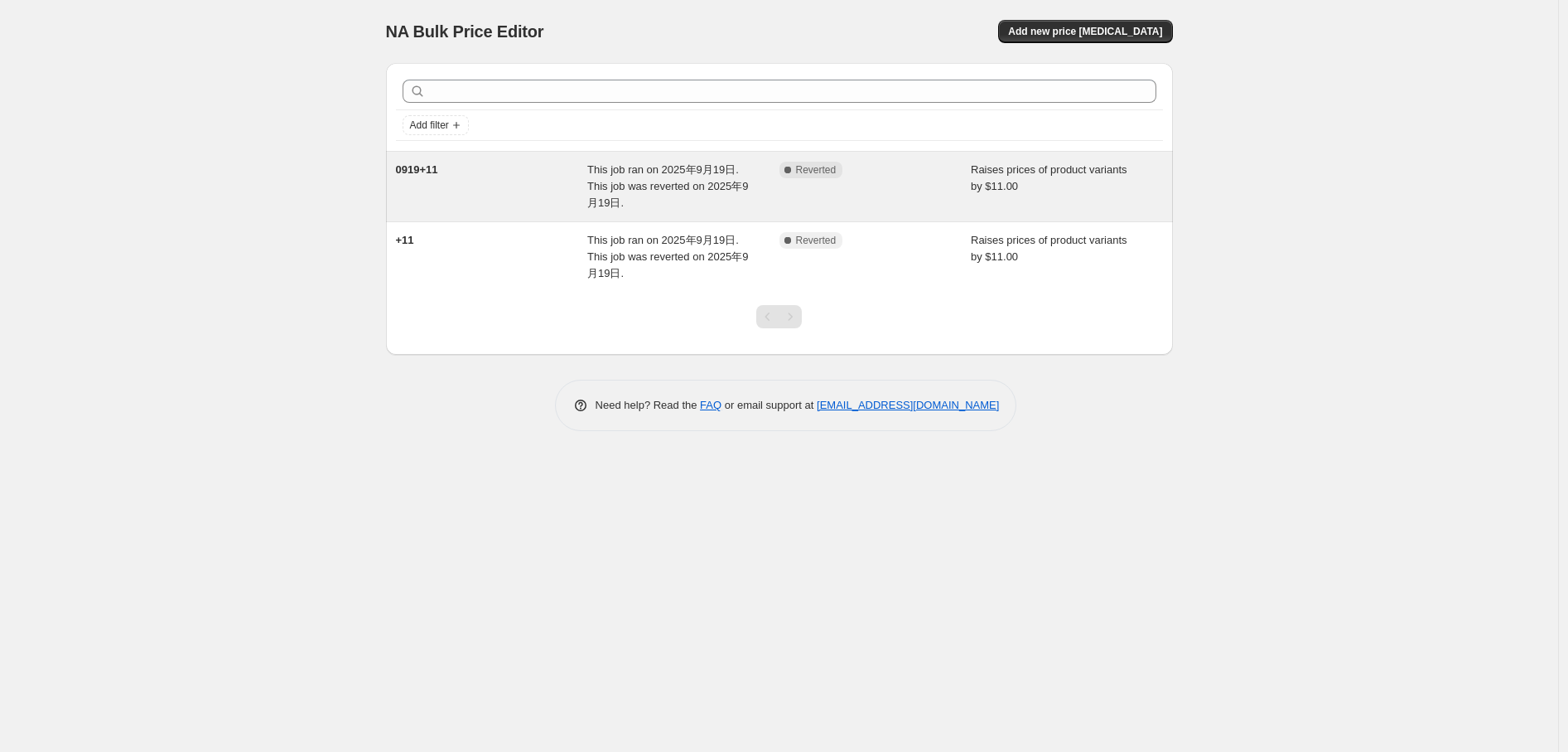
click at [506, 173] on div "0919+11" at bounding box center [492, 187] width 192 height 50
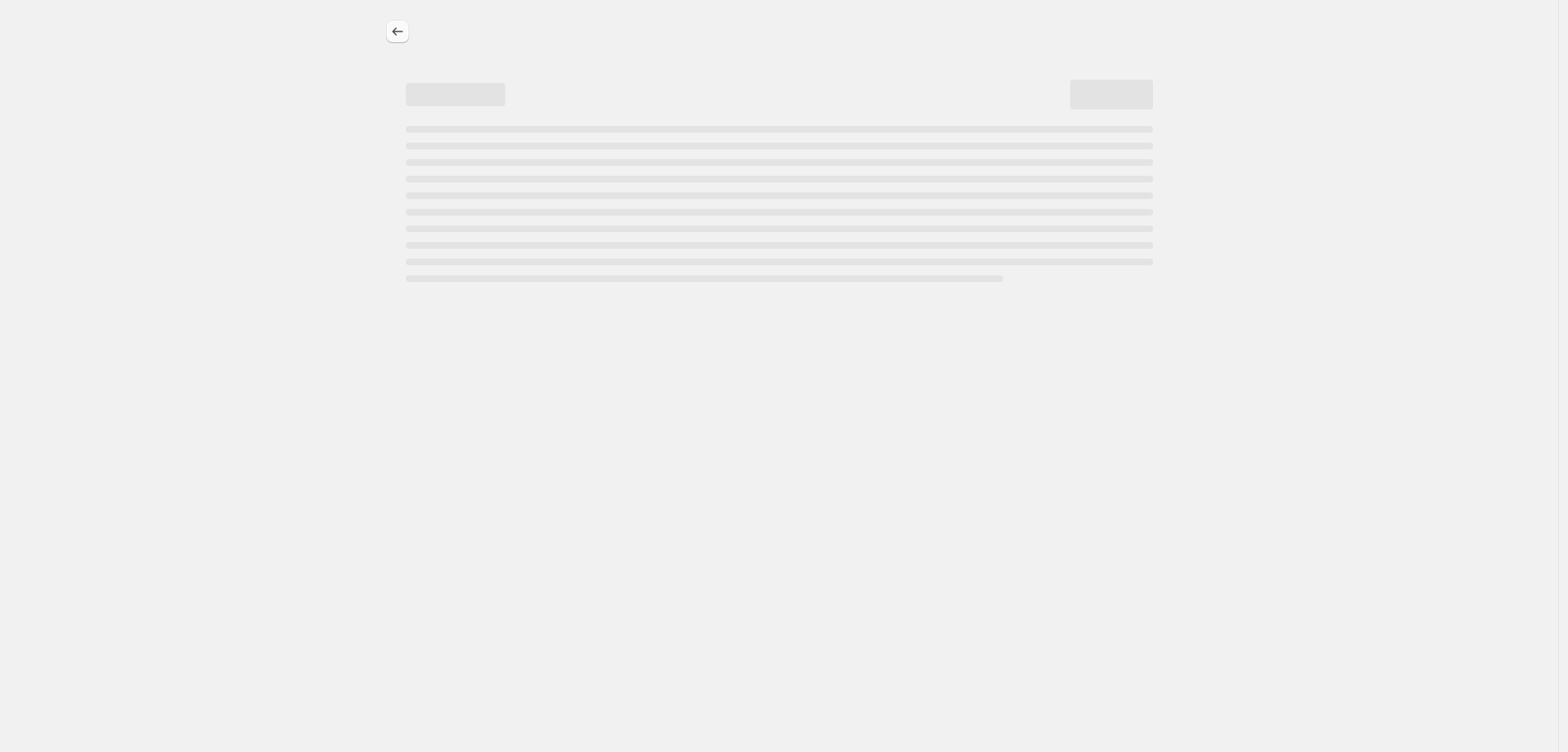
select select "by"
select select "remove"
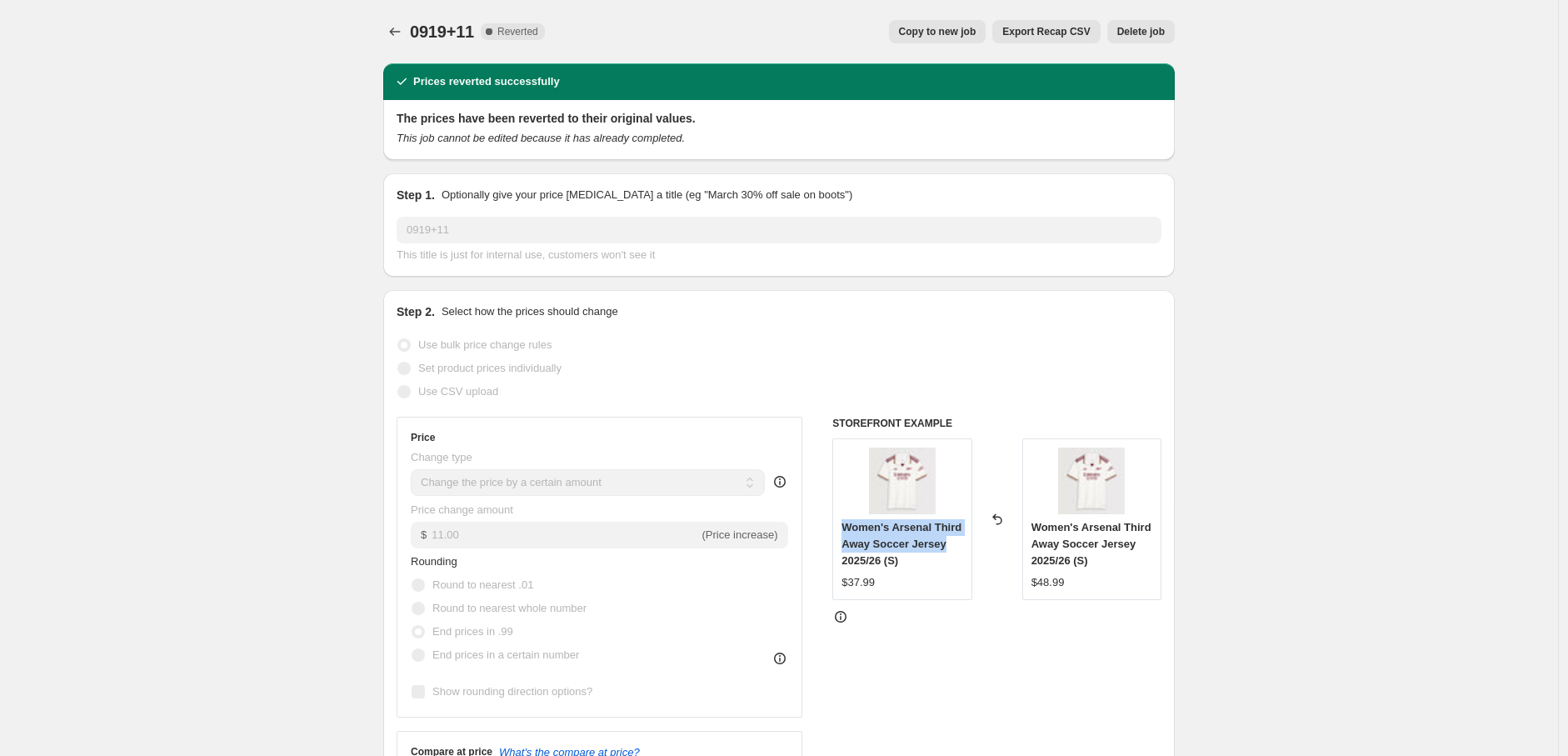
drag, startPoint x: 963, startPoint y: 543, endPoint x: 840, endPoint y: 520, distance: 125.1
click at [840, 520] on div "Women's Arsenal Third Away Soccer Jersey 2025/26 (S) $37.99" at bounding box center [902, 519] width 139 height 162
copy span "Women's Arsenal Third Away Soccer Jersey"
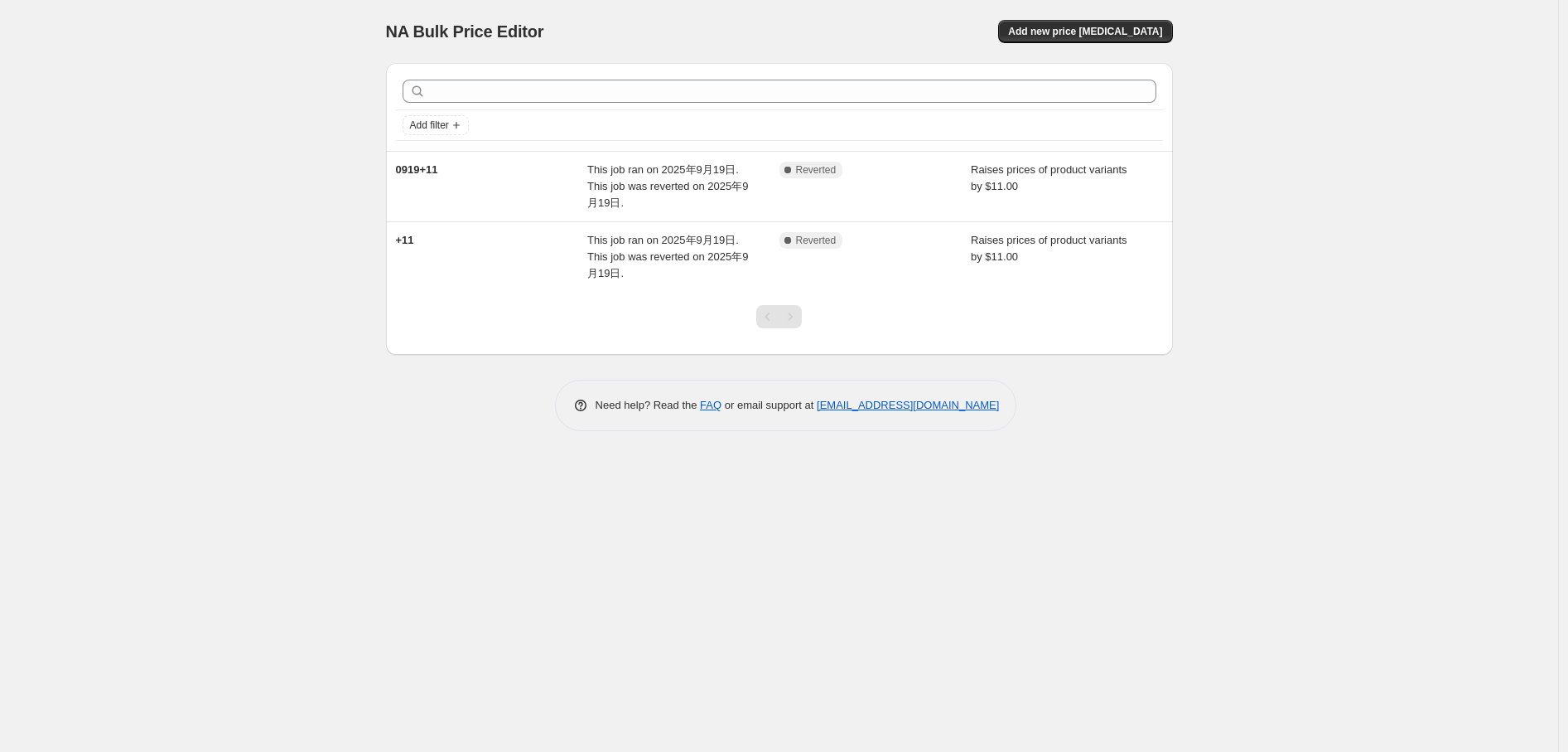
click at [170, 324] on div "NA Bulk Price Editor. This page is ready NA Bulk Price Editor Add new price [ME…" at bounding box center [779, 376] width 1558 height 752
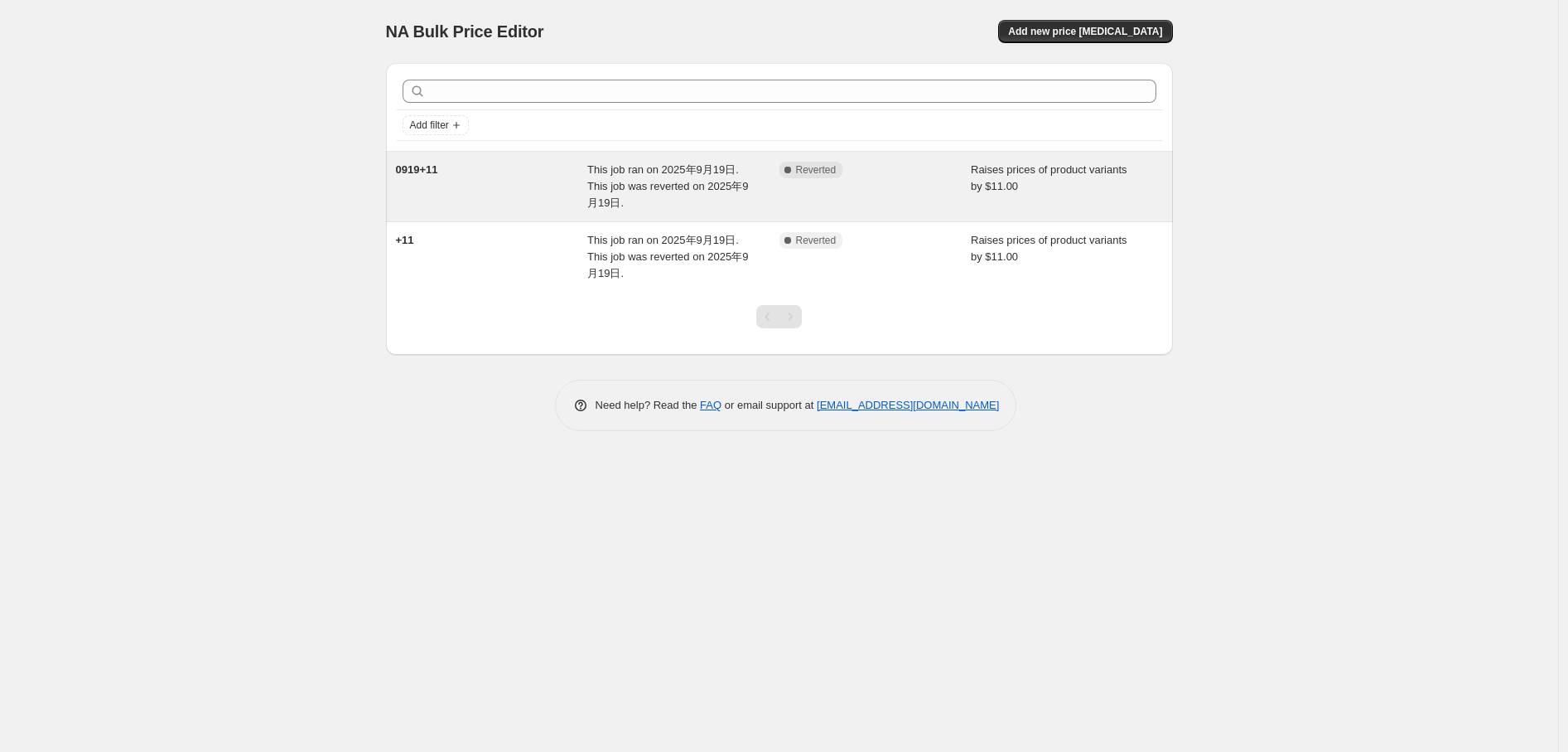
click at [481, 182] on div "0919+11" at bounding box center [492, 187] width 192 height 50
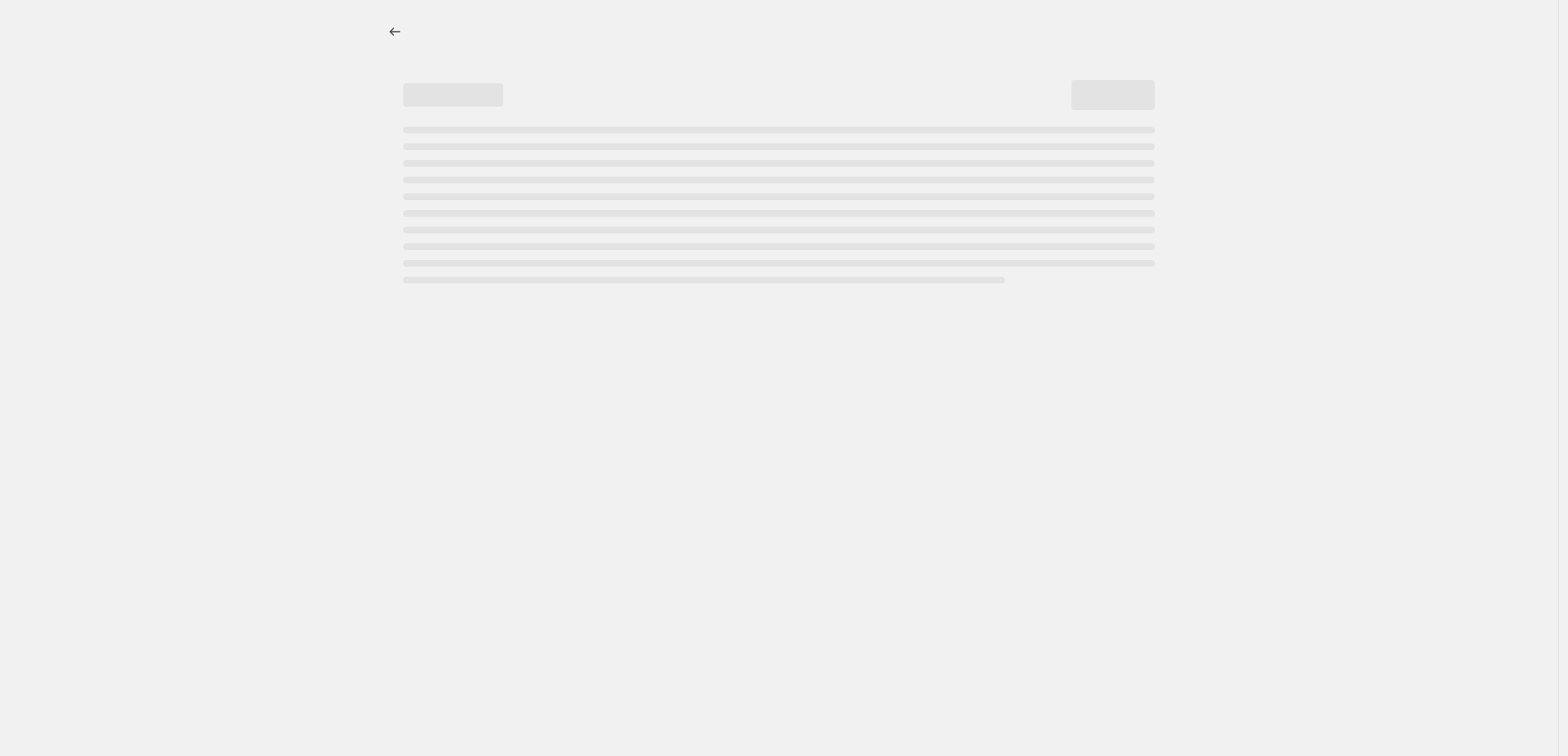
select select "by"
select select "remove"
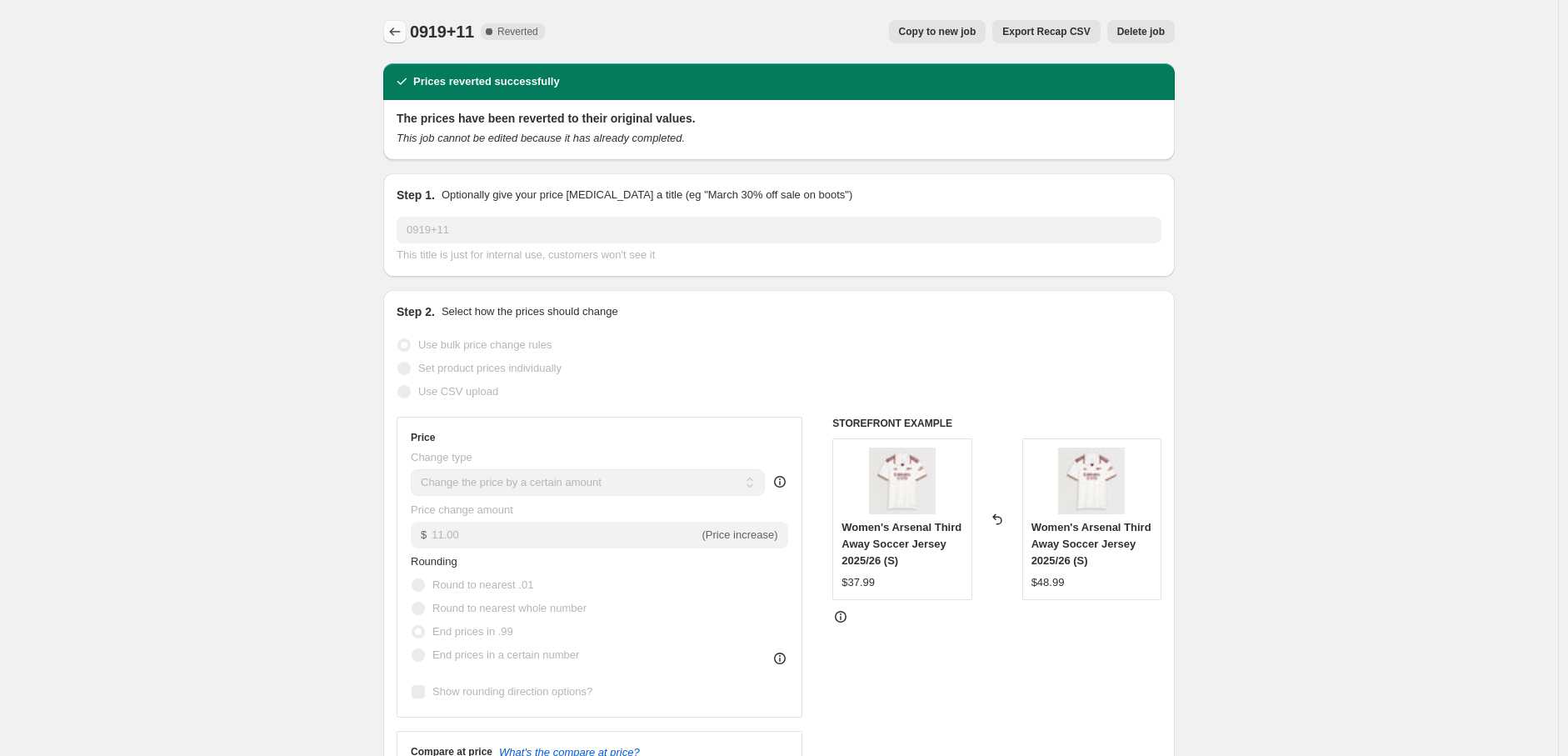
click at [396, 24] on icon "Price change jobs" at bounding box center [395, 31] width 17 height 17
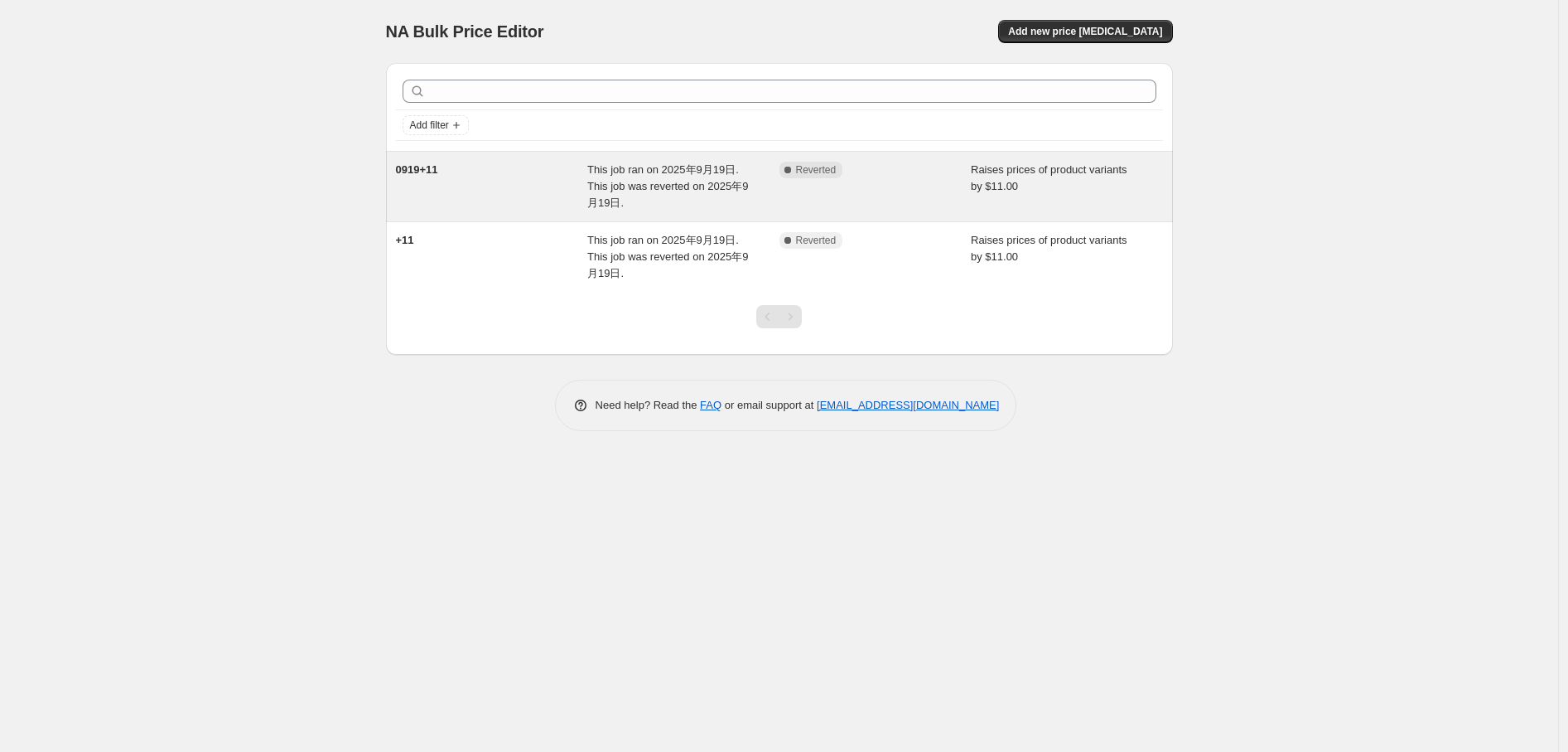
click at [531, 185] on div "0919+11" at bounding box center [492, 187] width 192 height 50
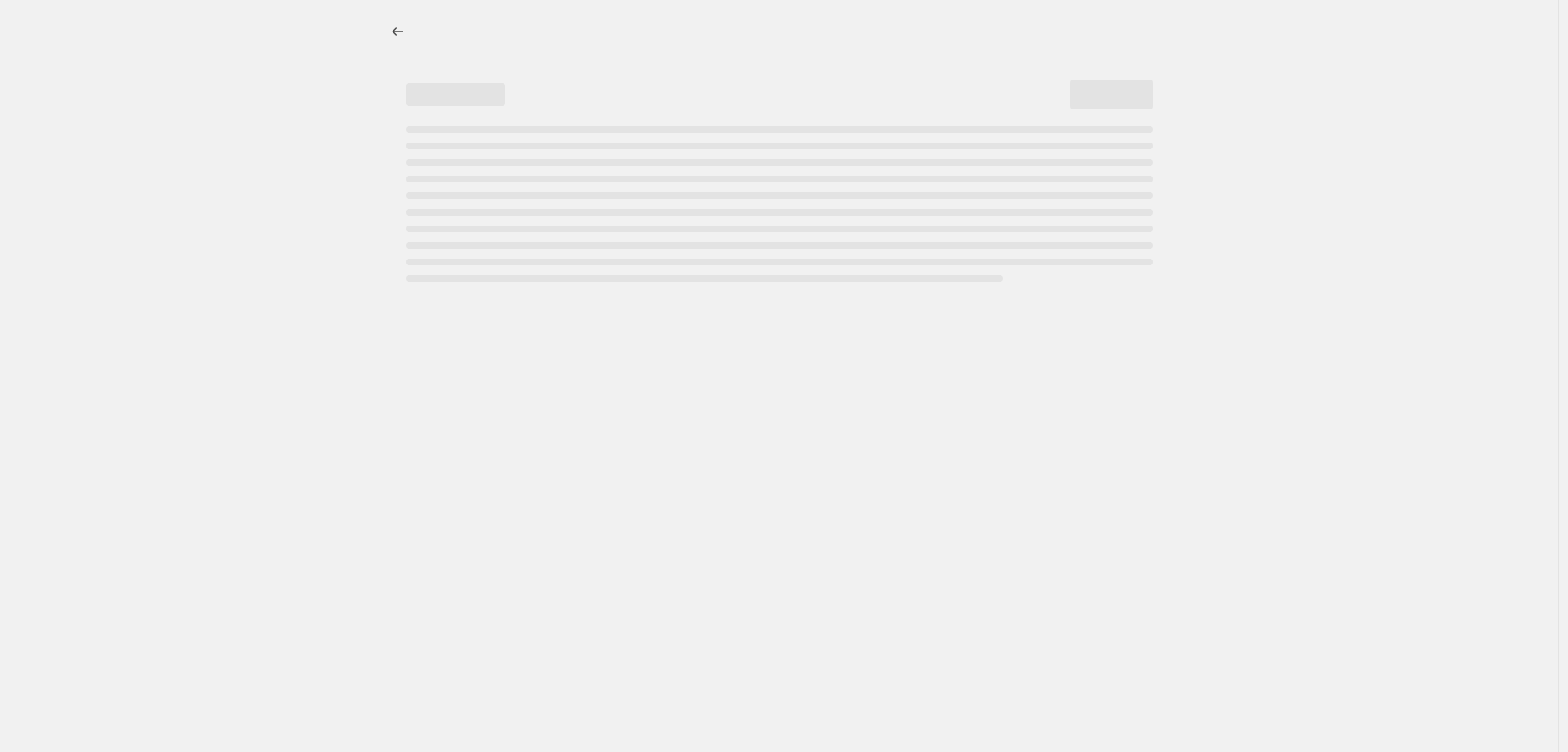
select select "by"
select select "remove"
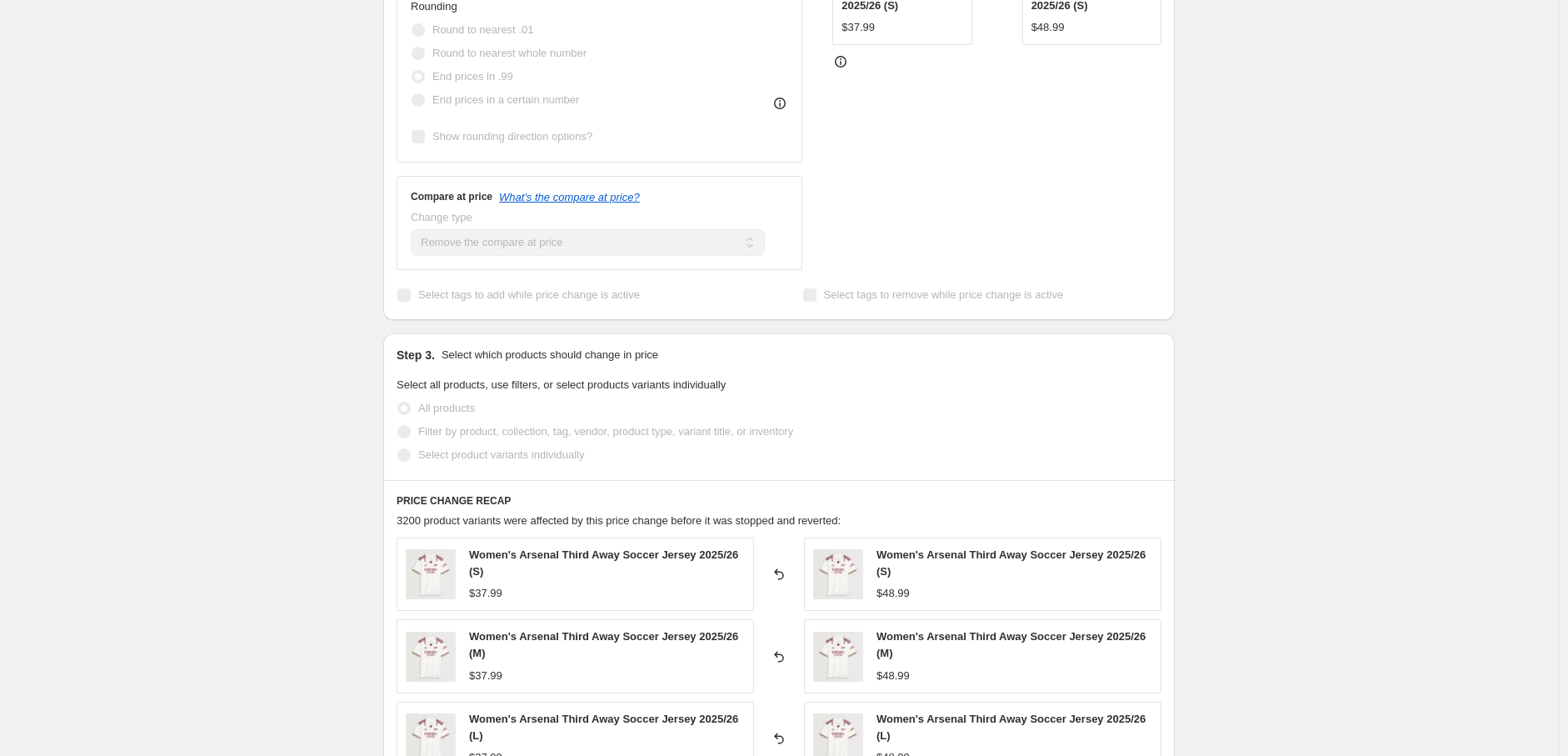
scroll to position [1011, 0]
